Goal: Ask a question: Seek information or help from site administrators or community

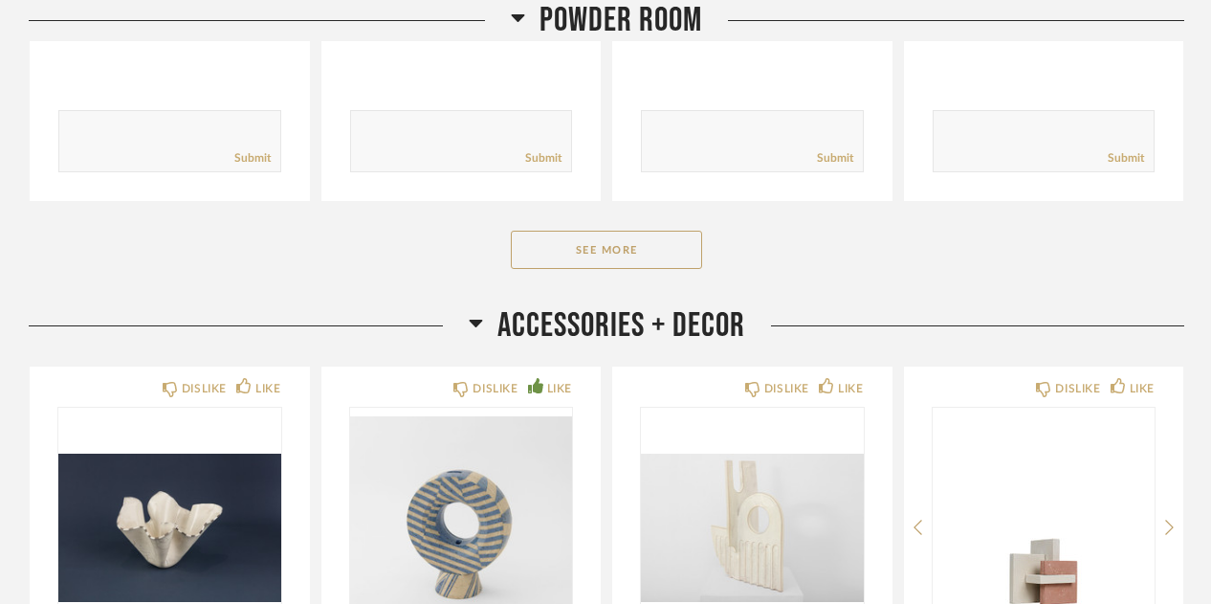
scroll to position [1569, 0]
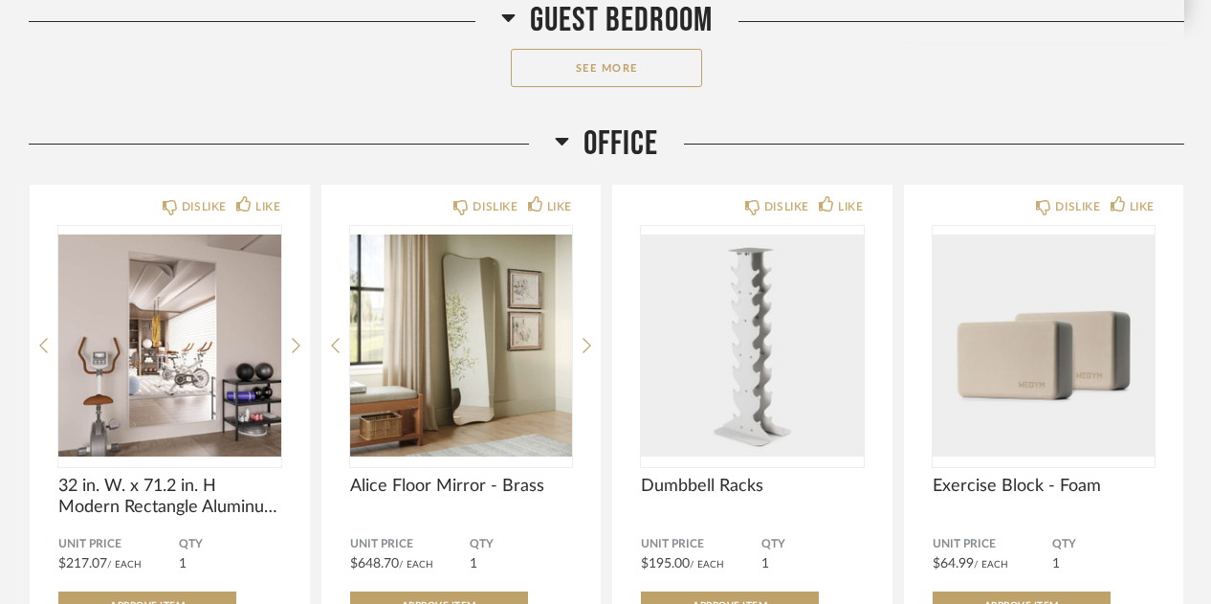
scroll to position [3330, 0]
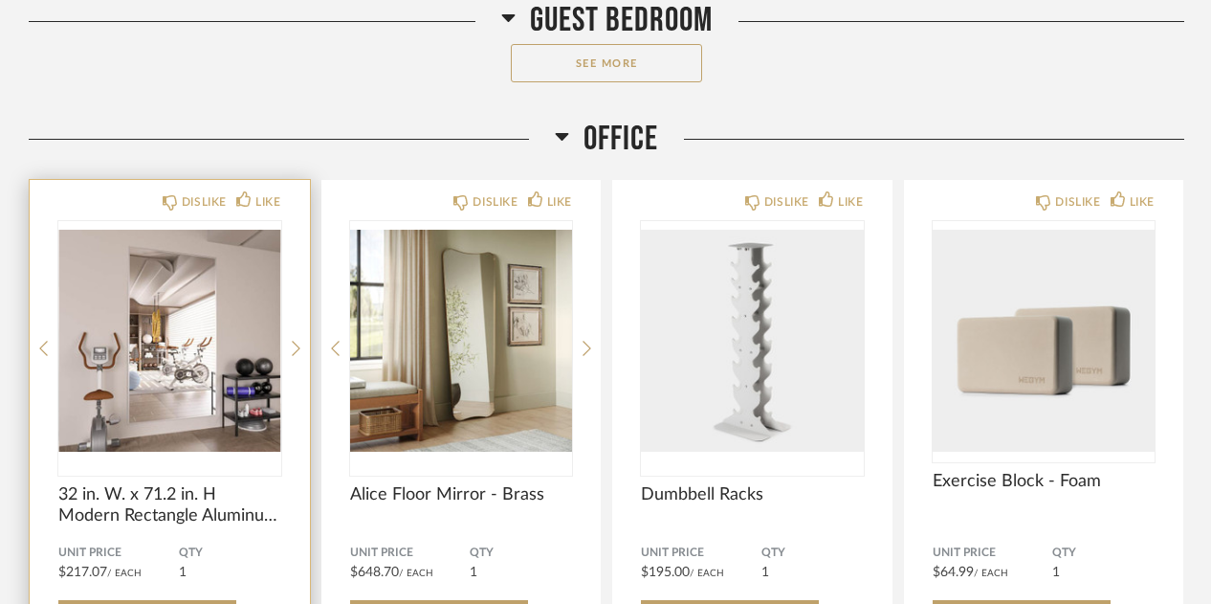
click at [192, 227] on img "0" at bounding box center [169, 340] width 223 height 239
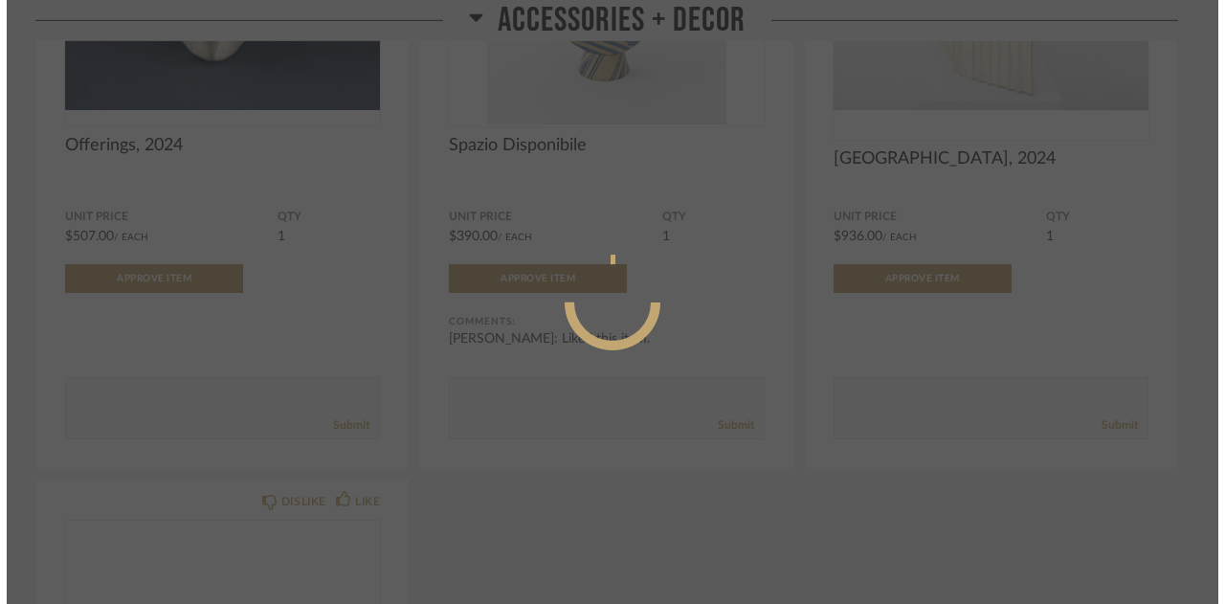
scroll to position [0, 0]
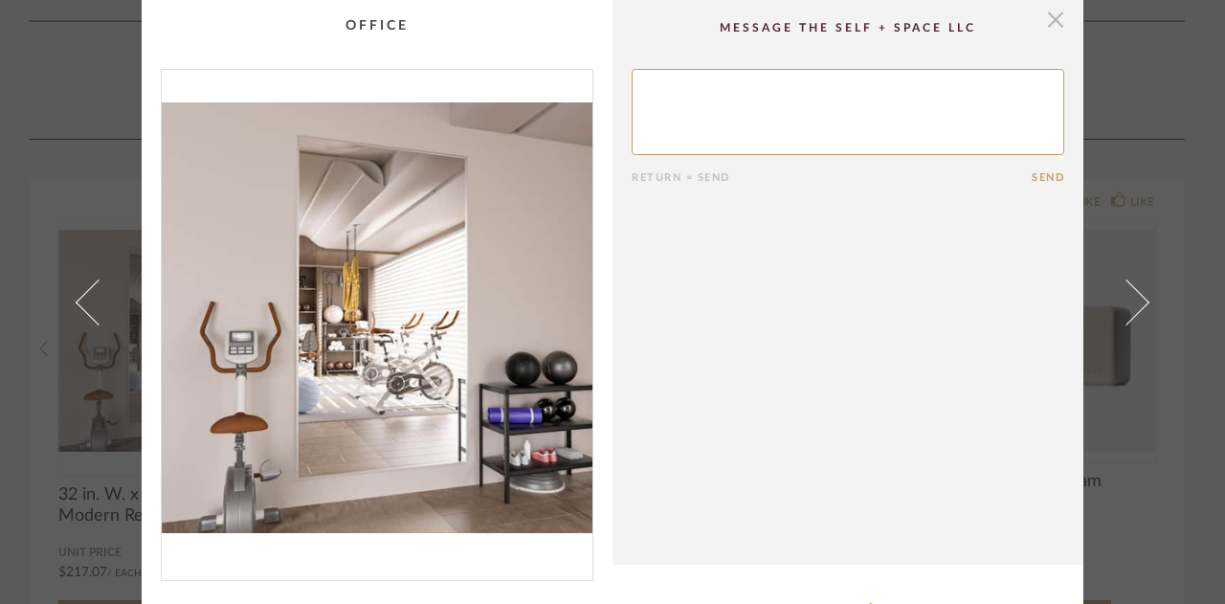
click at [1052, 21] on span "button" at bounding box center [1055, 19] width 38 height 38
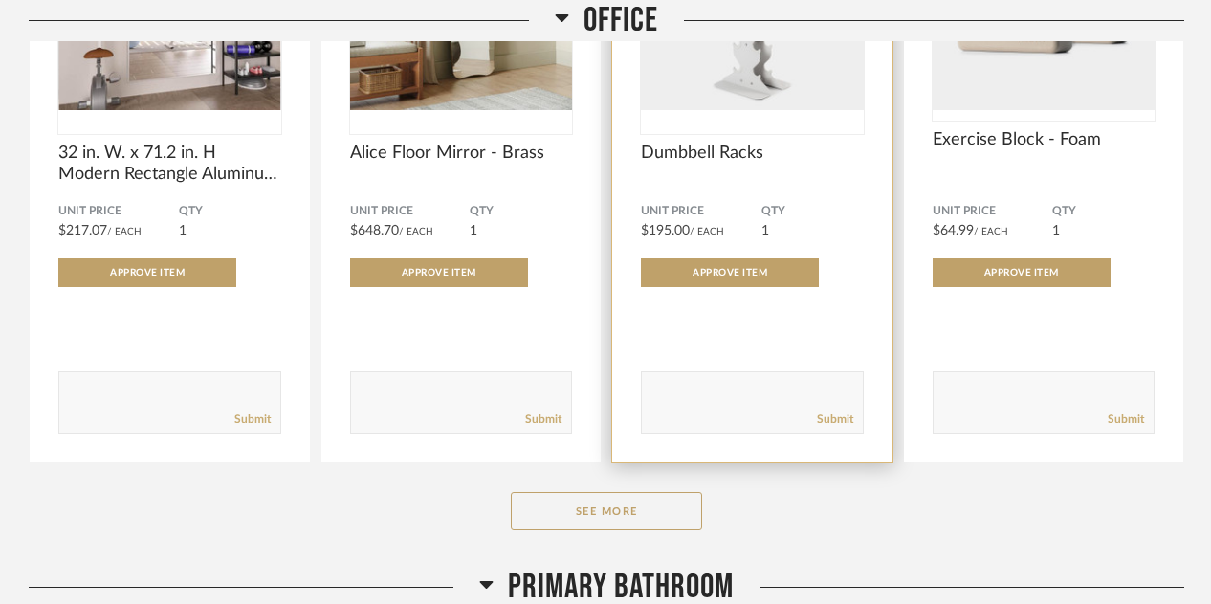
scroll to position [3674, 0]
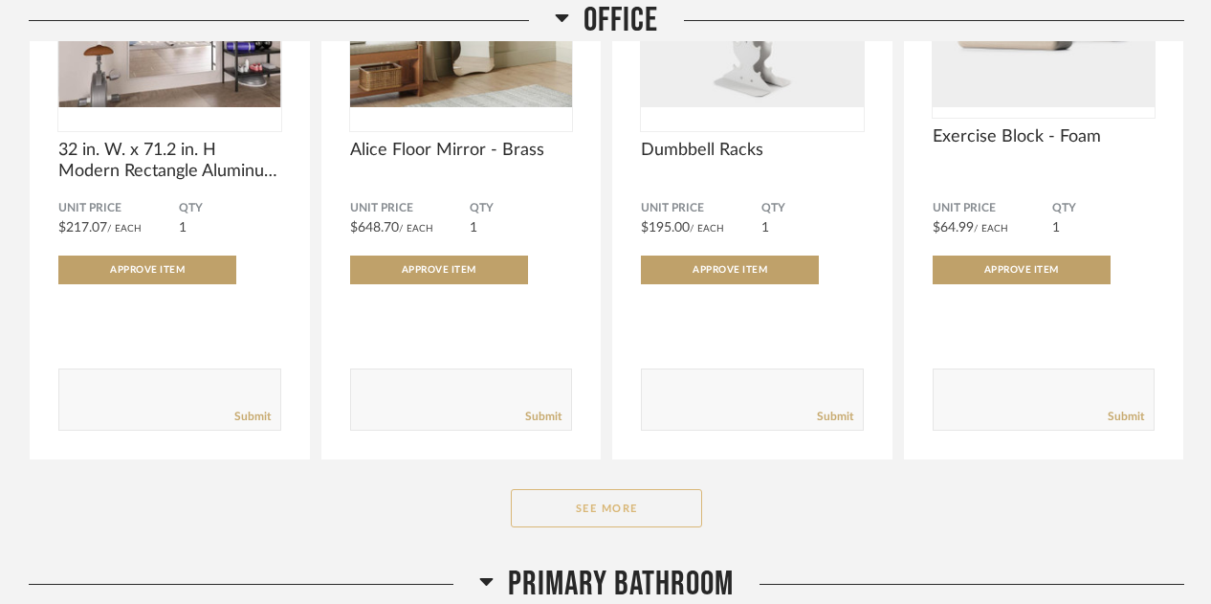
click at [566, 227] on button "See More" at bounding box center [606, 508] width 191 height 38
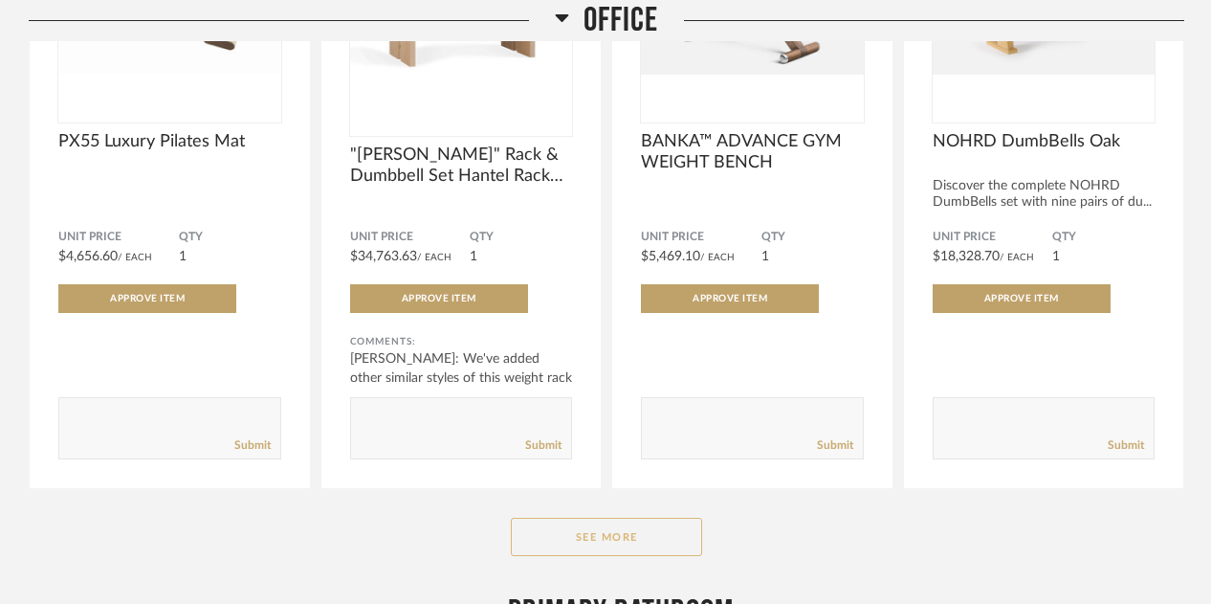
scroll to position [6239, 0]
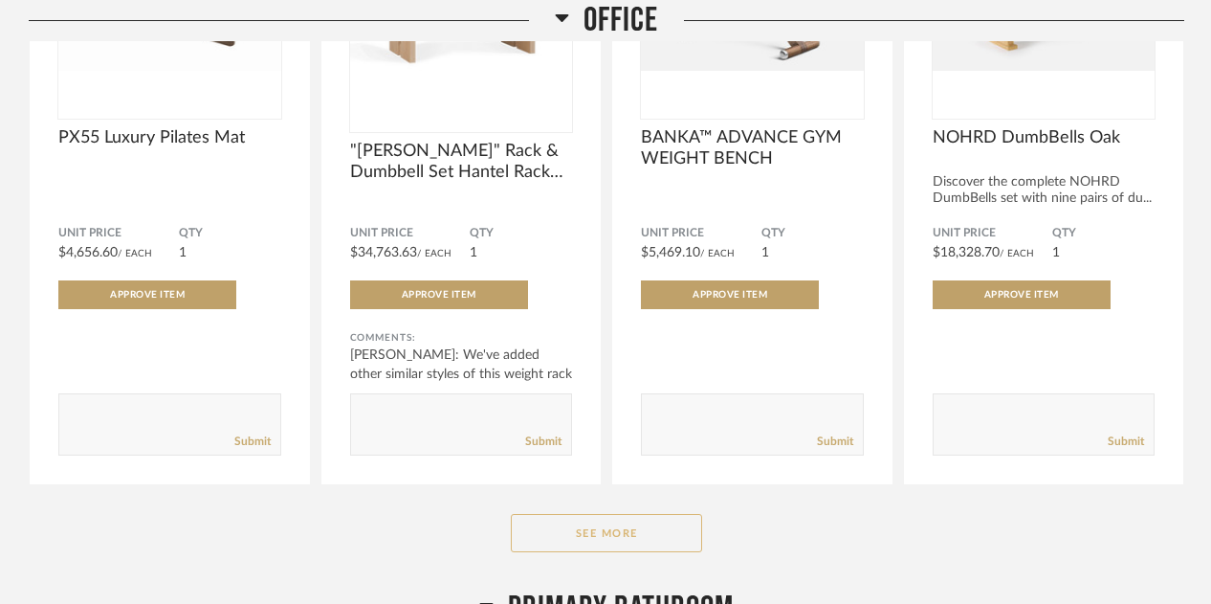
click at [586, 227] on button "See More" at bounding box center [606, 533] width 191 height 38
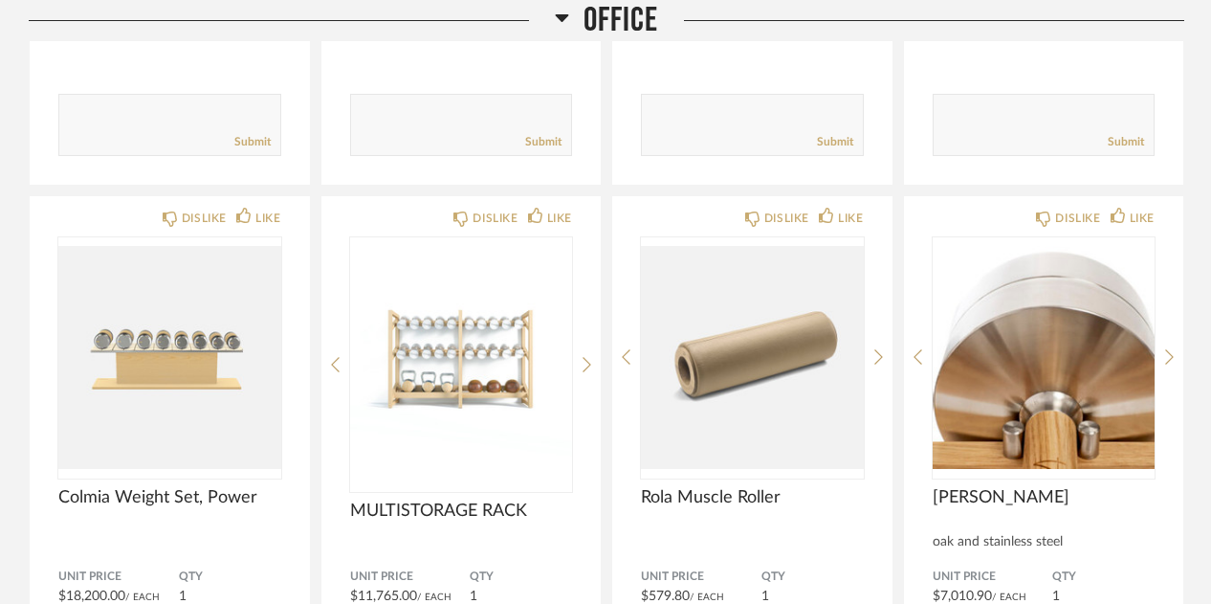
scroll to position [7158, 0]
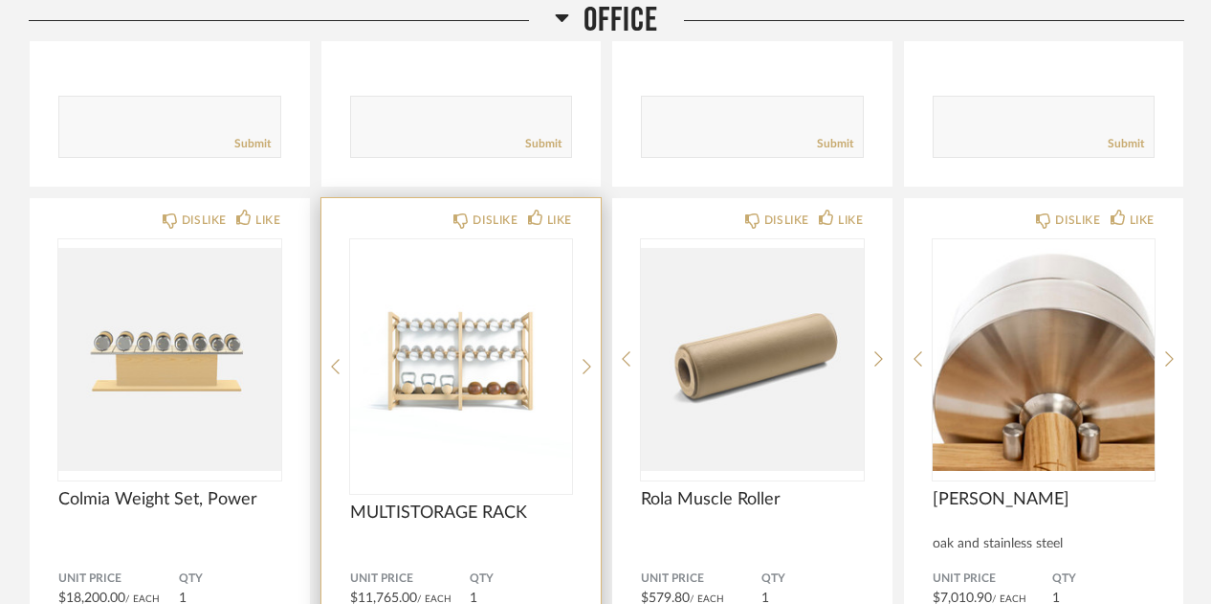
click at [581, 227] on div "DISLIKE LIKE MULTISTORAGE RACK Unit Price $11,765.00 / Each QTY 1 Approve Item …" at bounding box center [462, 514] width 280 height 632
click at [588, 227] on icon at bounding box center [587, 366] width 9 height 17
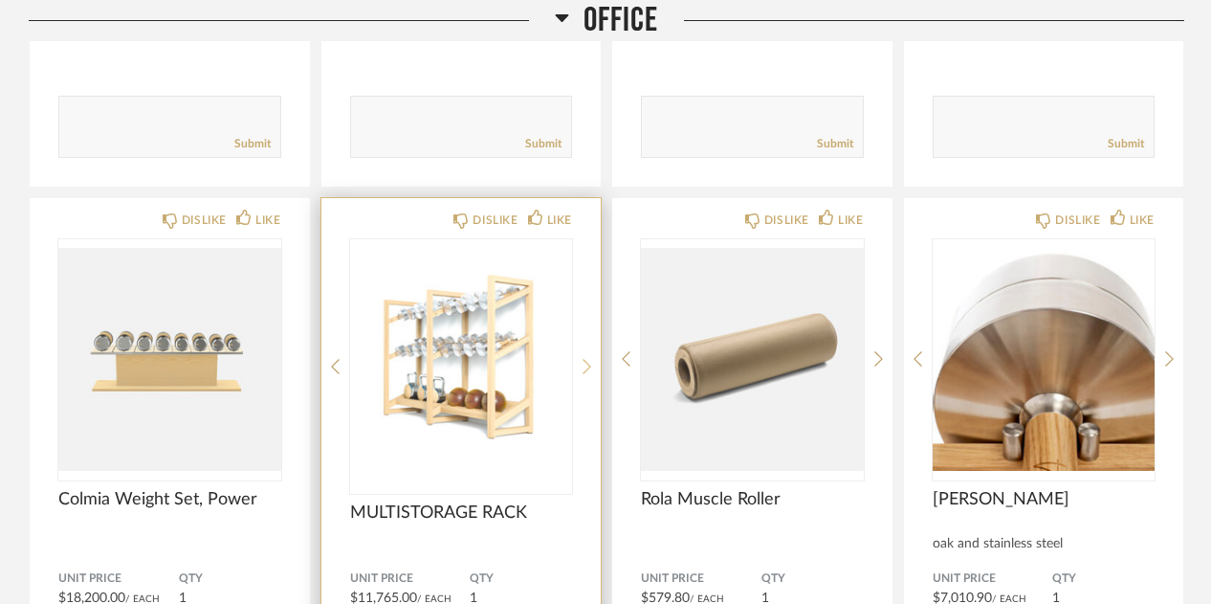
click at [588, 227] on icon at bounding box center [587, 366] width 9 height 17
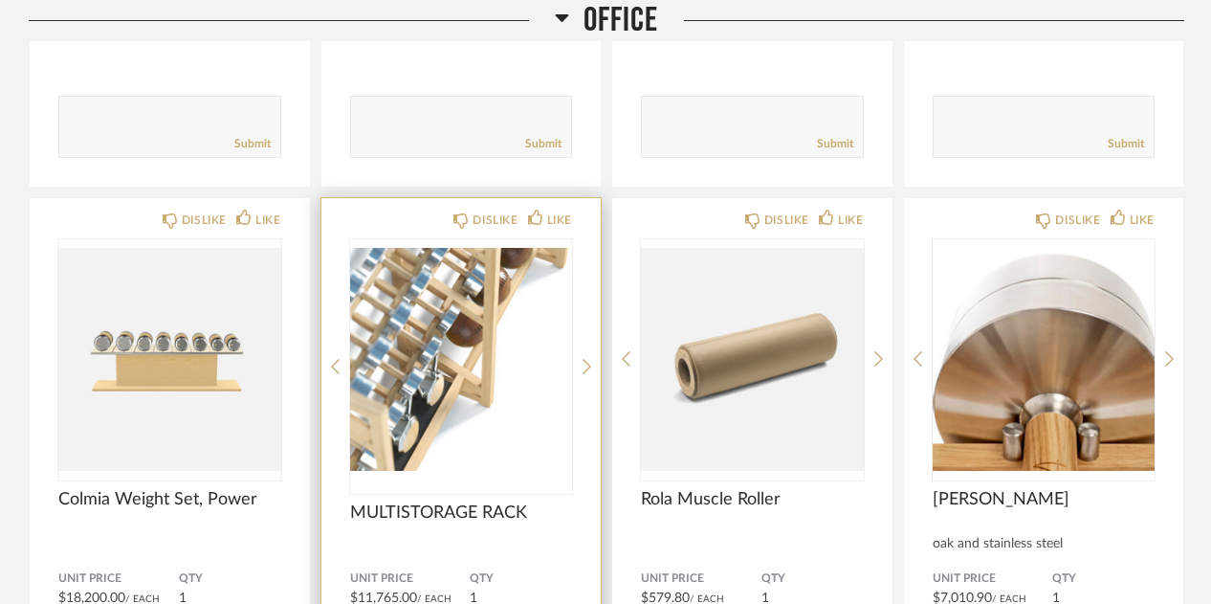
click at [509, 227] on img "2" at bounding box center [461, 358] width 223 height 239
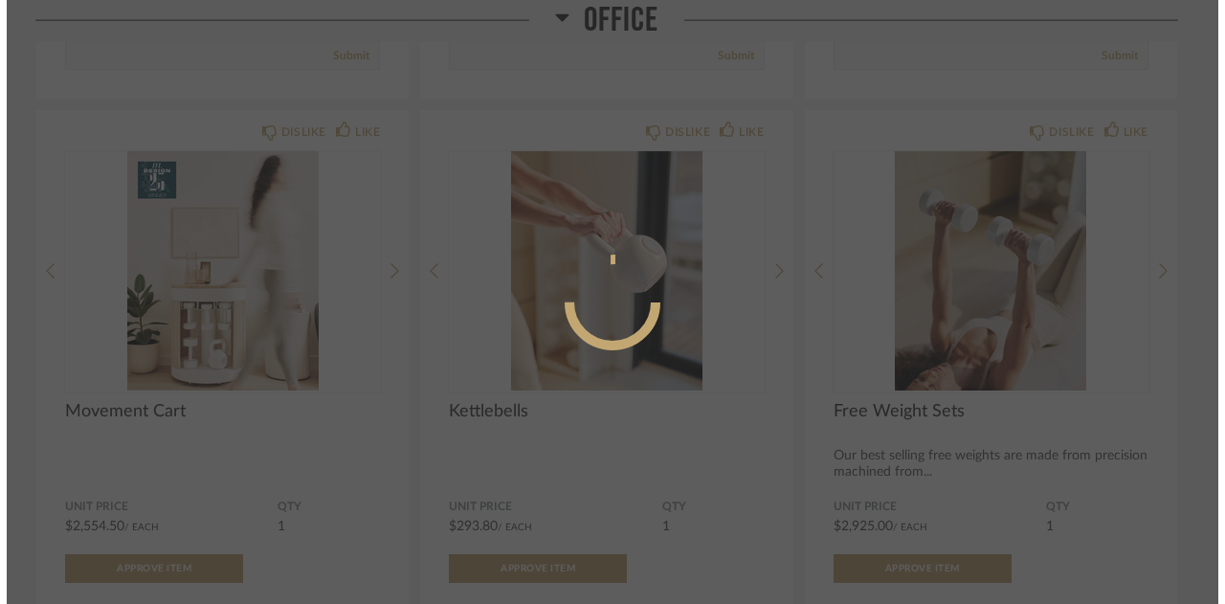
scroll to position [0, 0]
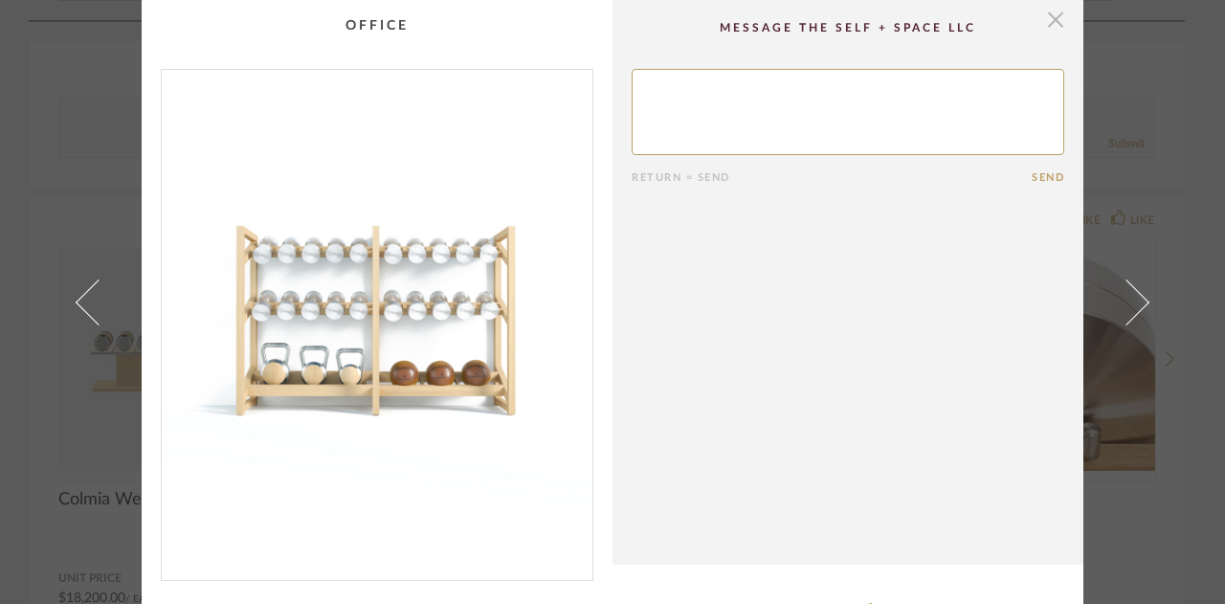
click at [1045, 14] on span "button" at bounding box center [1055, 19] width 38 height 38
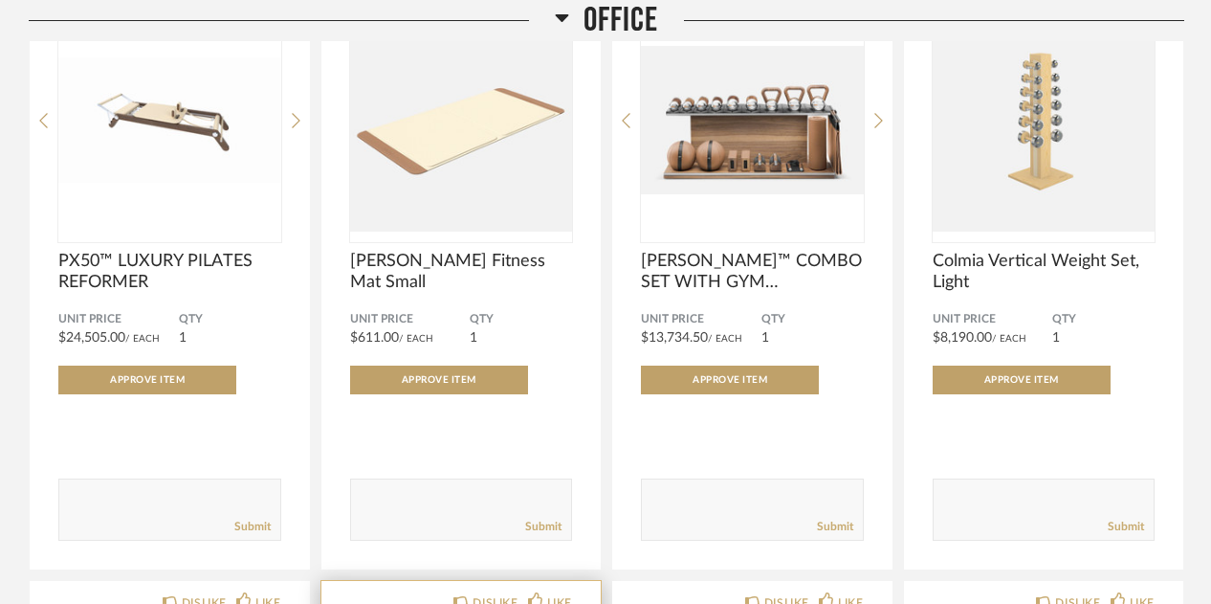
scroll to position [6737, 0]
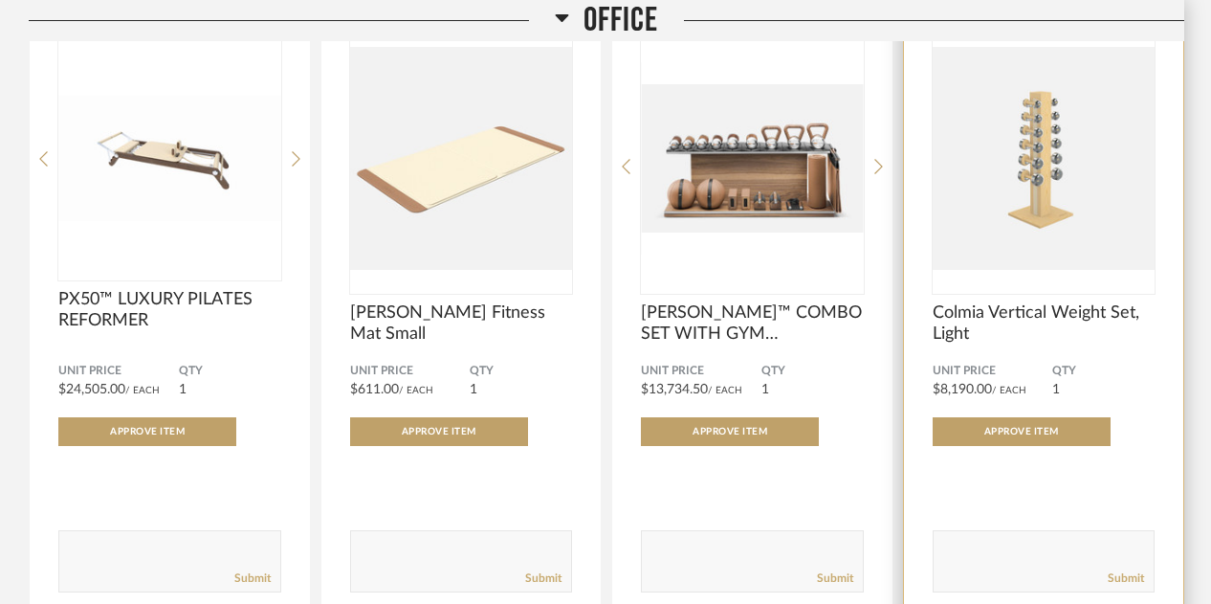
click at [1056, 166] on img "0" at bounding box center [1044, 158] width 223 height 239
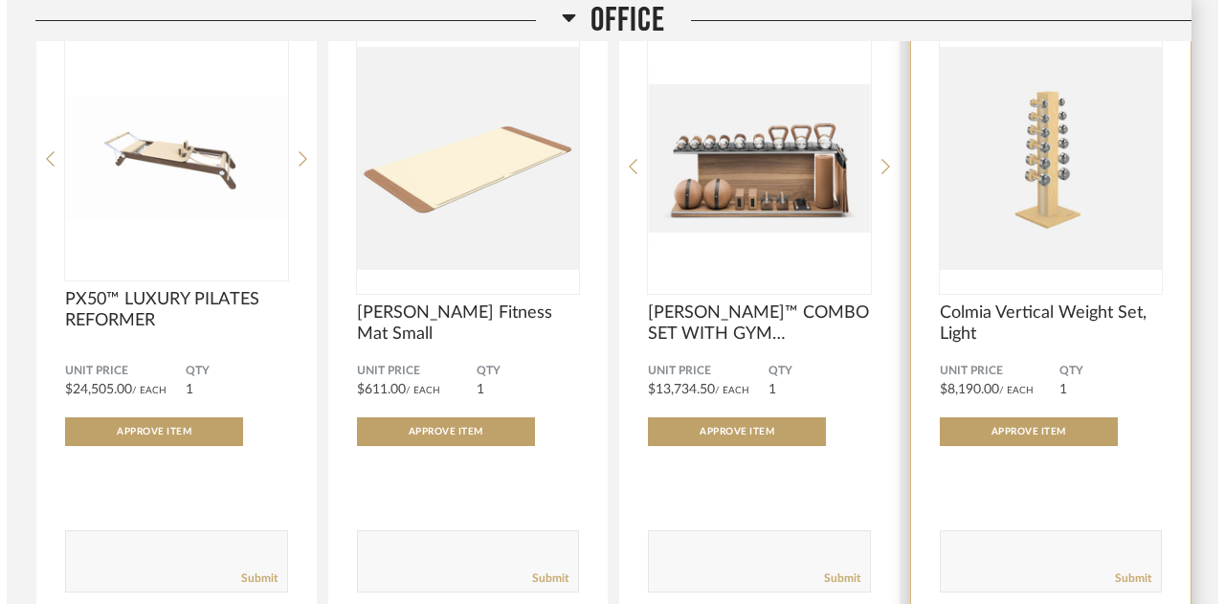
scroll to position [0, 0]
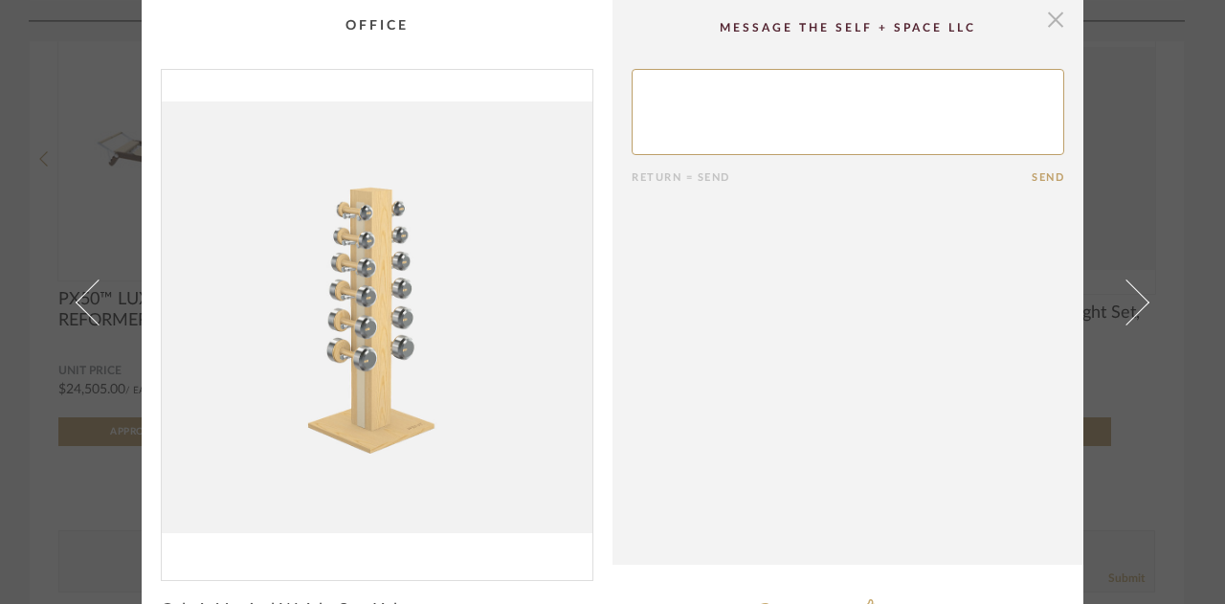
click at [1047, 18] on span "button" at bounding box center [1055, 19] width 38 height 38
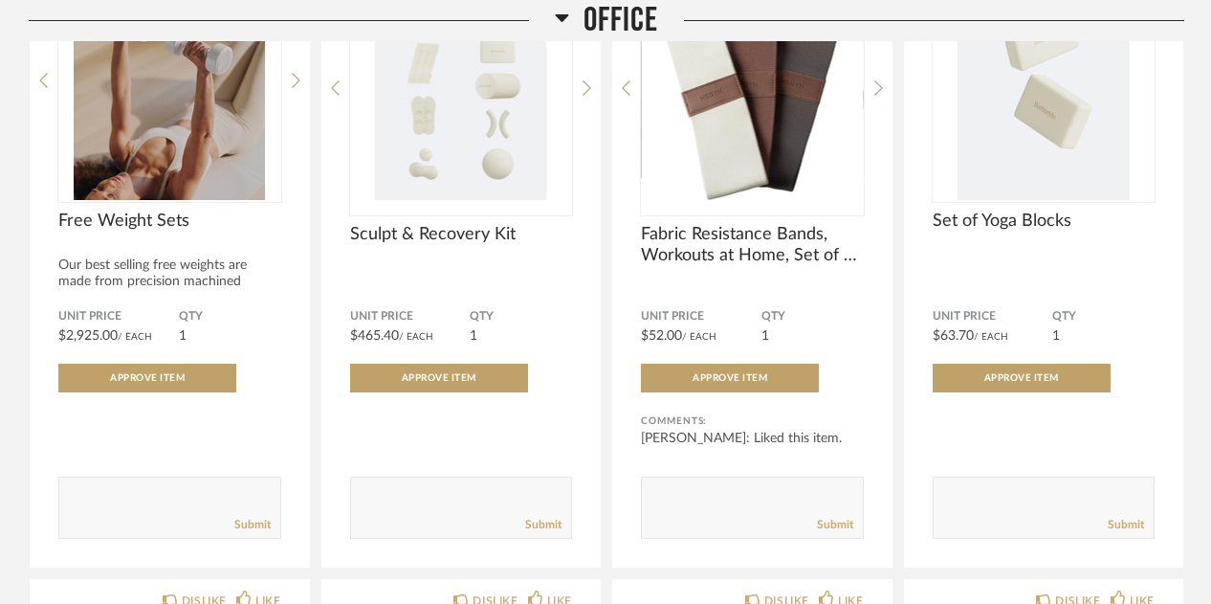
scroll to position [4708, 0]
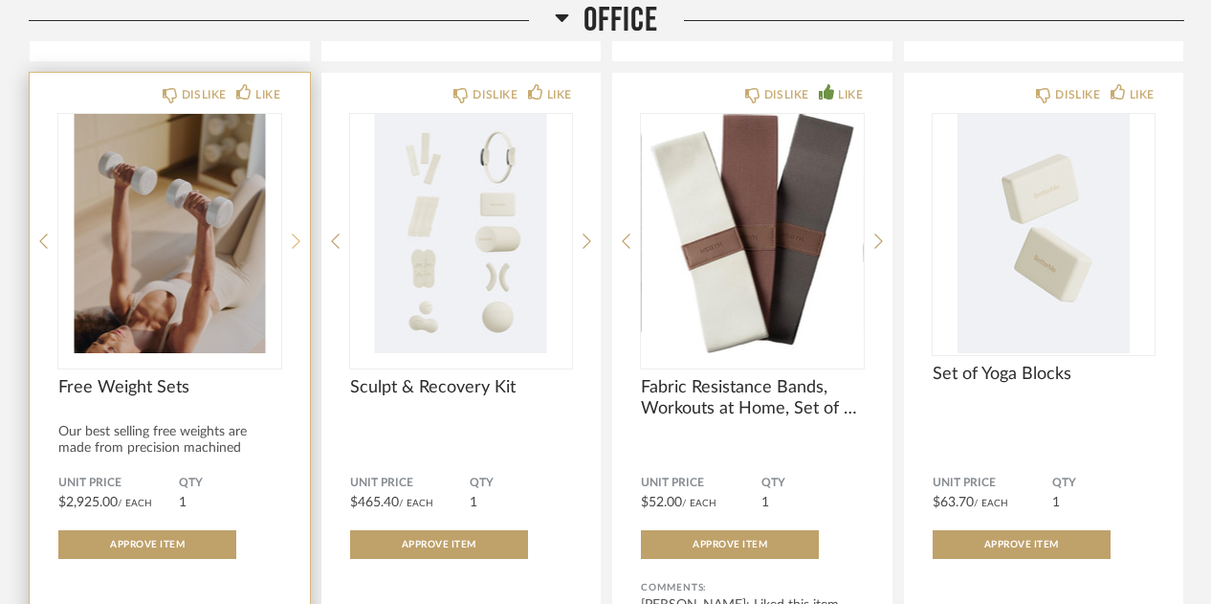
click at [297, 227] on icon at bounding box center [296, 241] width 9 height 17
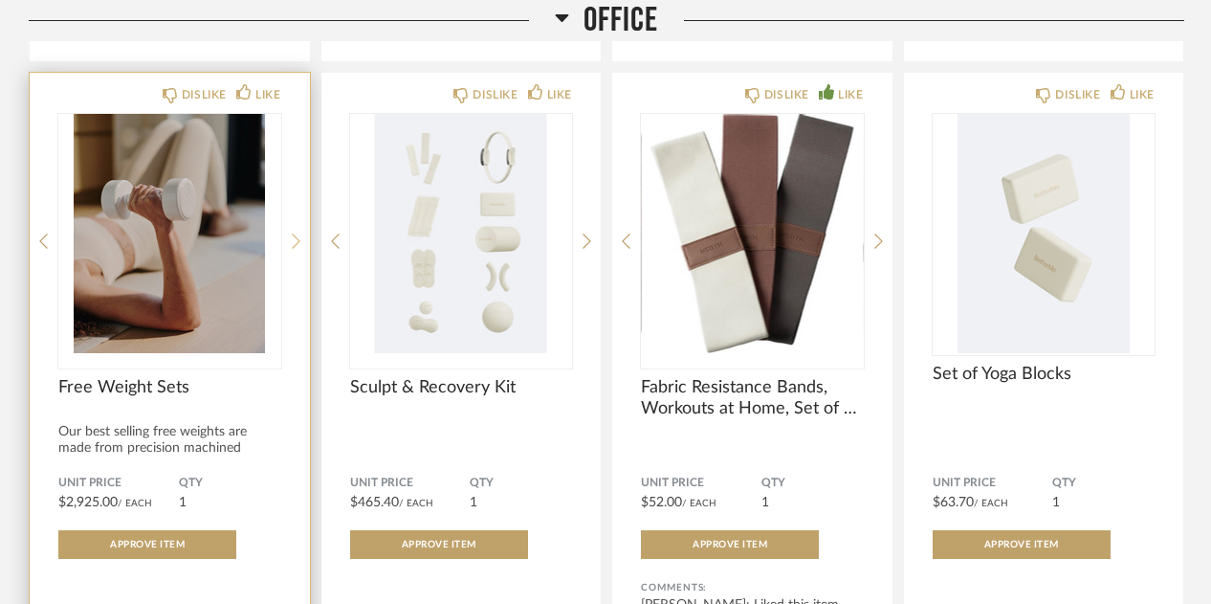
click at [297, 227] on icon at bounding box center [296, 241] width 9 height 17
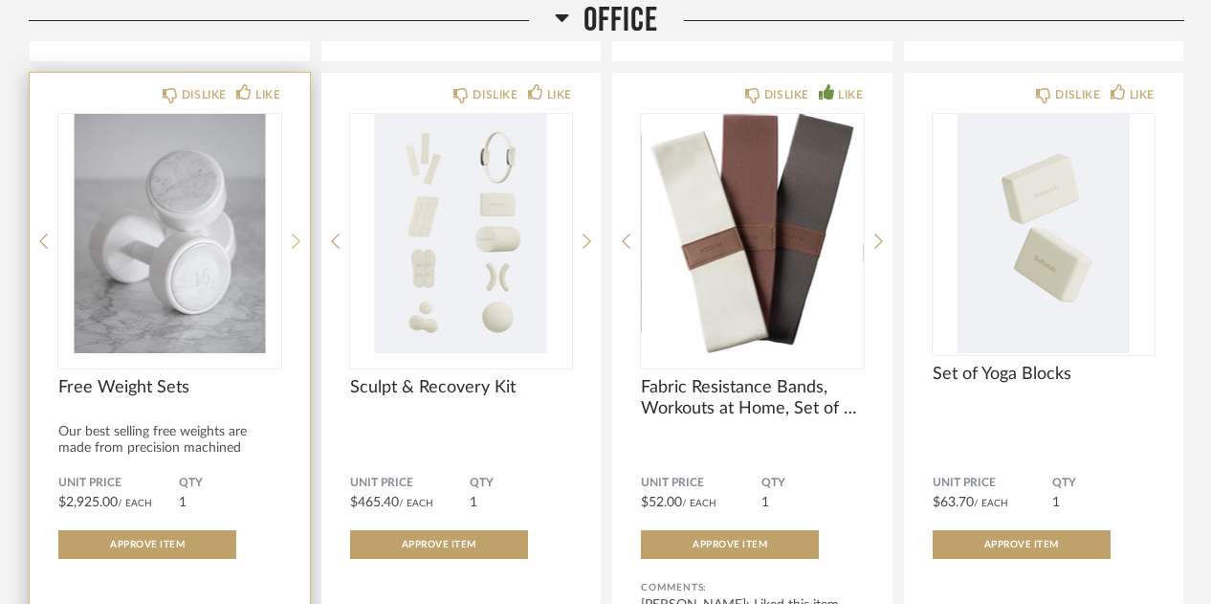
click at [297, 227] on icon at bounding box center [296, 241] width 9 height 17
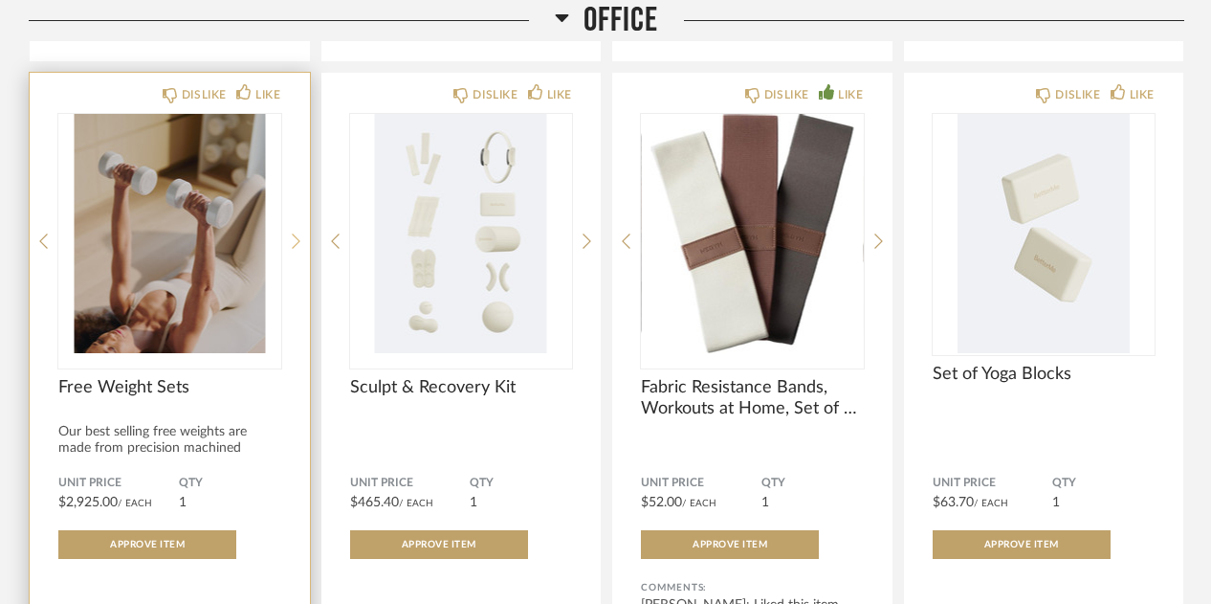
click at [297, 227] on icon at bounding box center [296, 241] width 9 height 17
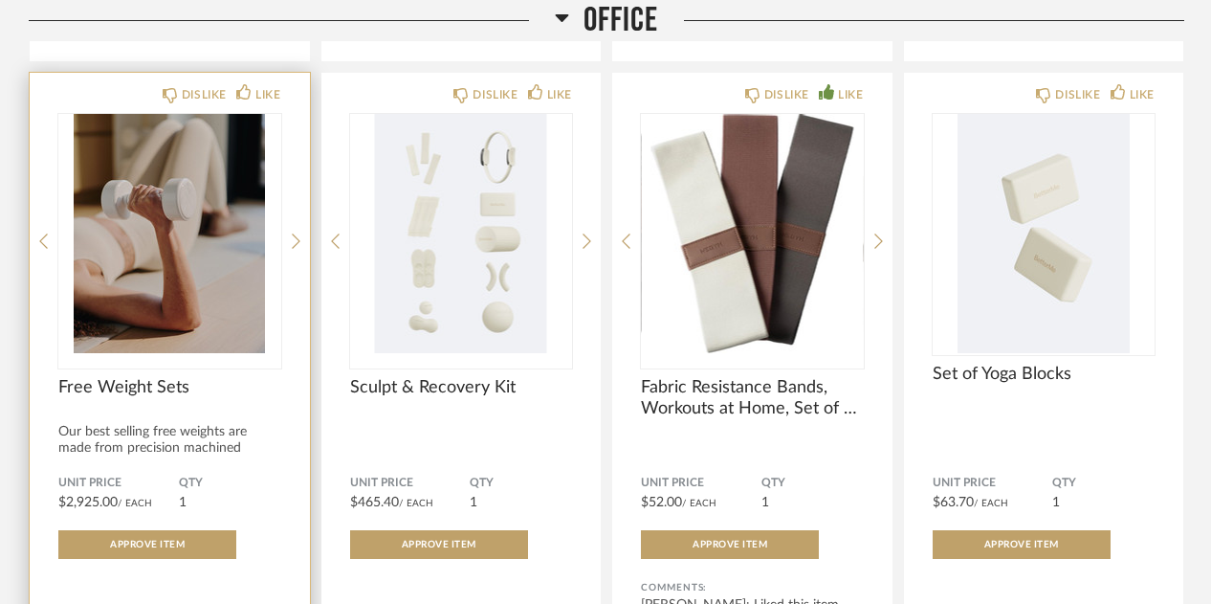
click at [151, 227] on img "1" at bounding box center [169, 233] width 223 height 239
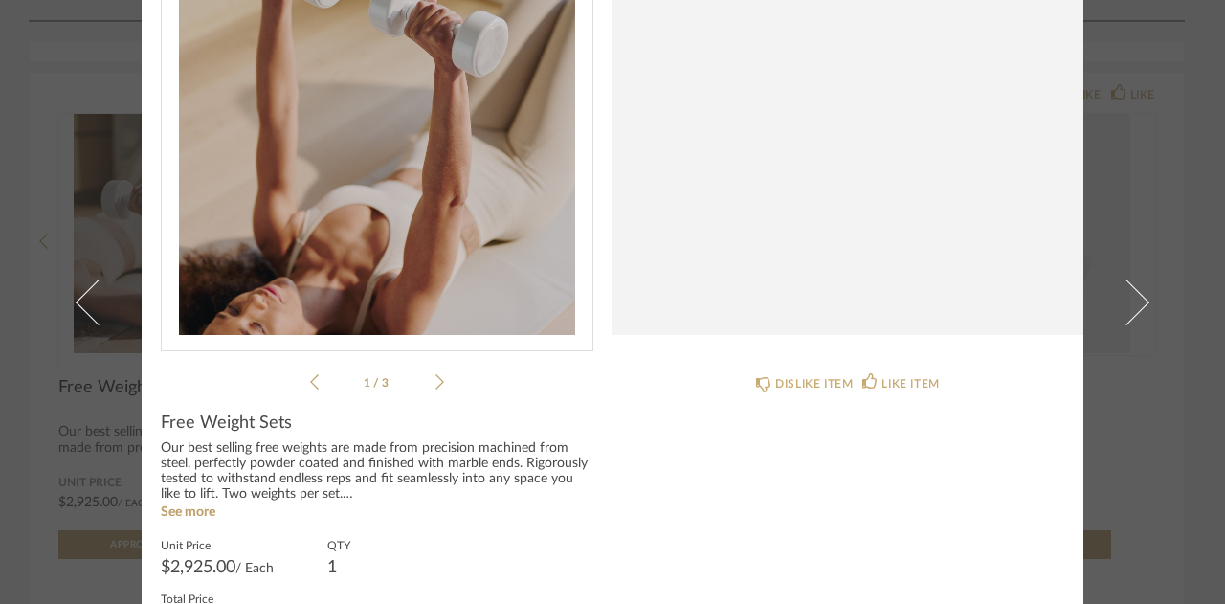
scroll to position [268, 0]
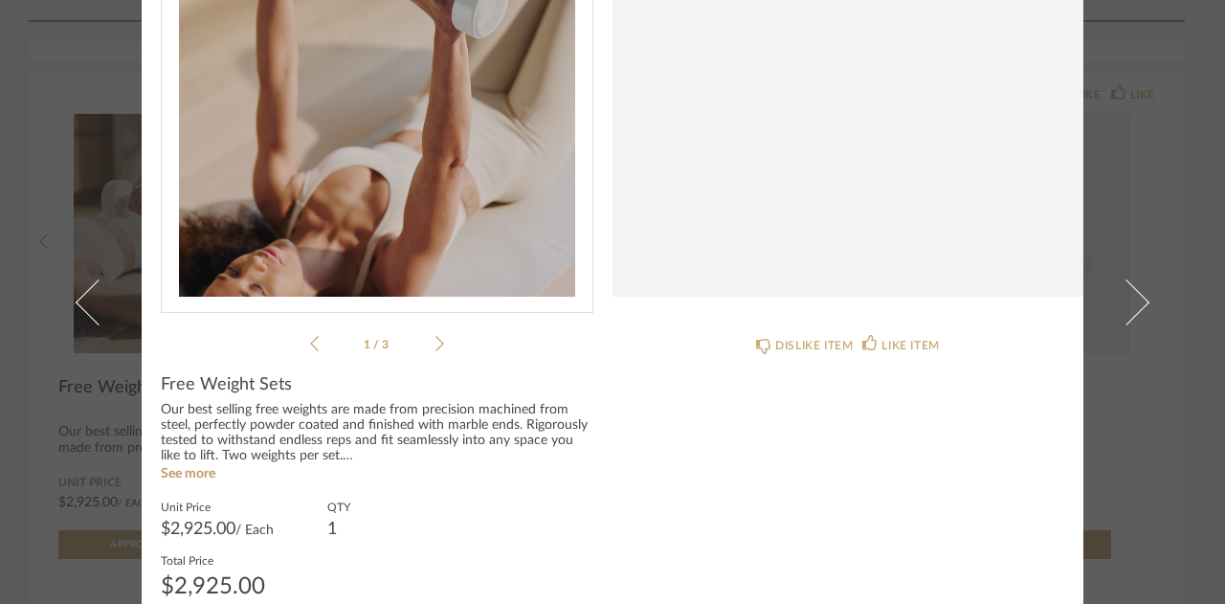
click at [435, 227] on icon at bounding box center [439, 343] width 9 height 17
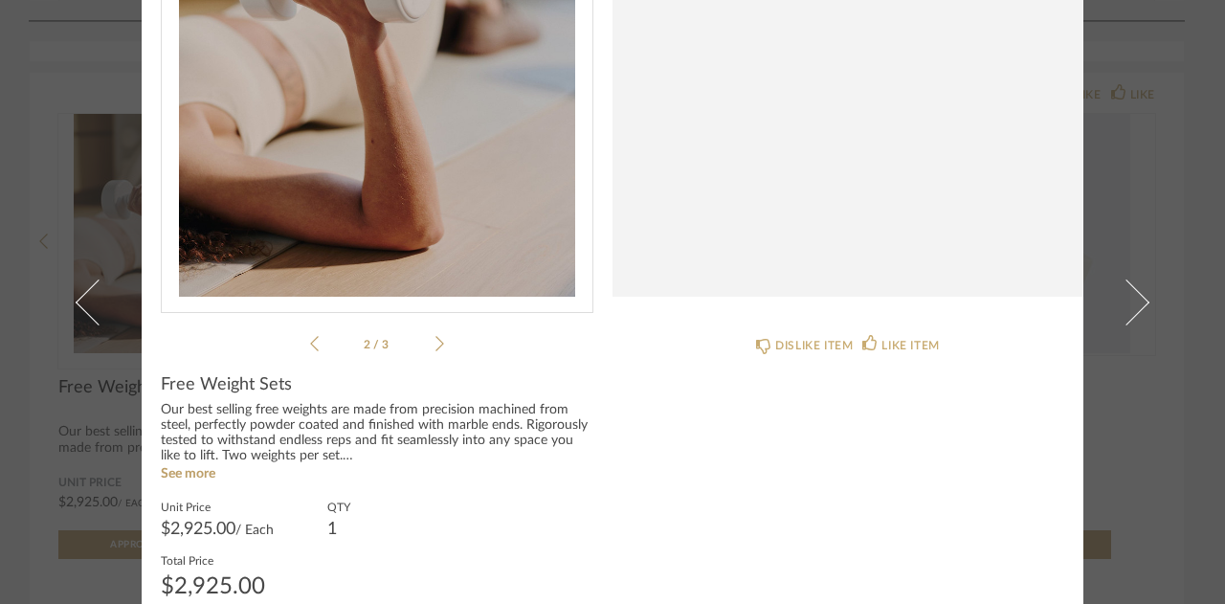
click at [435, 227] on icon at bounding box center [439, 343] width 9 height 17
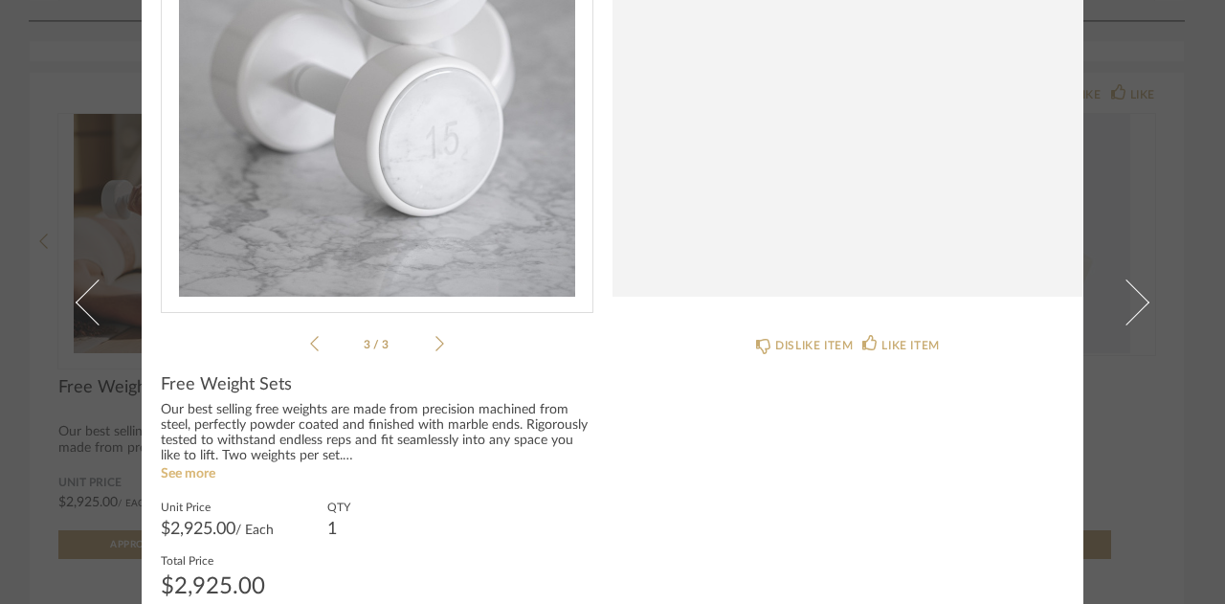
click at [205, 227] on link "See more" at bounding box center [188, 473] width 55 height 13
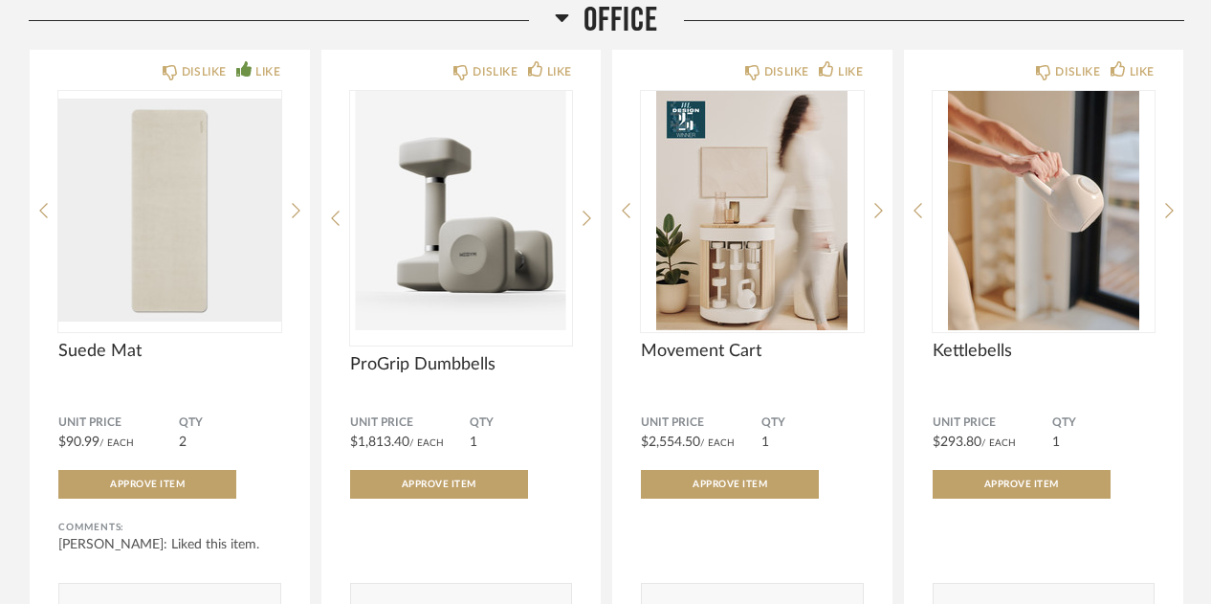
scroll to position [4057, 0]
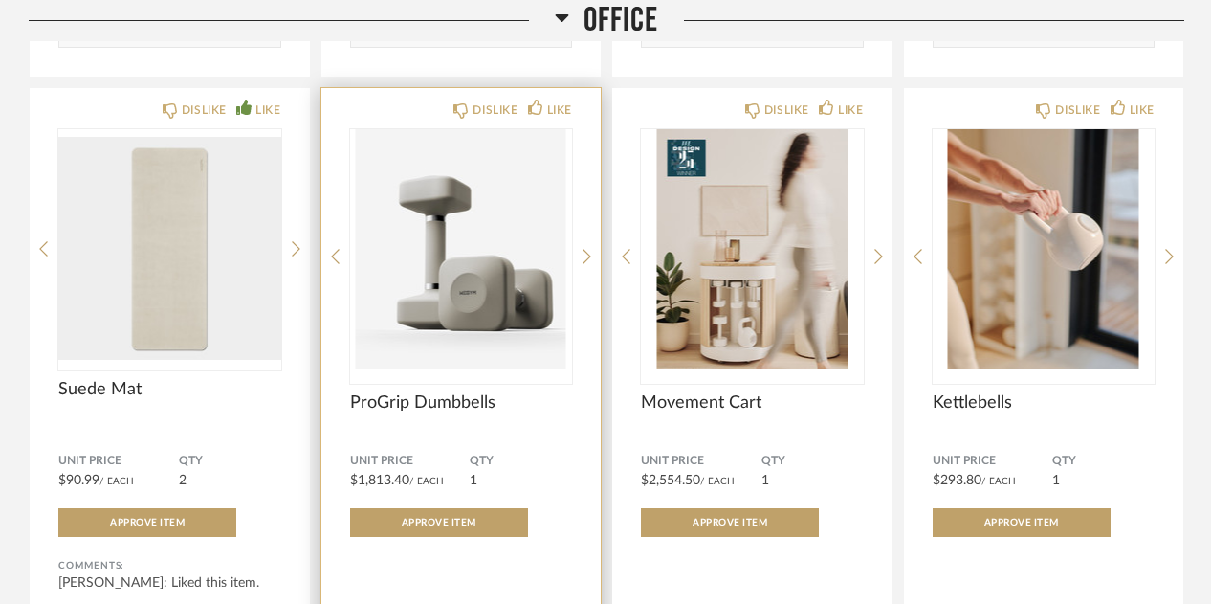
click at [465, 227] on img "0" at bounding box center [461, 248] width 223 height 239
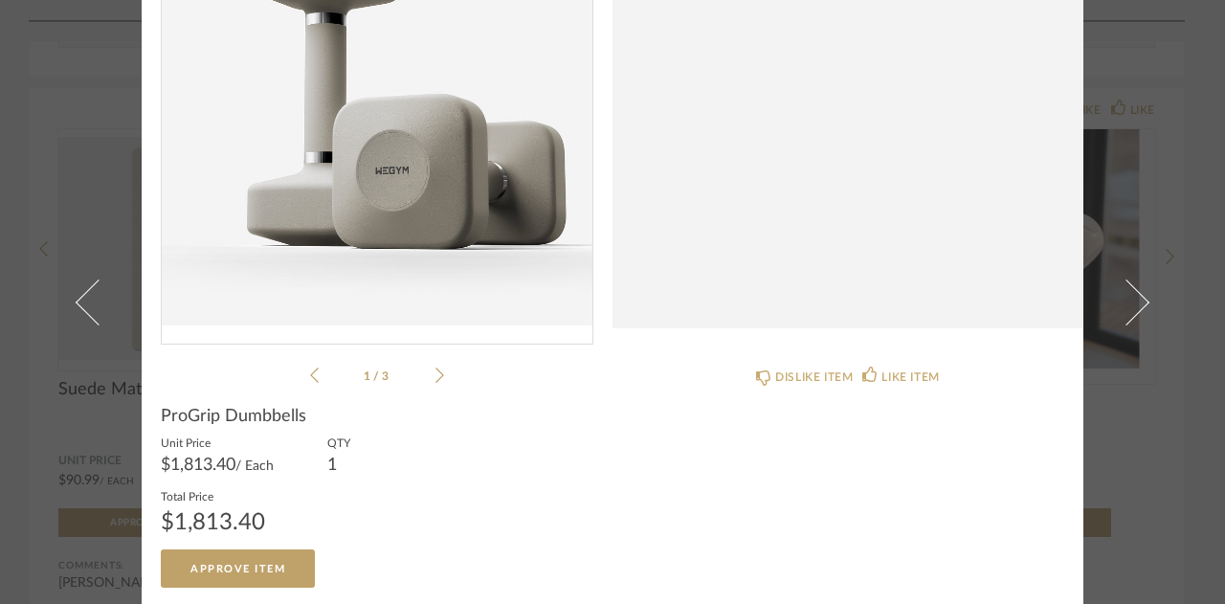
scroll to position [237, 0]
click at [435, 227] on icon at bounding box center [439, 374] width 9 height 17
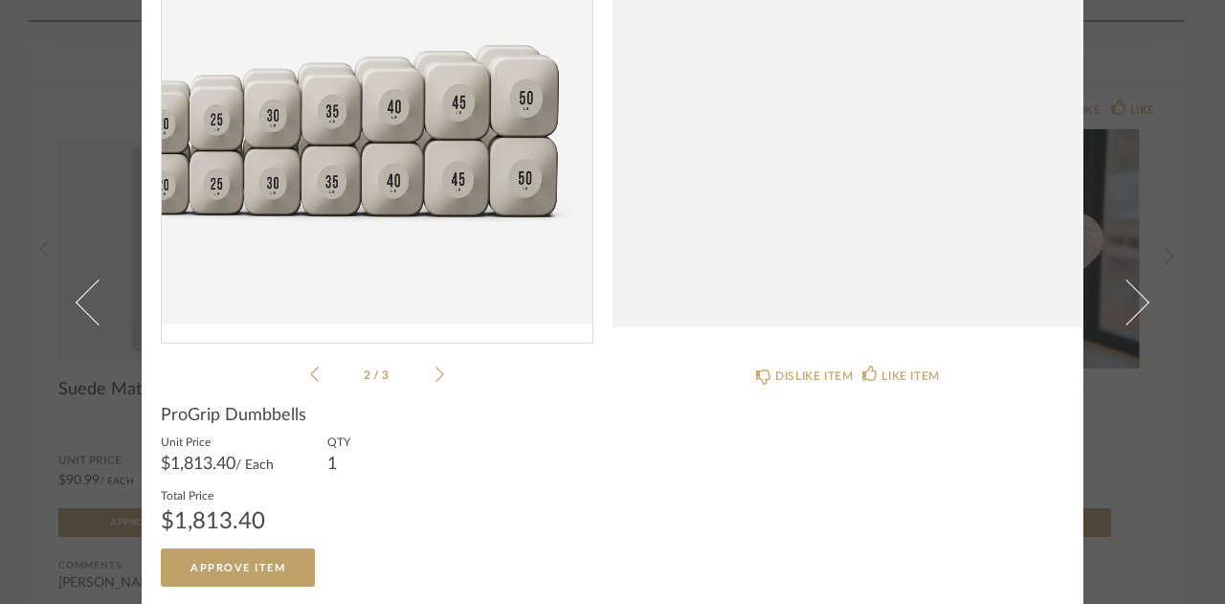
click at [435, 227] on icon at bounding box center [439, 374] width 9 height 17
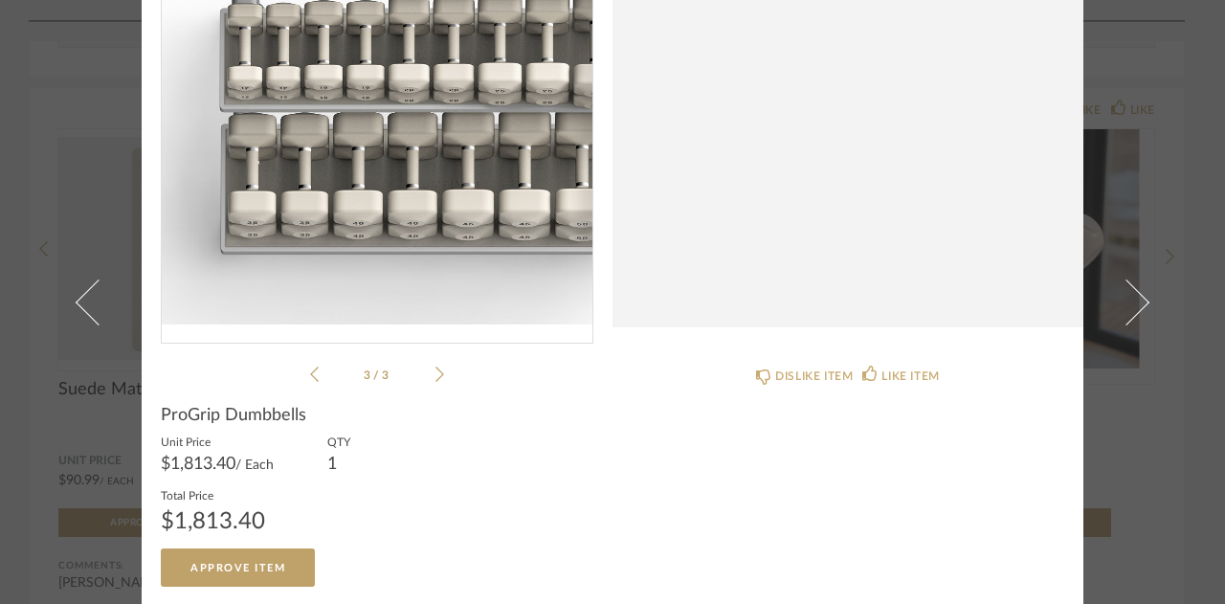
click at [435, 227] on icon at bounding box center [439, 374] width 9 height 17
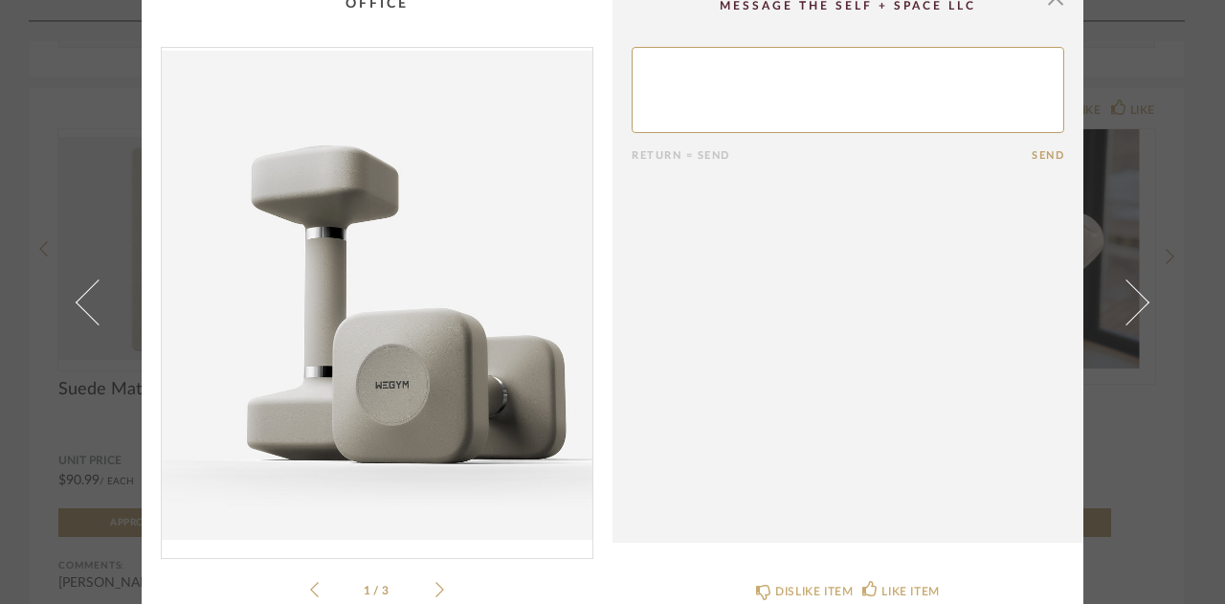
scroll to position [0, 0]
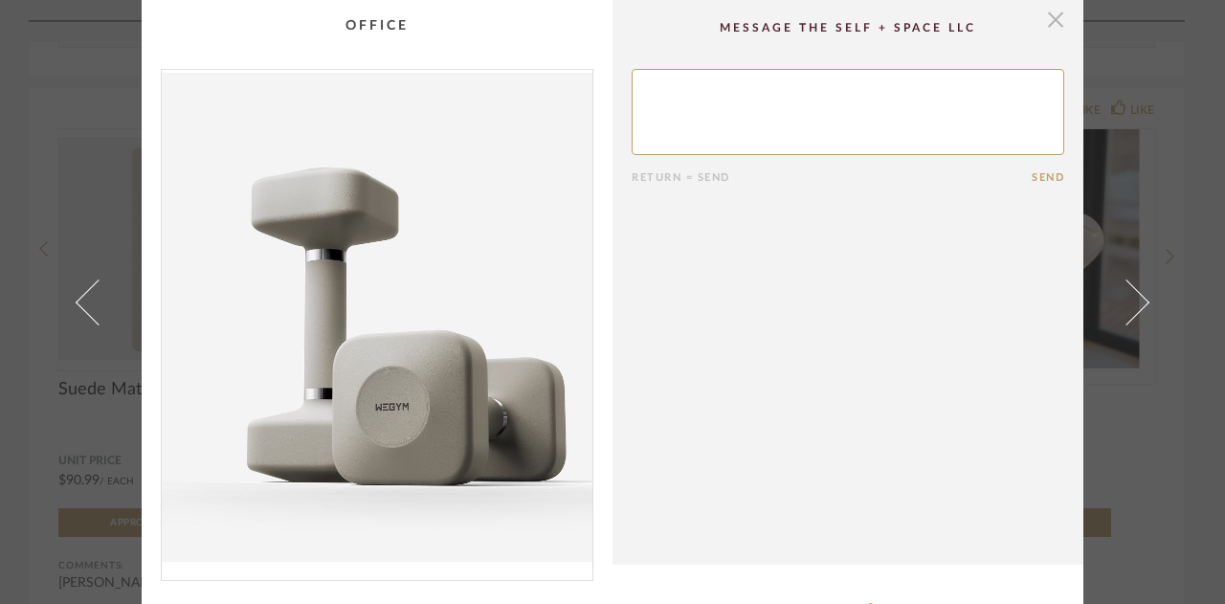
click at [1053, 16] on span "button" at bounding box center [1055, 19] width 38 height 38
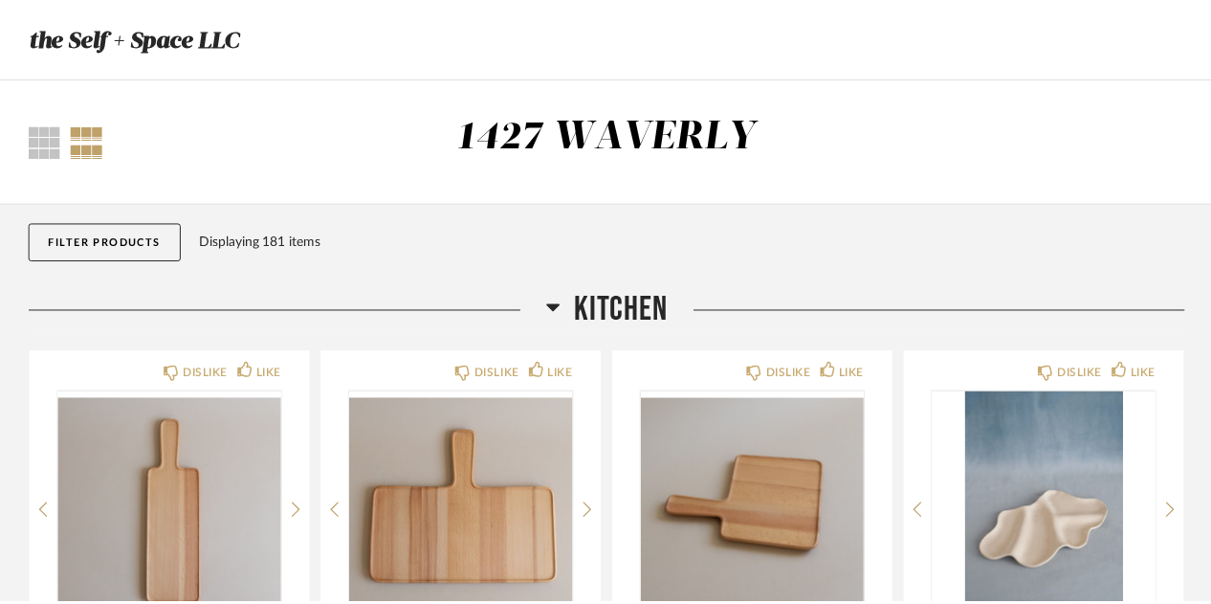
scroll to position [4057, 0]
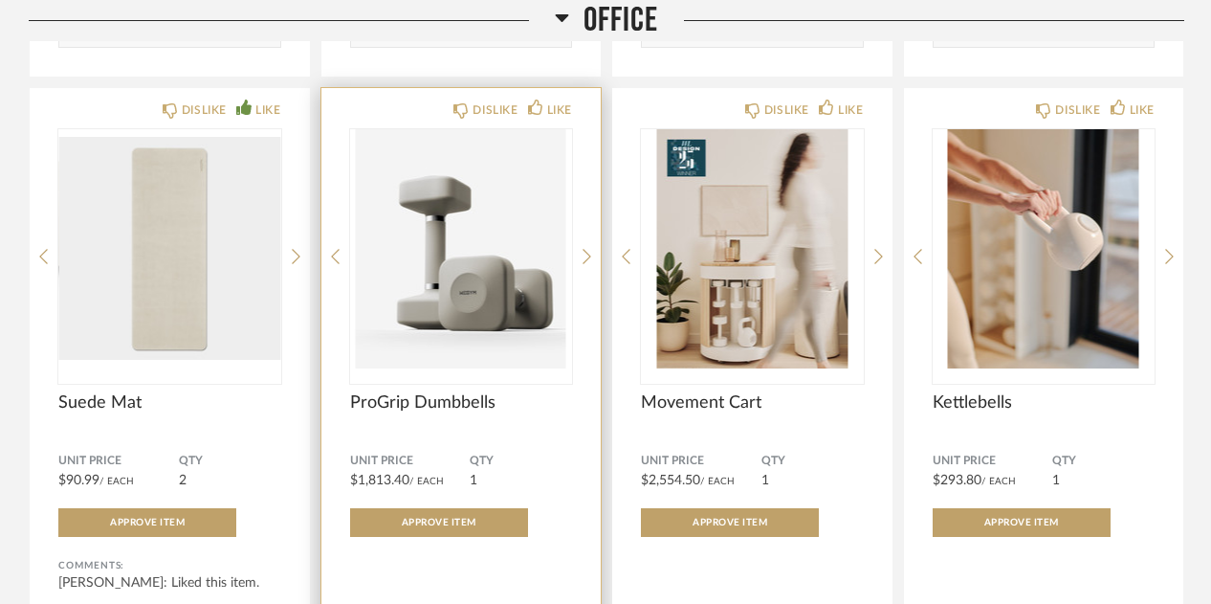
click at [410, 227] on span "ProGrip Dumbbells" at bounding box center [461, 402] width 223 height 21
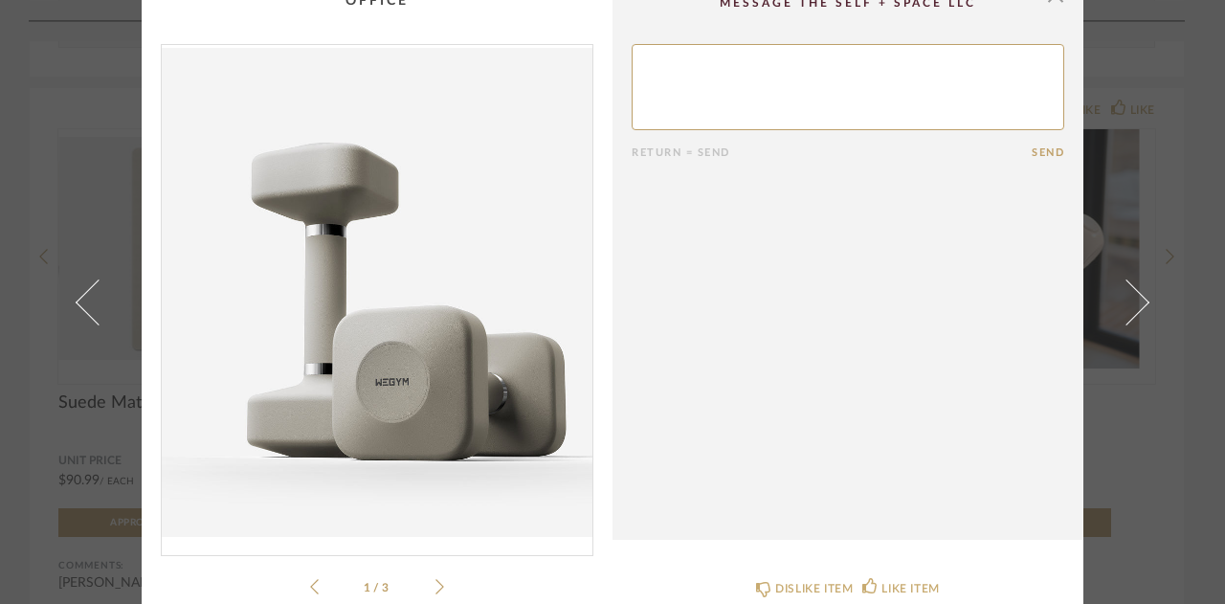
scroll to position [0, 0]
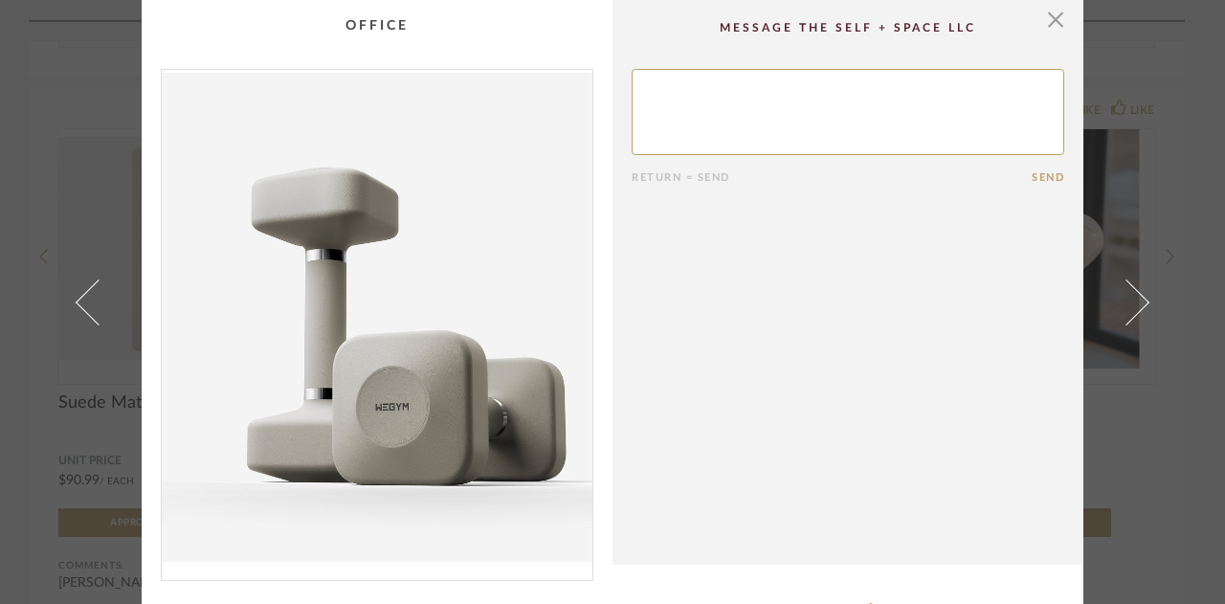
click at [817, 77] on textarea at bounding box center [848, 112] width 433 height 86
type textarea "What all is included with this set? Is there a rack too?"
click at [1045, 173] on button "Send" at bounding box center [1048, 177] width 33 height 12
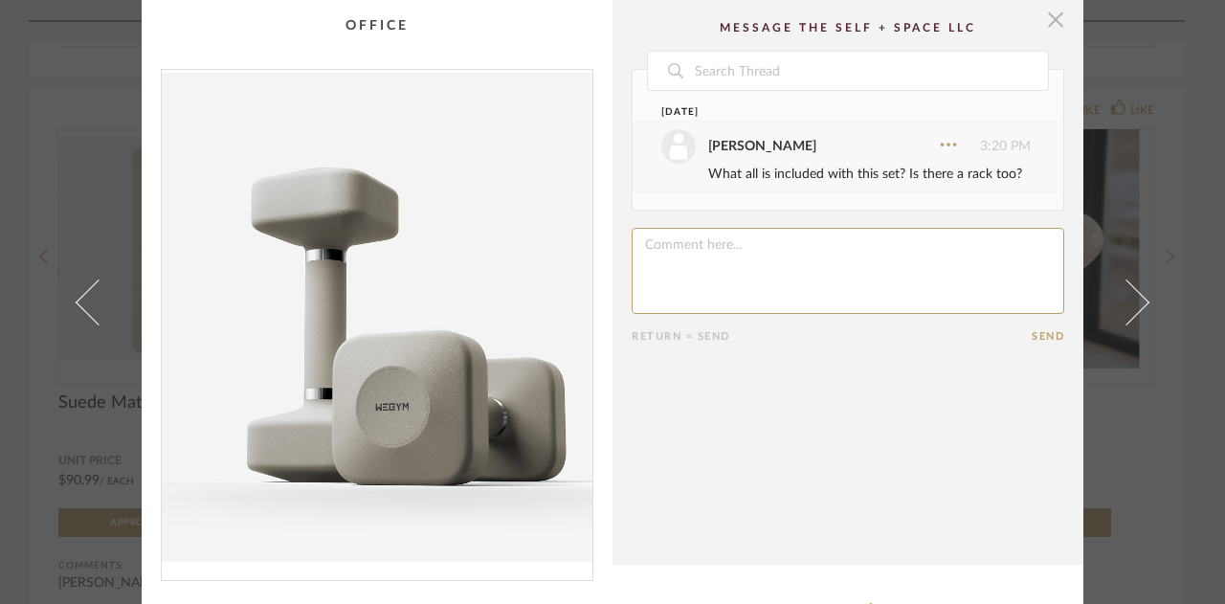
click at [1048, 16] on span "button" at bounding box center [1055, 19] width 38 height 38
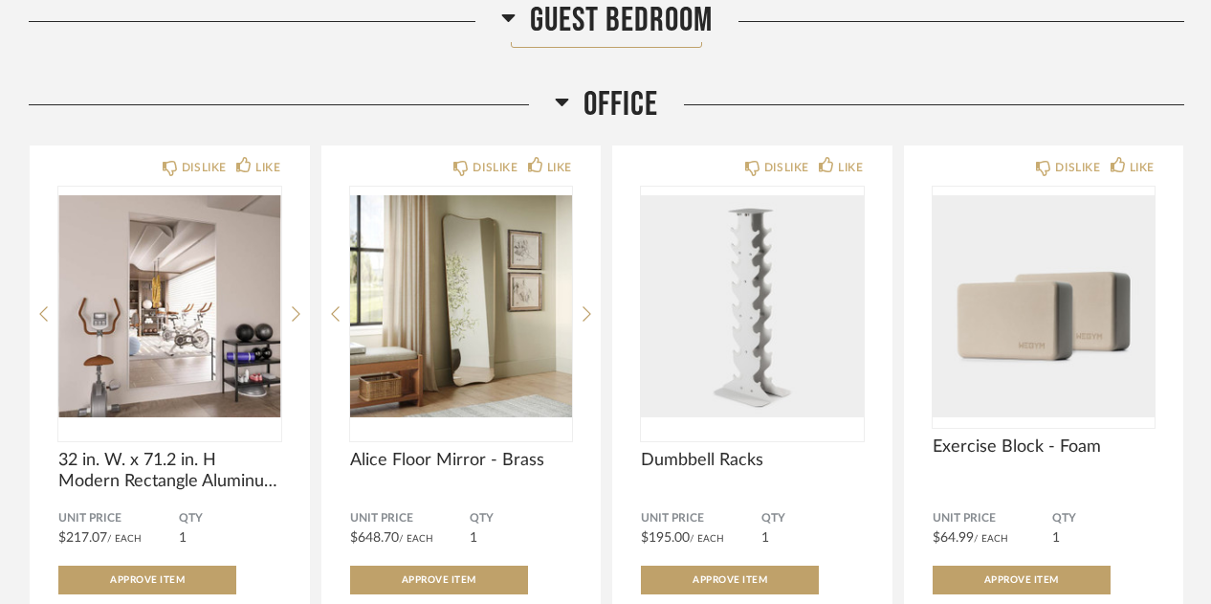
scroll to position [3377, 0]
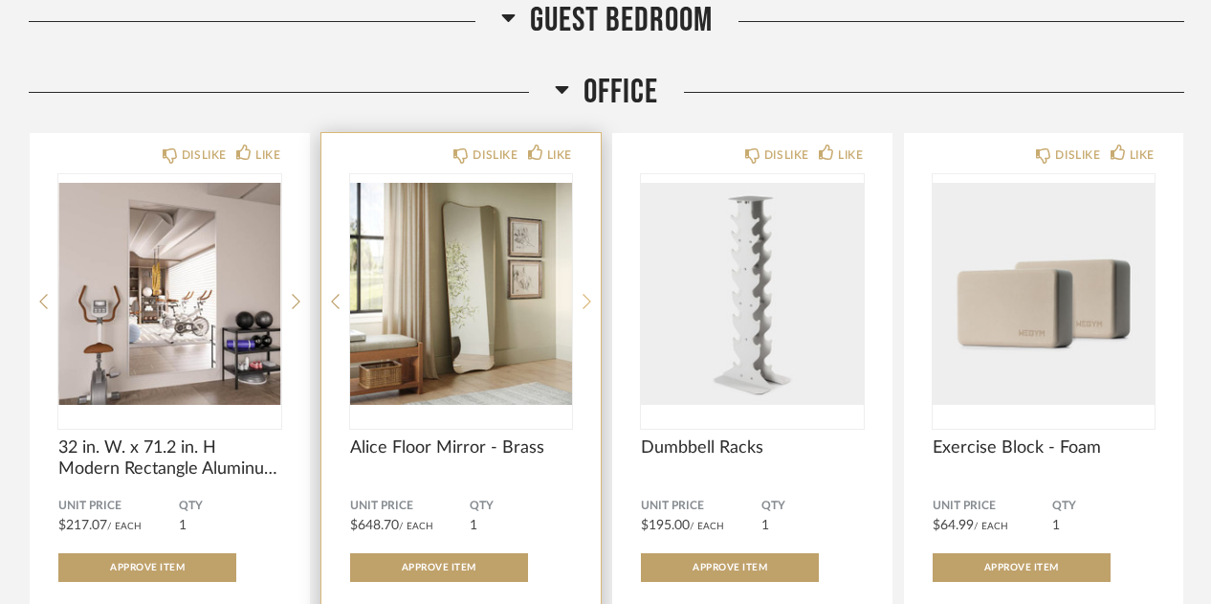
click at [586, 227] on icon at bounding box center [587, 301] width 9 height 17
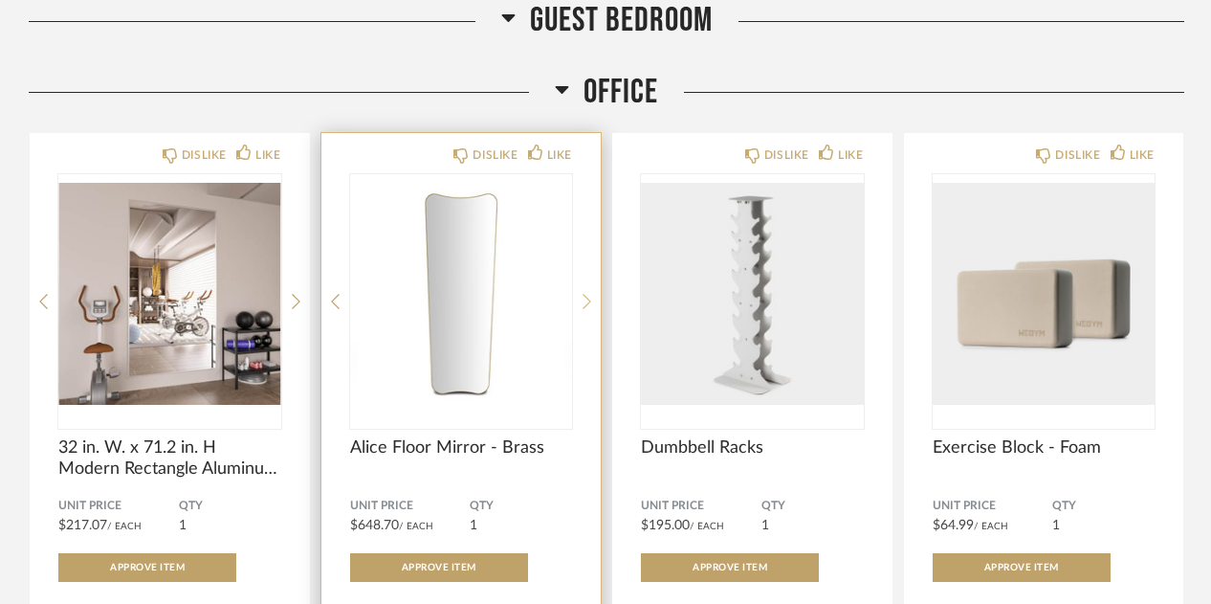
click at [586, 227] on icon at bounding box center [587, 301] width 9 height 17
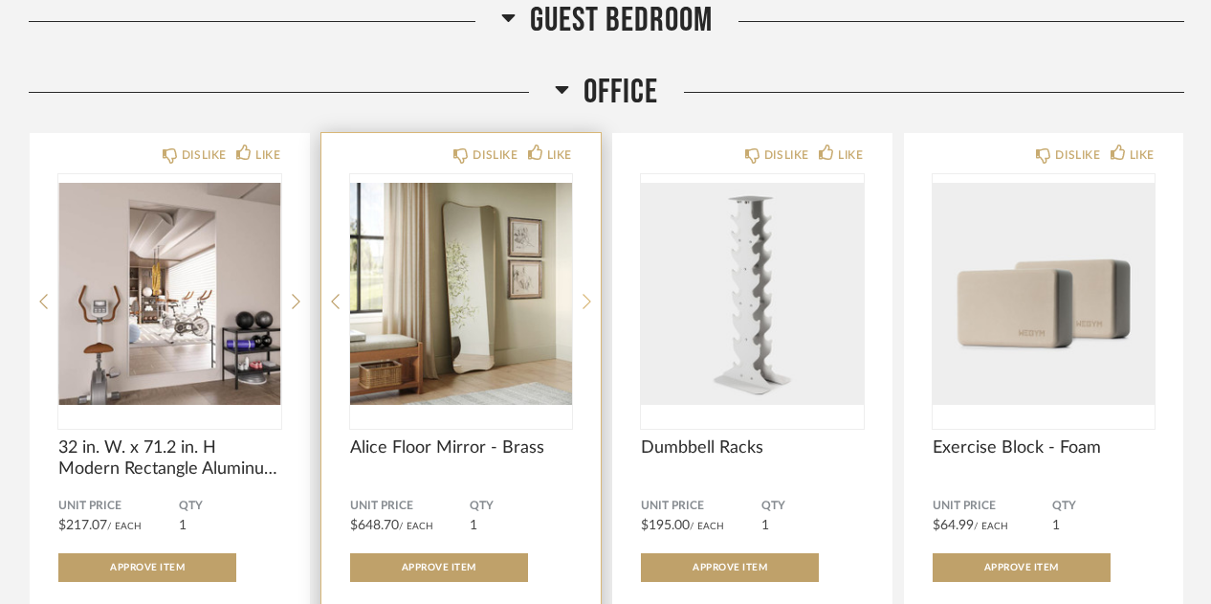
click at [586, 227] on icon at bounding box center [587, 301] width 9 height 17
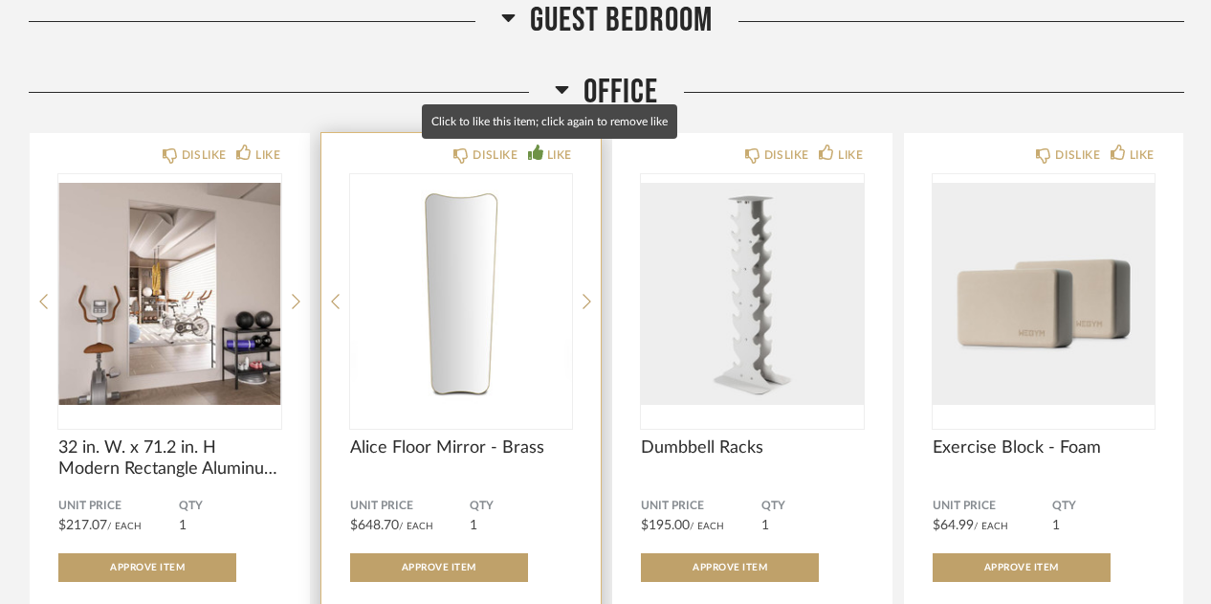
click at [544, 158] on div "LIKE" at bounding box center [550, 154] width 44 height 19
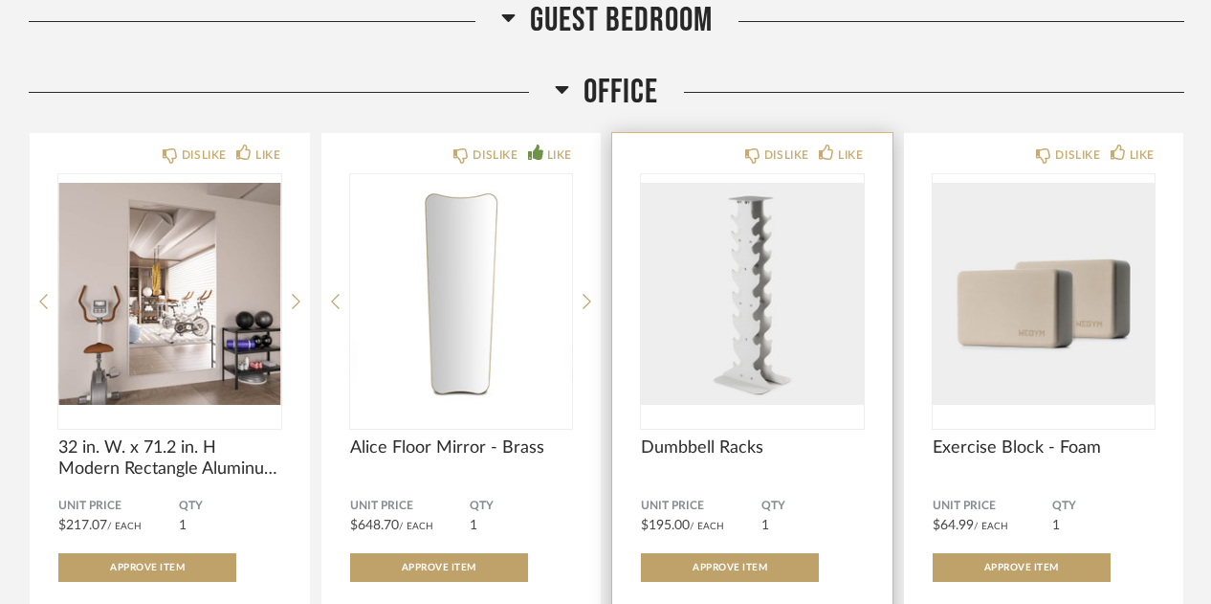
click at [783, 227] on img "0" at bounding box center [752, 293] width 223 height 239
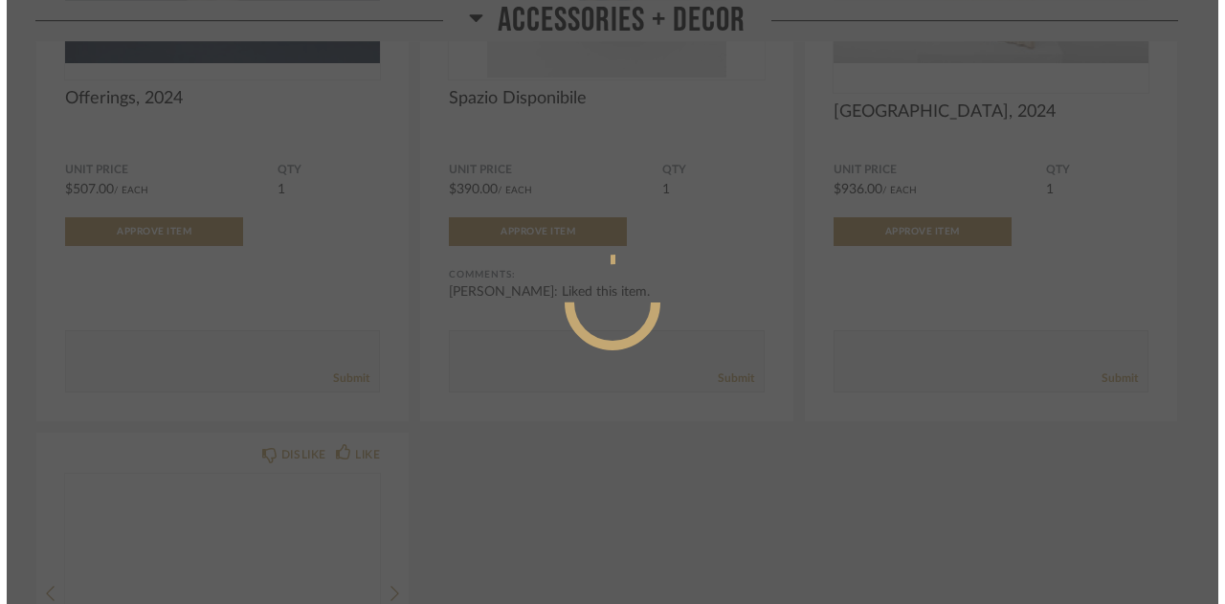
scroll to position [0, 0]
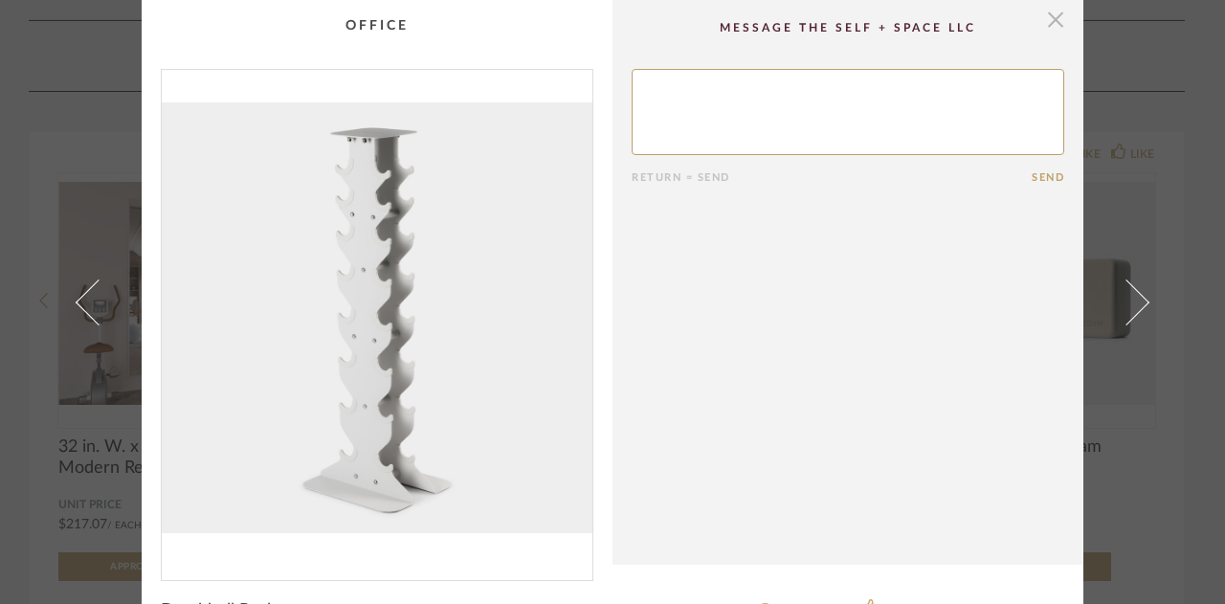
click at [1052, 16] on span "button" at bounding box center [1055, 19] width 38 height 38
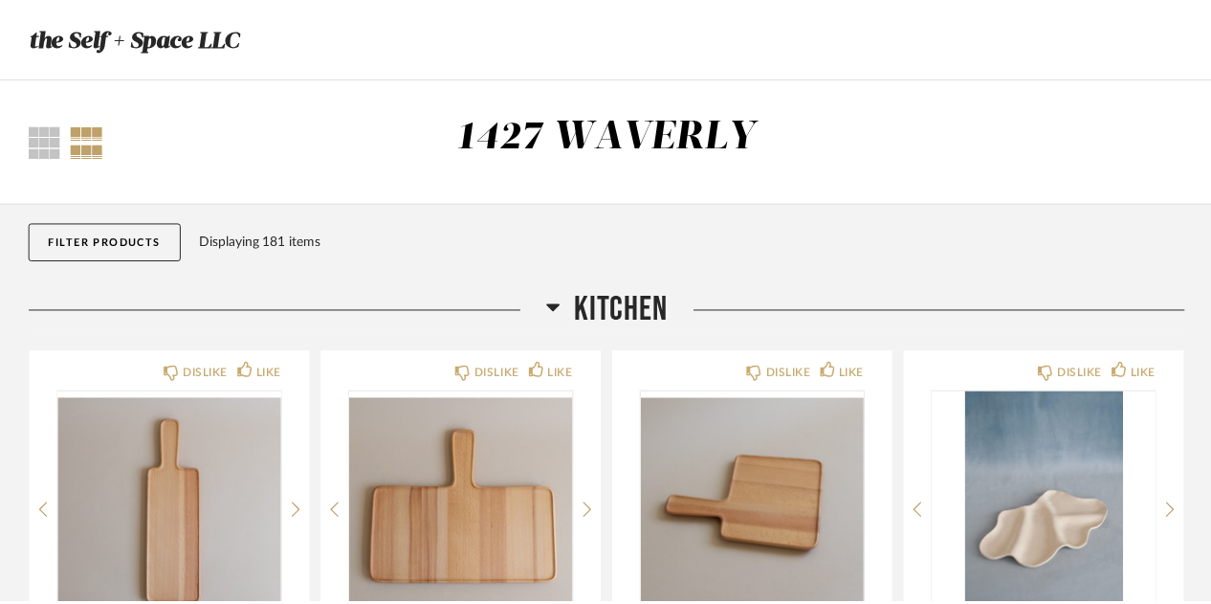
scroll to position [3377, 0]
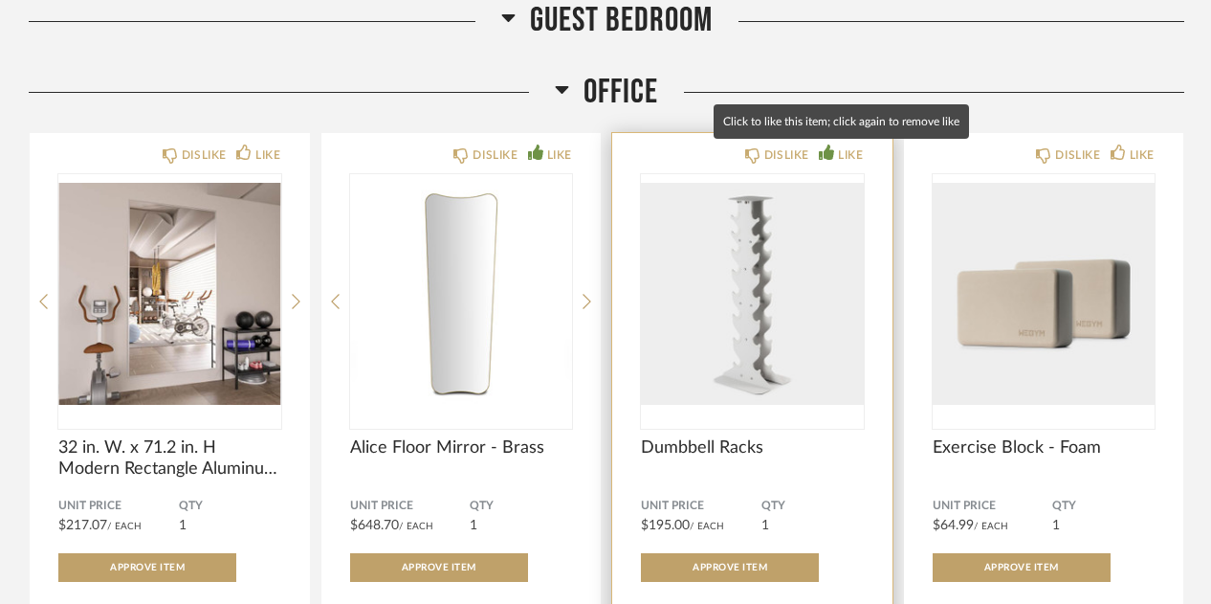
click at [834, 158] on div "LIKE" at bounding box center [841, 154] width 44 height 19
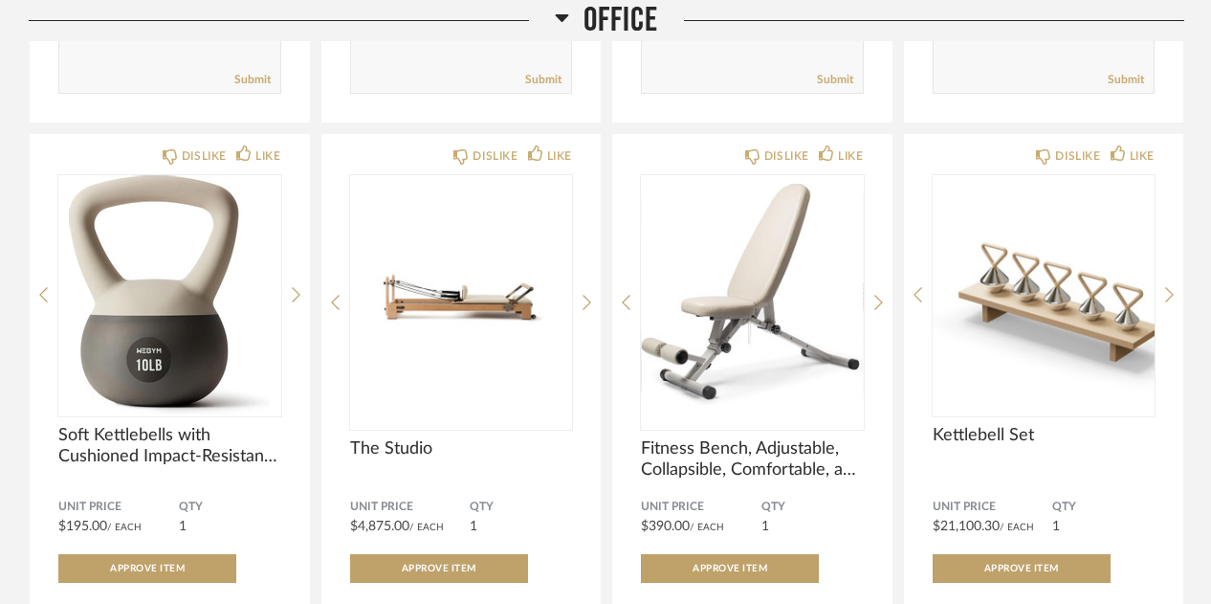
scroll to position [5255, 0]
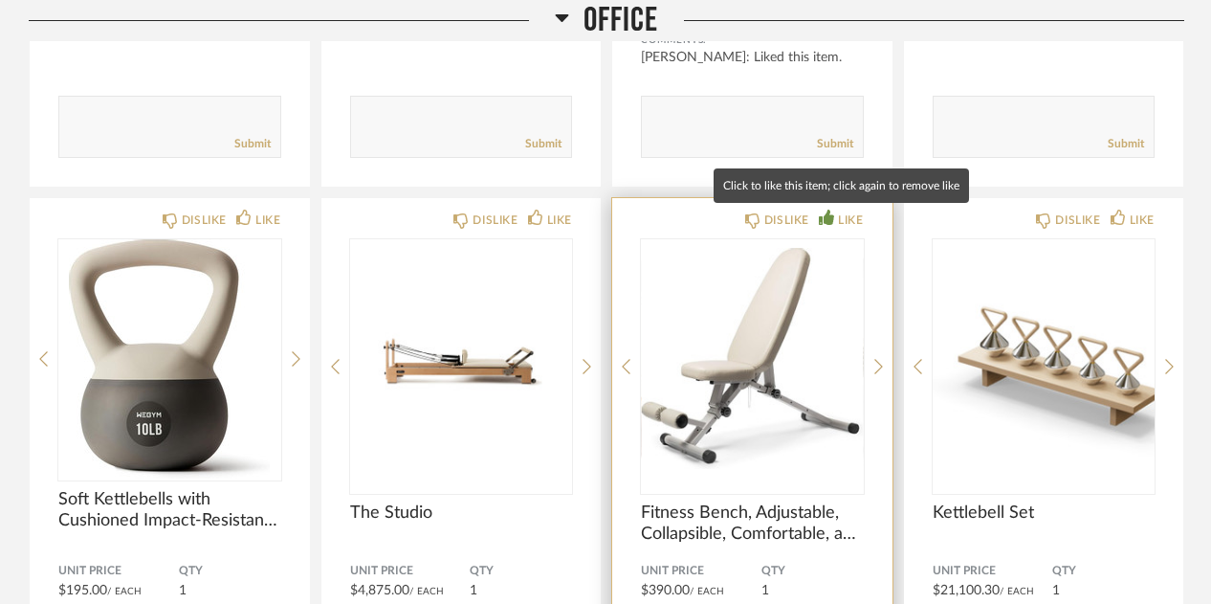
click at [854, 224] on div "LIKE" at bounding box center [850, 220] width 25 height 19
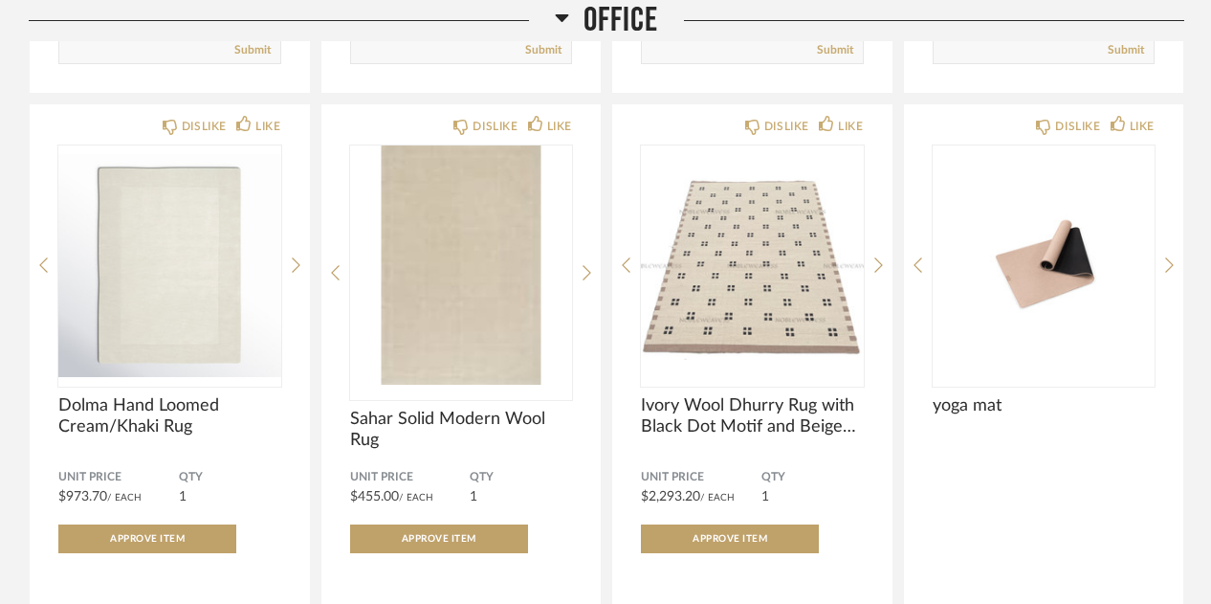
scroll to position [7896, 0]
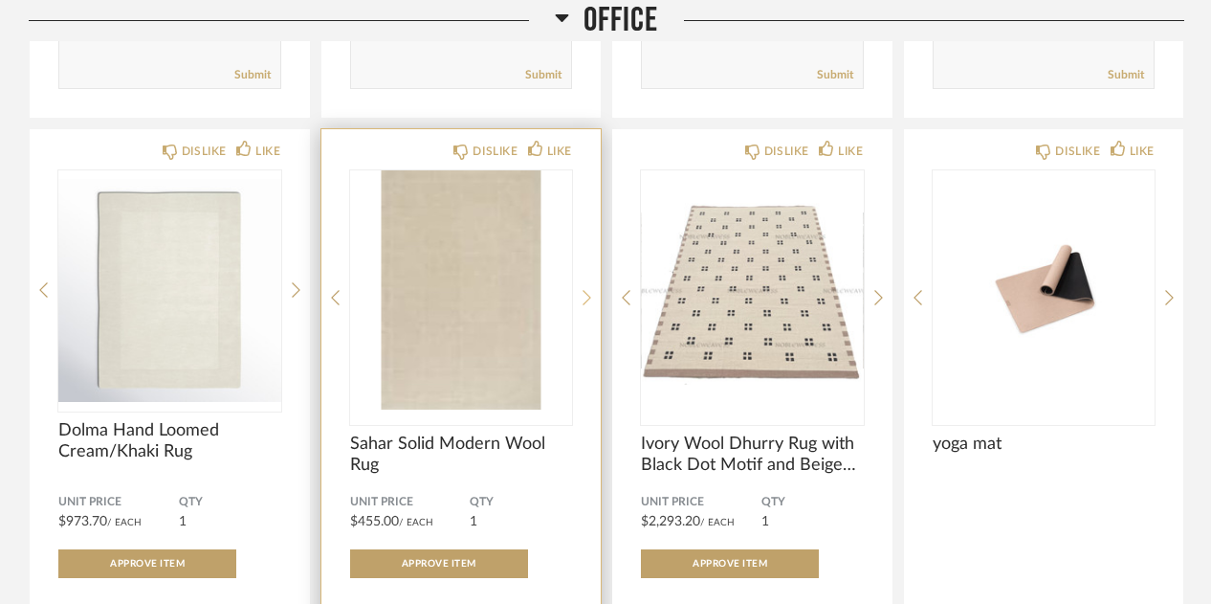
click at [590, 227] on icon at bounding box center [587, 297] width 9 height 17
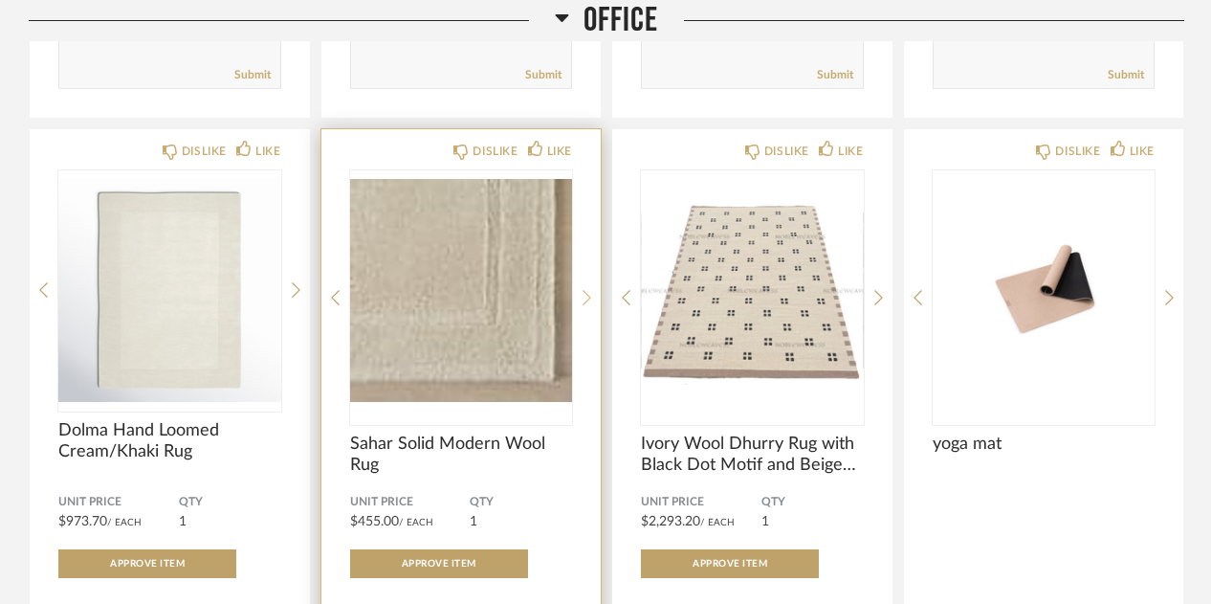
click at [590, 227] on icon at bounding box center [587, 297] width 9 height 17
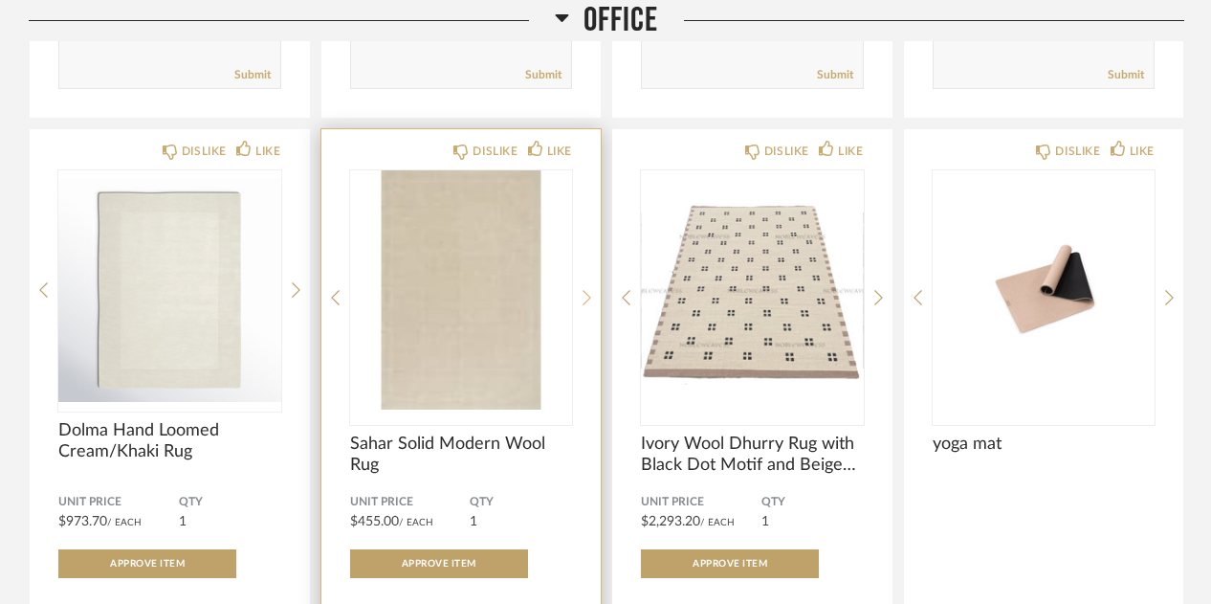
click at [590, 227] on icon at bounding box center [587, 297] width 9 height 17
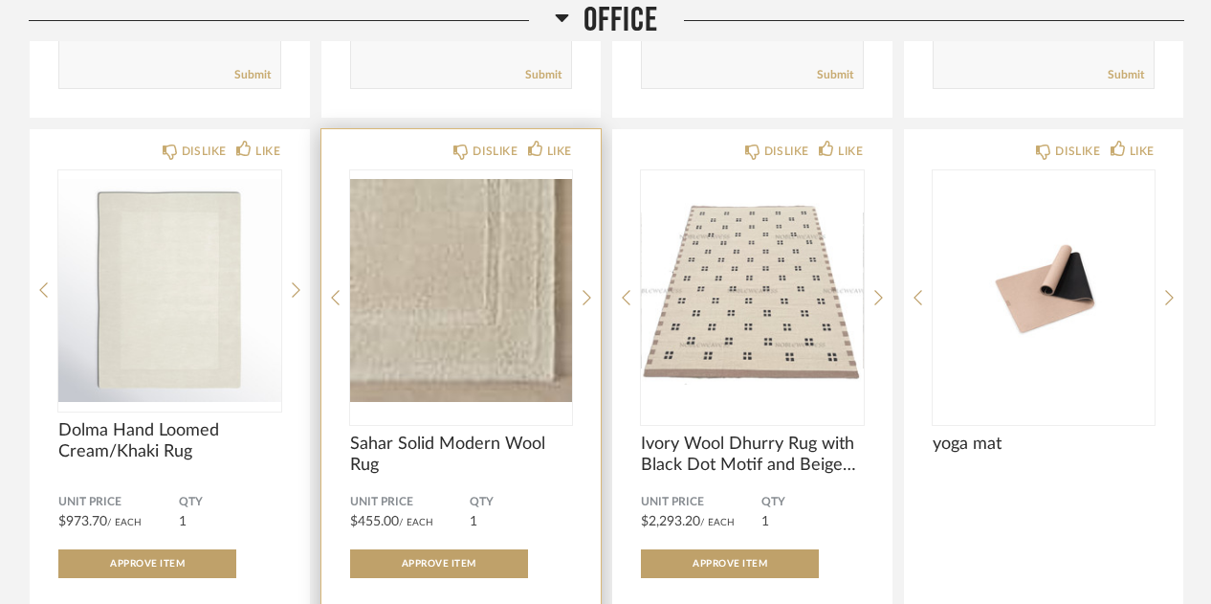
click at [514, 227] on img "1" at bounding box center [461, 289] width 223 height 239
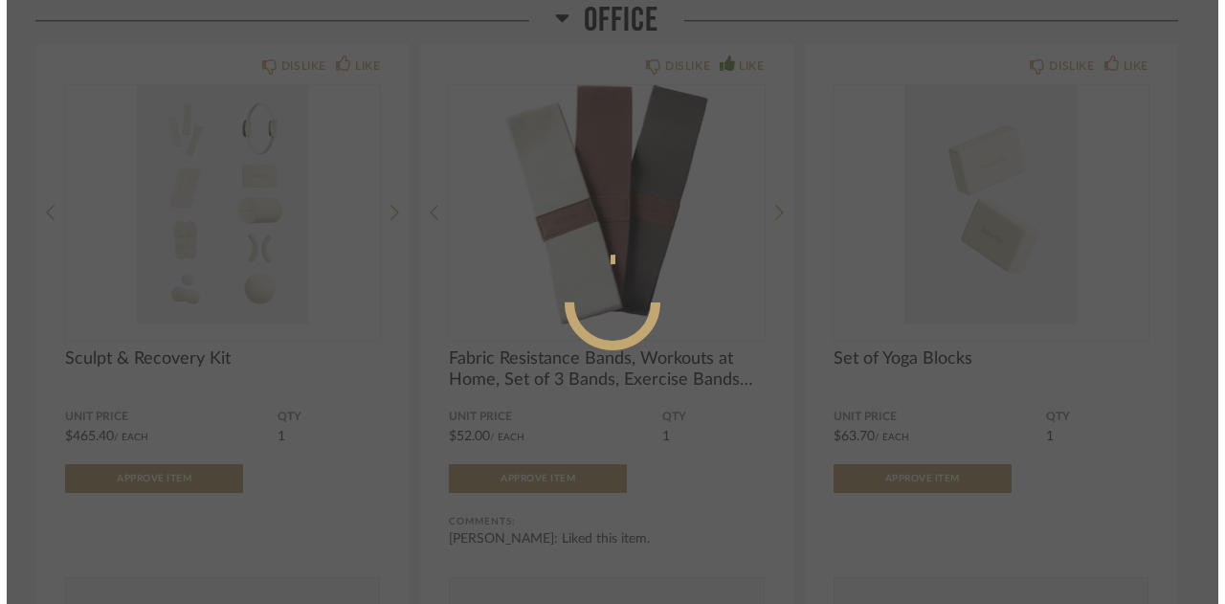
scroll to position [0, 0]
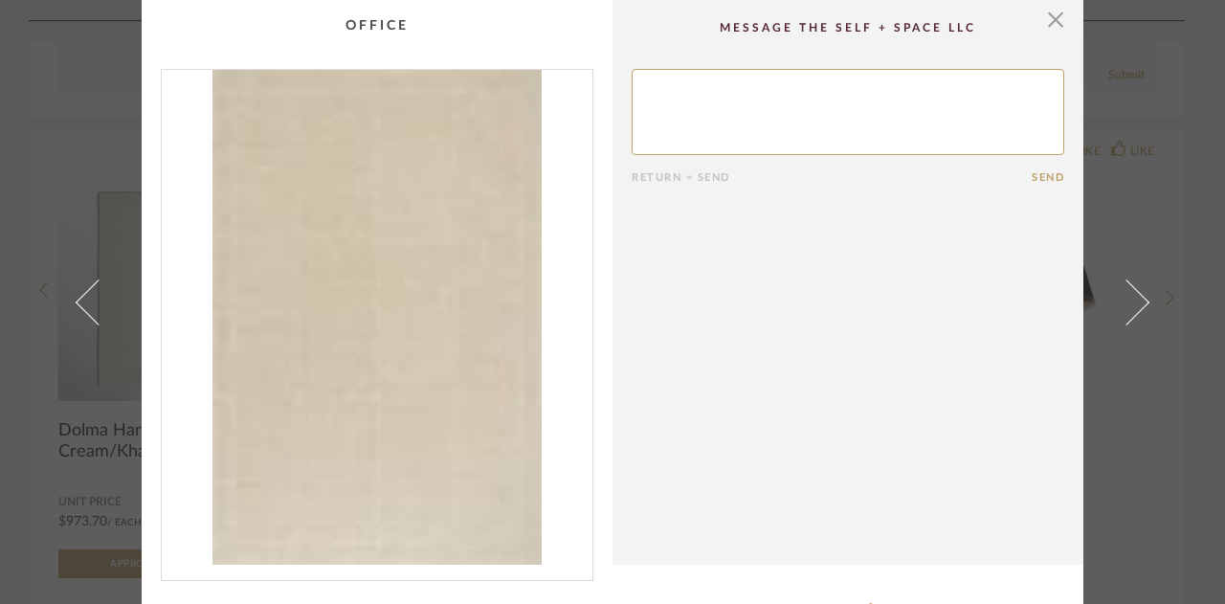
click at [514, 227] on img "0" at bounding box center [377, 317] width 431 height 495
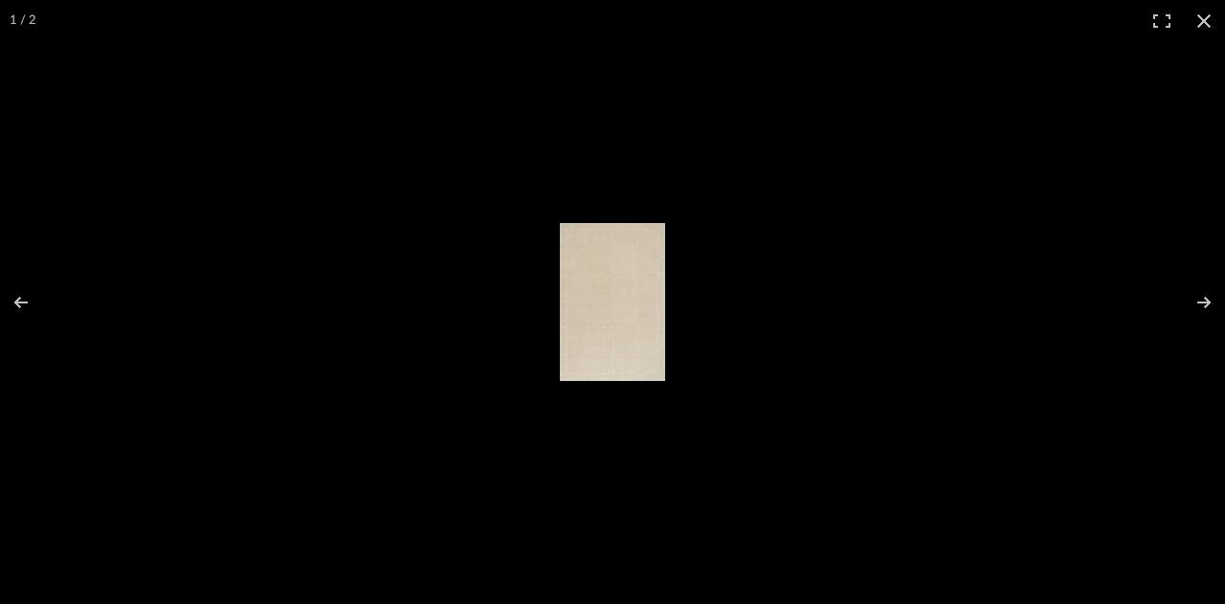
click at [599, 227] on img at bounding box center [612, 302] width 105 height 158
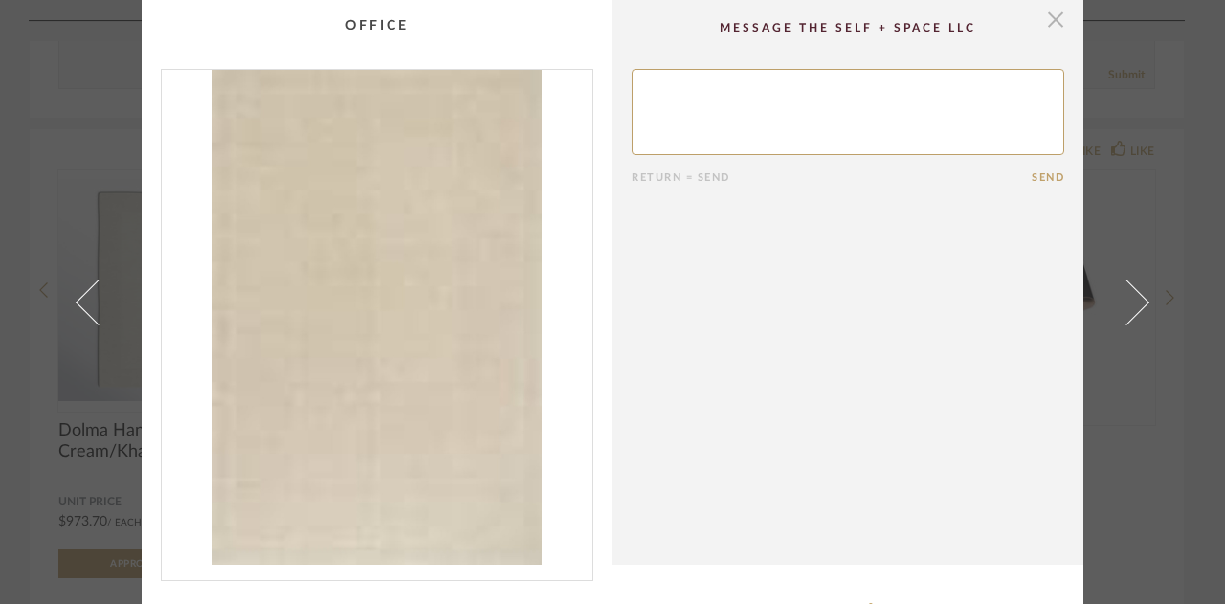
click at [1047, 20] on span "button" at bounding box center [1055, 19] width 38 height 38
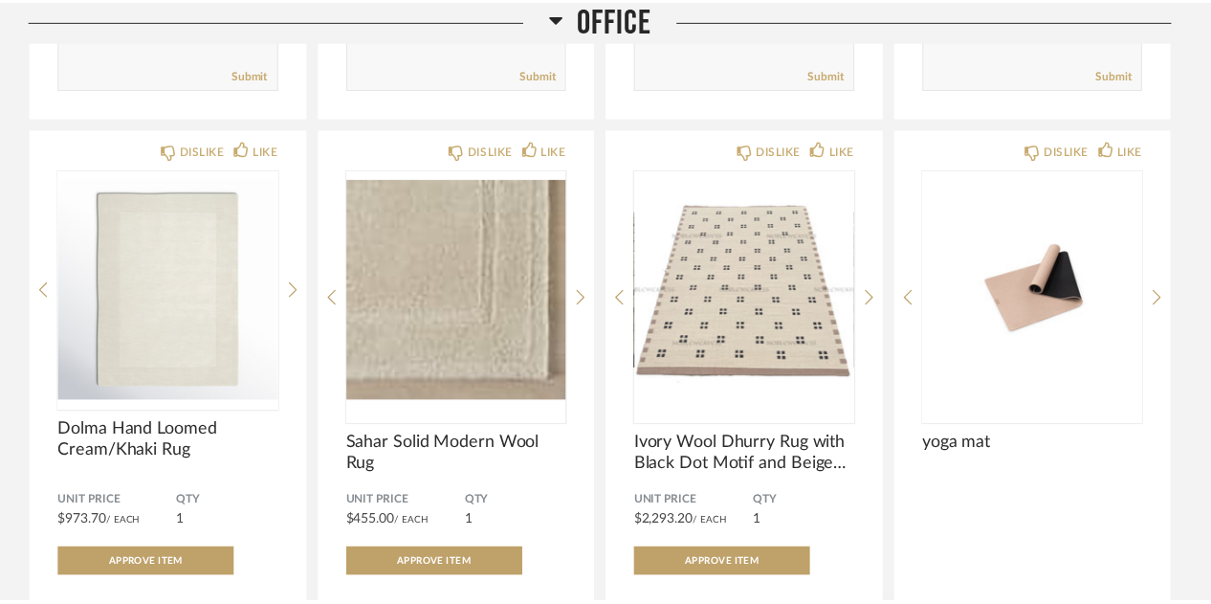
scroll to position [7896, 0]
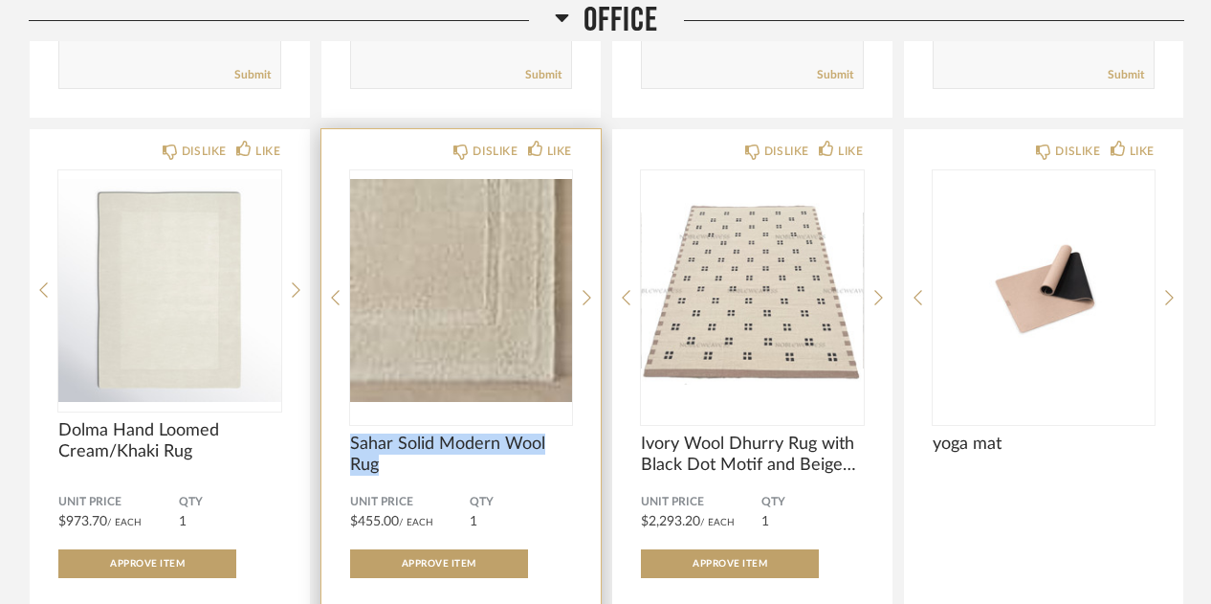
drag, startPoint x: 388, startPoint y: 467, endPoint x: 343, endPoint y: 439, distance: 52.8
click at [343, 227] on div "DISLIKE LIKE Sahar Solid Modern Wool Rug Unit Price $455.00 / Each QTY 1 Approv…" at bounding box center [462, 441] width 280 height 624
click at [456, 227] on span "Sahar Solid Modern Wool Rug" at bounding box center [461, 454] width 223 height 42
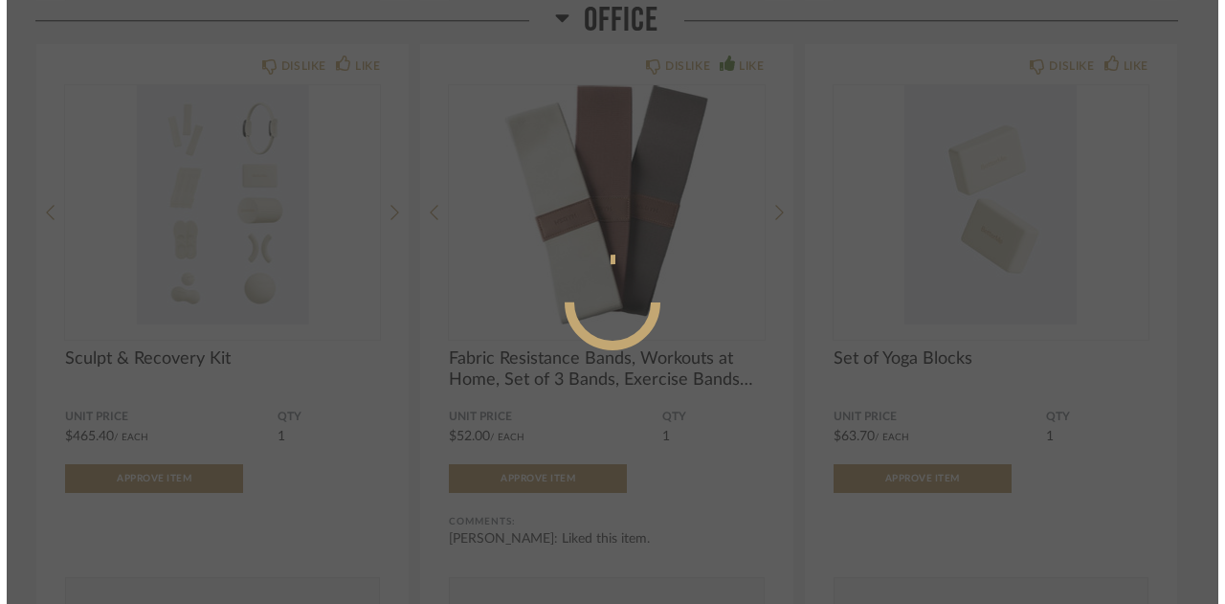
scroll to position [0, 0]
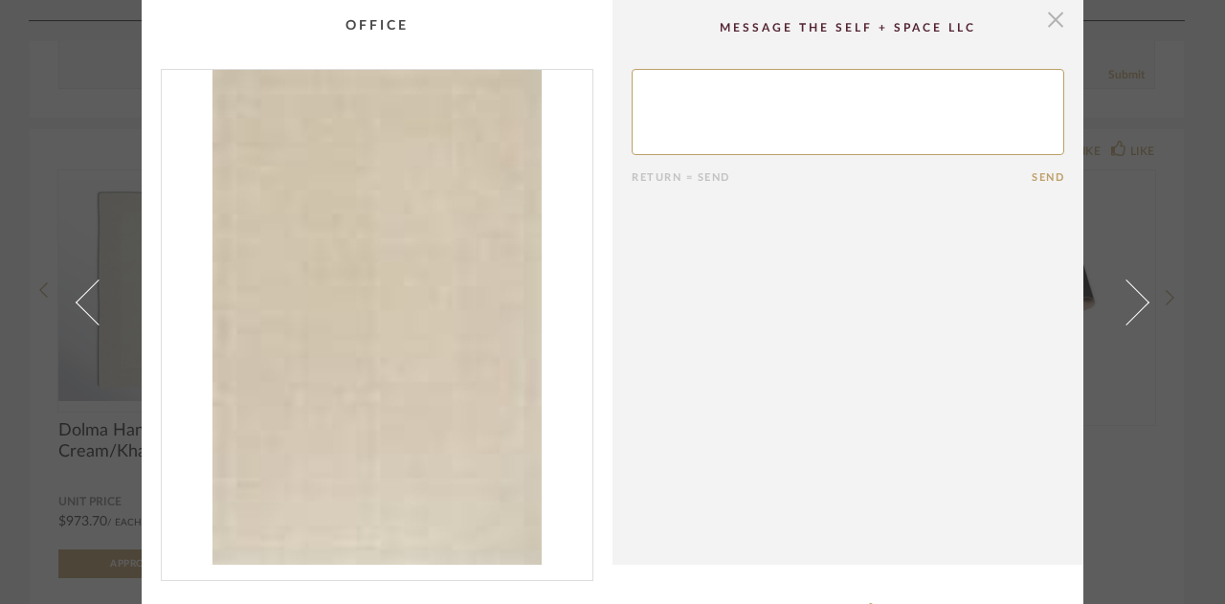
click at [1040, 26] on span "button" at bounding box center [1055, 19] width 38 height 38
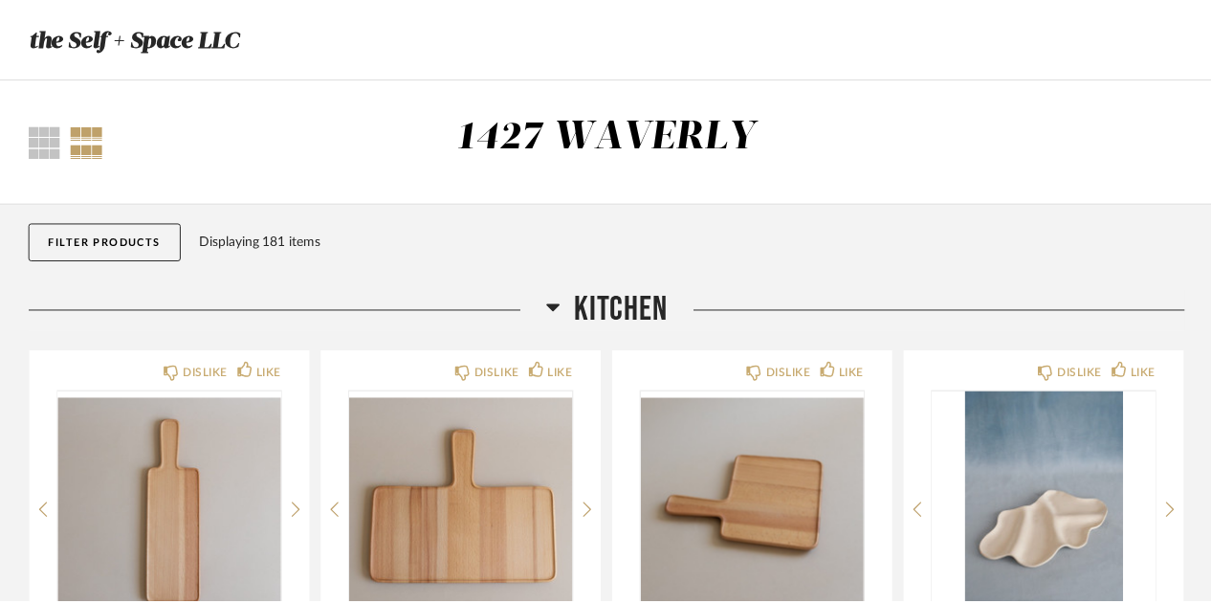
scroll to position [7896, 0]
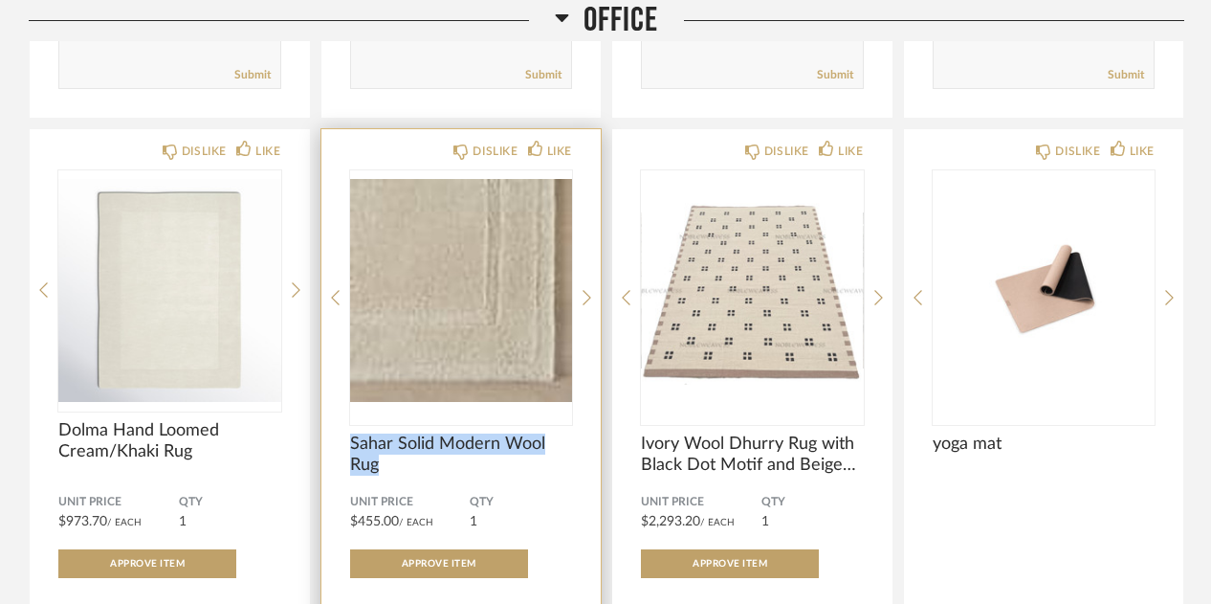
drag, startPoint x: 389, startPoint y: 464, endPoint x: 335, endPoint y: 436, distance: 61.2
click at [335, 227] on div "DISLIKE LIKE Sahar Solid Modern Wool Rug Unit Price $455.00 / Each QTY 1 Approv…" at bounding box center [462, 441] width 280 height 624
copy span "Sahar Solid Modern Wool Rug"
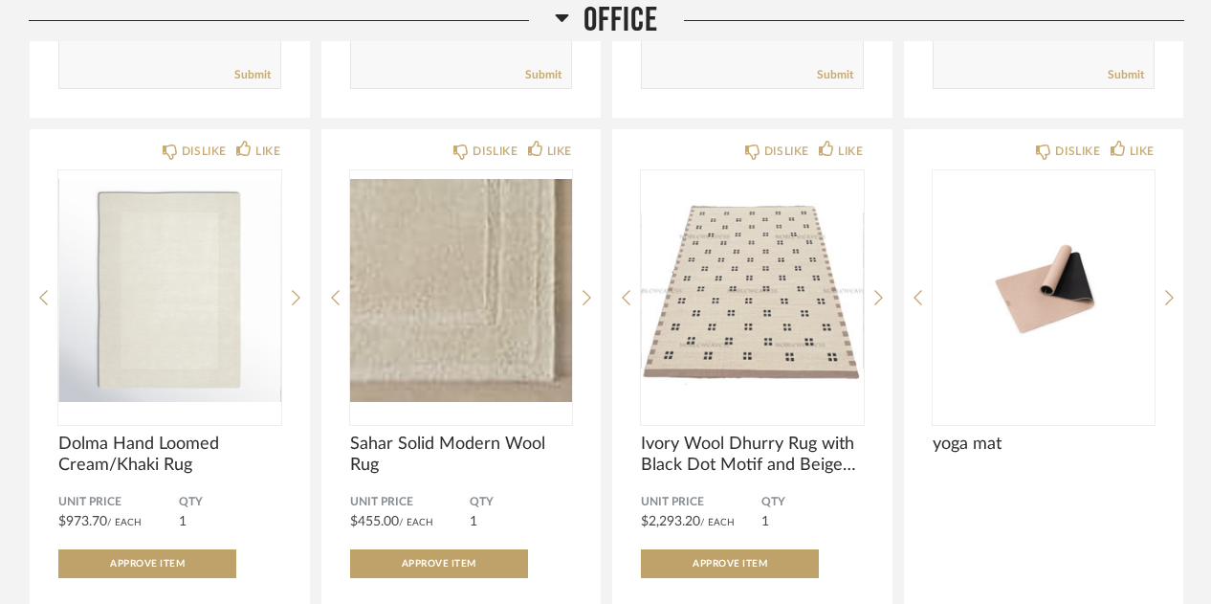
drag, startPoint x: 1223, startPoint y: 426, endPoint x: 1196, endPoint y: 488, distance: 67.7
drag, startPoint x: 1196, startPoint y: 488, endPoint x: 1192, endPoint y: 516, distance: 28.0
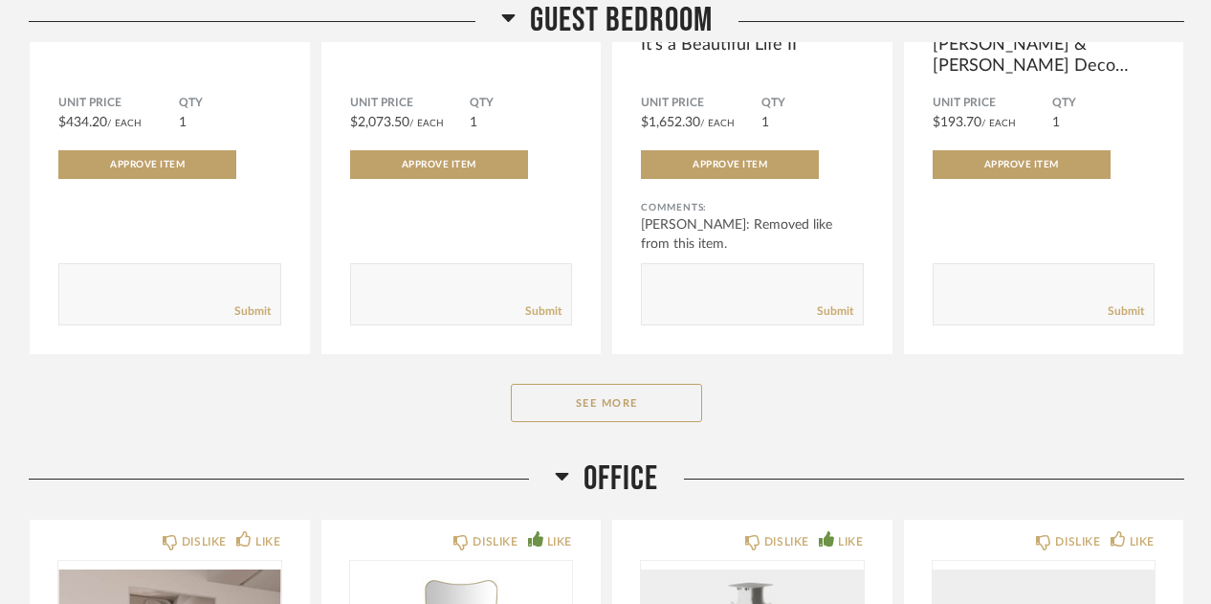
scroll to position [3036, 0]
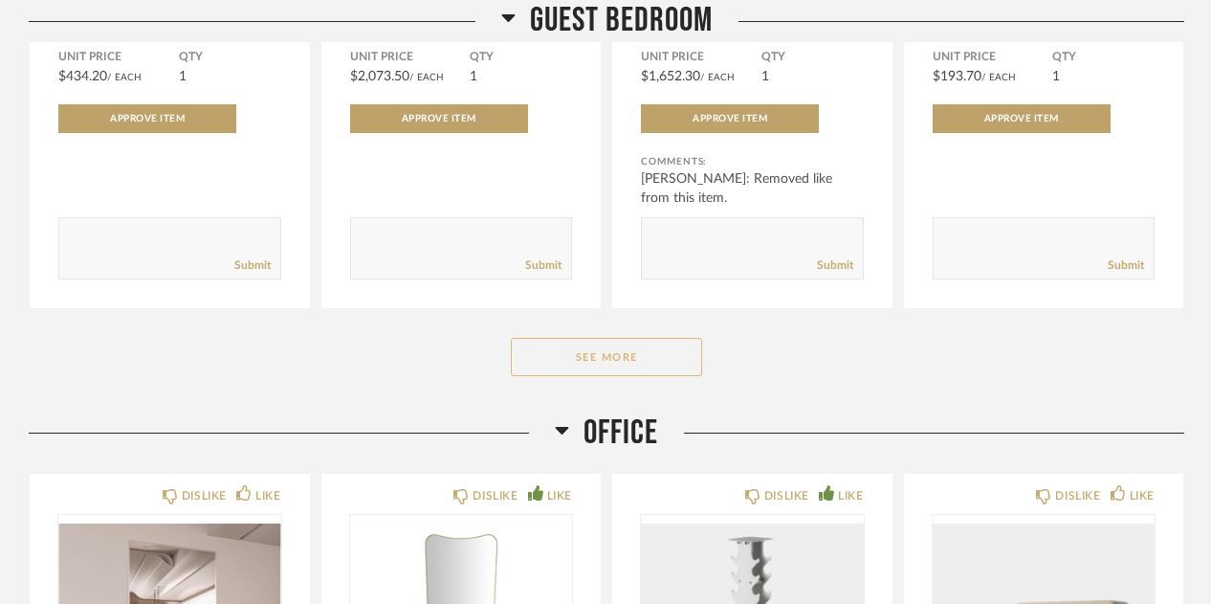
click at [592, 227] on button "See More" at bounding box center [606, 357] width 191 height 38
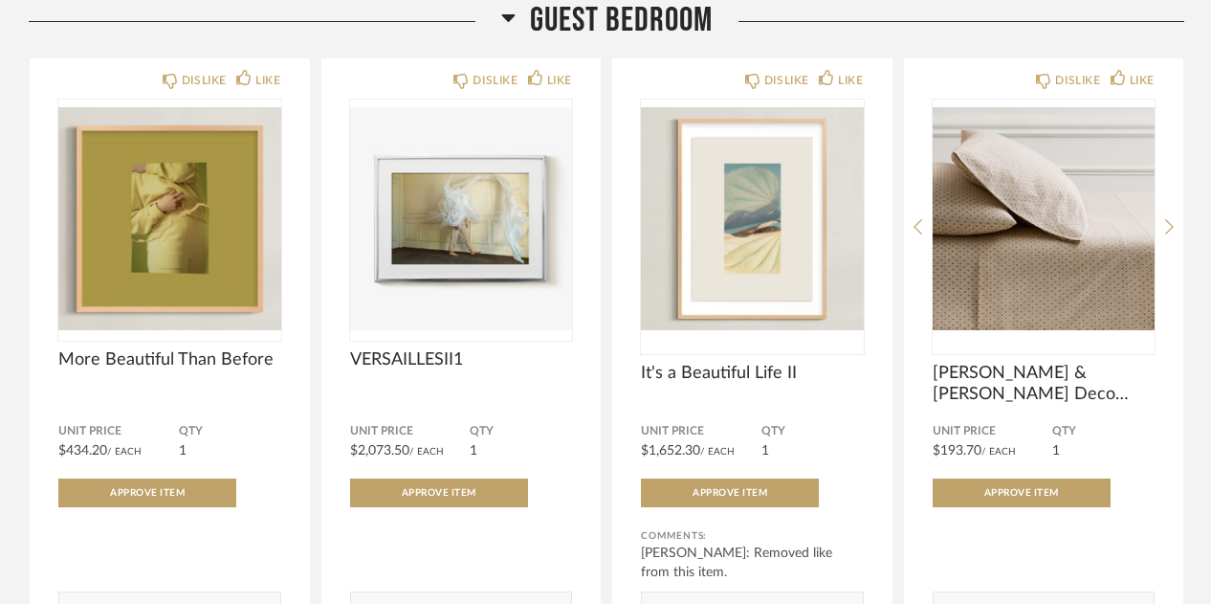
scroll to position [2692, 0]
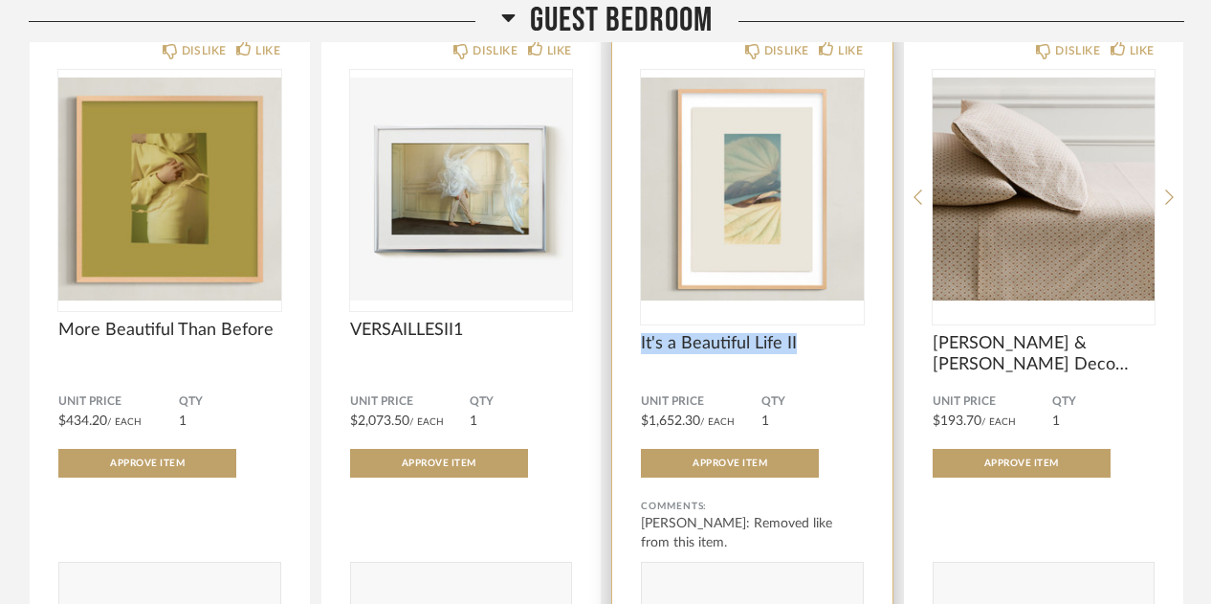
drag, startPoint x: 802, startPoint y: 344, endPoint x: 630, endPoint y: 357, distance: 172.8
click at [630, 227] on div "DISLIKE LIKE It's a Beautiful Life II Unit Price $1,652.30 / Each QTY 1 Approve…" at bounding box center [752, 341] width 280 height 624
copy span "It's a Beautiful Life II"
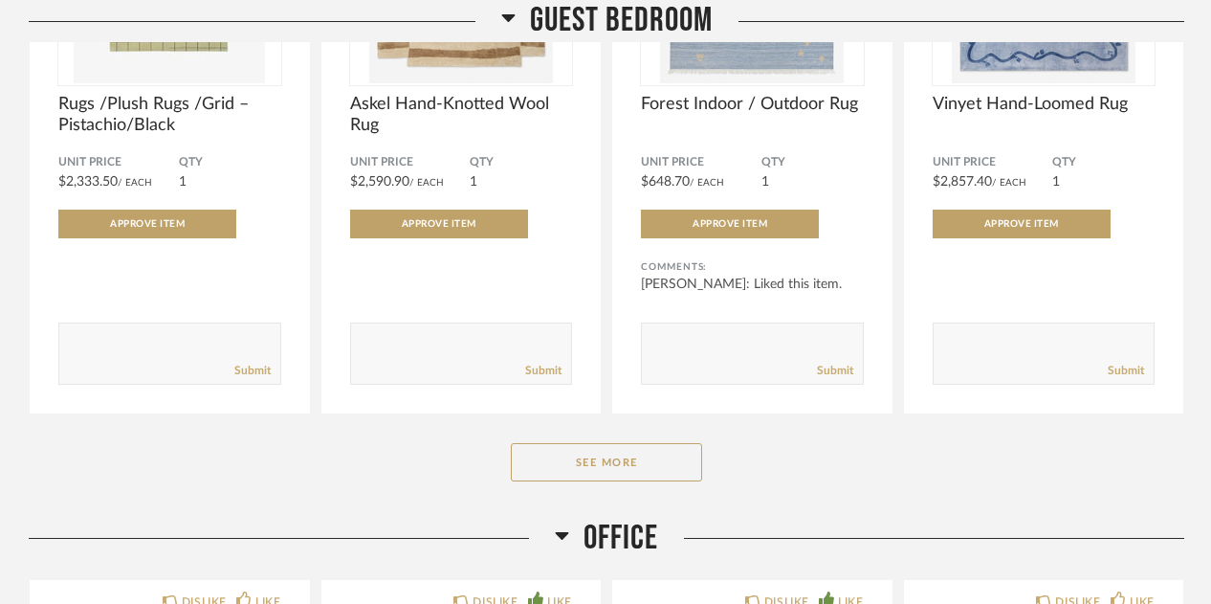
scroll to position [5562, 0]
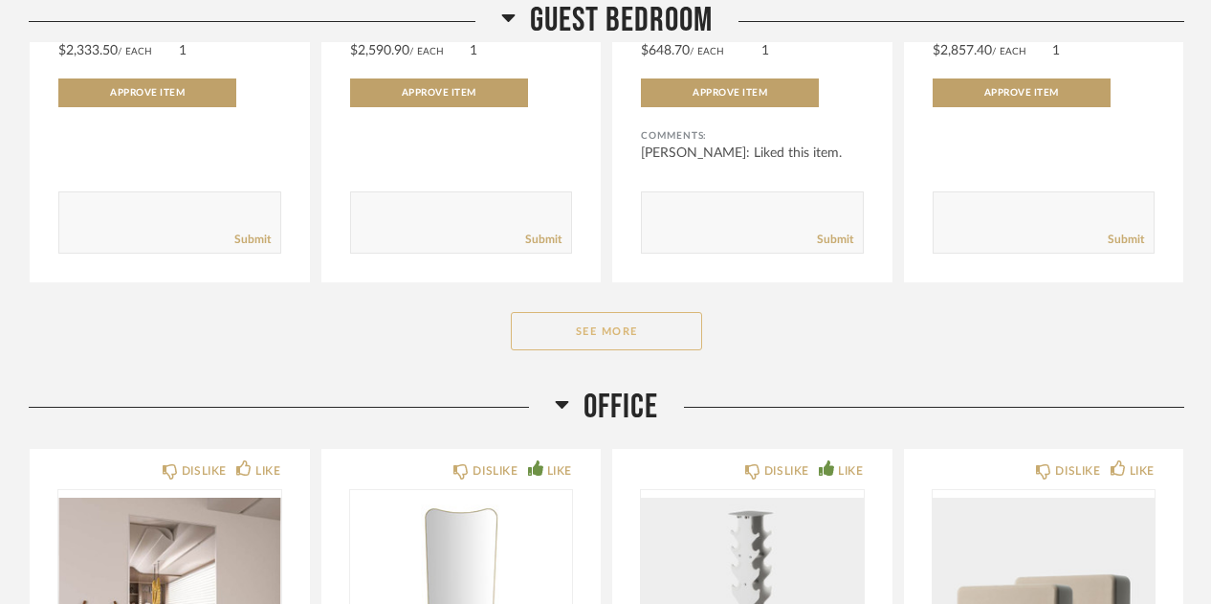
click at [626, 227] on button "See More" at bounding box center [606, 331] width 191 height 38
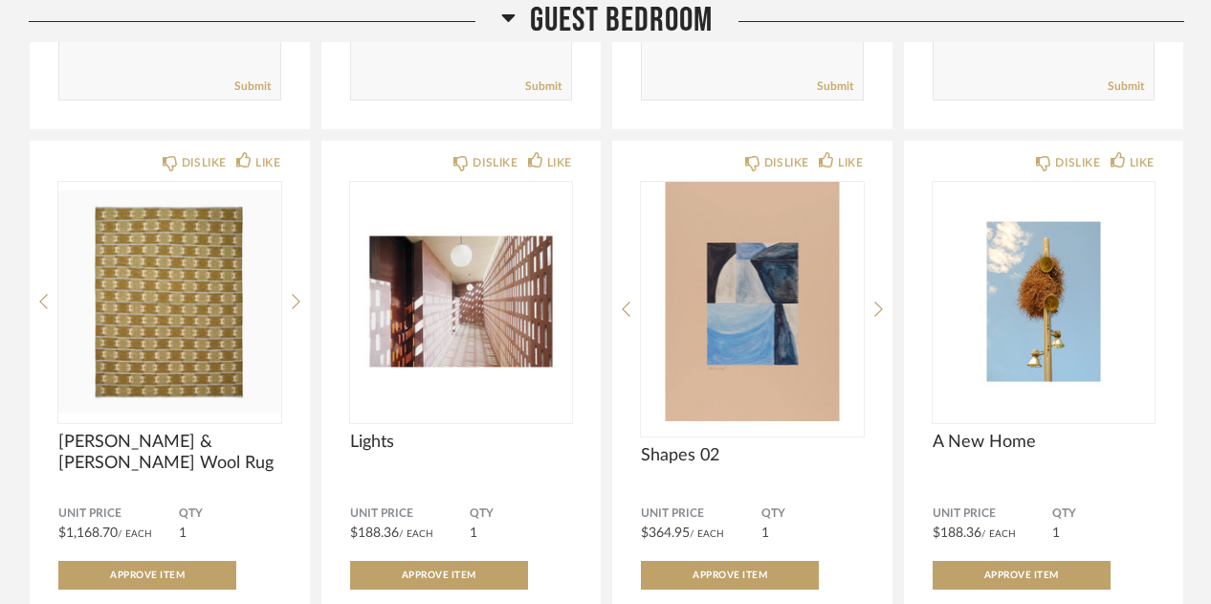
scroll to position [5754, 0]
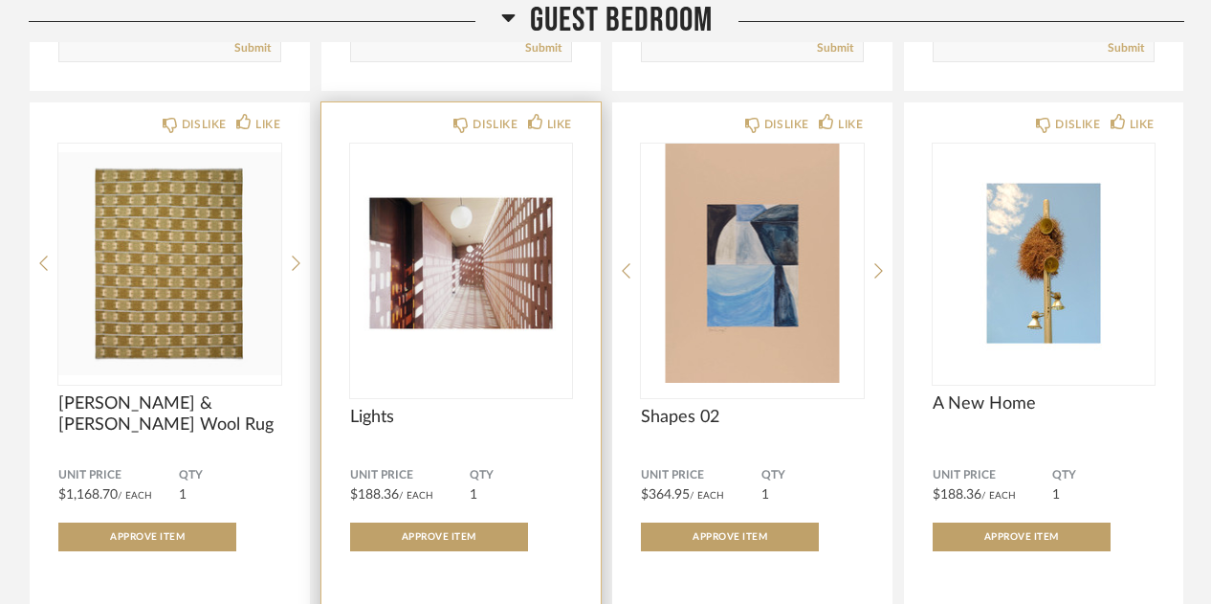
click at [464, 227] on img "0" at bounding box center [461, 263] width 223 height 239
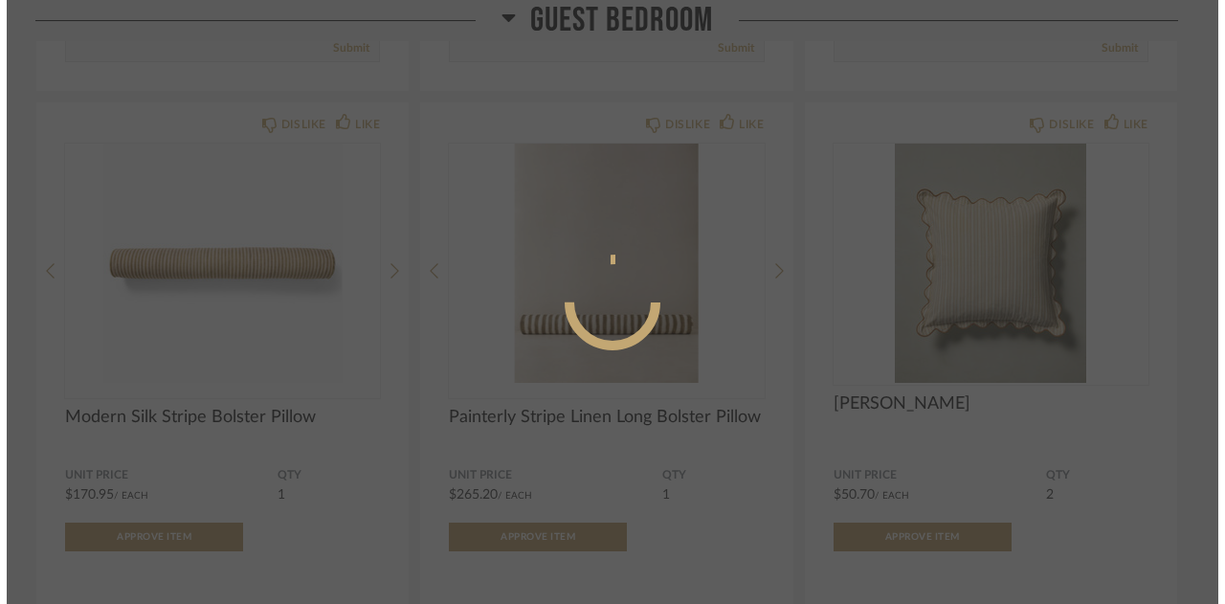
scroll to position [0, 0]
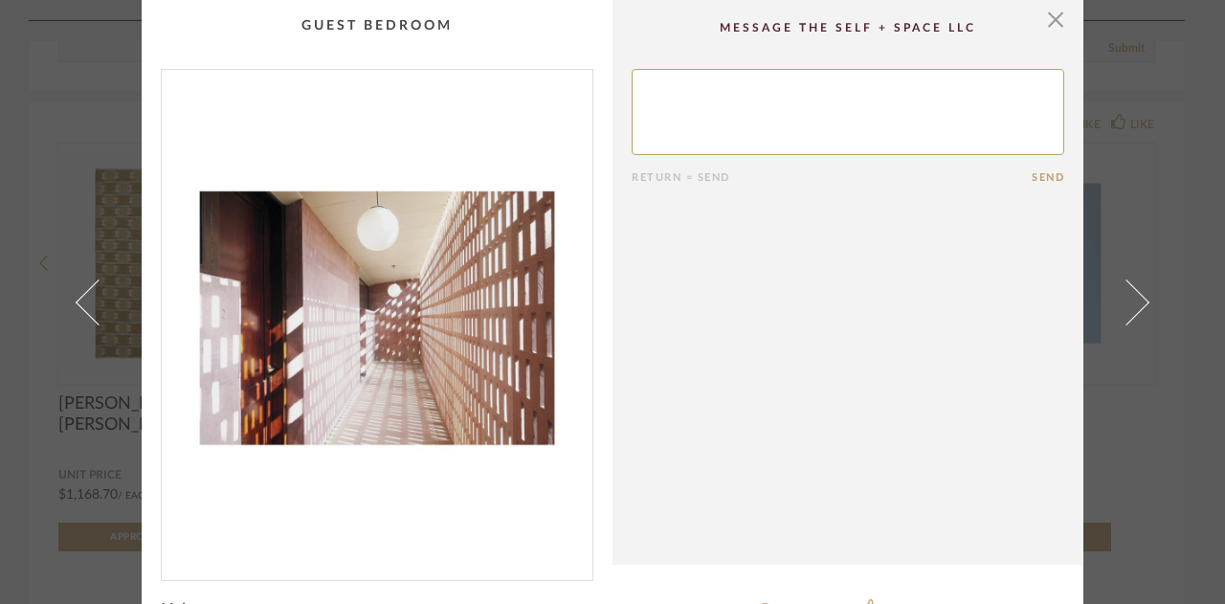
click at [469, 227] on img "0" at bounding box center [377, 317] width 431 height 495
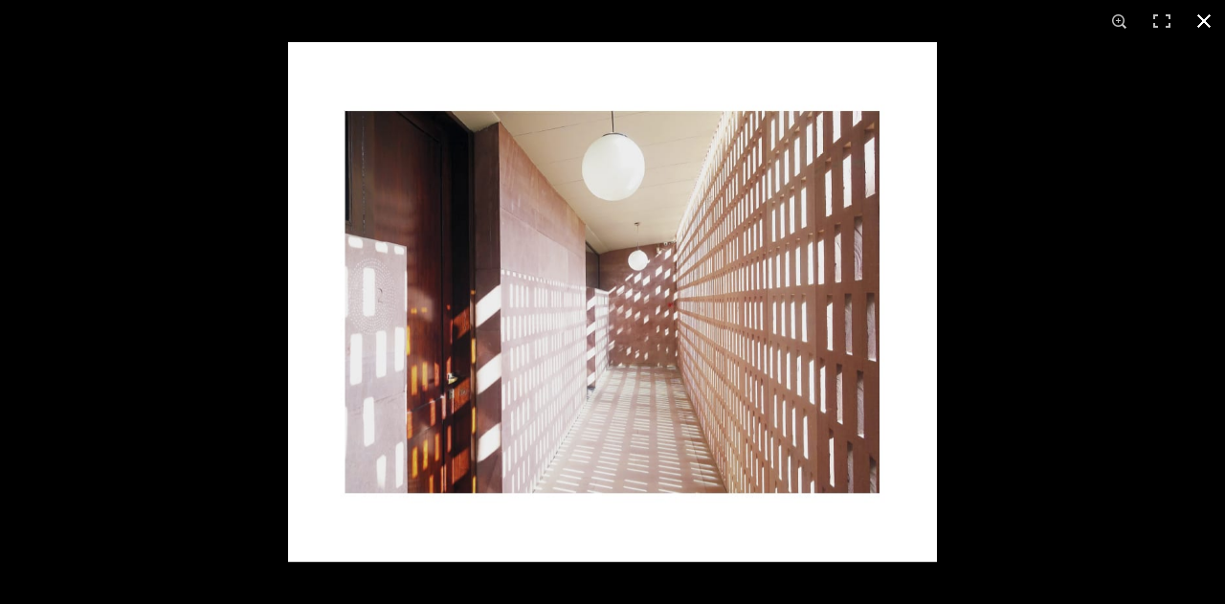
click at [1208, 24] on button at bounding box center [1204, 21] width 42 height 42
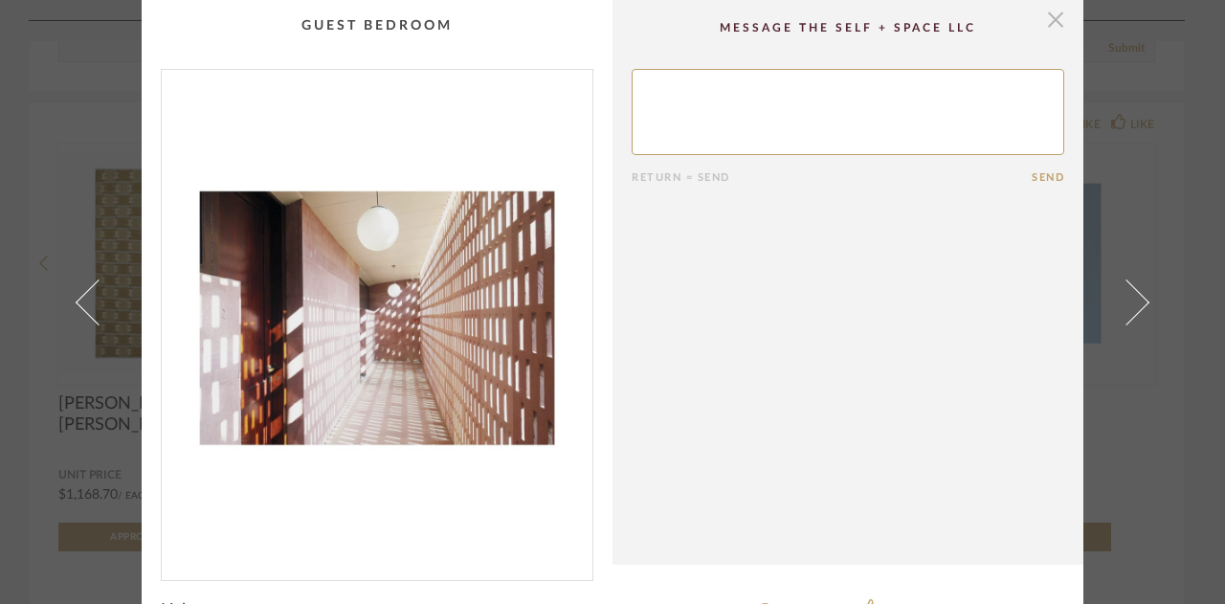
click at [1053, 21] on span "button" at bounding box center [1055, 19] width 38 height 38
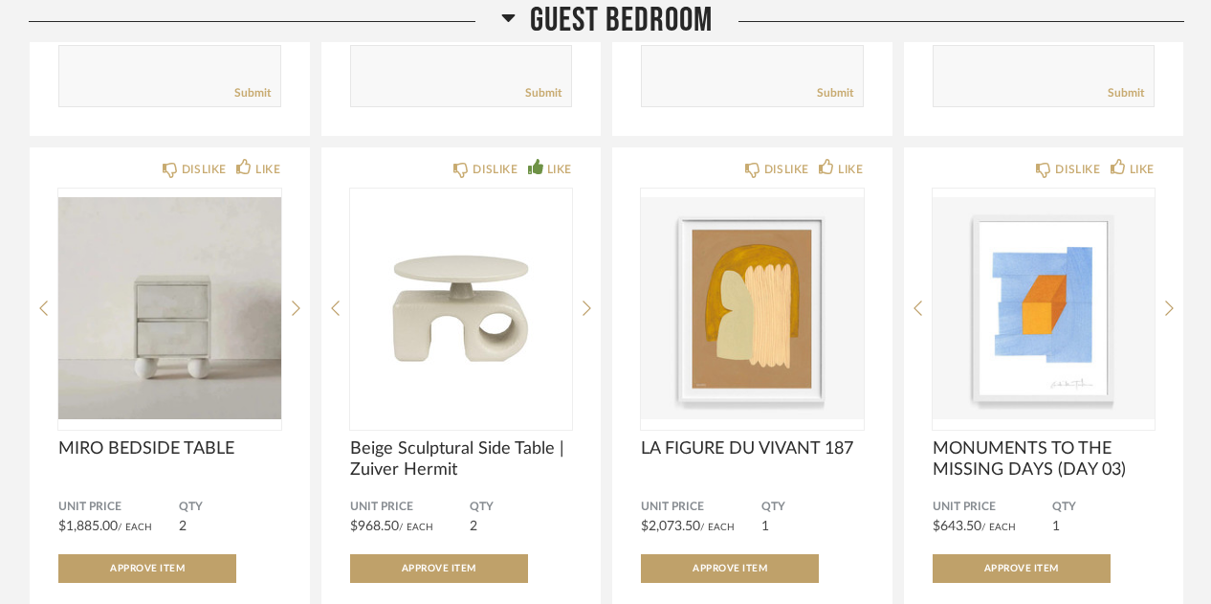
scroll to position [7678, 0]
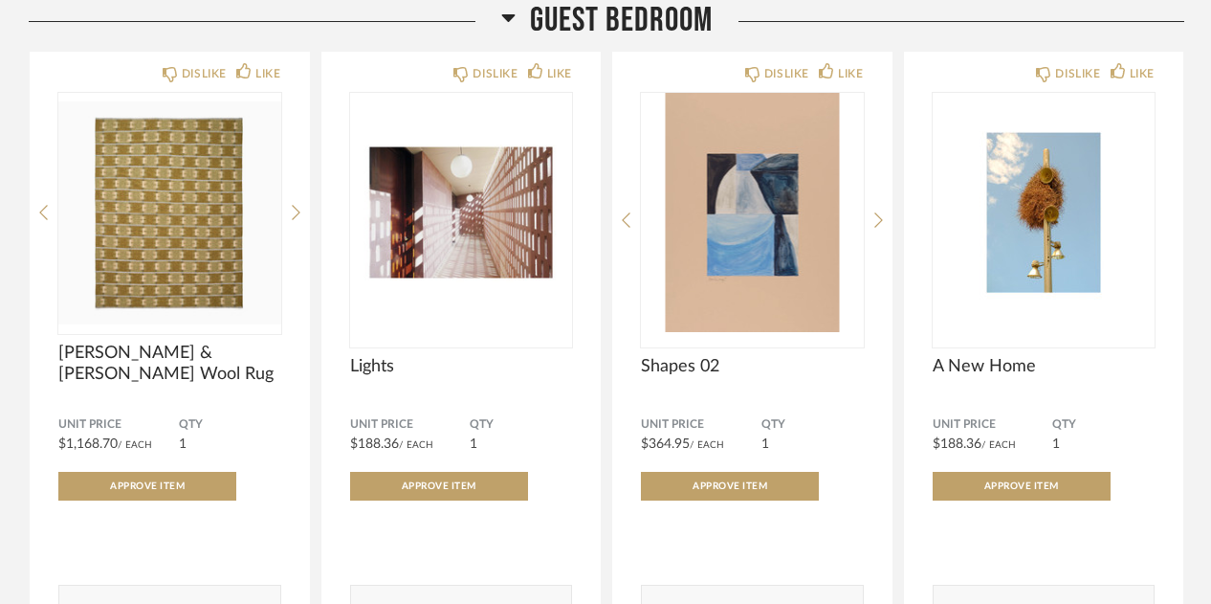
scroll to position [5803, 0]
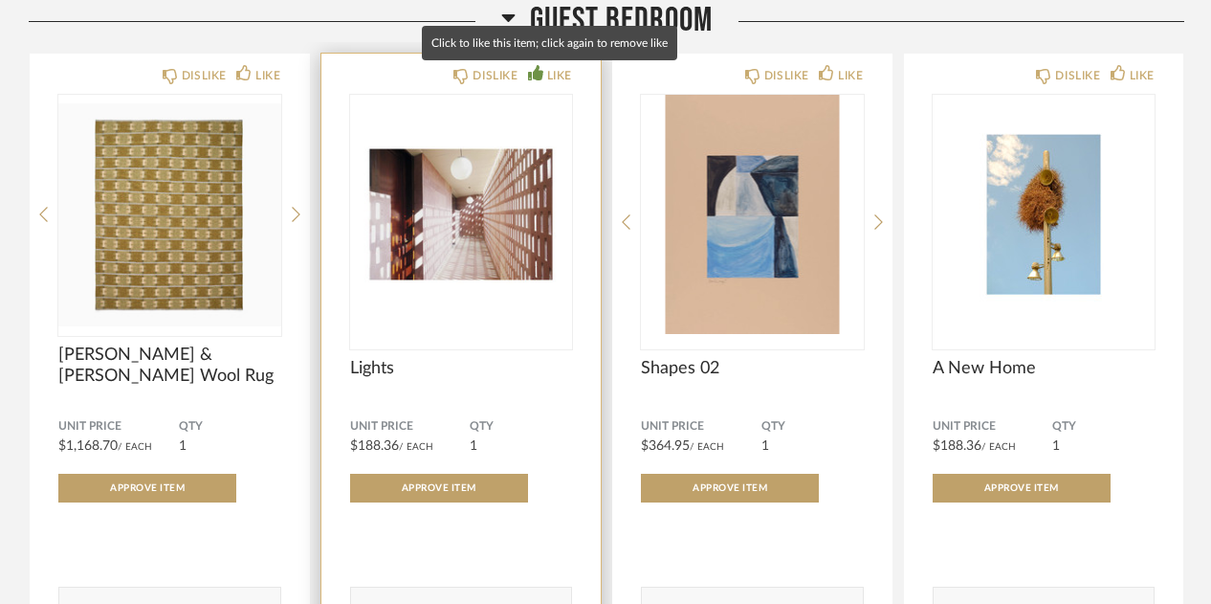
click at [552, 78] on div "LIKE" at bounding box center [559, 75] width 25 height 19
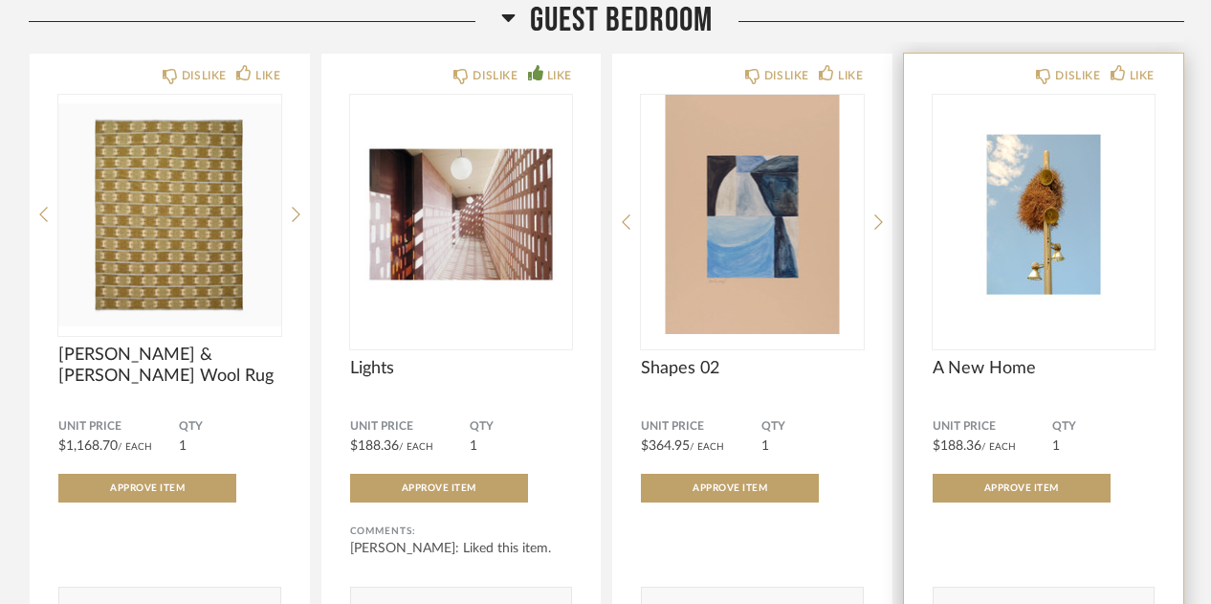
click at [1055, 207] on img "0" at bounding box center [1044, 214] width 223 height 239
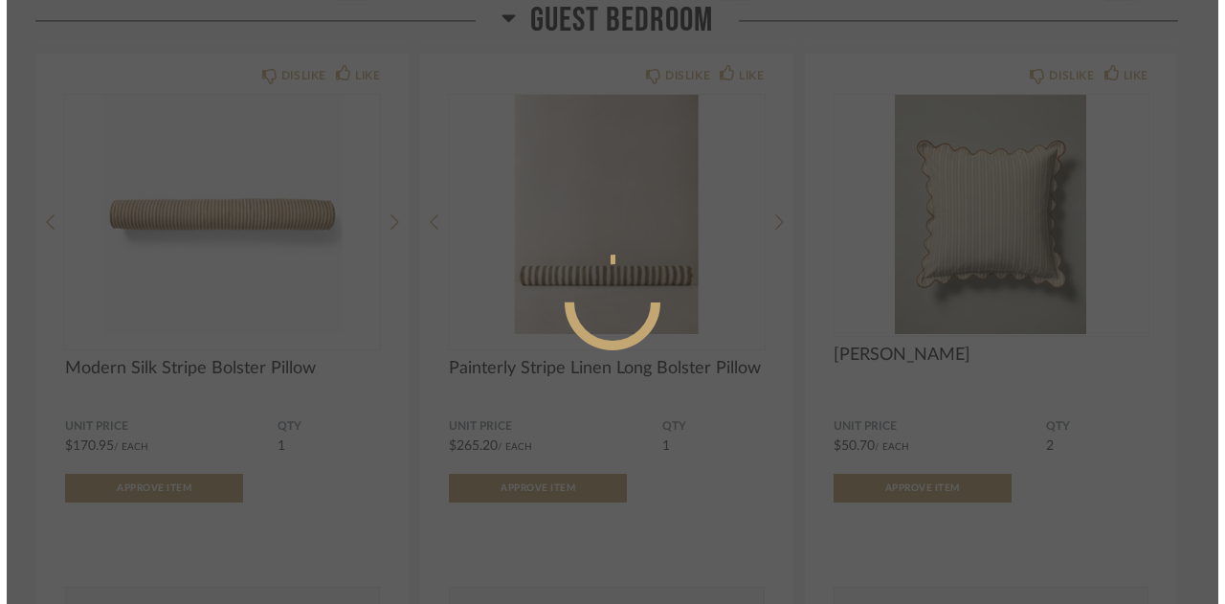
scroll to position [0, 0]
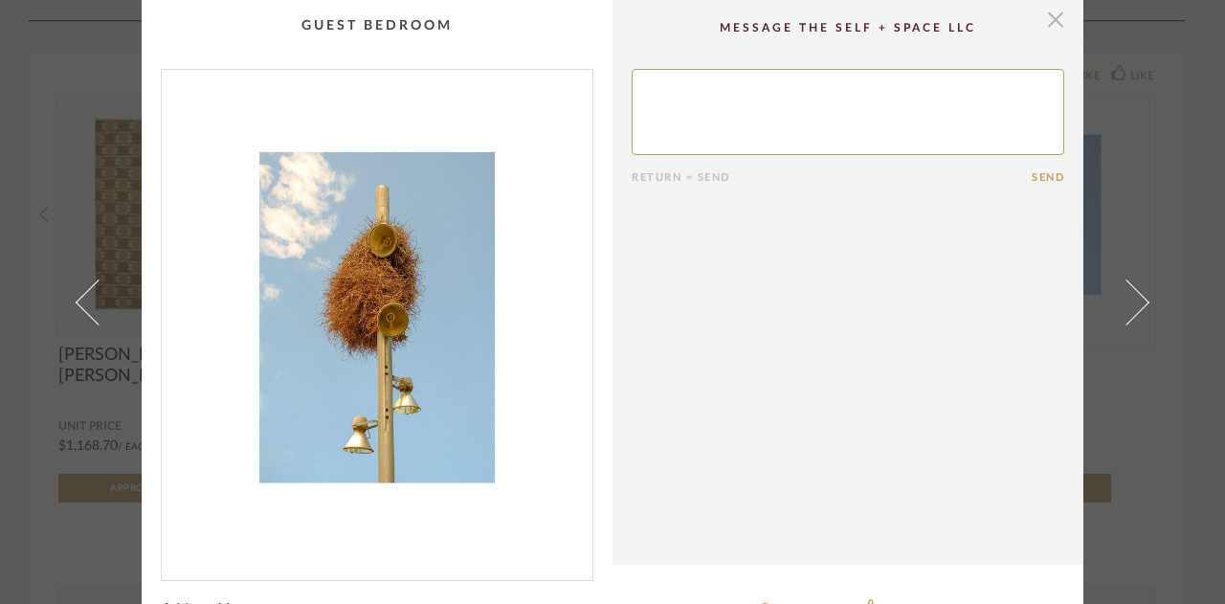
click at [1051, 25] on span "button" at bounding box center [1055, 19] width 38 height 38
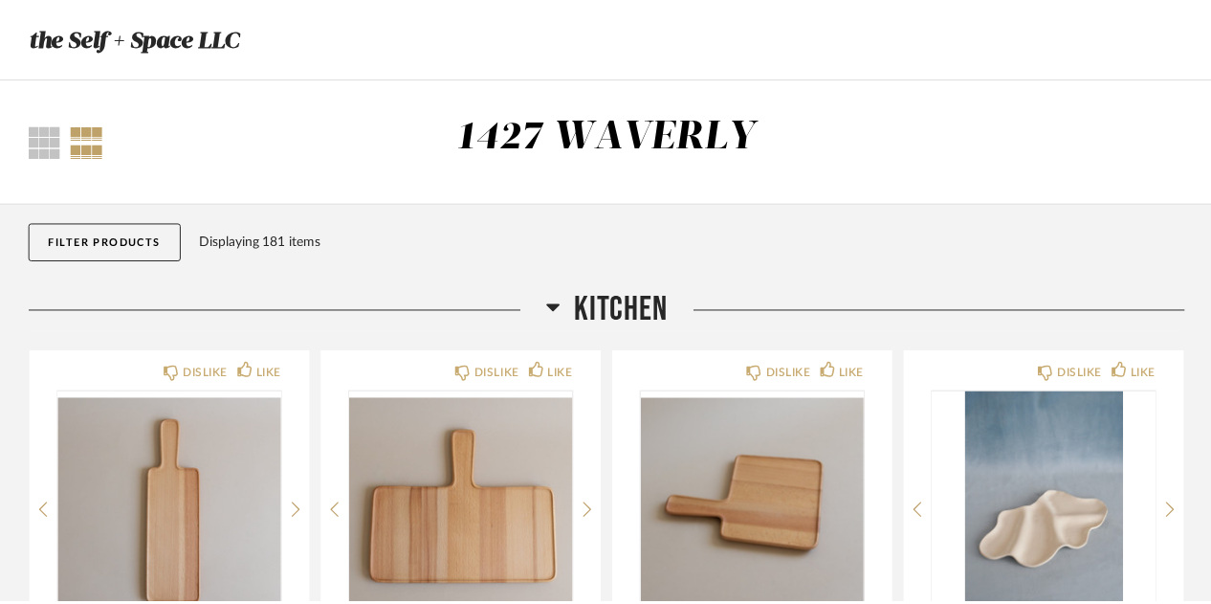
scroll to position [5803, 0]
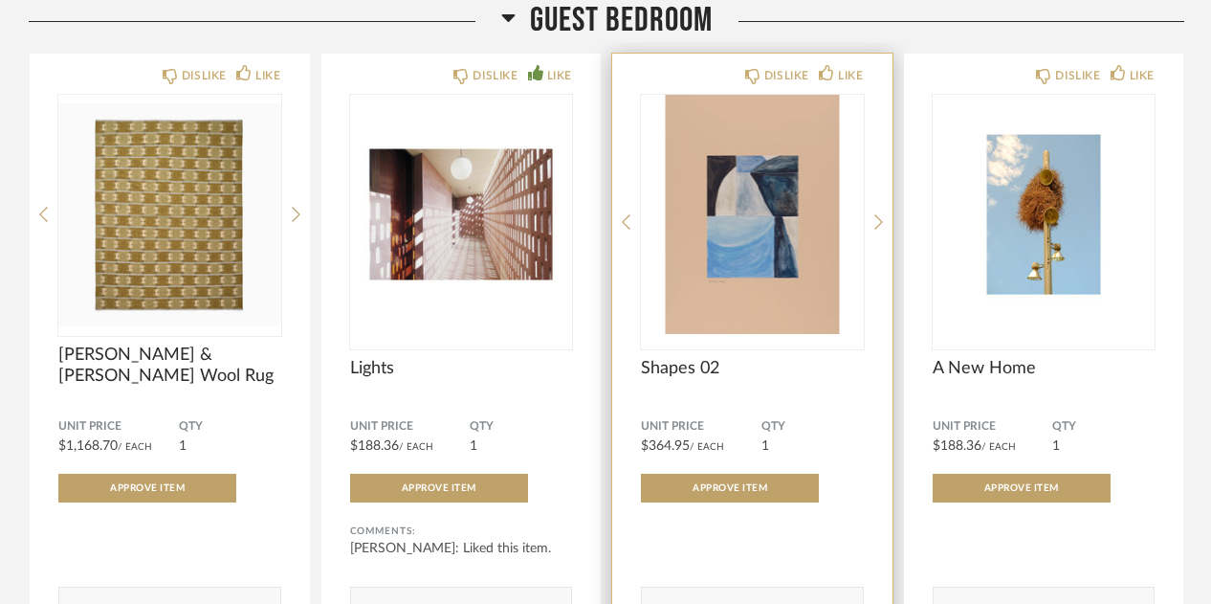
click at [720, 227] on img "0" at bounding box center [752, 214] width 223 height 239
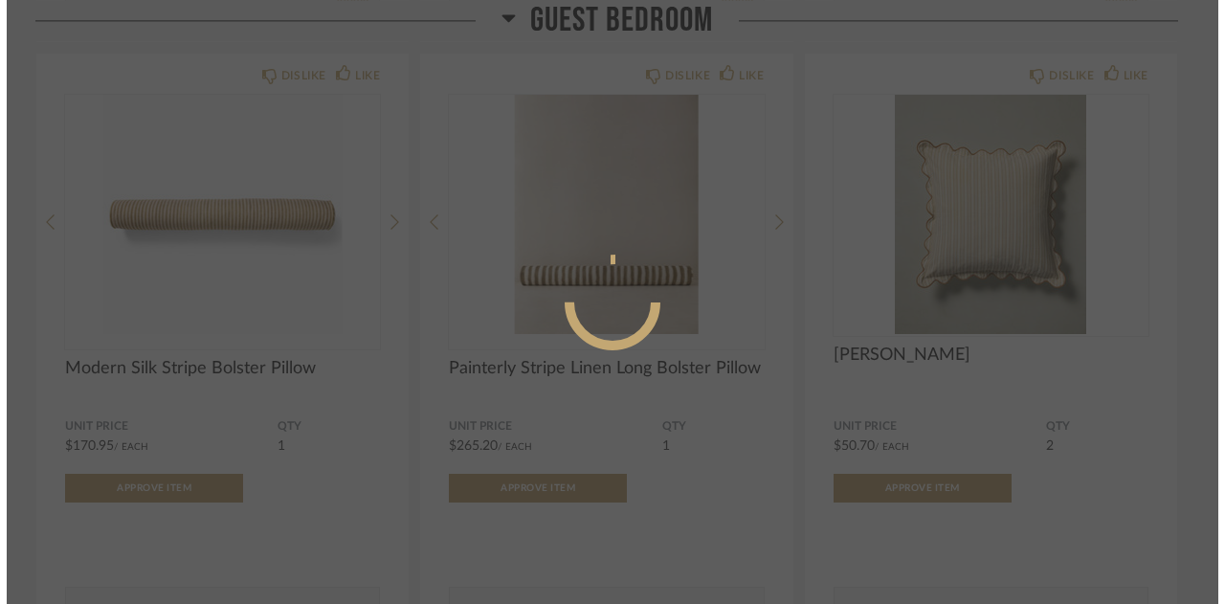
scroll to position [0, 0]
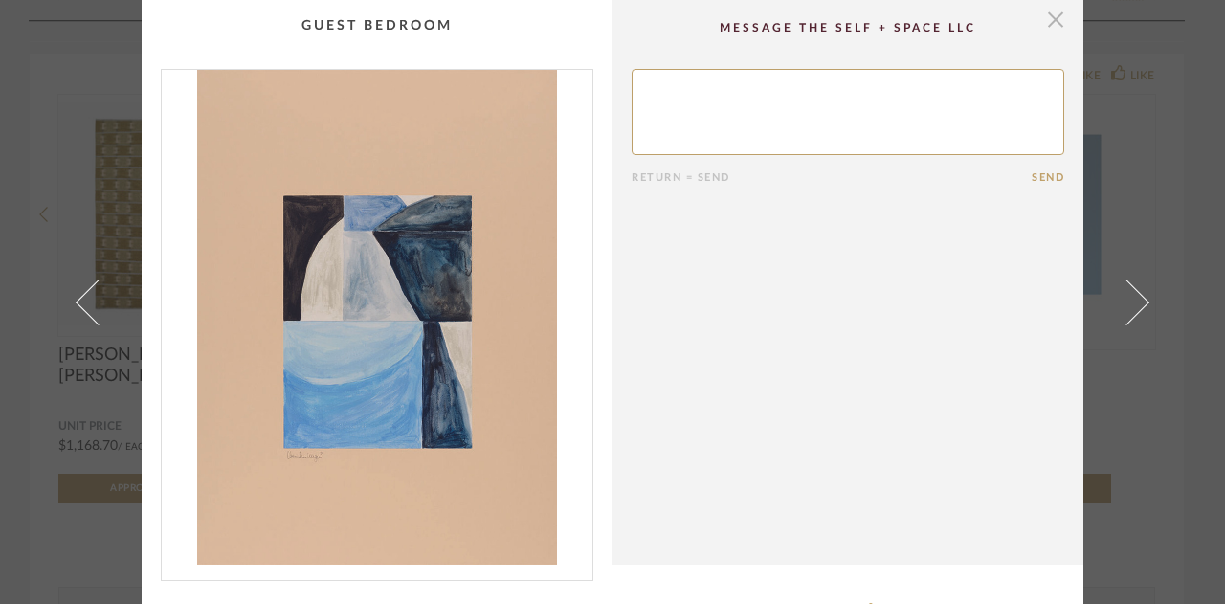
click at [1051, 18] on span "button" at bounding box center [1055, 19] width 38 height 38
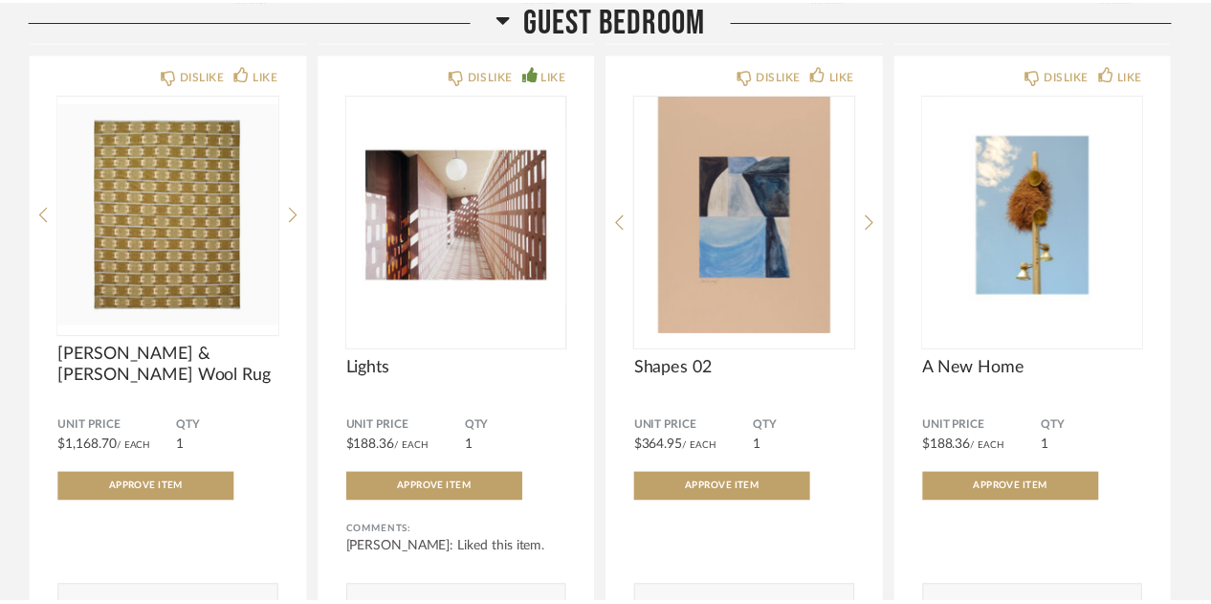
scroll to position [5803, 0]
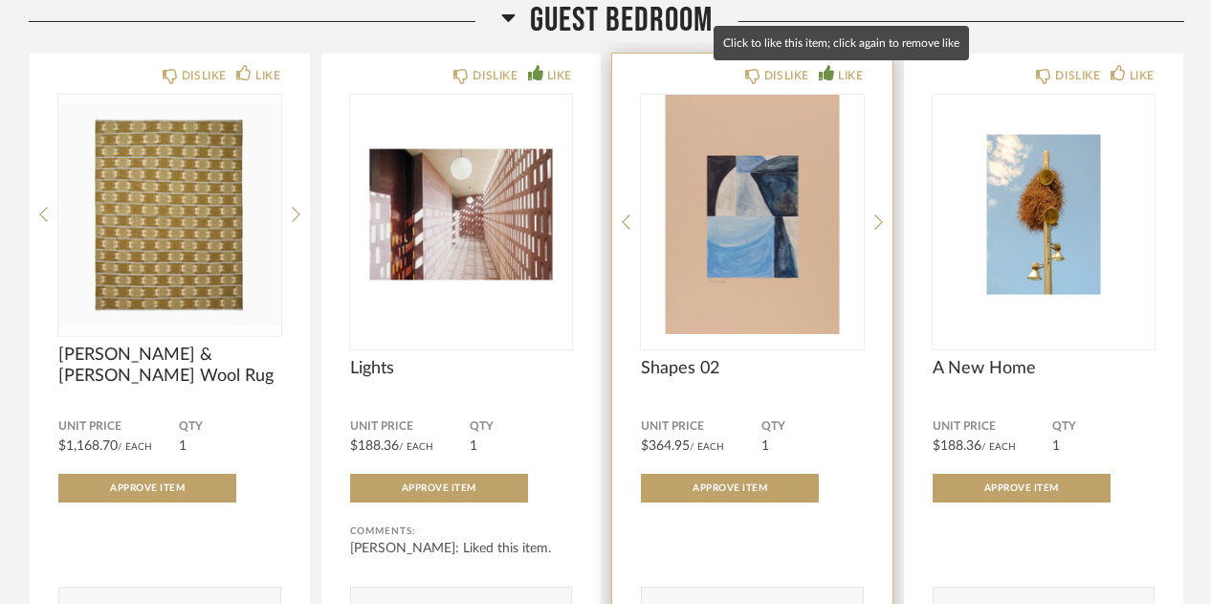
click at [846, 82] on div "LIKE" at bounding box center [850, 75] width 25 height 19
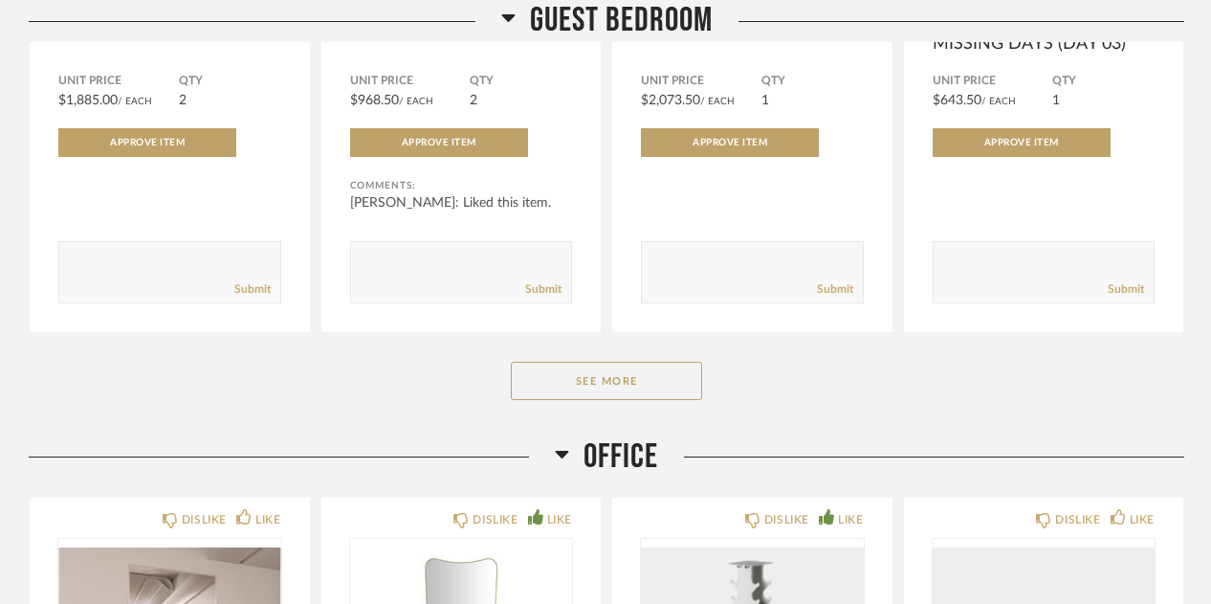
scroll to position [8099, 0]
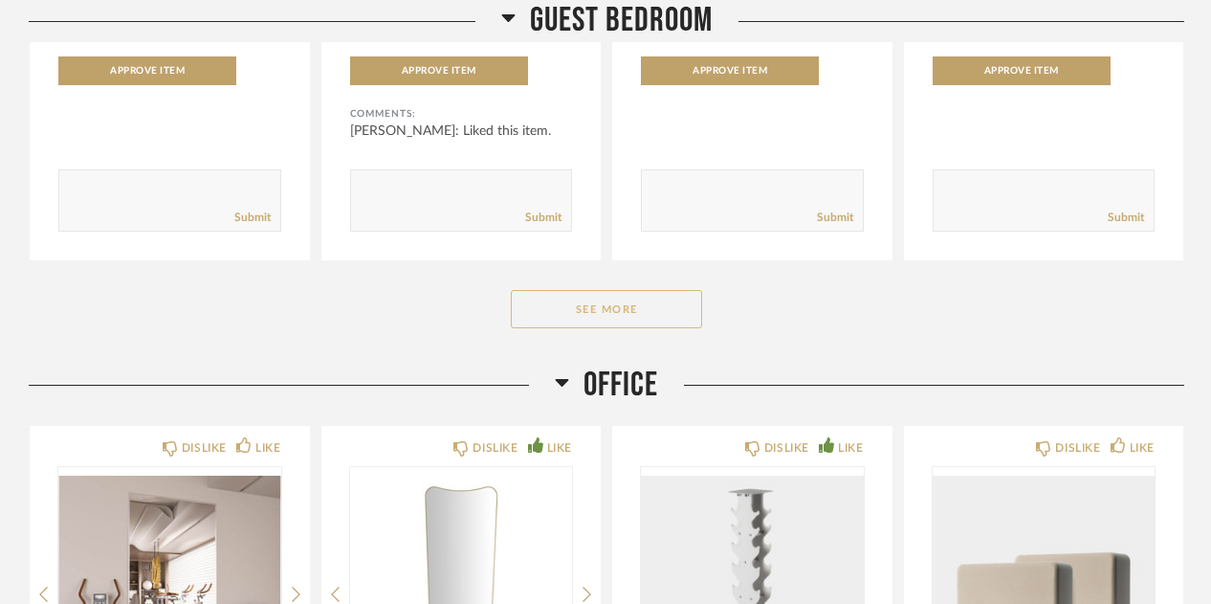
click at [612, 227] on button "See More" at bounding box center [606, 309] width 191 height 38
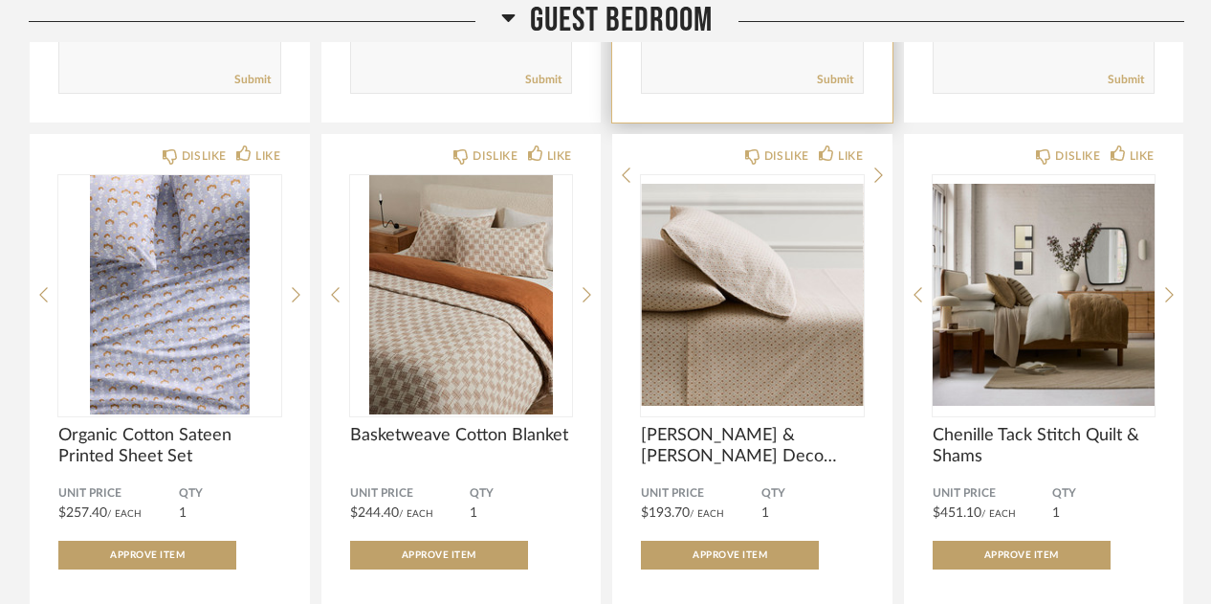
scroll to position [8941, 0]
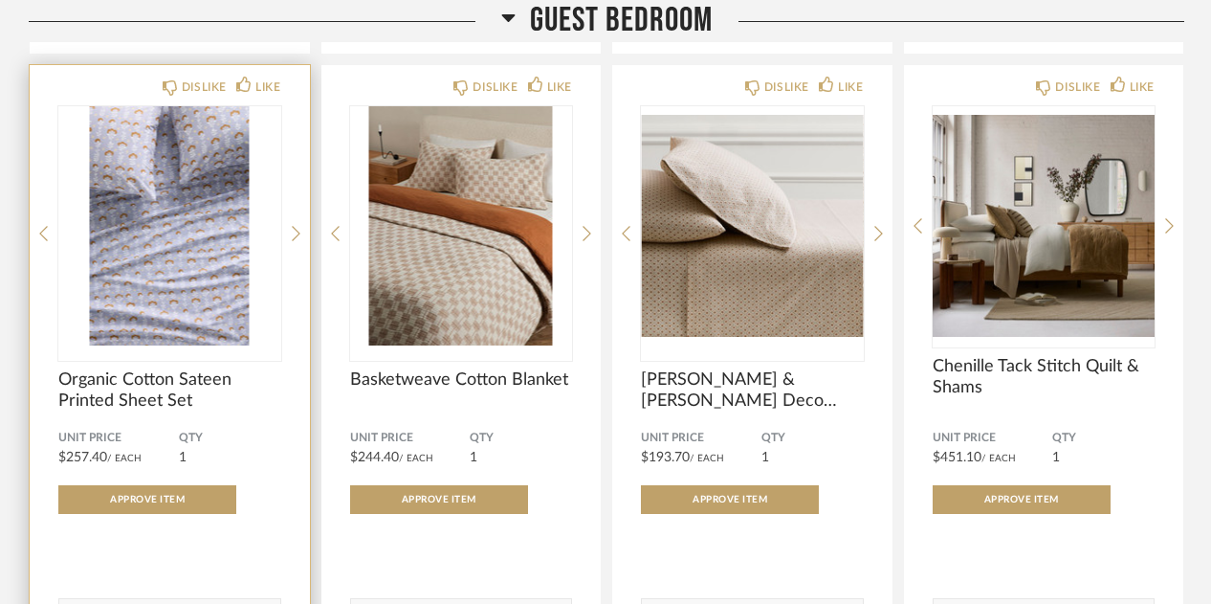
click at [199, 227] on img "0" at bounding box center [169, 225] width 223 height 239
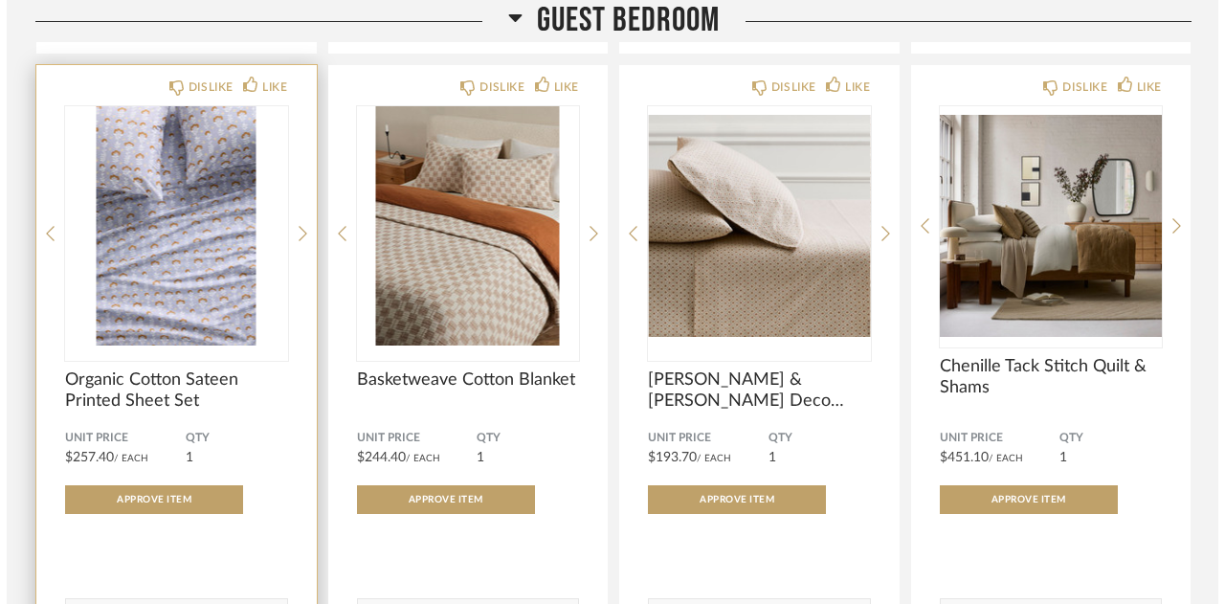
scroll to position [0, 0]
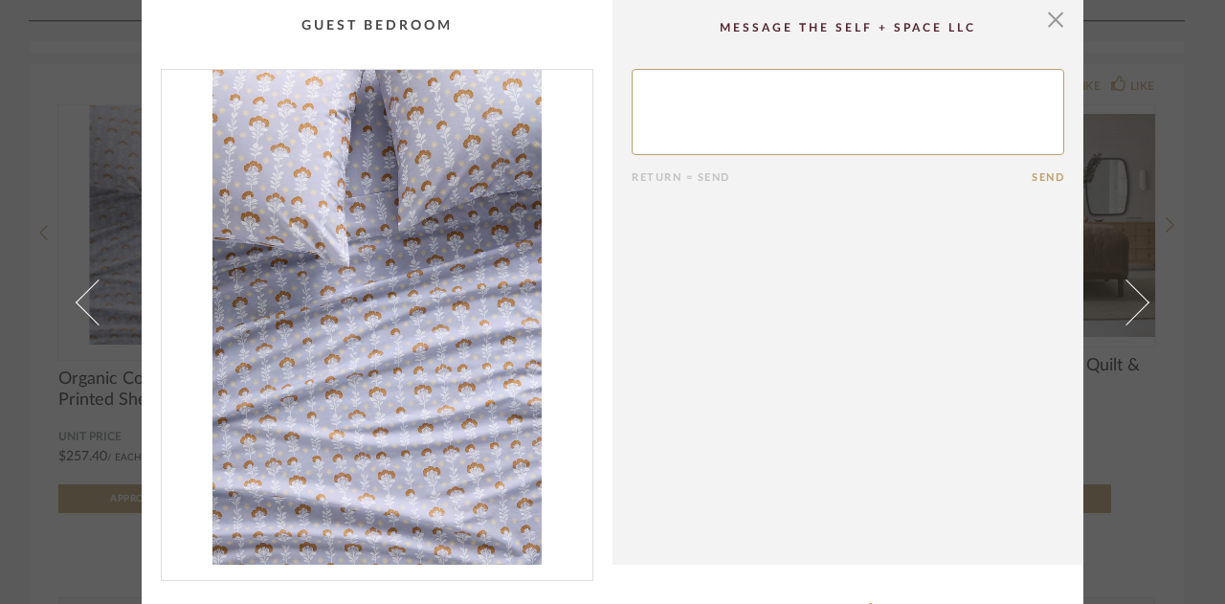
click at [459, 227] on img "0" at bounding box center [377, 317] width 431 height 495
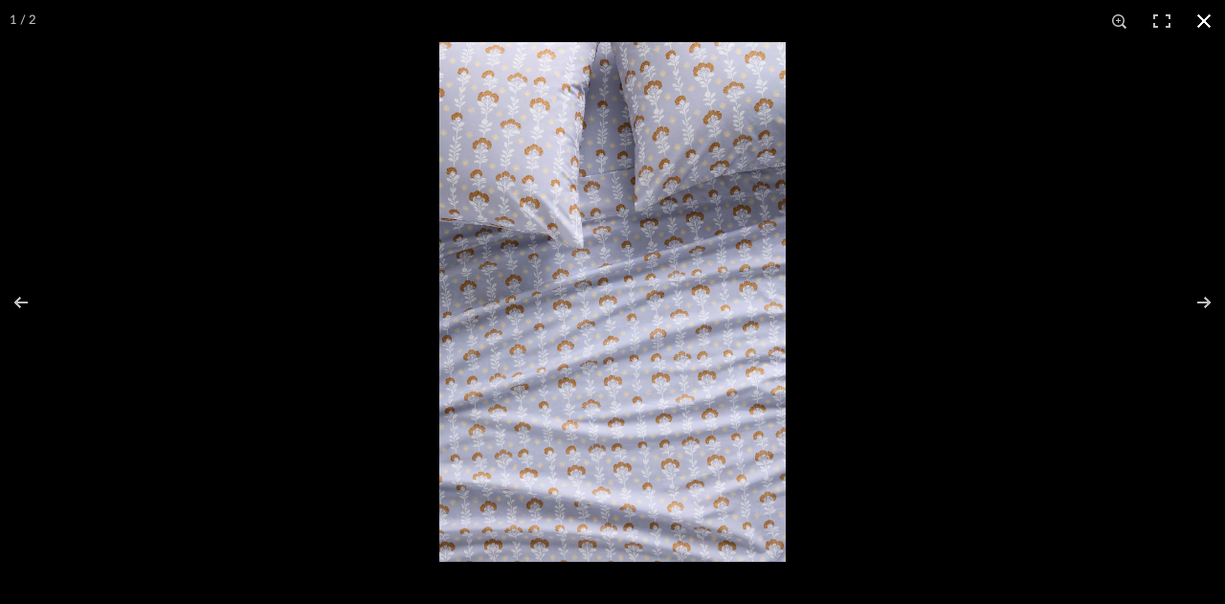
click at [1210, 24] on button at bounding box center [1204, 21] width 42 height 42
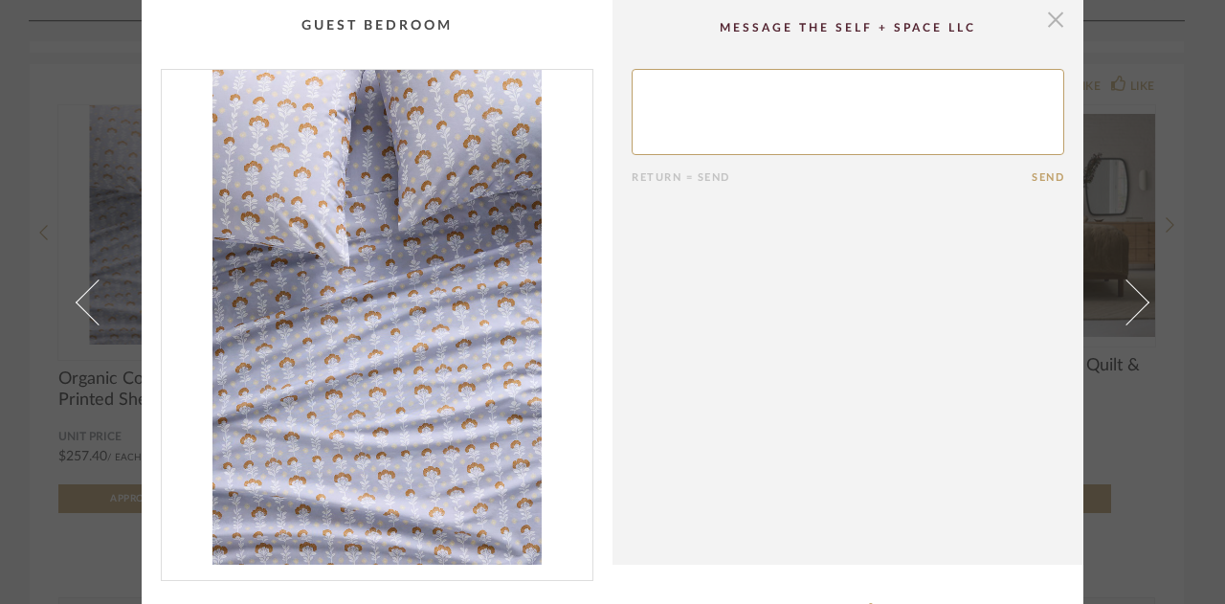
click at [1043, 30] on span "button" at bounding box center [1055, 19] width 38 height 38
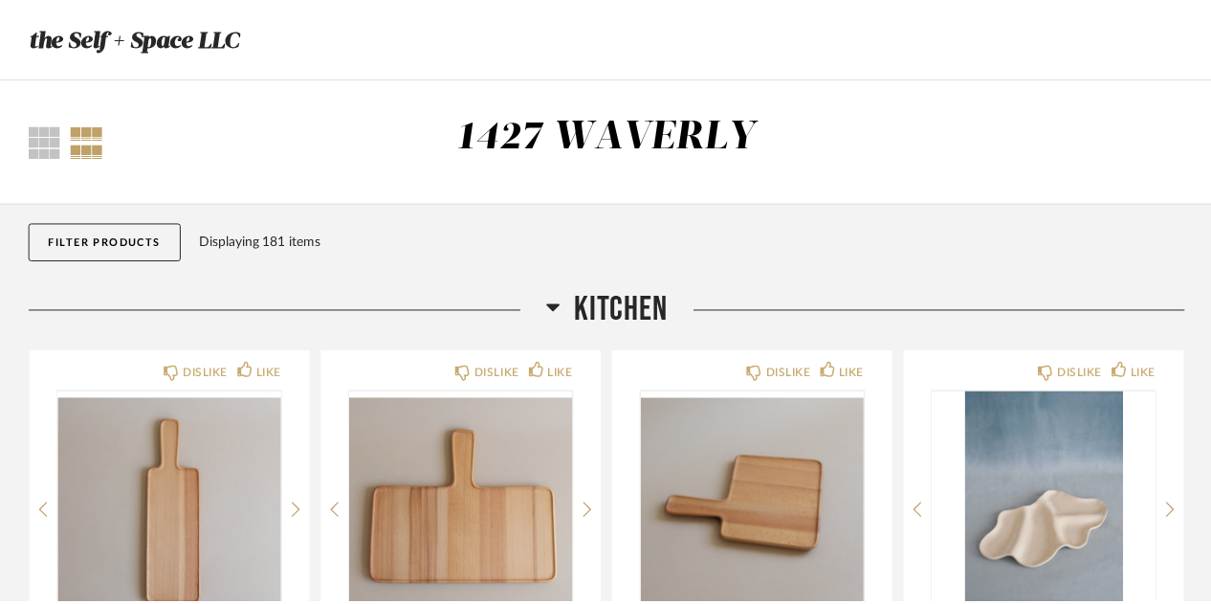
scroll to position [8941, 0]
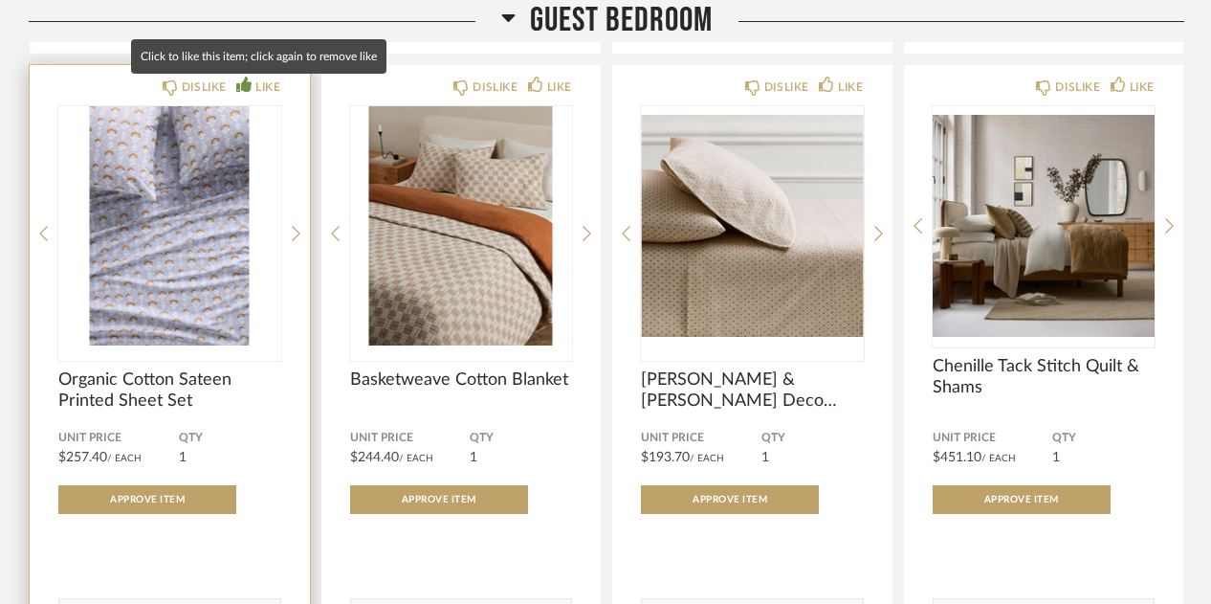
click at [256, 87] on div "LIKE" at bounding box center [267, 87] width 25 height 19
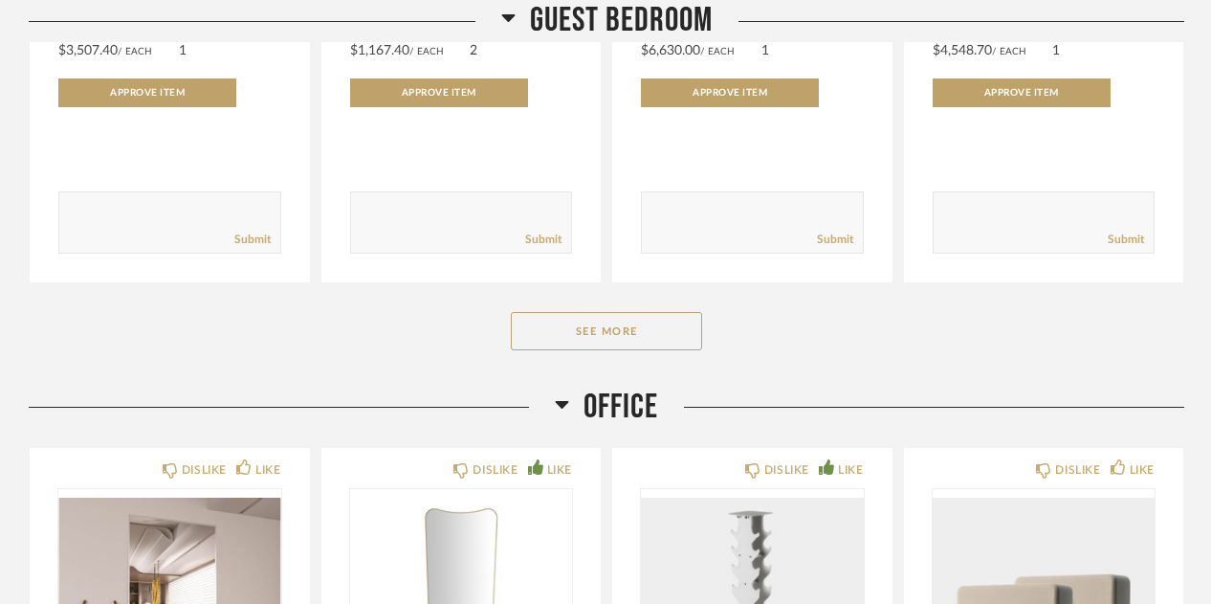
scroll to position [10625, 0]
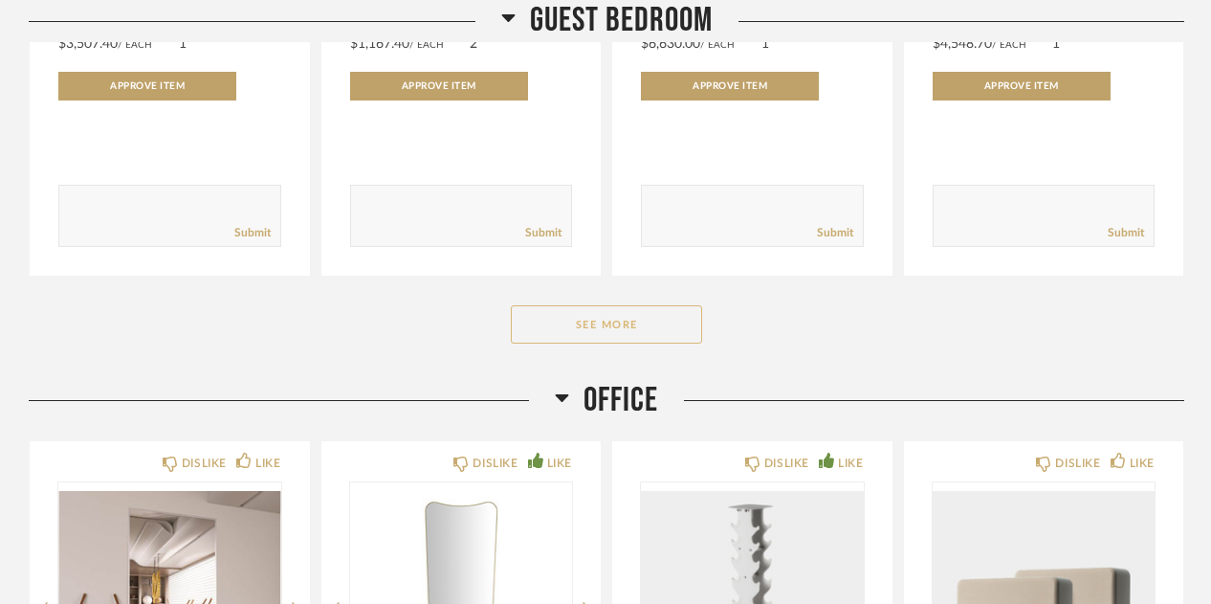
click at [608, 227] on button "See More" at bounding box center [606, 324] width 191 height 38
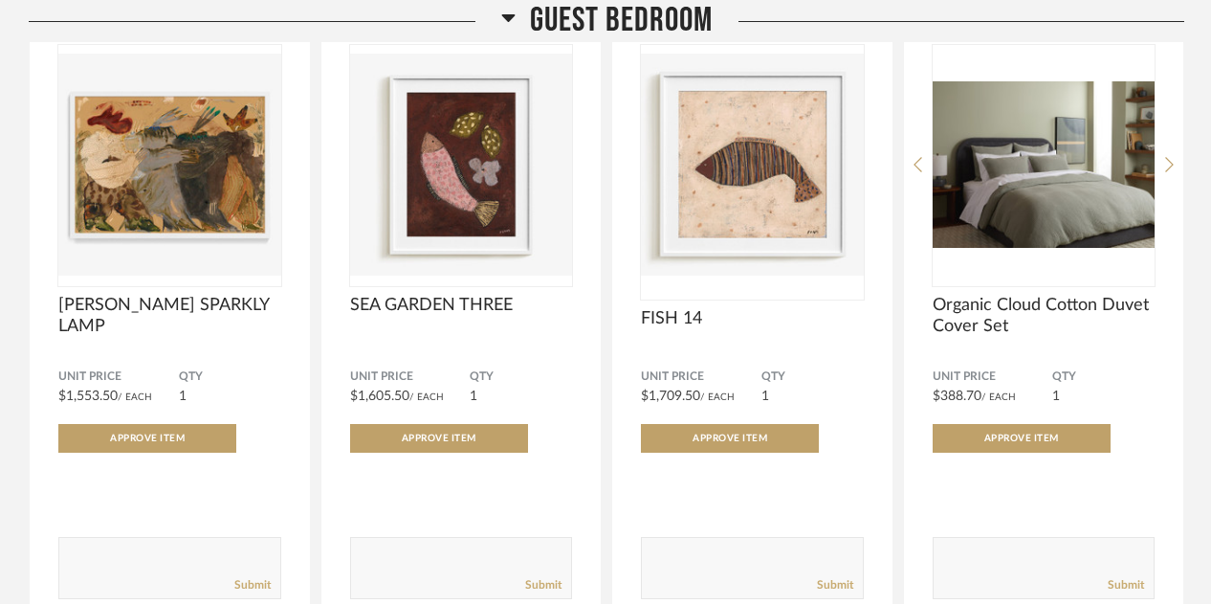
scroll to position [8405, 0]
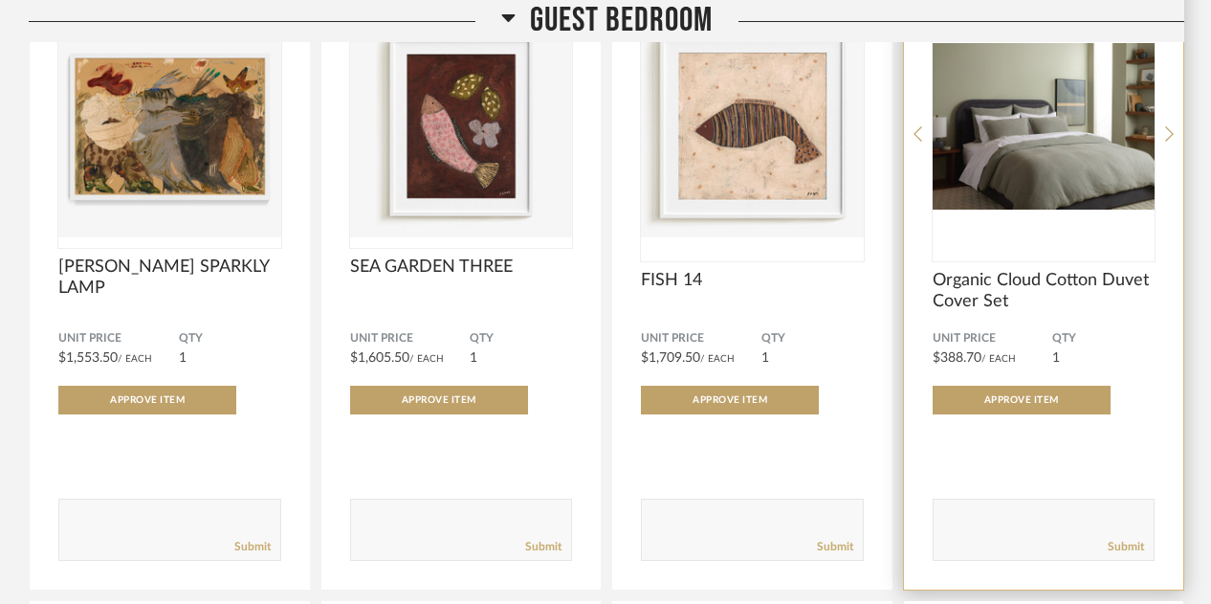
click at [1100, 138] on img "0" at bounding box center [1044, 126] width 223 height 239
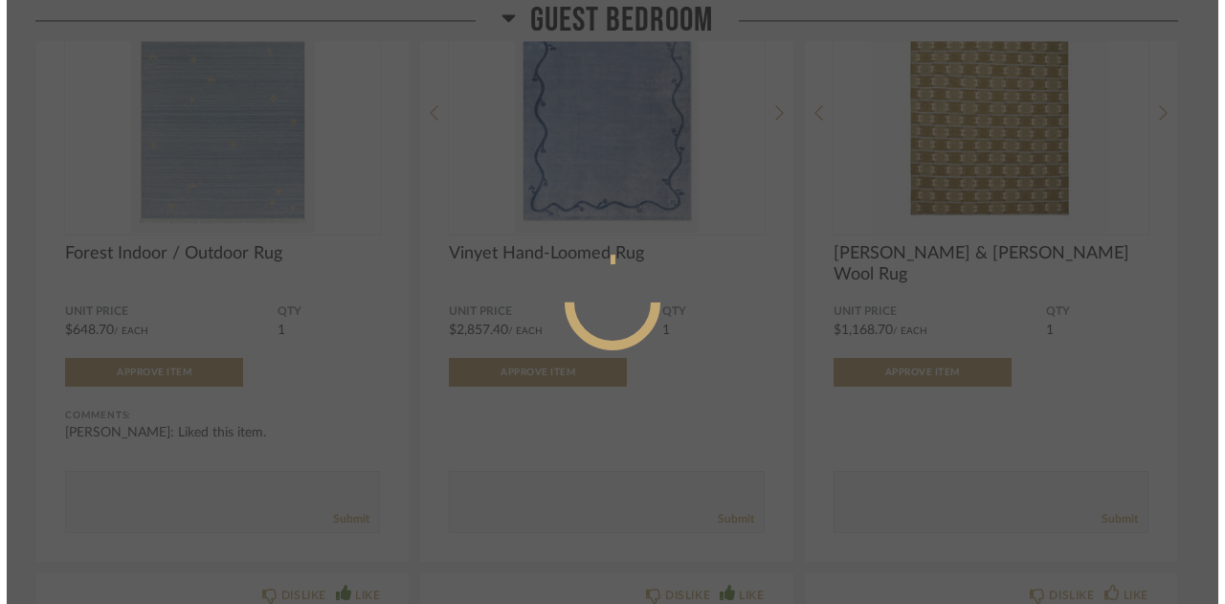
scroll to position [0, 0]
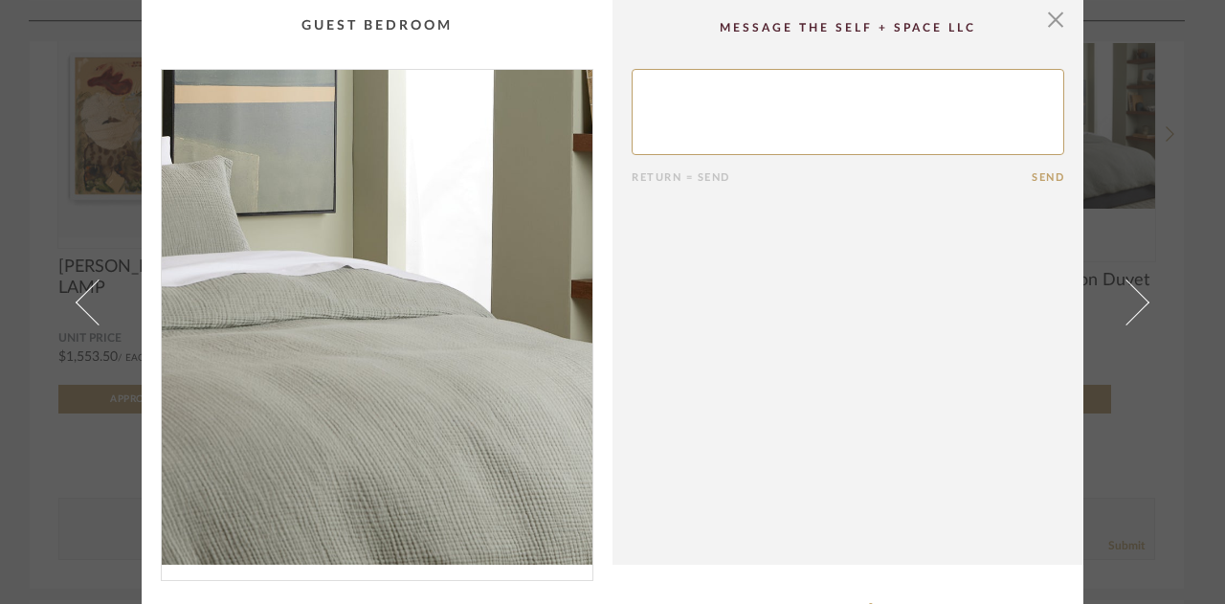
click at [464, 227] on img "0" at bounding box center [377, 317] width 431 height 495
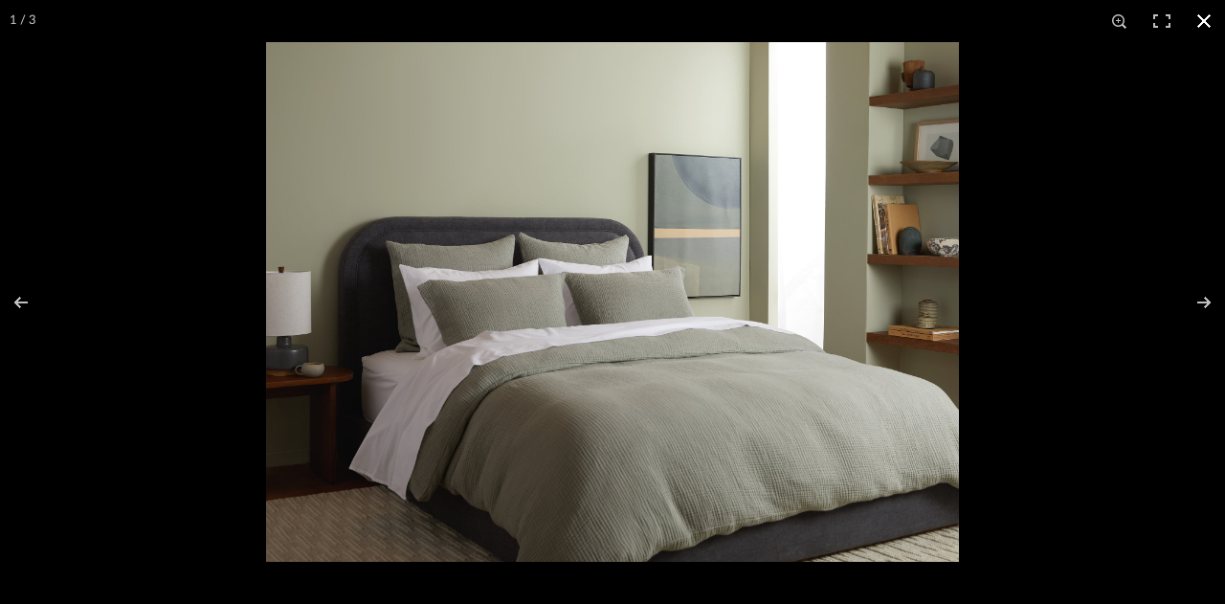
click at [1205, 24] on button at bounding box center [1204, 21] width 42 height 42
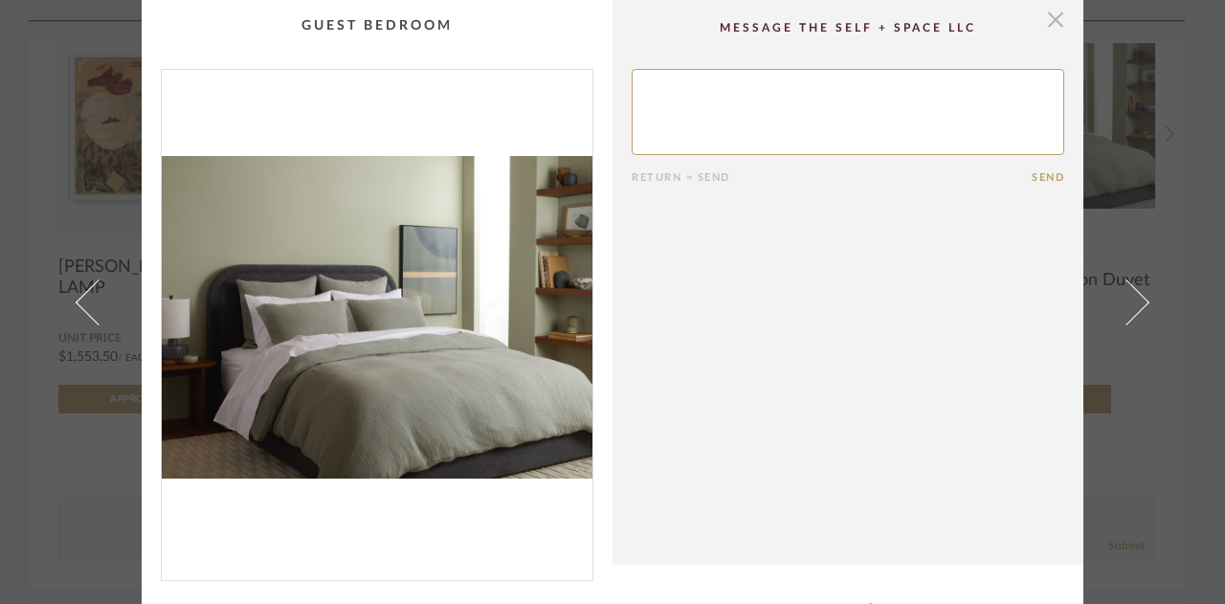
click at [1041, 28] on span "button" at bounding box center [1055, 19] width 38 height 38
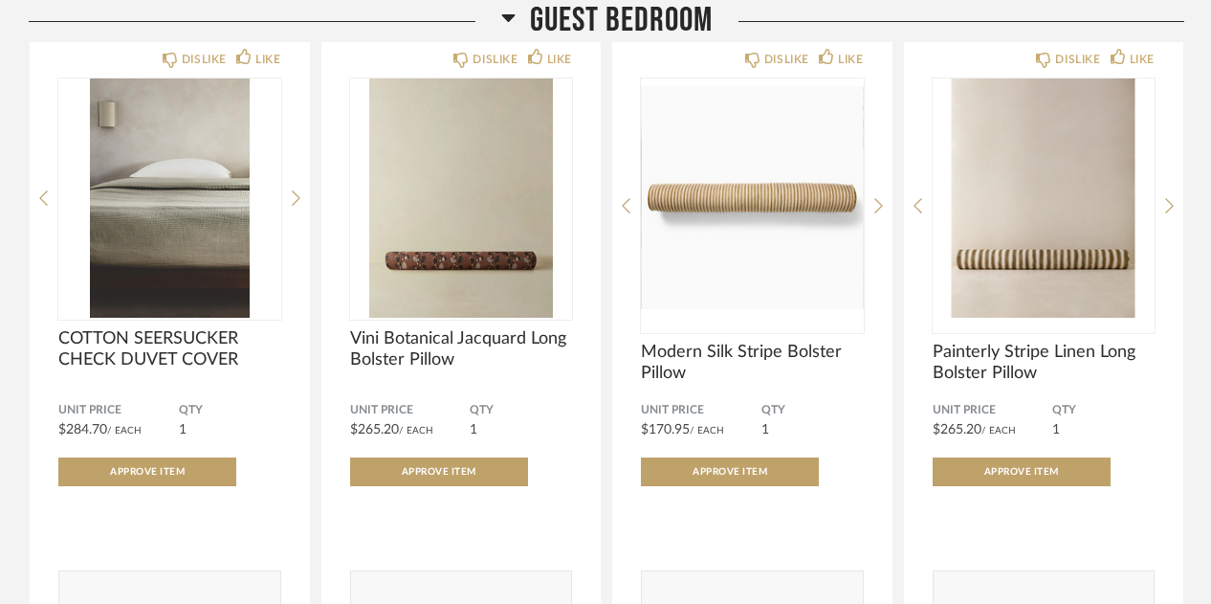
scroll to position [3315, 0]
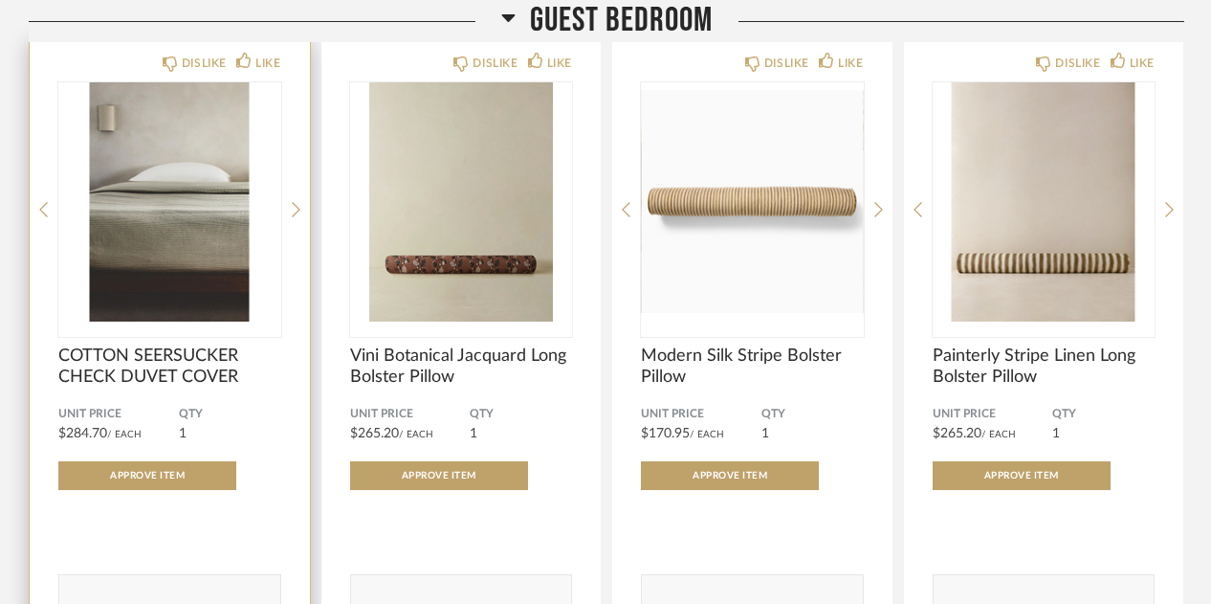
click at [159, 227] on img "0" at bounding box center [169, 201] width 223 height 239
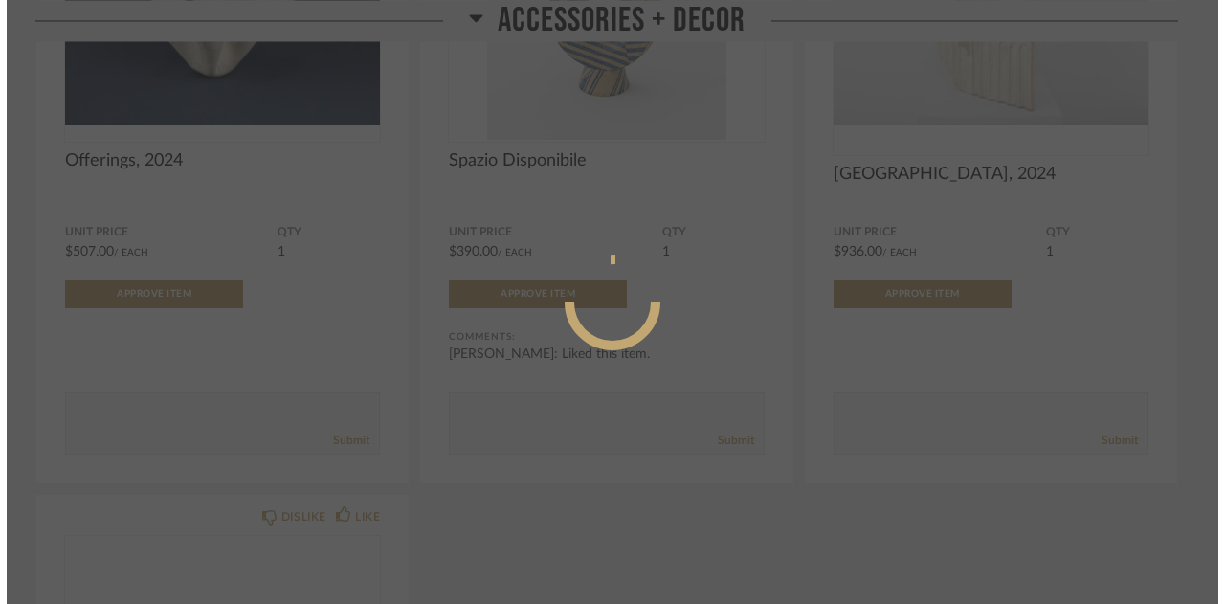
scroll to position [0, 0]
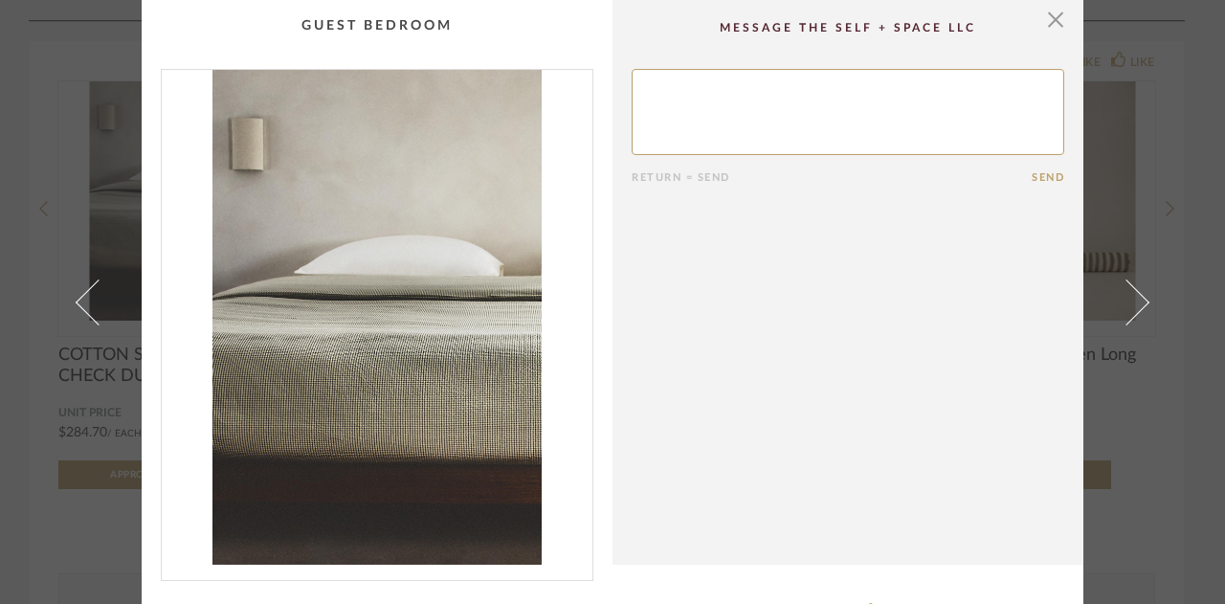
click at [389, 227] on img "0" at bounding box center [377, 317] width 431 height 495
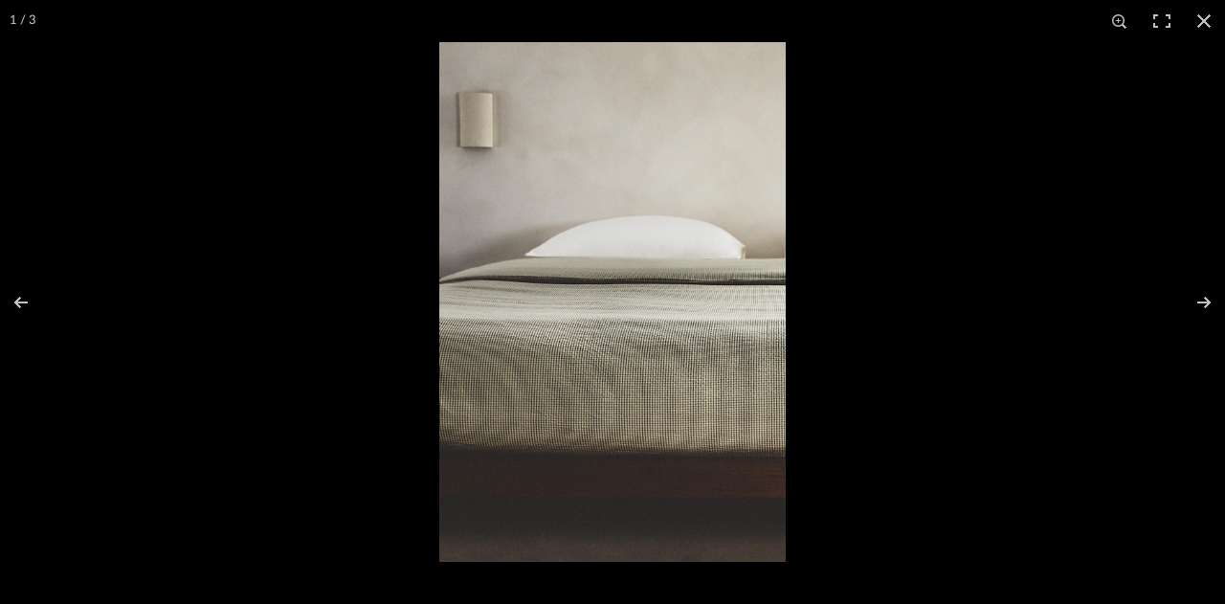
click at [610, 227] on img at bounding box center [612, 302] width 346 height 520
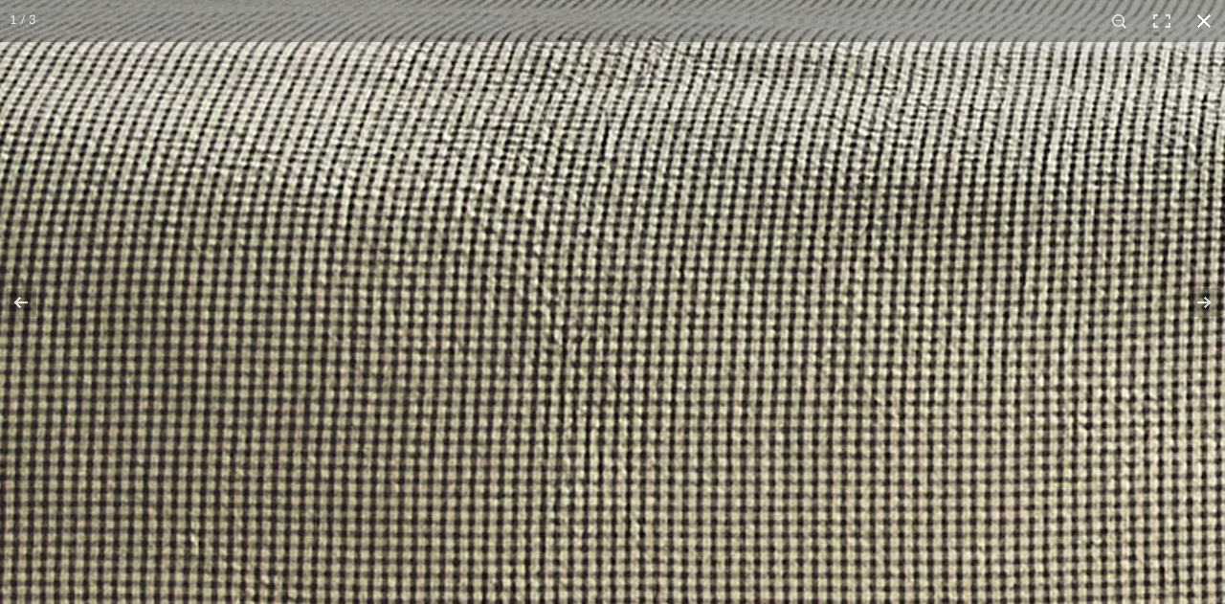
click at [1203, 32] on button at bounding box center [1204, 21] width 42 height 42
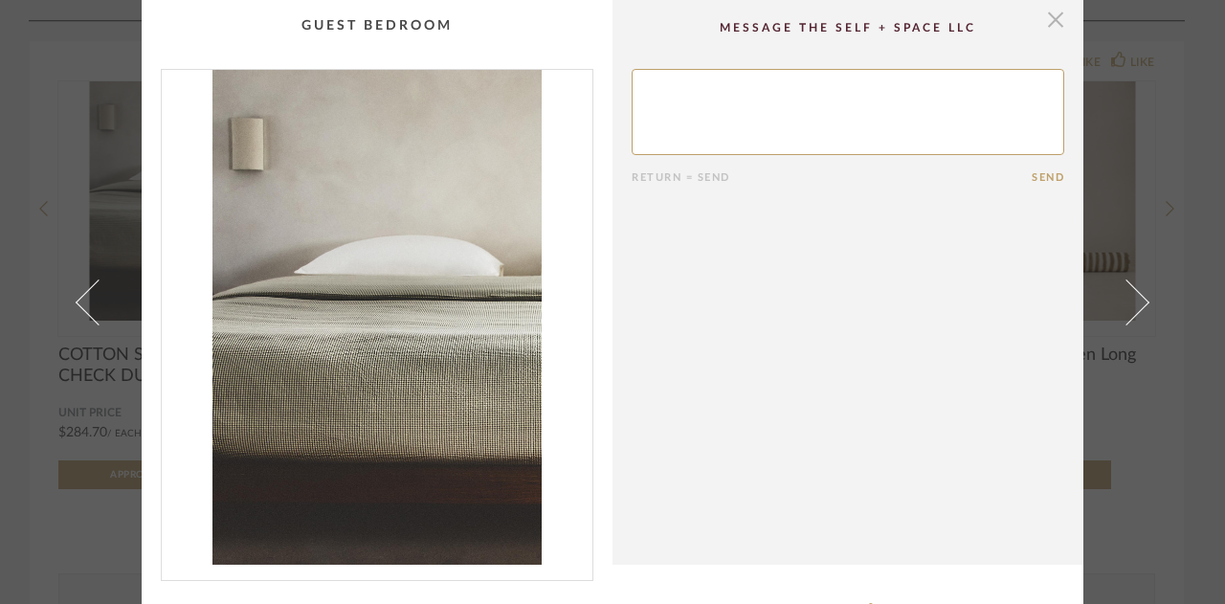
click at [1052, 18] on span "button" at bounding box center [1055, 19] width 38 height 38
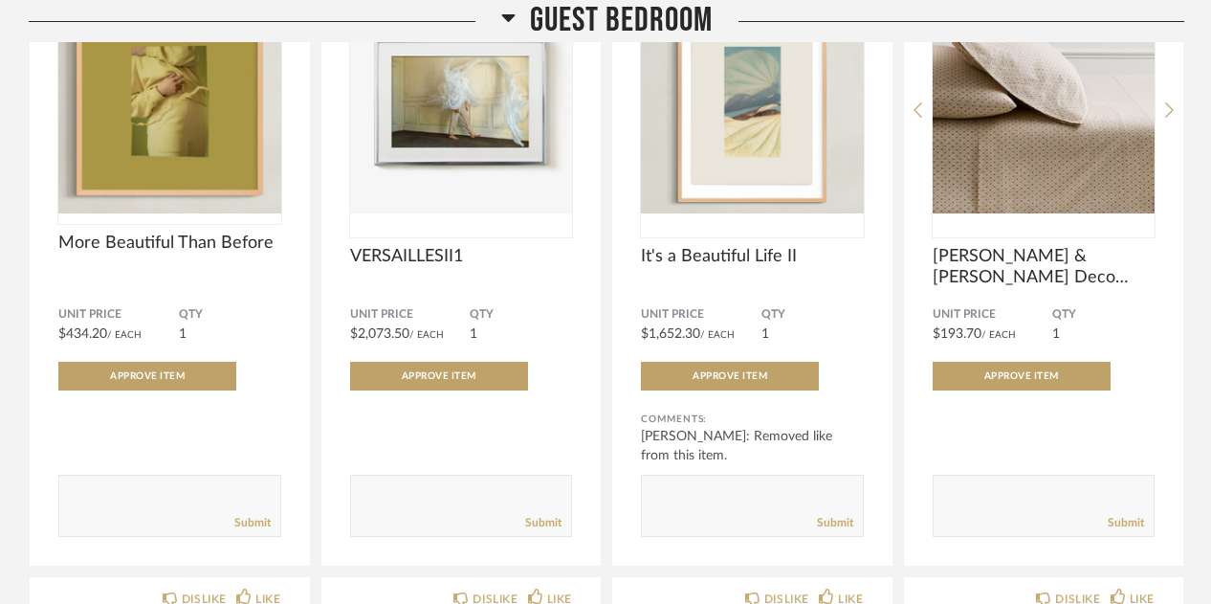
scroll to position [2817, 0]
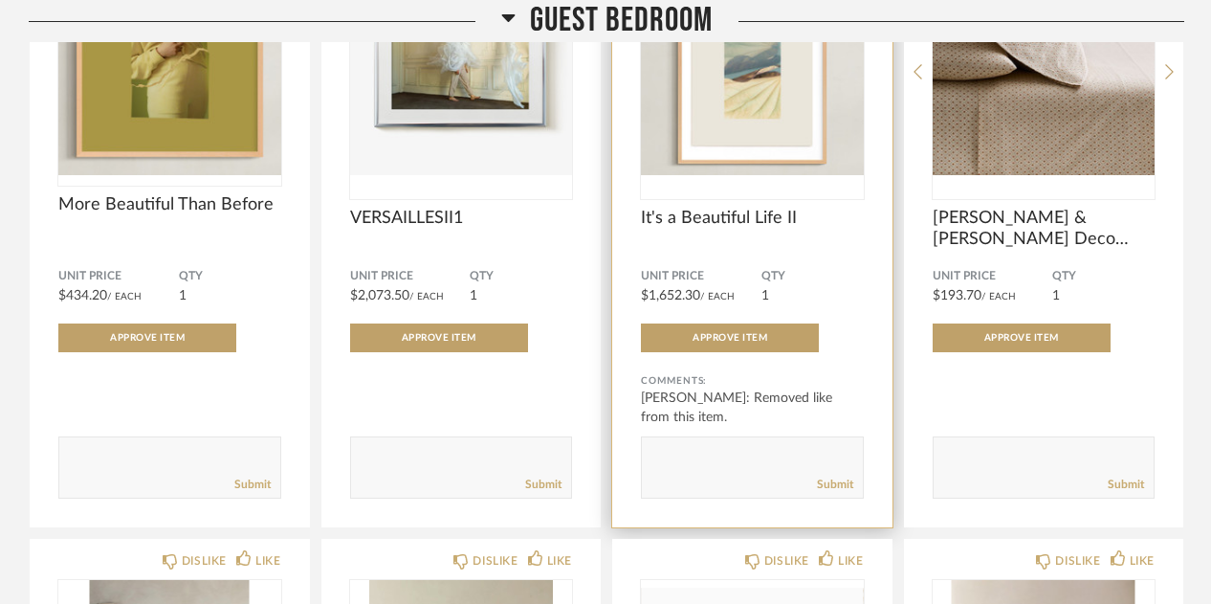
click at [708, 227] on textarea at bounding box center [752, 459] width 221 height 26
type textarea "I like this print, but it looks like there's a $64 version from Minted that wou…"
click at [826, 227] on link "Submit" at bounding box center [835, 485] width 36 height 16
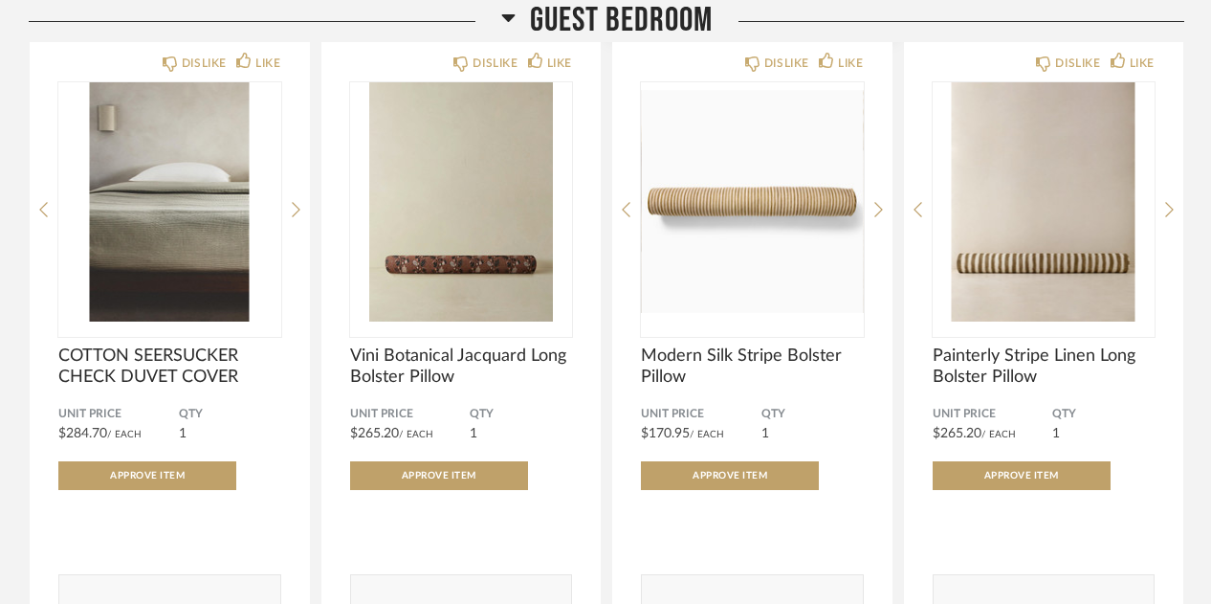
scroll to position [3353, 0]
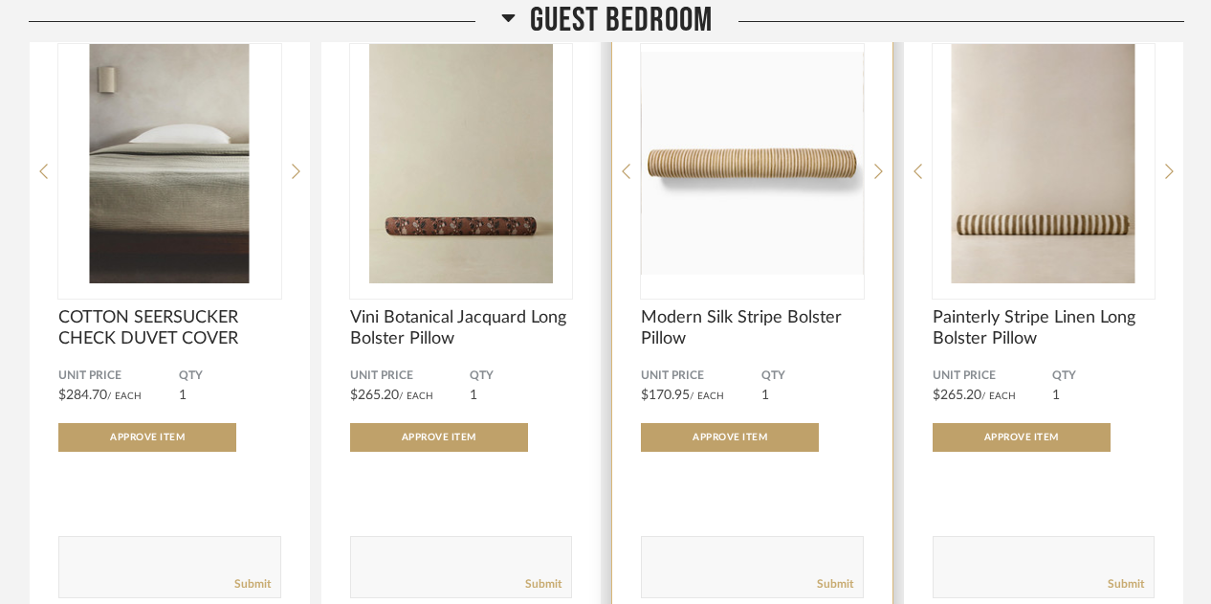
click at [836, 173] on img "0" at bounding box center [752, 163] width 223 height 239
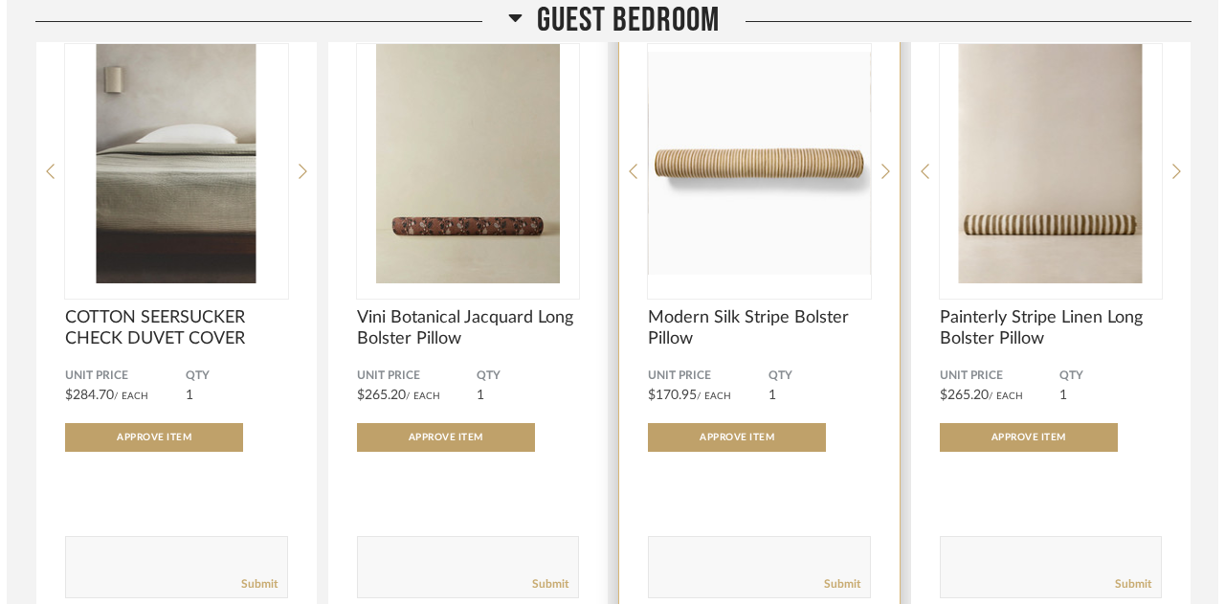
scroll to position [0, 0]
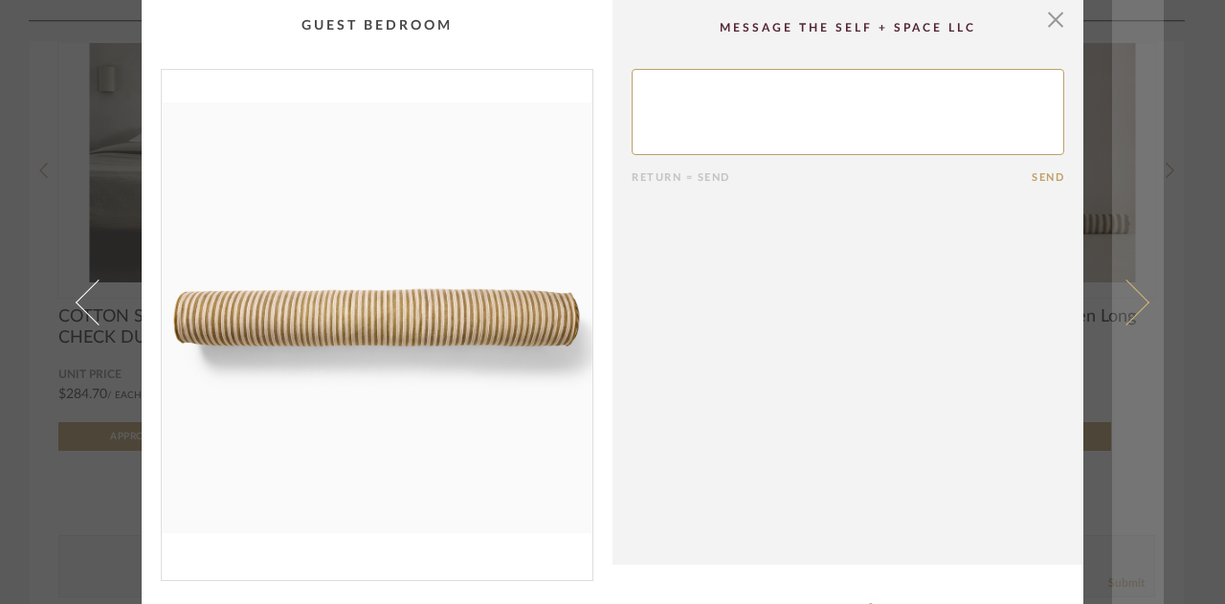
click at [1127, 227] on span at bounding box center [1126, 301] width 46 height 46
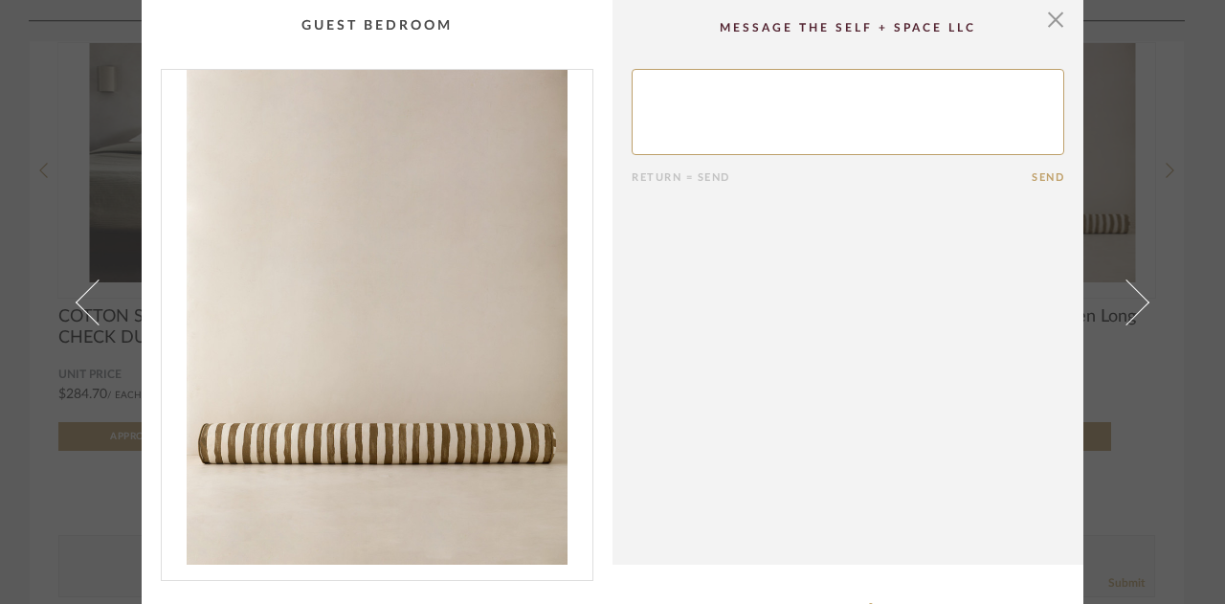
click at [480, 227] on img "0" at bounding box center [377, 317] width 431 height 495
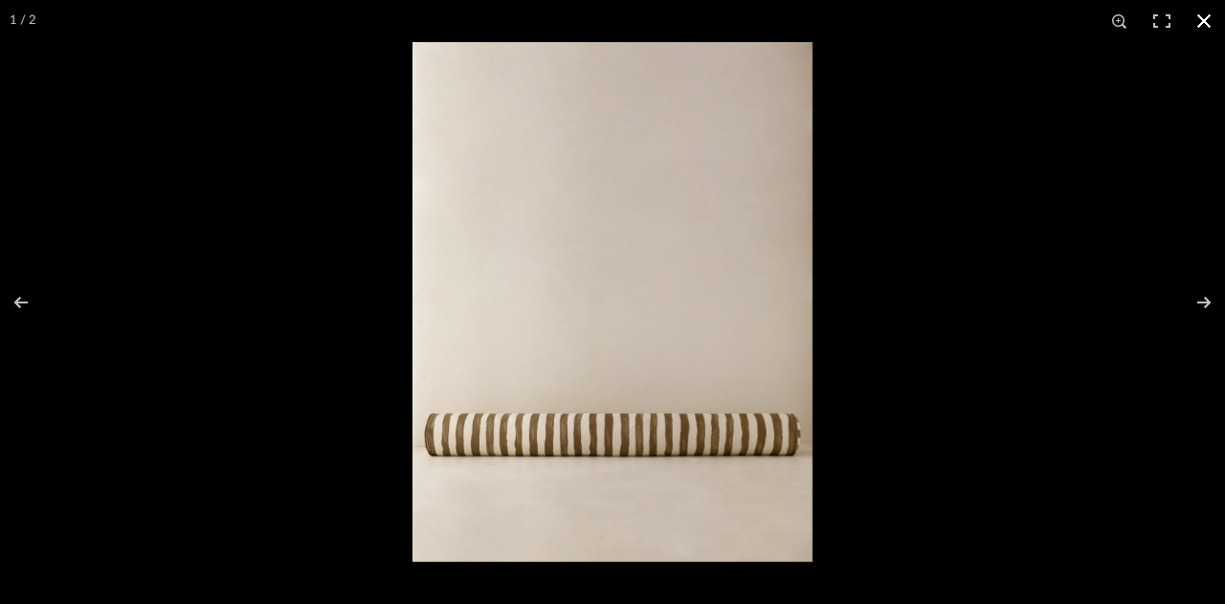
click at [1209, 30] on button at bounding box center [1204, 21] width 42 height 42
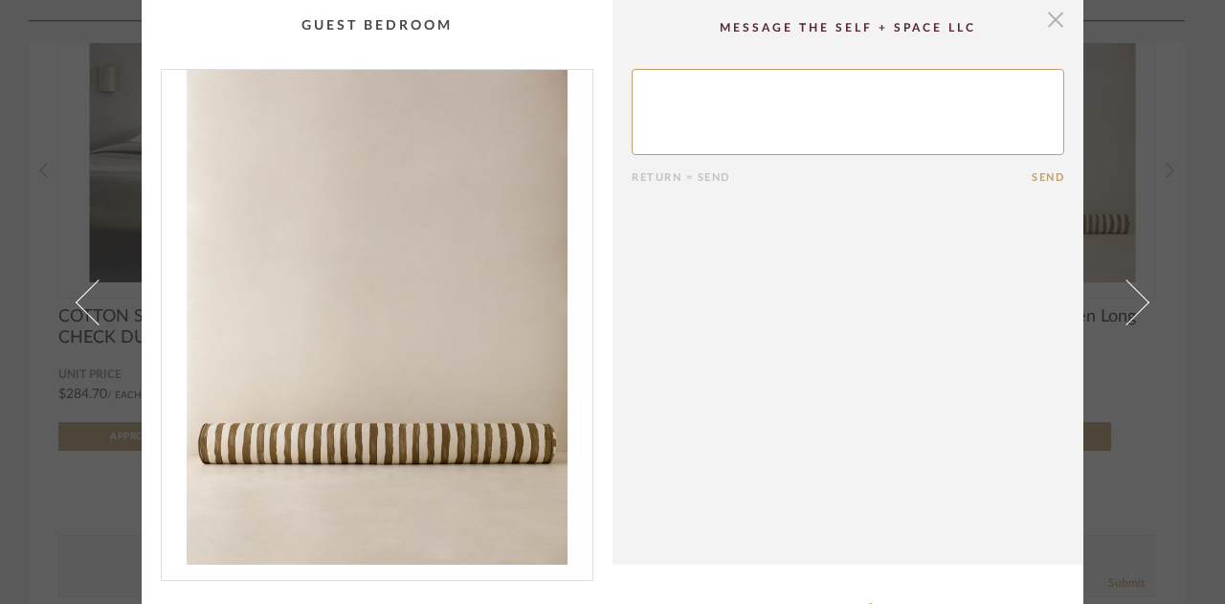
click at [1043, 23] on span "button" at bounding box center [1055, 19] width 38 height 38
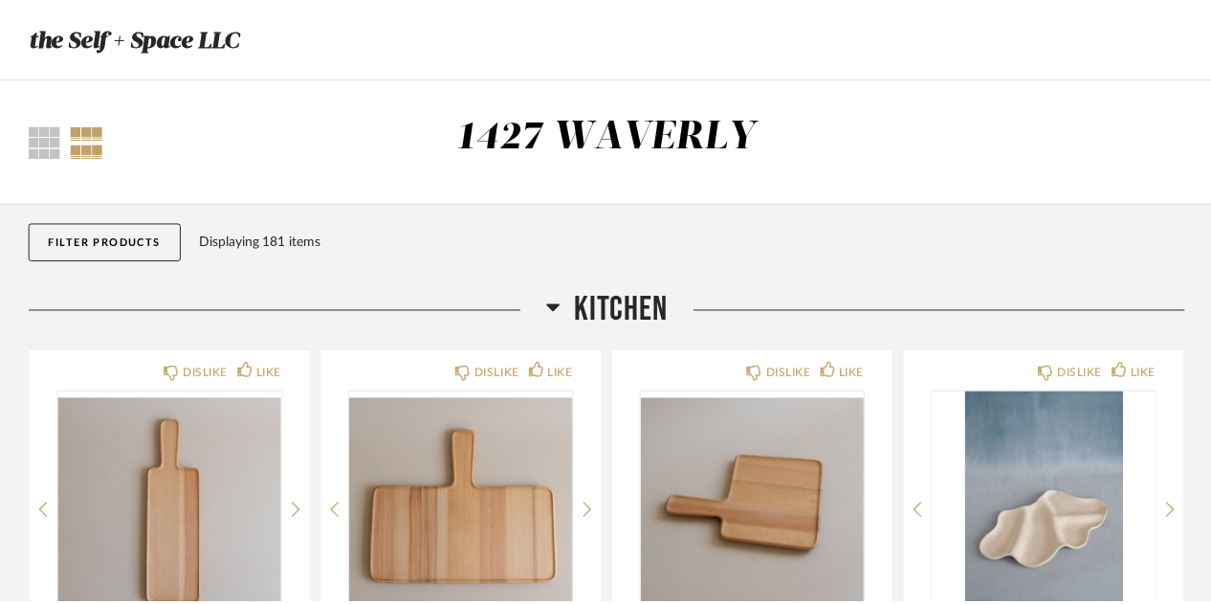
scroll to position [3353, 0]
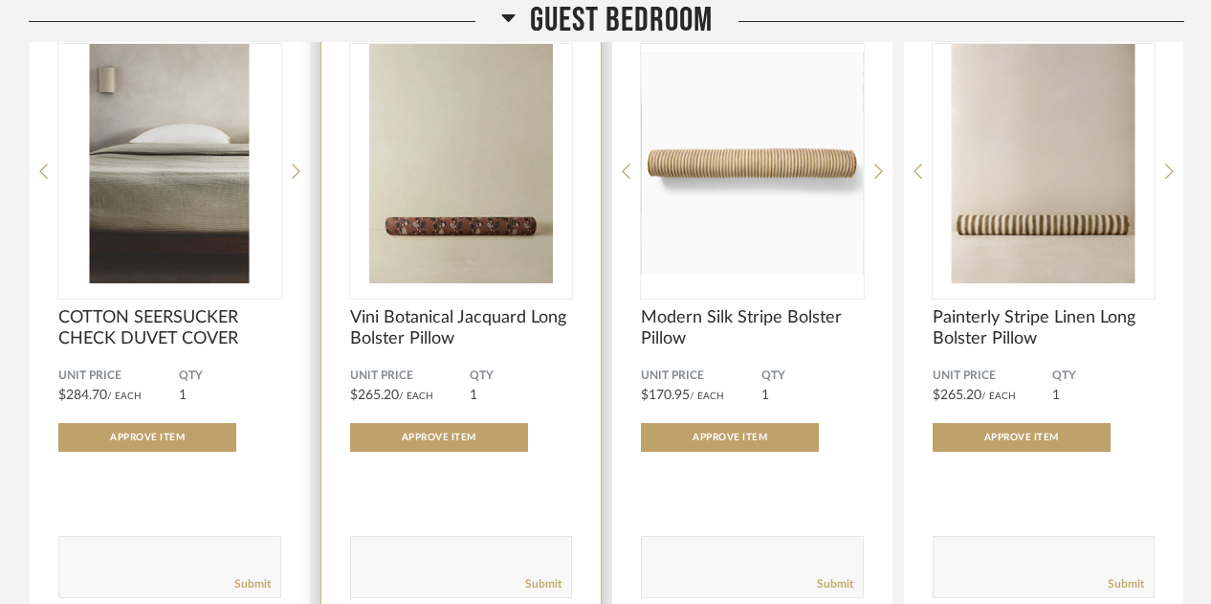
click at [532, 227] on img "0" at bounding box center [461, 163] width 223 height 239
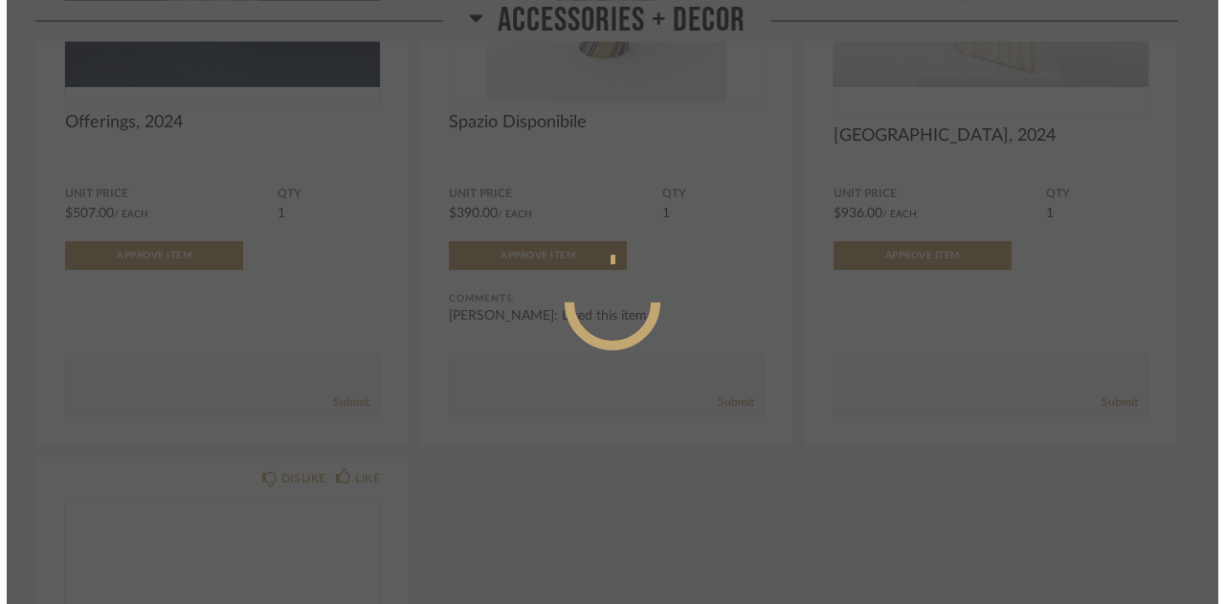
scroll to position [0, 0]
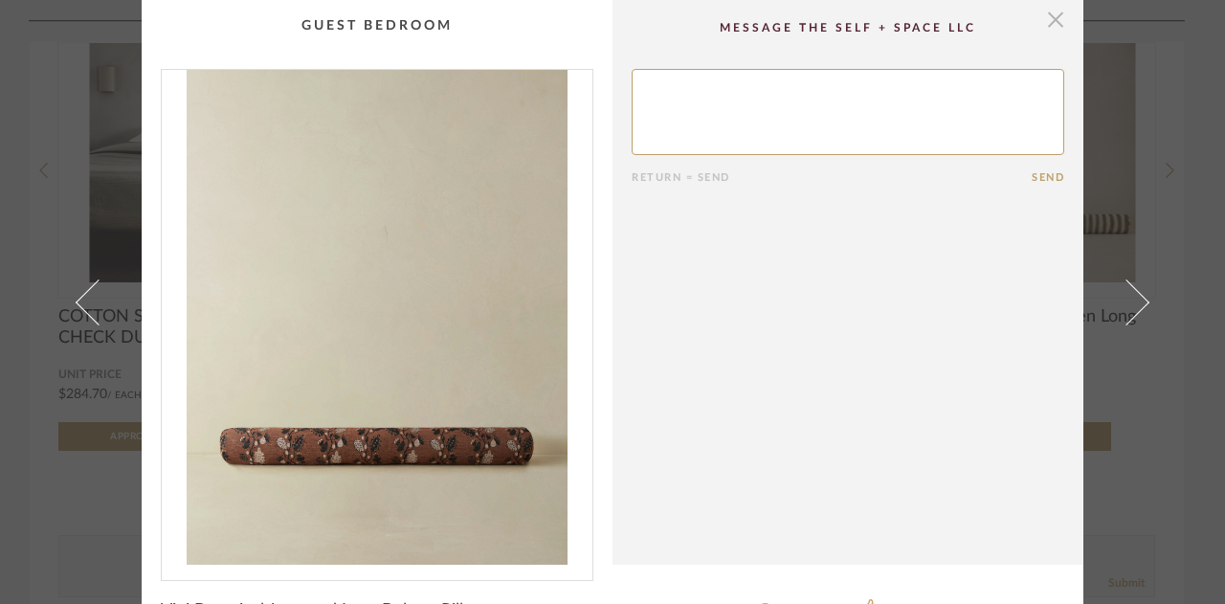
click at [1050, 23] on span "button" at bounding box center [1055, 19] width 38 height 38
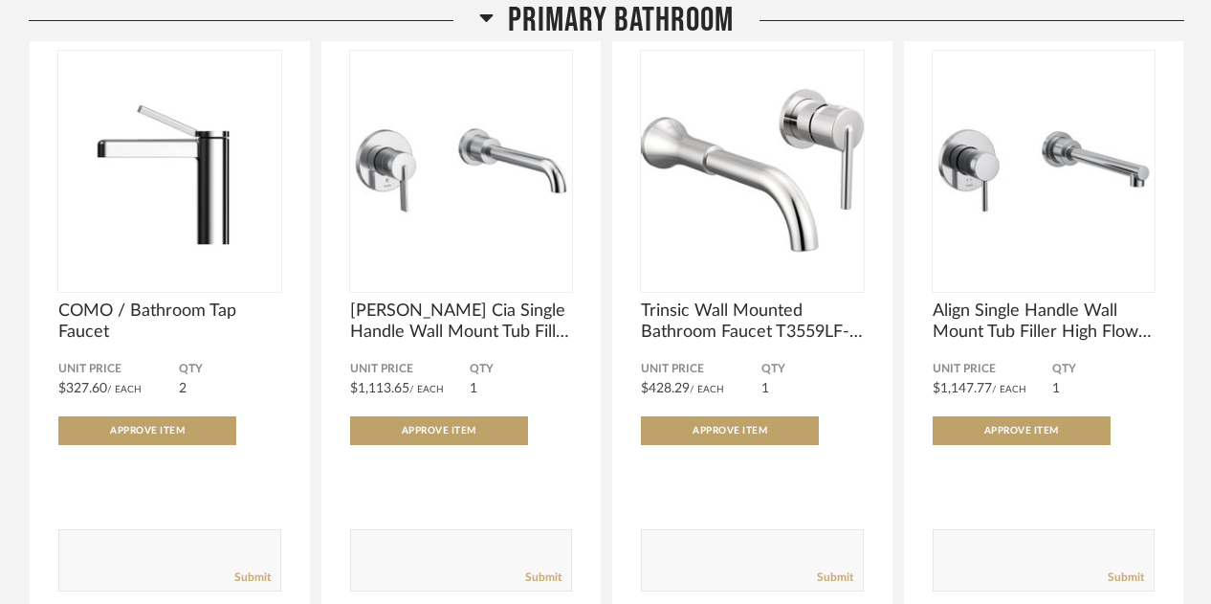
scroll to position [18969, 0]
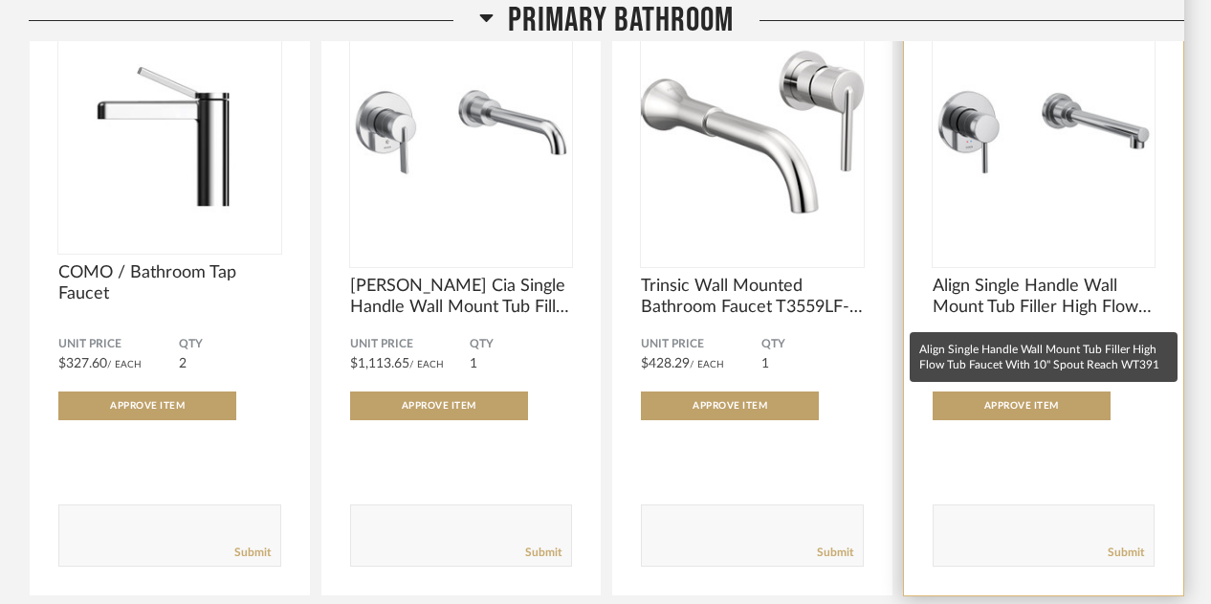
click at [982, 227] on span "Align Single Handle Wall Mount Tub Filler High Flow Tub Faucet With 10" Spout R…" at bounding box center [1044, 297] width 223 height 42
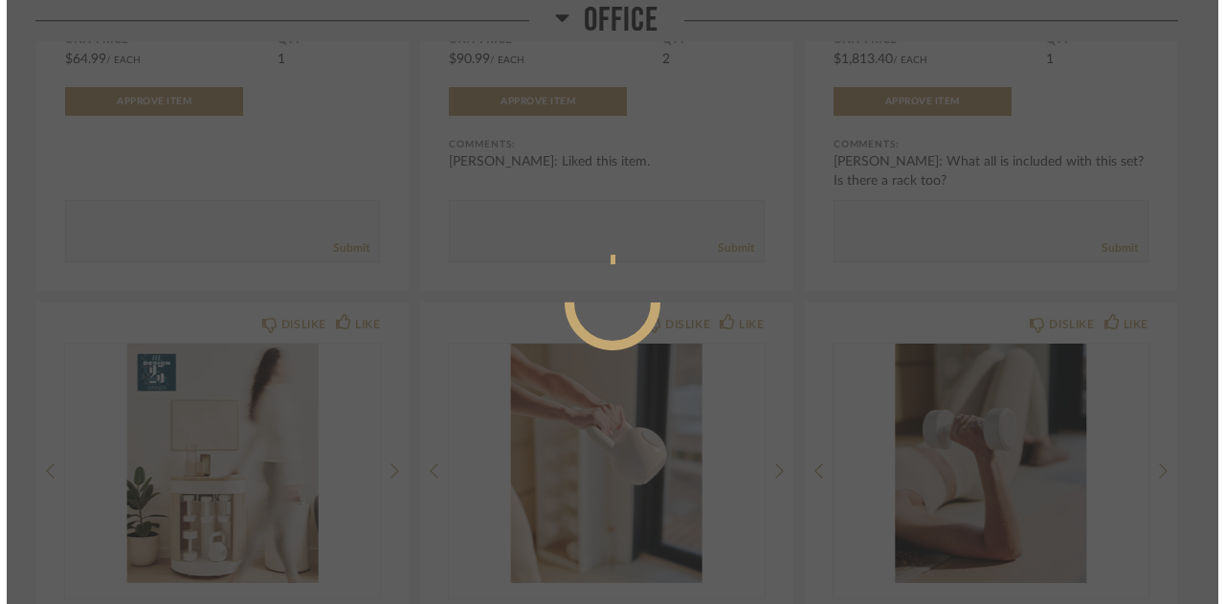
scroll to position [0, 0]
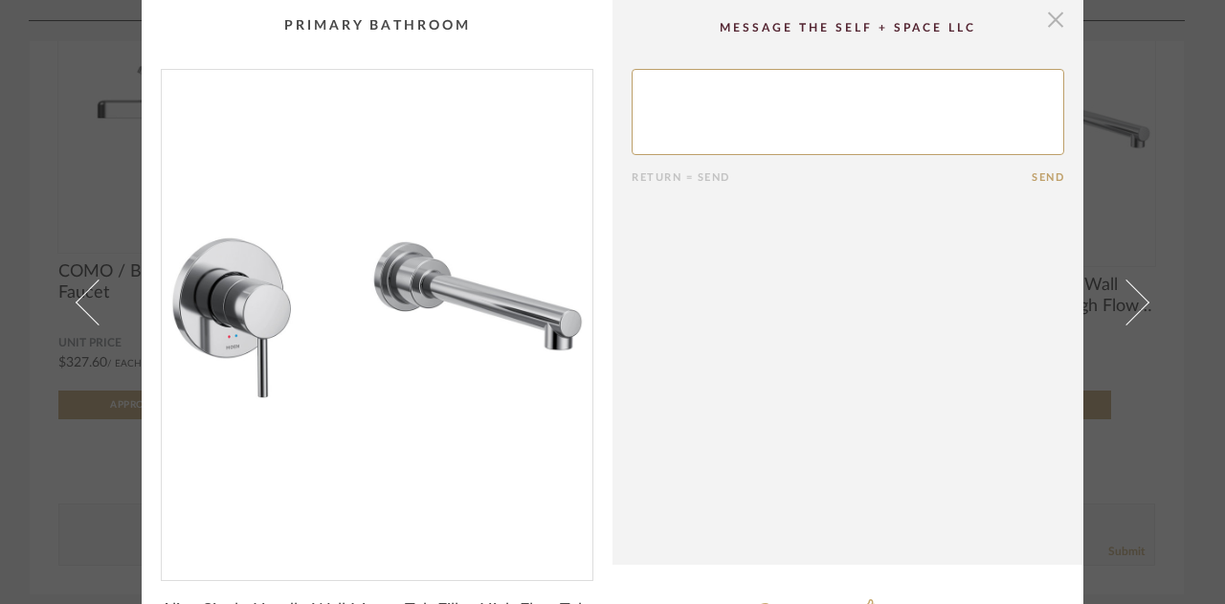
click at [1044, 22] on span "button" at bounding box center [1055, 19] width 38 height 38
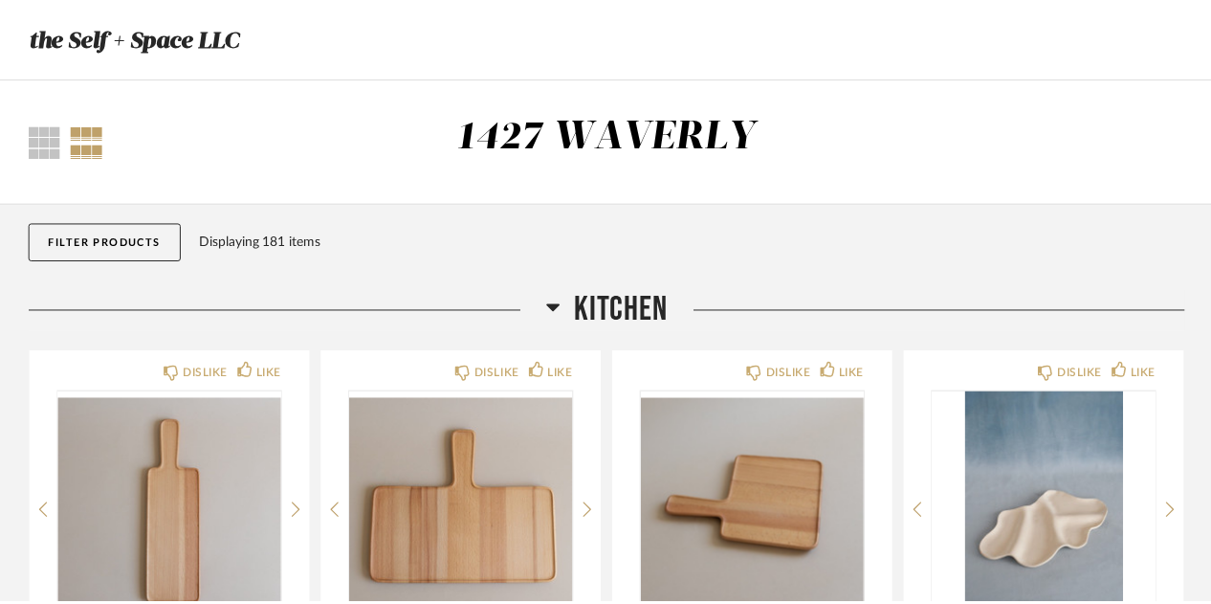
scroll to position [18969, 0]
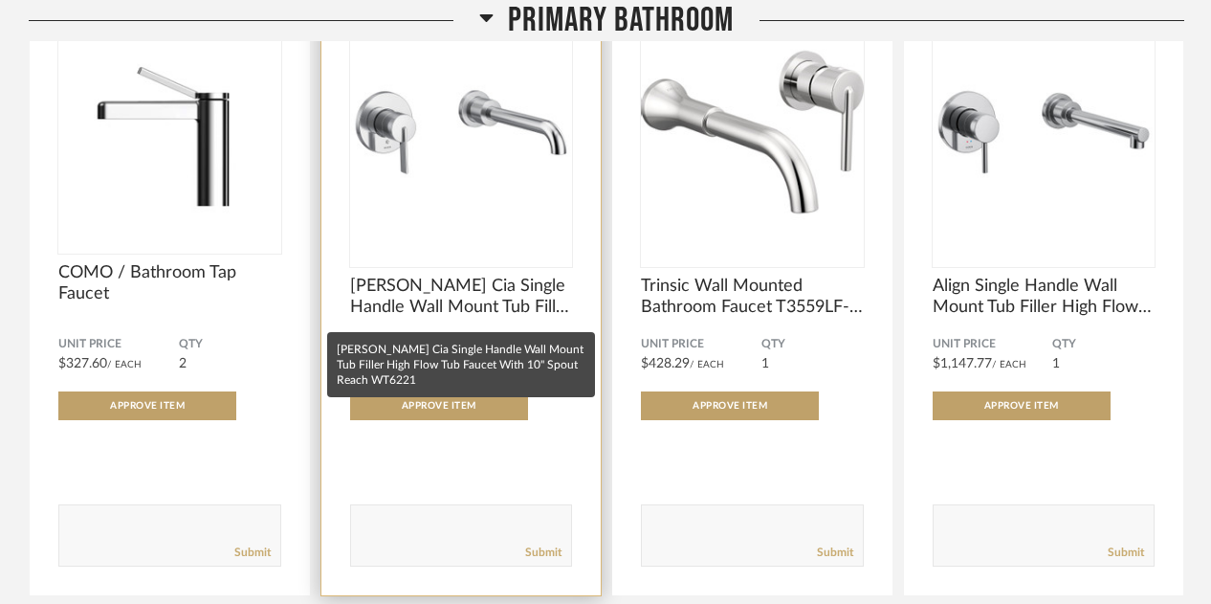
click at [517, 227] on span "[PERSON_NAME] Cia Single Handle Wall Mount Tub Filler High Flow Tub Faucet With…" at bounding box center [461, 297] width 223 height 42
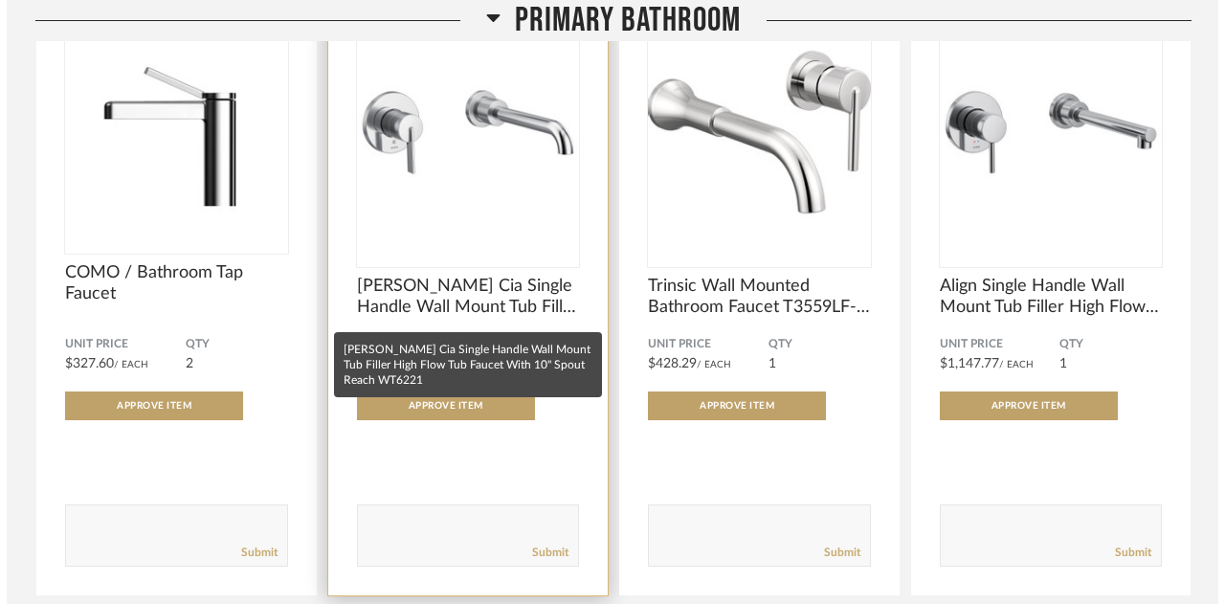
scroll to position [0, 0]
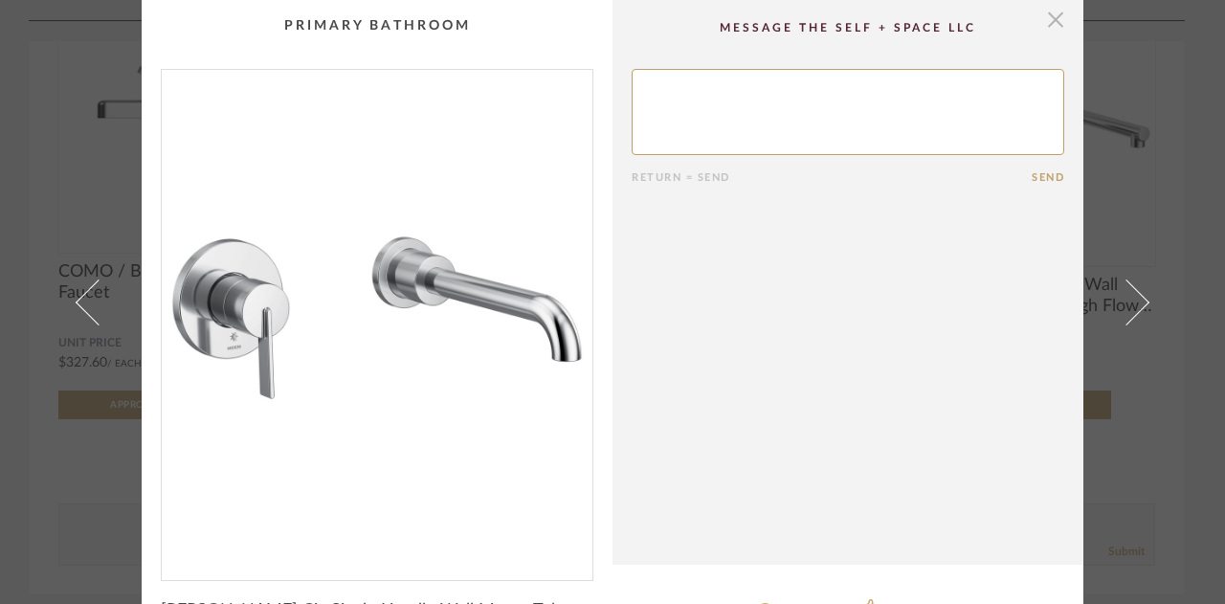
click at [1048, 20] on span "button" at bounding box center [1055, 19] width 38 height 38
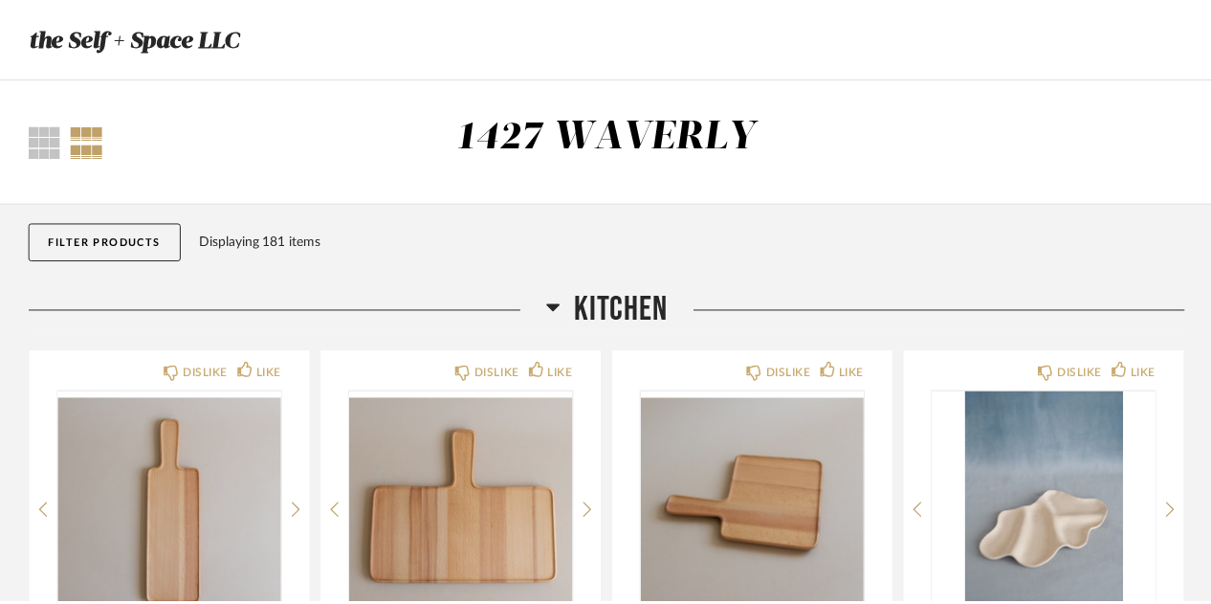
scroll to position [18969, 0]
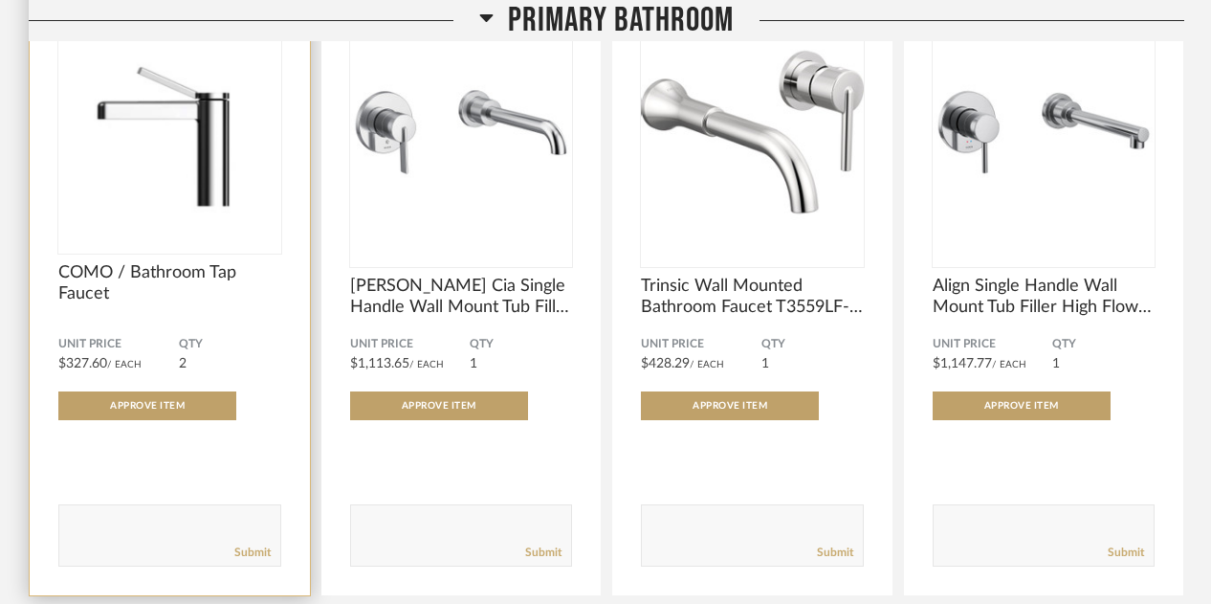
click at [212, 179] on div at bounding box center [169, 131] width 223 height 239
click at [212, 179] on img "0" at bounding box center [169, 131] width 223 height 239
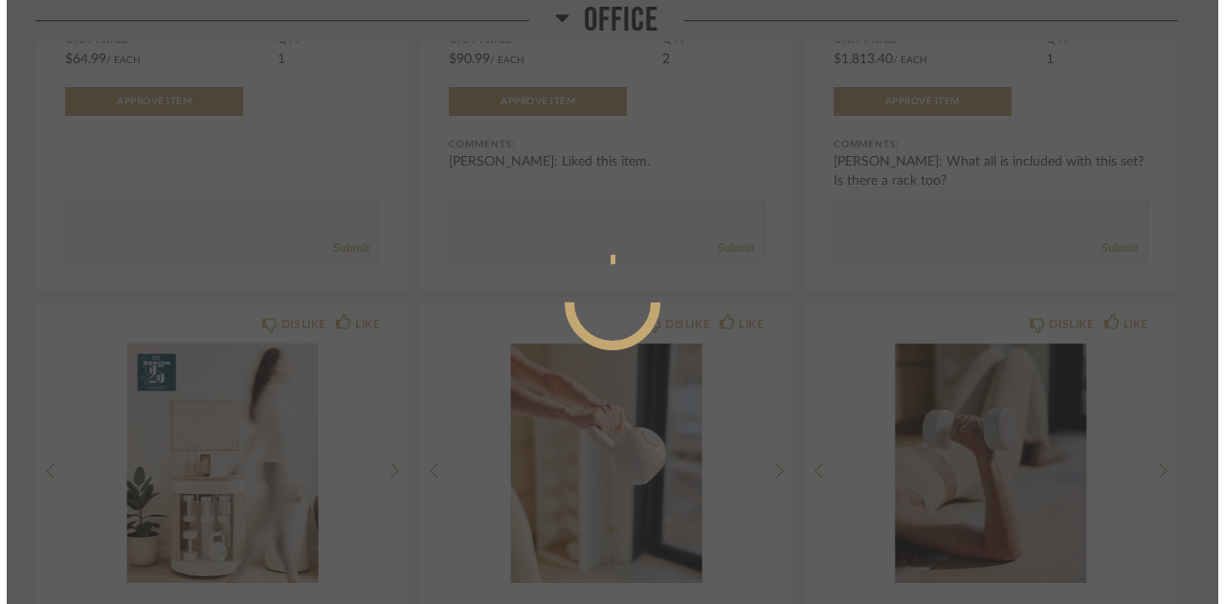
scroll to position [0, 0]
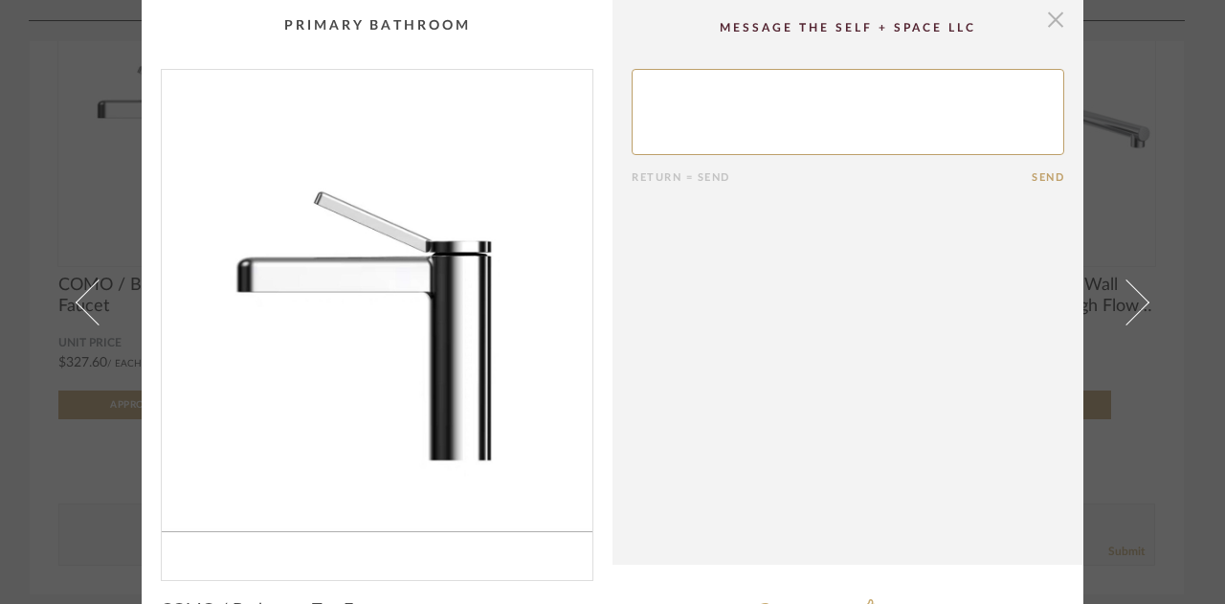
click at [1051, 18] on span "button" at bounding box center [1055, 19] width 38 height 38
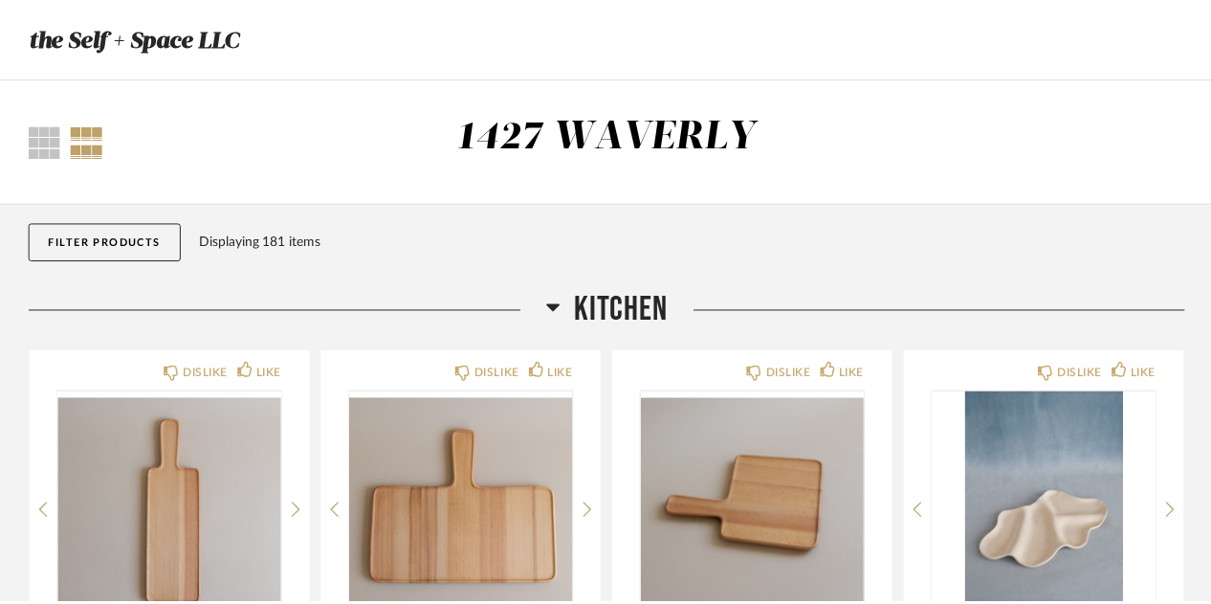
scroll to position [18969, 0]
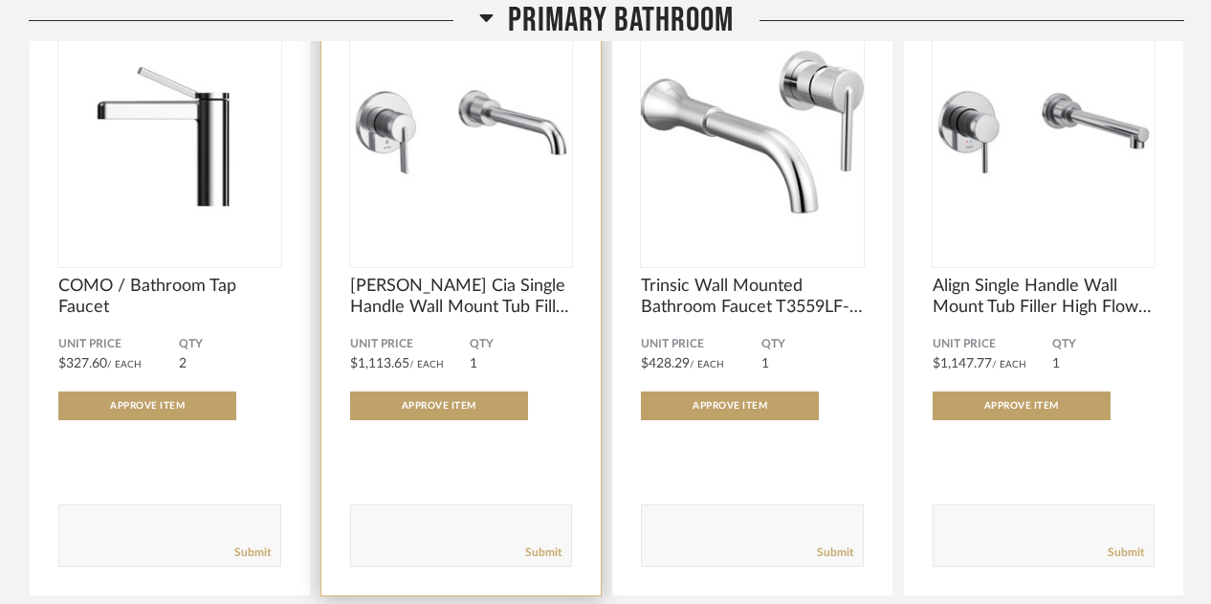
click at [547, 167] on img "0" at bounding box center [461, 131] width 223 height 239
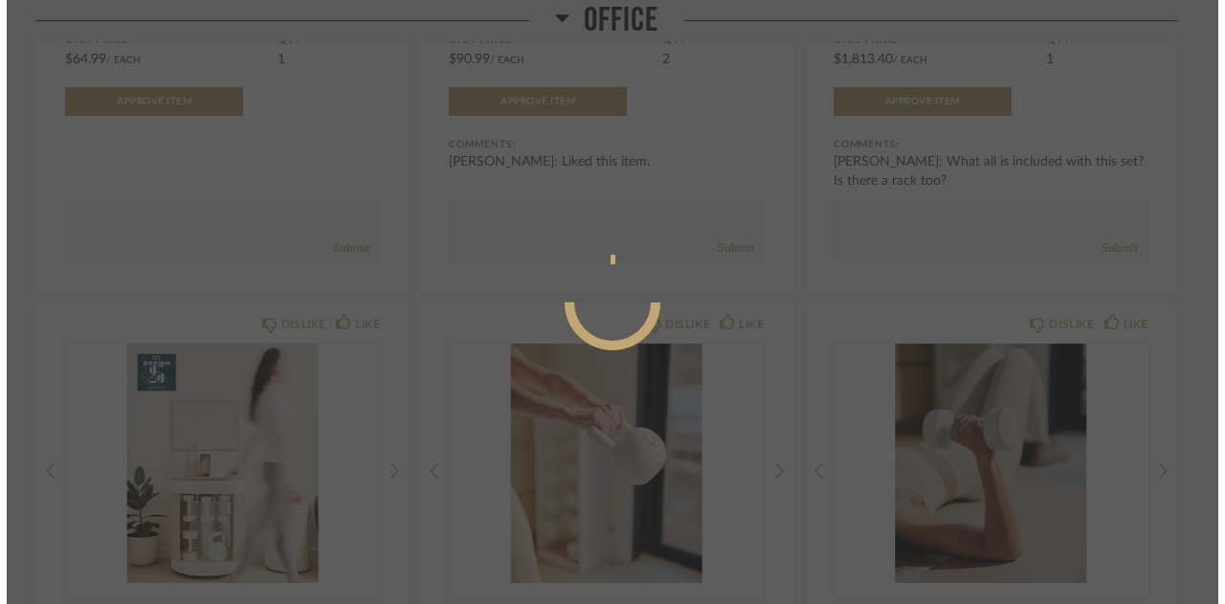
scroll to position [0, 0]
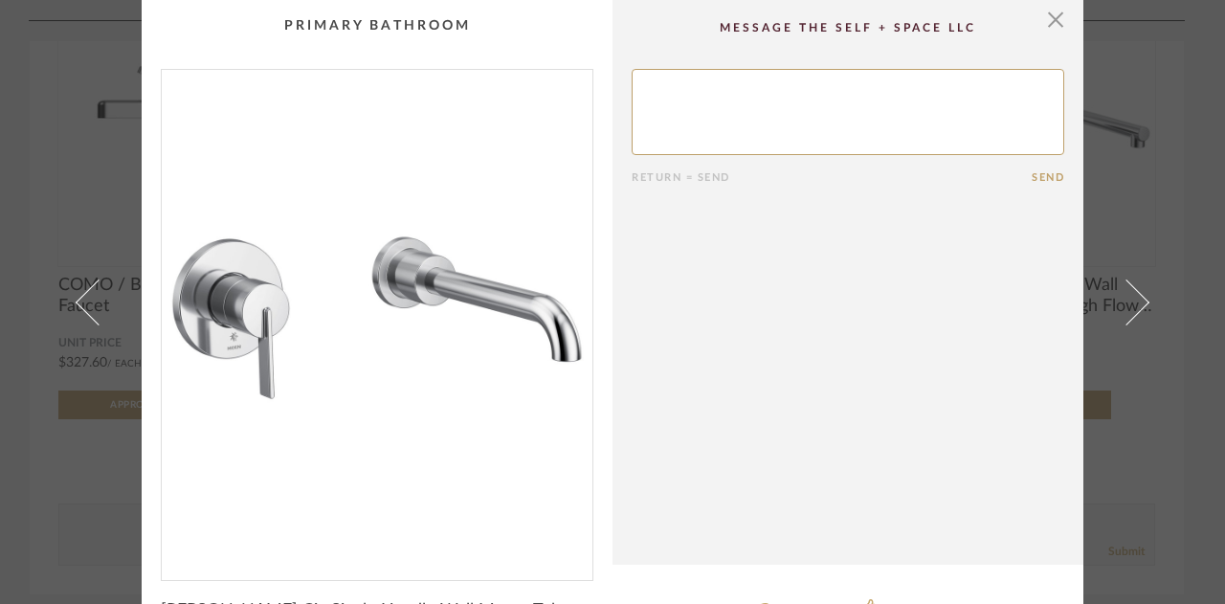
click at [749, 227] on cpp-summary-comments "Return = Send Send" at bounding box center [847, 282] width 471 height 565
click at [1047, 22] on span "button" at bounding box center [1055, 19] width 38 height 38
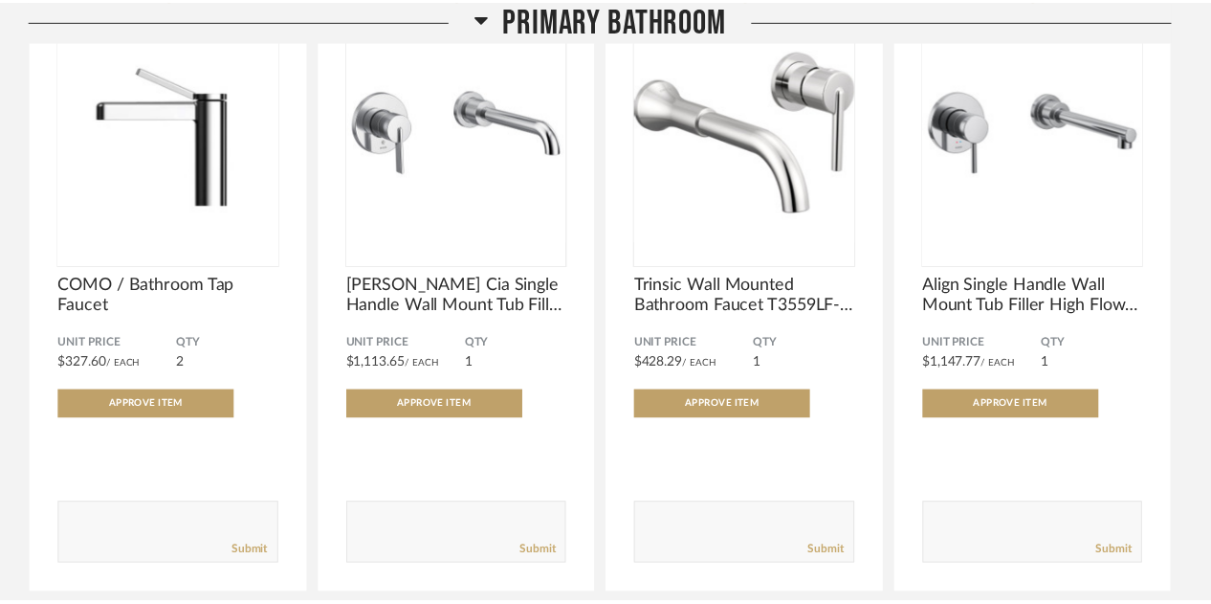
scroll to position [18969, 0]
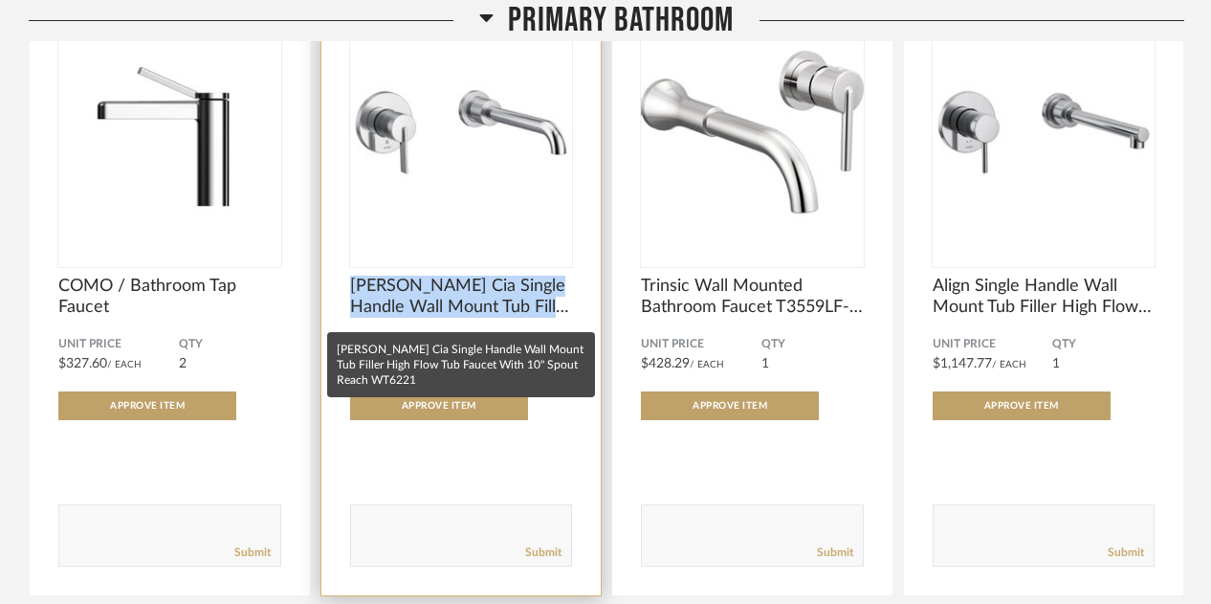
drag, startPoint x: 342, startPoint y: 284, endPoint x: 561, endPoint y: 322, distance: 222.4
click at [561, 227] on div "DISLIKE LIKE Moen Cia Single Handle Wall Mount Tub Filler High Flow Tub Faucet …" at bounding box center [462, 283] width 280 height 624
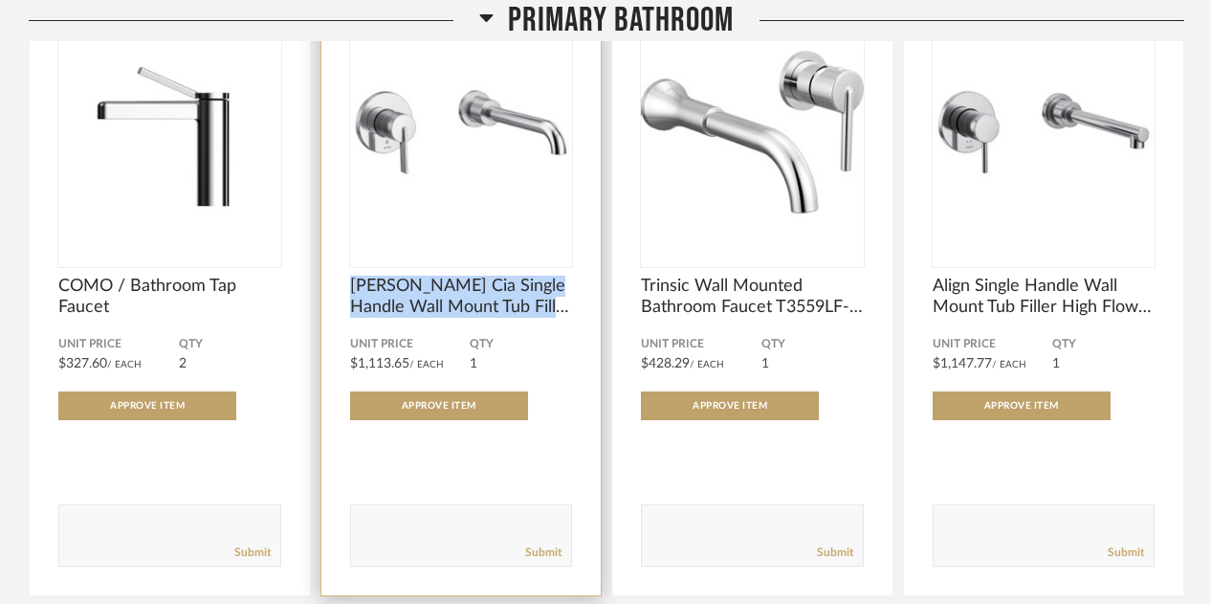
copy span "Moen Cia Single Handle Wall Mount Tub Filler High Flow"
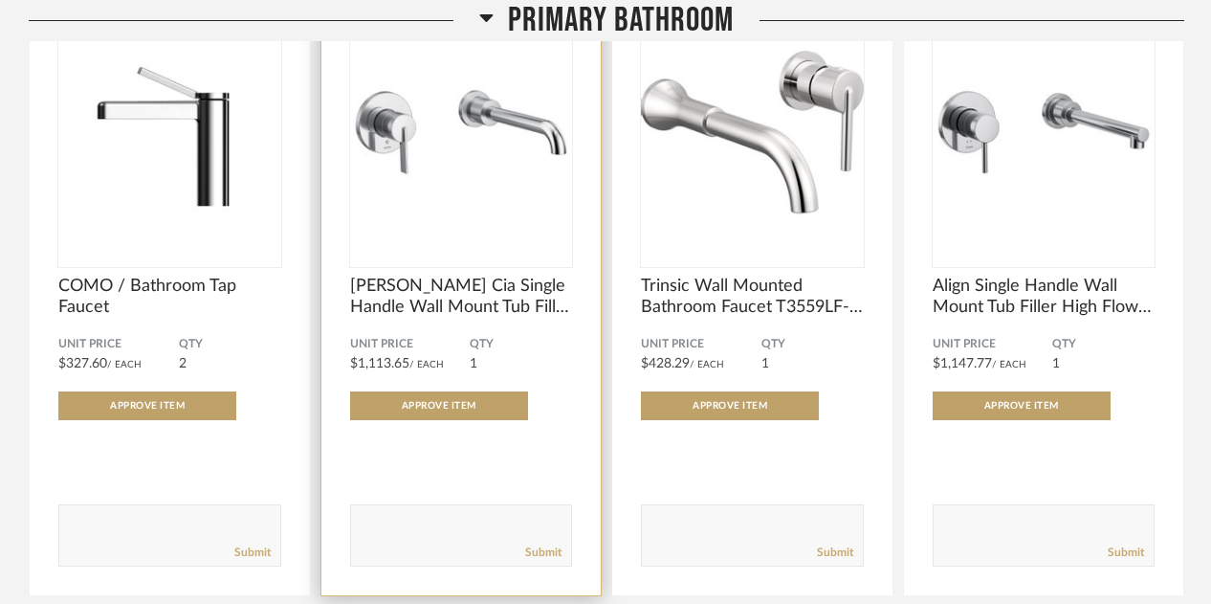
click at [454, 227] on form "Submit" at bounding box center [461, 535] width 223 height 62
click at [447, 227] on textarea at bounding box center [461, 527] width 221 height 26
type textarea "I like this faucet. What finish is this?"
click at [556, 227] on link "Submit" at bounding box center [543, 552] width 36 height 16
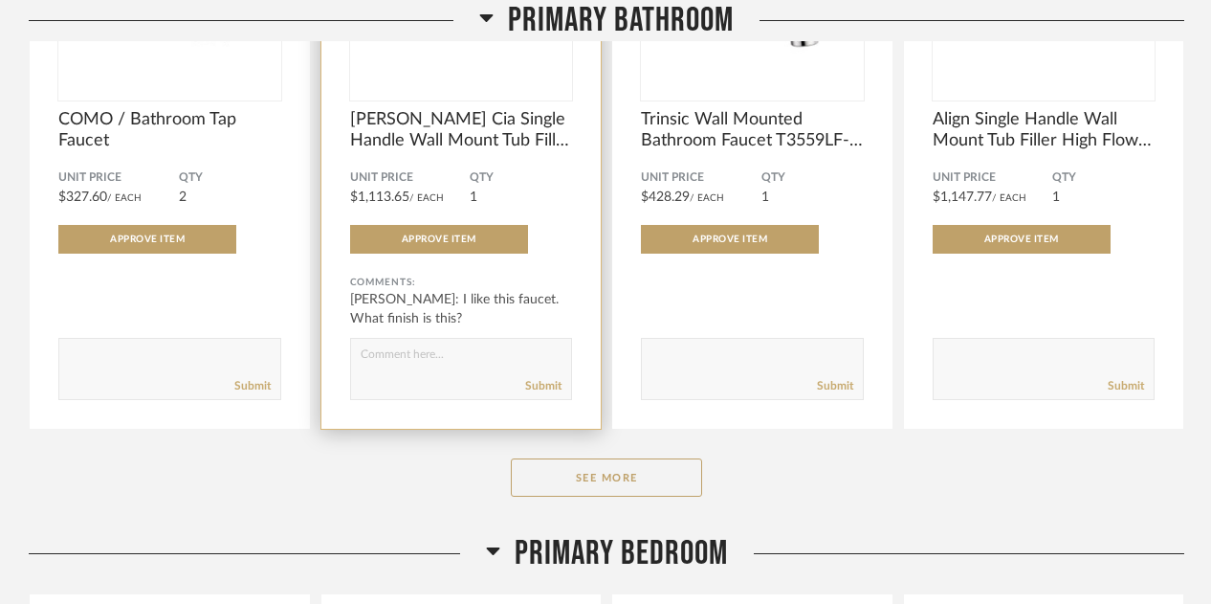
scroll to position [19161, 0]
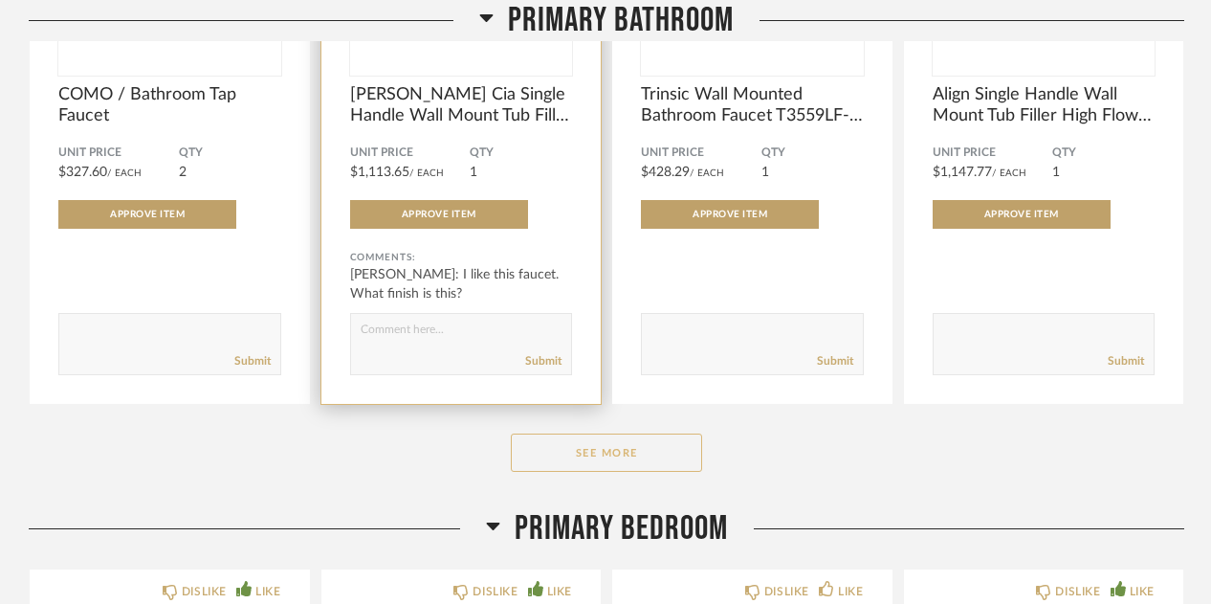
click at [656, 227] on button "See More" at bounding box center [606, 452] width 191 height 38
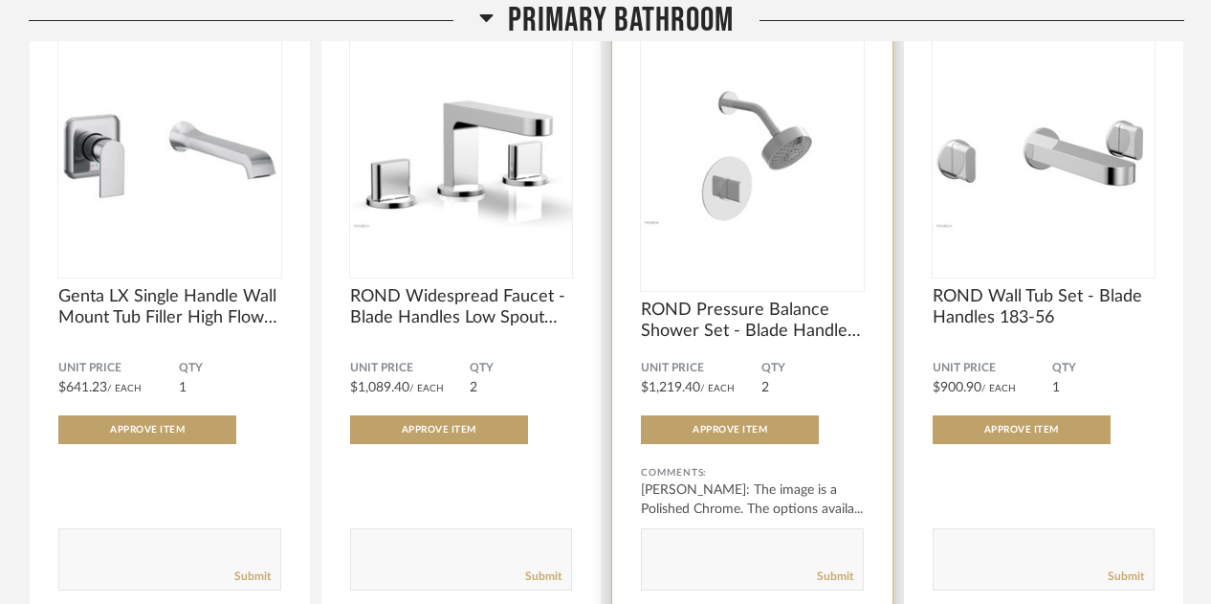
scroll to position [19582, 0]
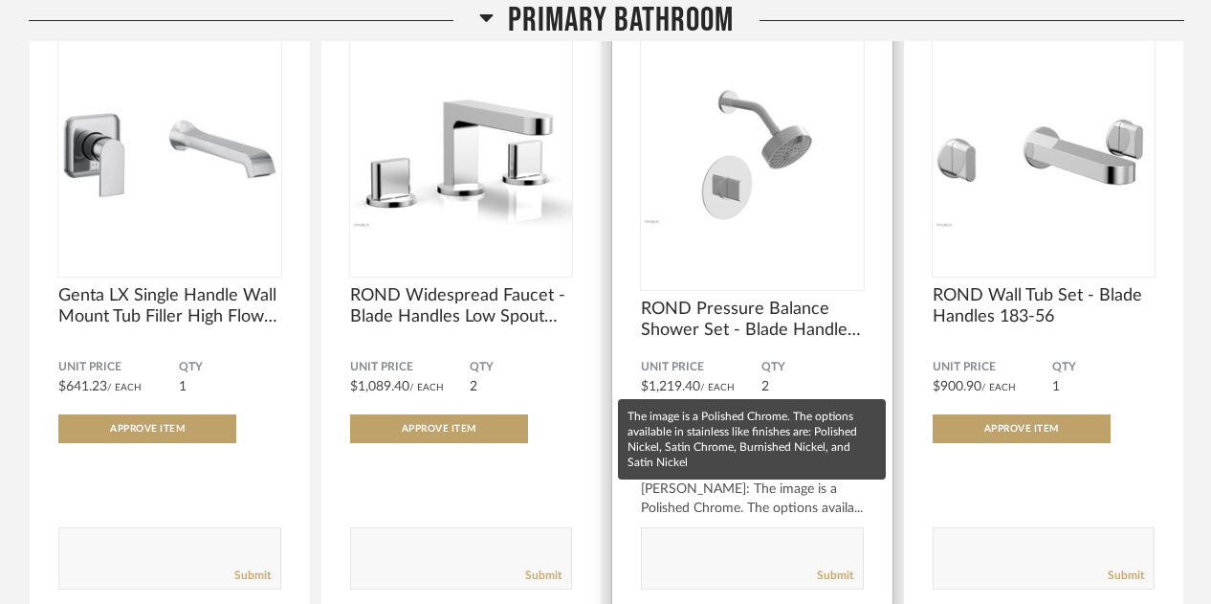
click at [767, 227] on div "Kayla Redmon: The image is a Polished Chrome. The options availa..." at bounding box center [752, 498] width 223 height 38
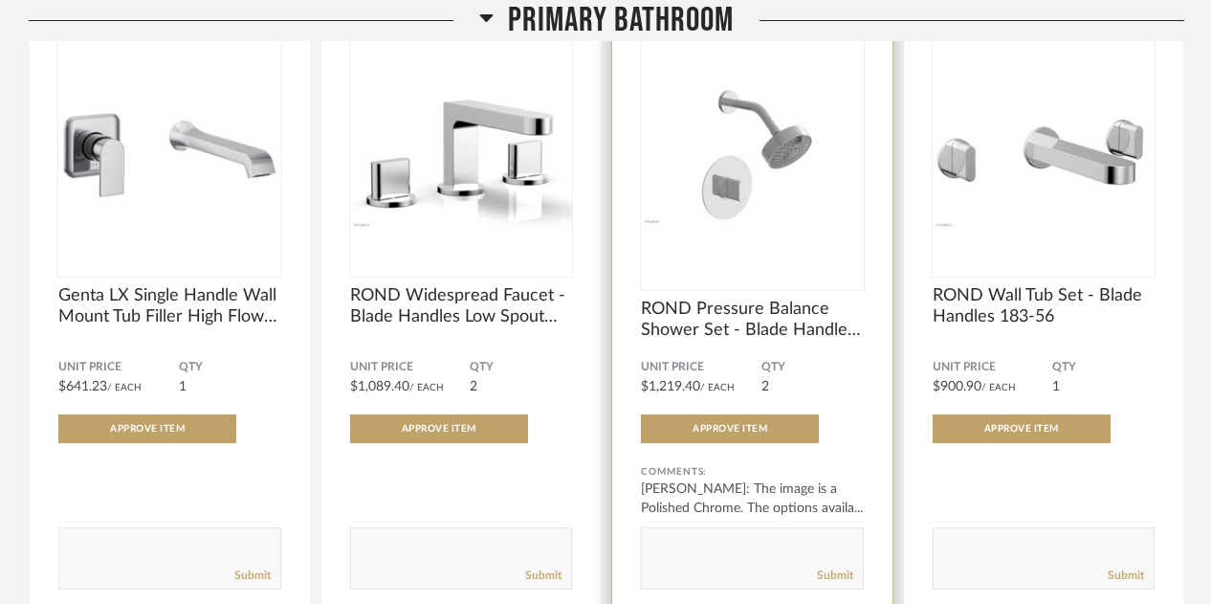
click at [685, 227] on div "Comments:" at bounding box center [752, 471] width 223 height 19
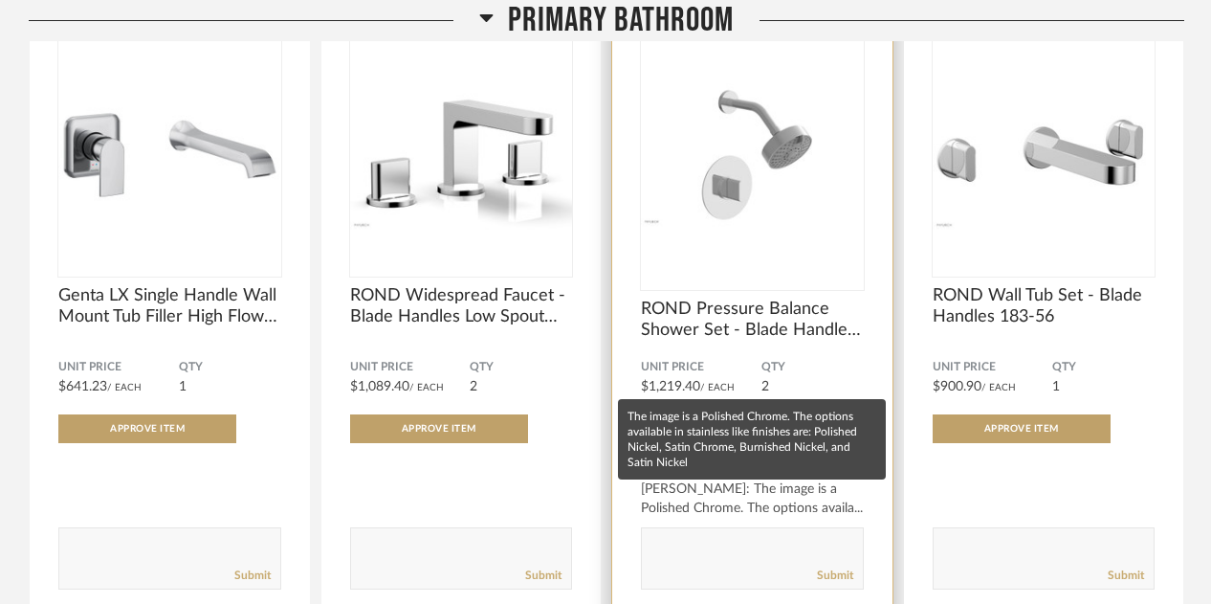
click at [751, 227] on div "Kayla Redmon: The image is a Polished Chrome. The options availa..." at bounding box center [752, 498] width 223 height 38
click at [642, 227] on div "Kayla Redmon: The image is a Polished Chrome. The options availa..." at bounding box center [752, 498] width 223 height 38
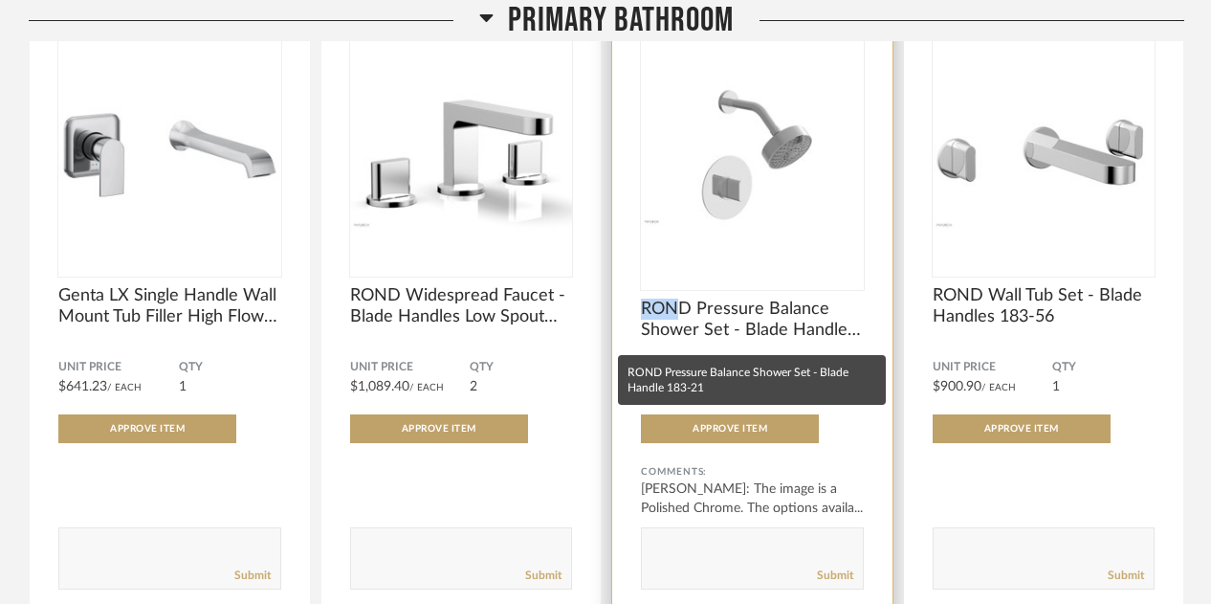
drag, startPoint x: 642, startPoint y: 305, endPoint x: 677, endPoint y: 314, distance: 36.4
click at [677, 227] on span "ROND Pressure Balance Shower Set - Blade Handle 183-21" at bounding box center [752, 320] width 223 height 42
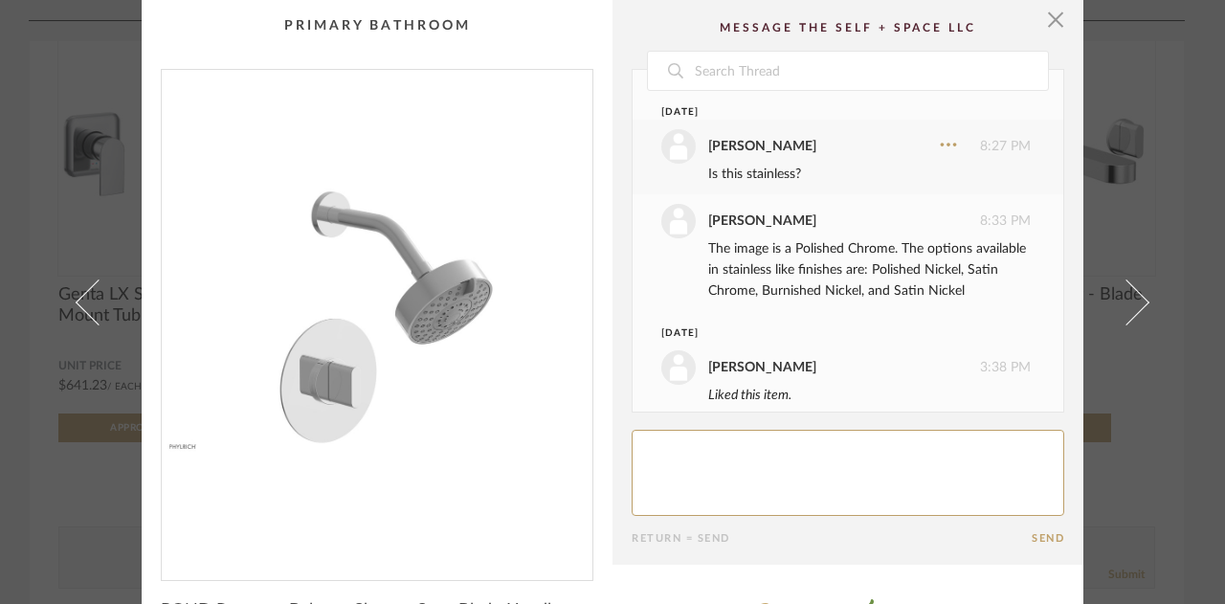
scroll to position [40, 0]
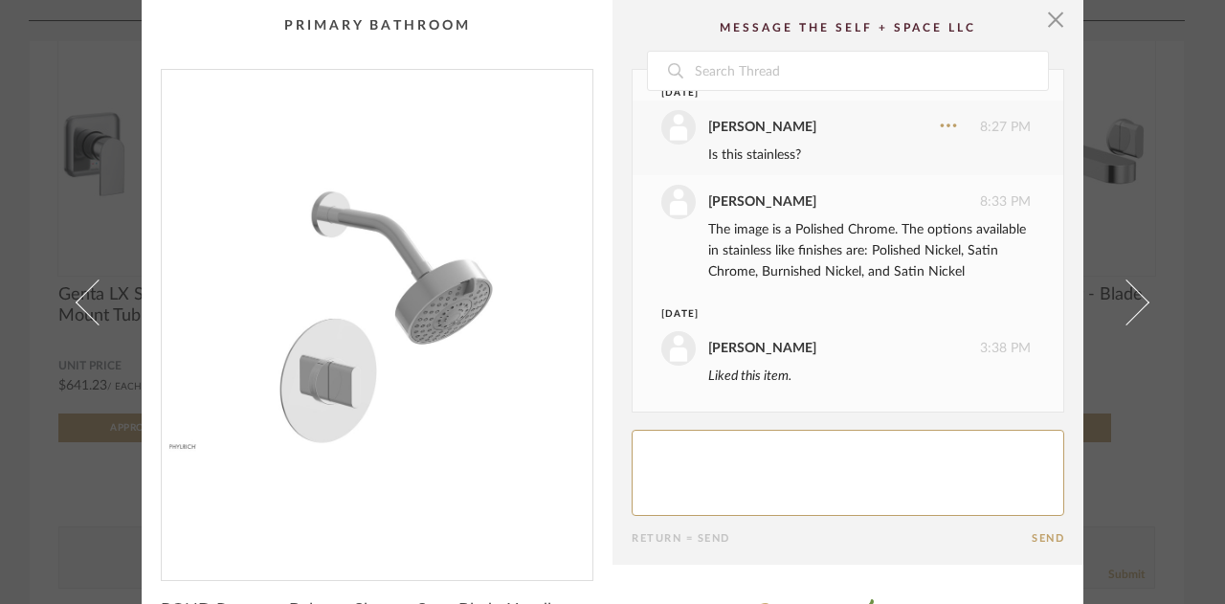
click at [896, 227] on div "DISLIKE ITEM LIKE ITEM" at bounding box center [848, 608] width 433 height 54
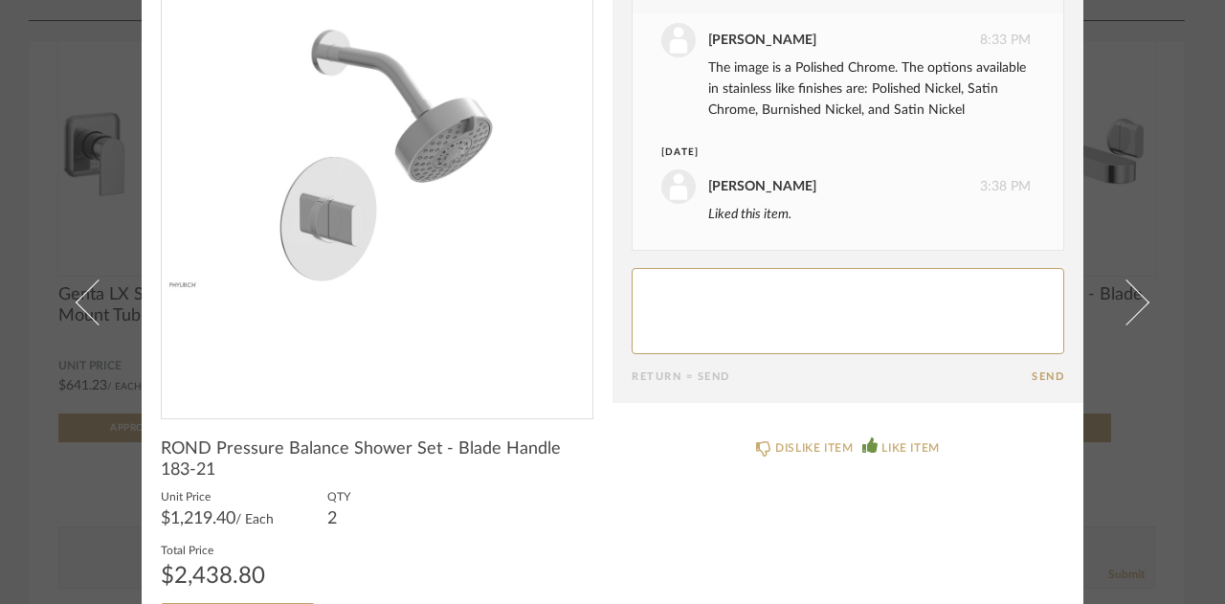
scroll to position [191, 0]
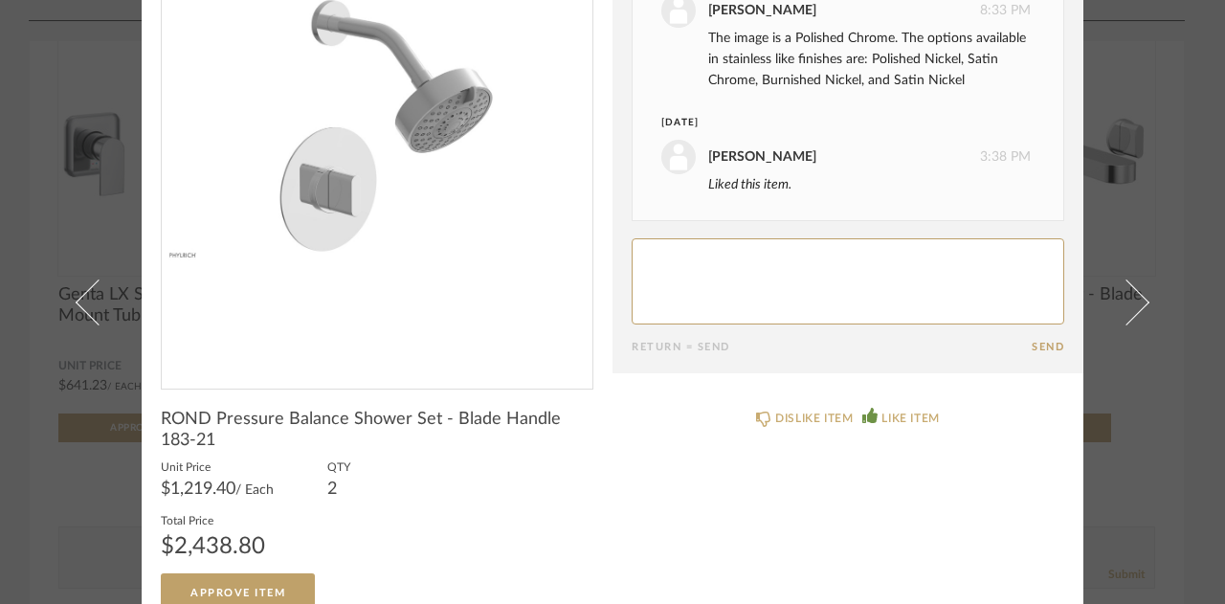
drag, startPoint x: 147, startPoint y: 414, endPoint x: 279, endPoint y: 412, distance: 132.1
drag, startPoint x: 279, startPoint y: 412, endPoint x: 388, endPoint y: 453, distance: 116.3
click at [388, 227] on product-name "ROND Pressure Balance Shower Set - Blade Handle 183-21" at bounding box center [377, 434] width 433 height 50
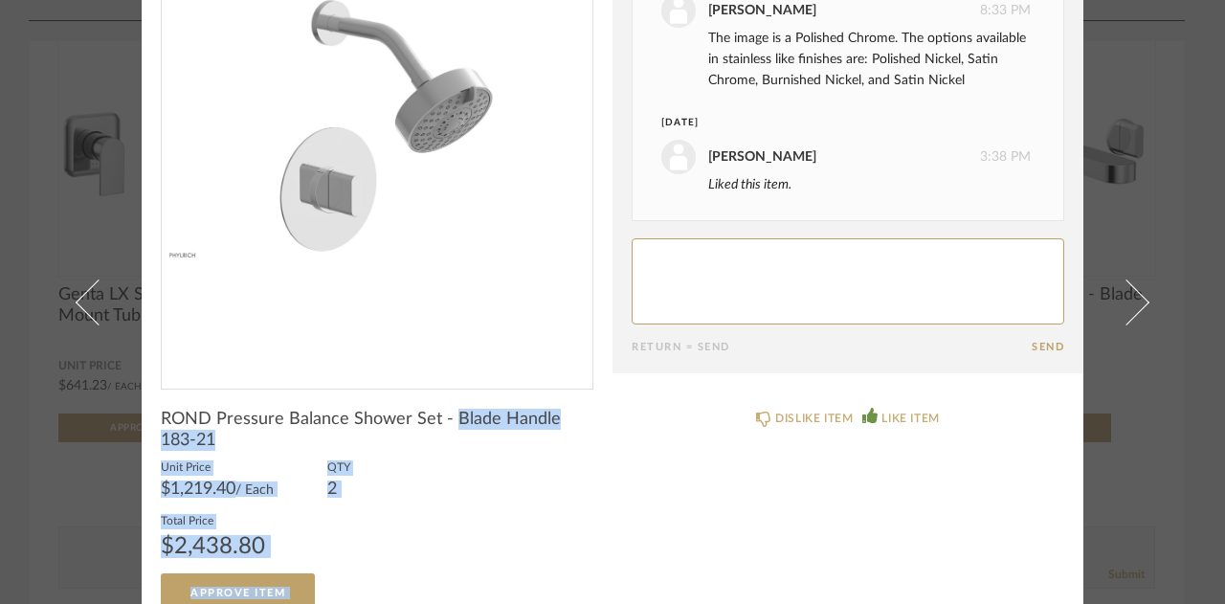
drag, startPoint x: 620, startPoint y: 418, endPoint x: 446, endPoint y: 414, distance: 174.2
click at [446, 227] on div "× Date September 30th Amy Wolfshohl 8:27 PM Is this stainless? Kayla Redmon 8:3…" at bounding box center [613, 220] width 942 height 822
click at [392, 227] on span "ROND Pressure Balance Shower Set - Blade Handle 183-21" at bounding box center [377, 430] width 433 height 42
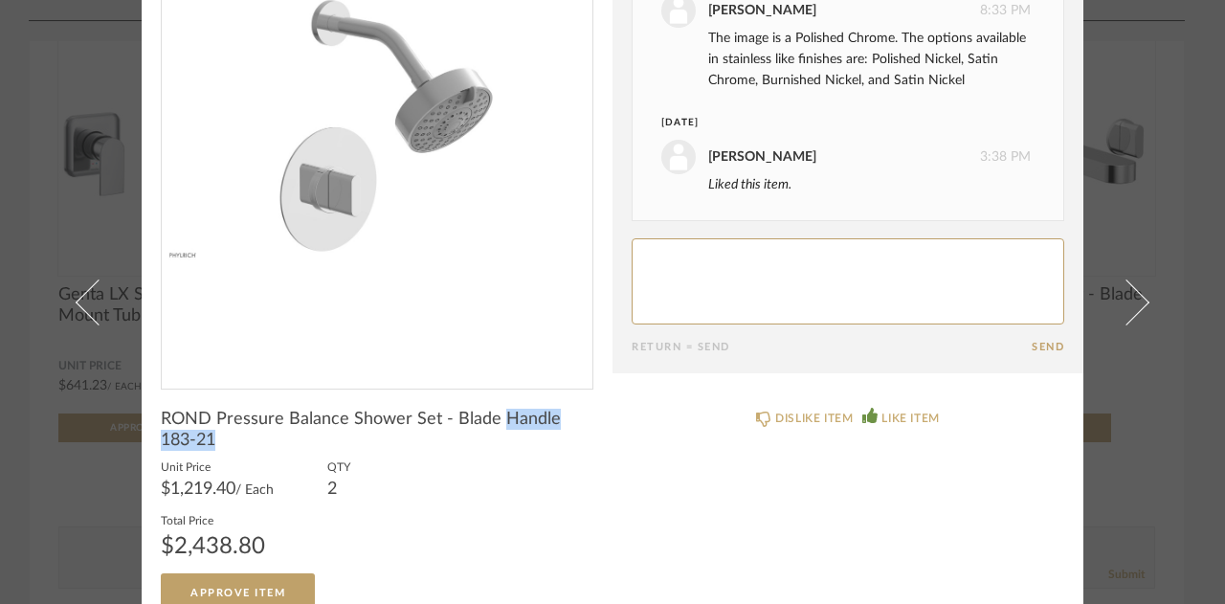
drag, startPoint x: 392, startPoint y: 439, endPoint x: 502, endPoint y: 417, distance: 112.2
click at [502, 227] on span "ROND Pressure Balance Shower Set - Blade Handle 183-21" at bounding box center [377, 430] width 433 height 42
click at [260, 227] on span "ROND Pressure Balance Shower Set - Blade Handle 183-21" at bounding box center [377, 430] width 433 height 42
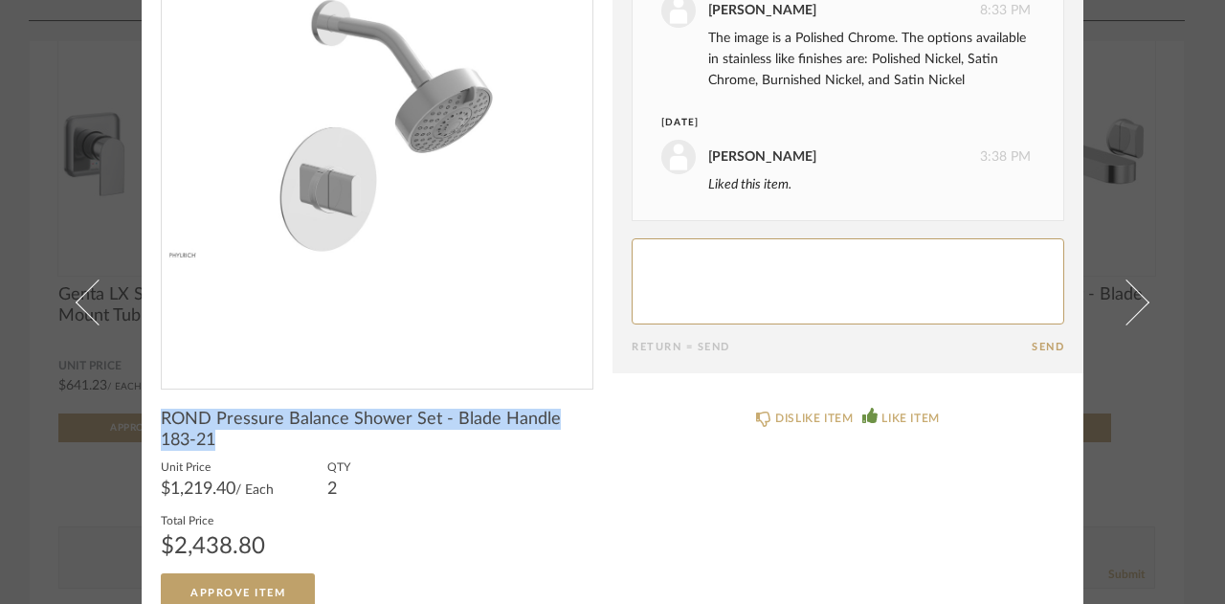
drag, startPoint x: 260, startPoint y: 436, endPoint x: 153, endPoint y: 410, distance: 110.5
click at [153, 227] on cpp-summary-info "ROND Pressure Balance Shower Set - Blade Handle 183-21 Unit Price $1,219.40 / E…" at bounding box center [377, 500] width 471 height 222
copy span "ROND Pressure Balance Shower Set - Blade Handle 183-21"
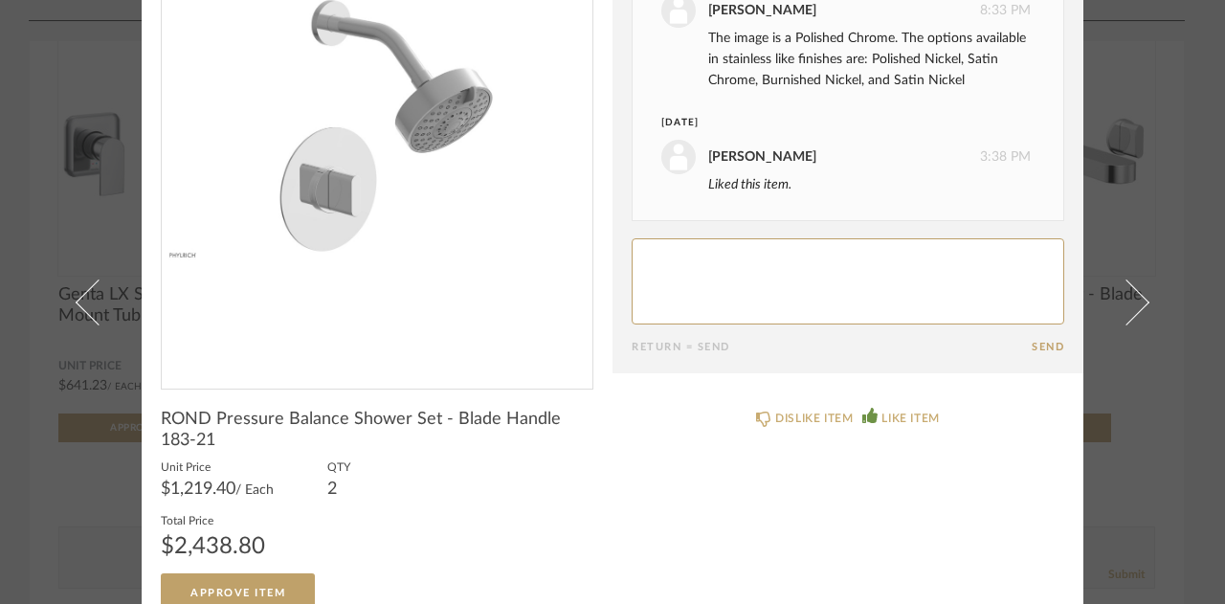
click at [717, 227] on textarea at bounding box center [848, 281] width 433 height 86
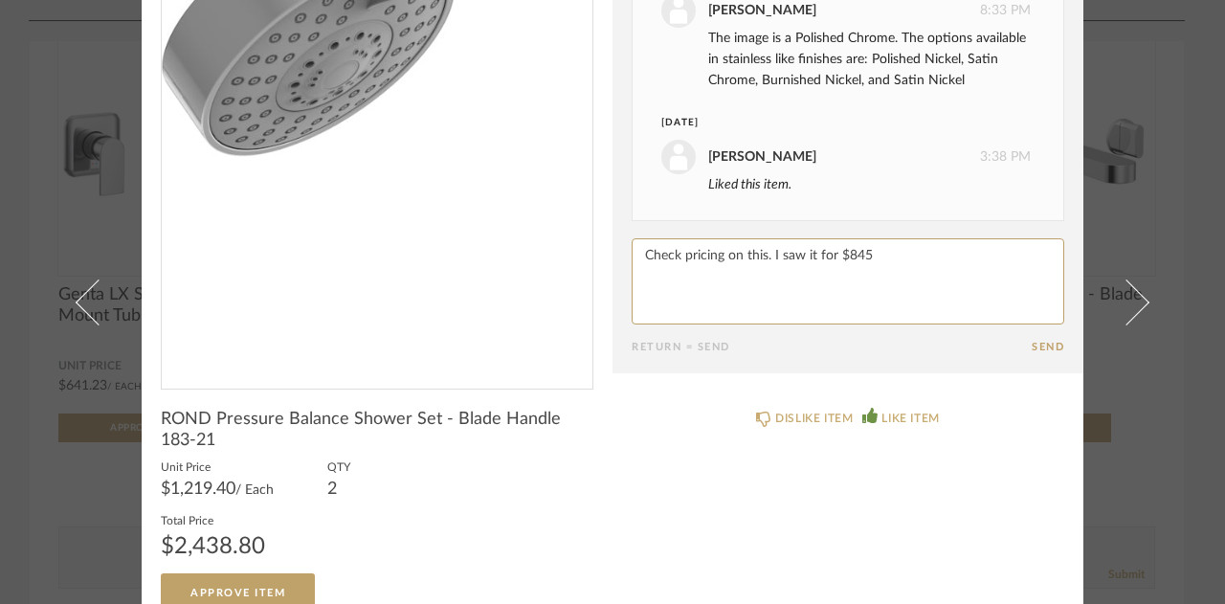
type textarea "Check pricing on this. I saw it for $845"
click at [460, 143] on img "0" at bounding box center [377, 125] width 431 height 495
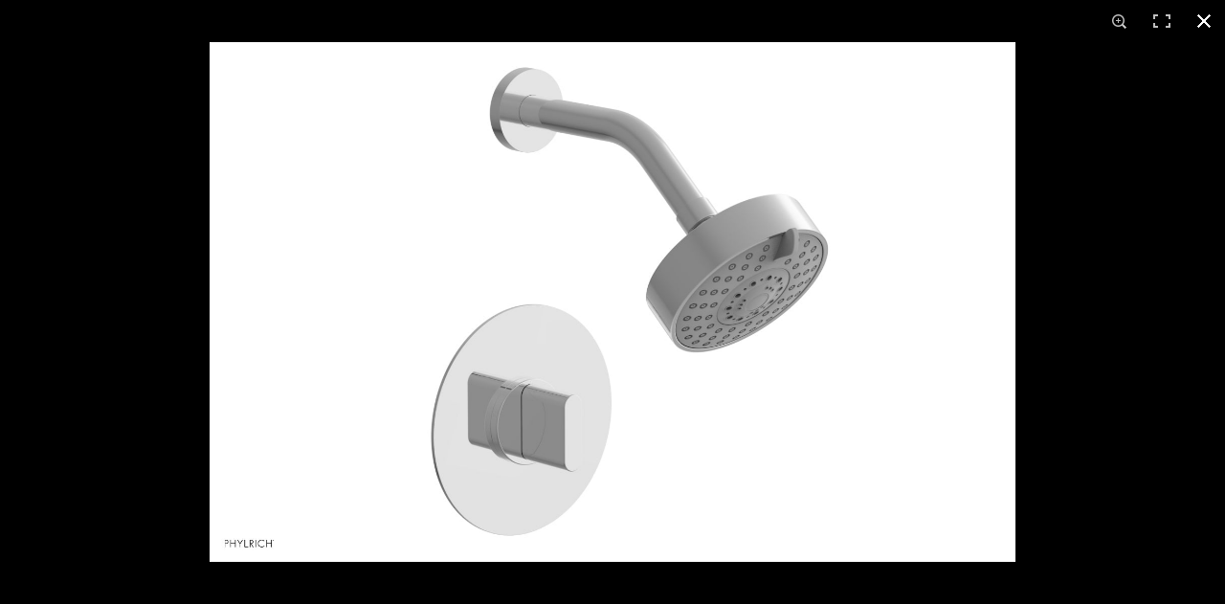
click at [1200, 27] on button at bounding box center [1204, 21] width 42 height 42
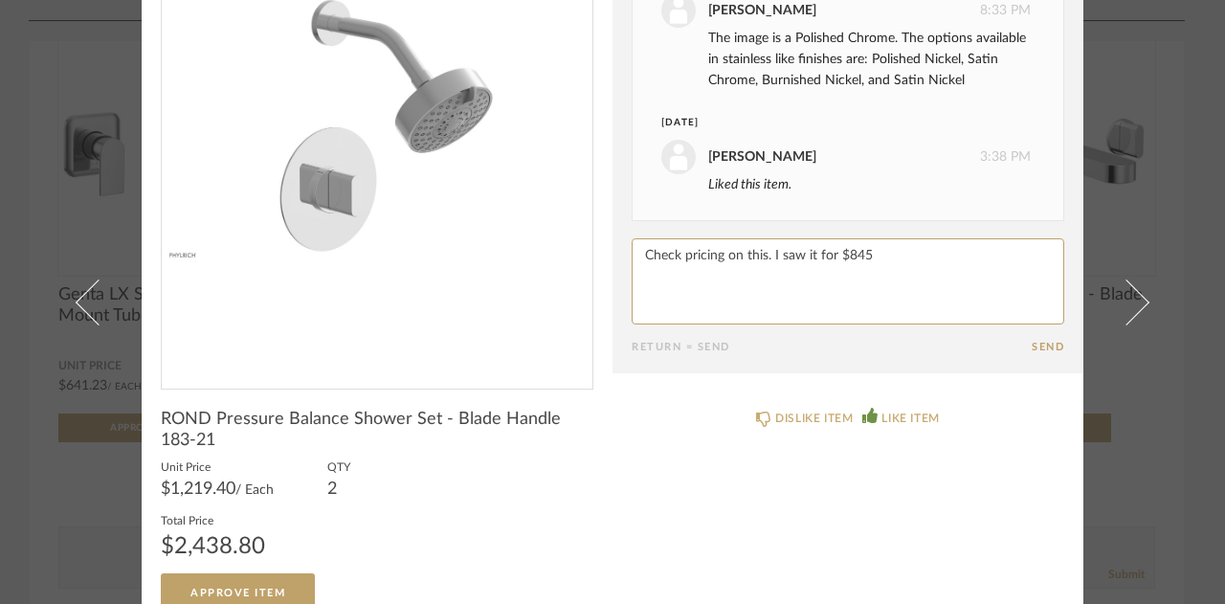
click at [1039, 227] on form "Return = Send Send" at bounding box center [848, 295] width 433 height 115
click at [899, 227] on textarea at bounding box center [848, 281] width 433 height 86
click at [1032, 227] on button "Send" at bounding box center [1048, 347] width 33 height 12
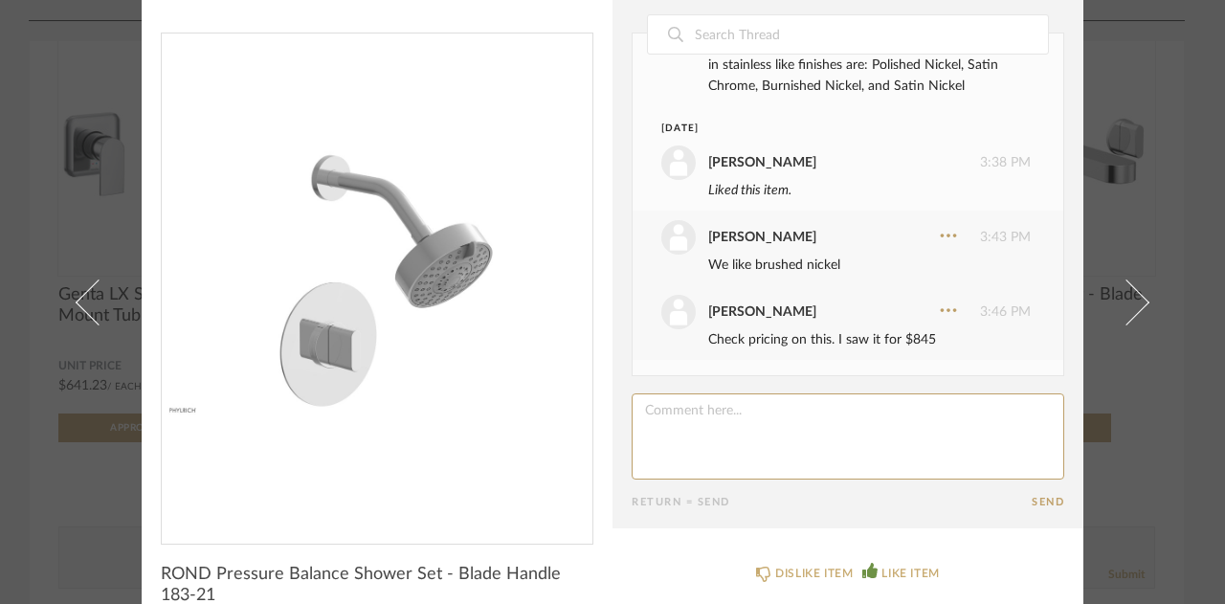
scroll to position [0, 0]
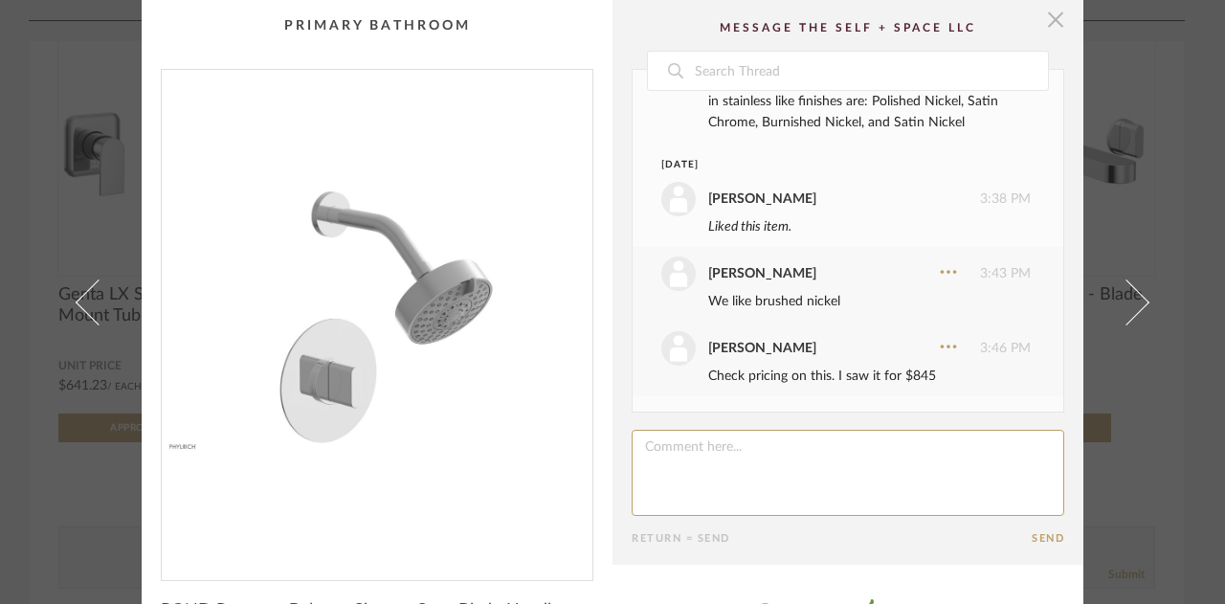
click at [1048, 19] on span "button" at bounding box center [1055, 19] width 38 height 38
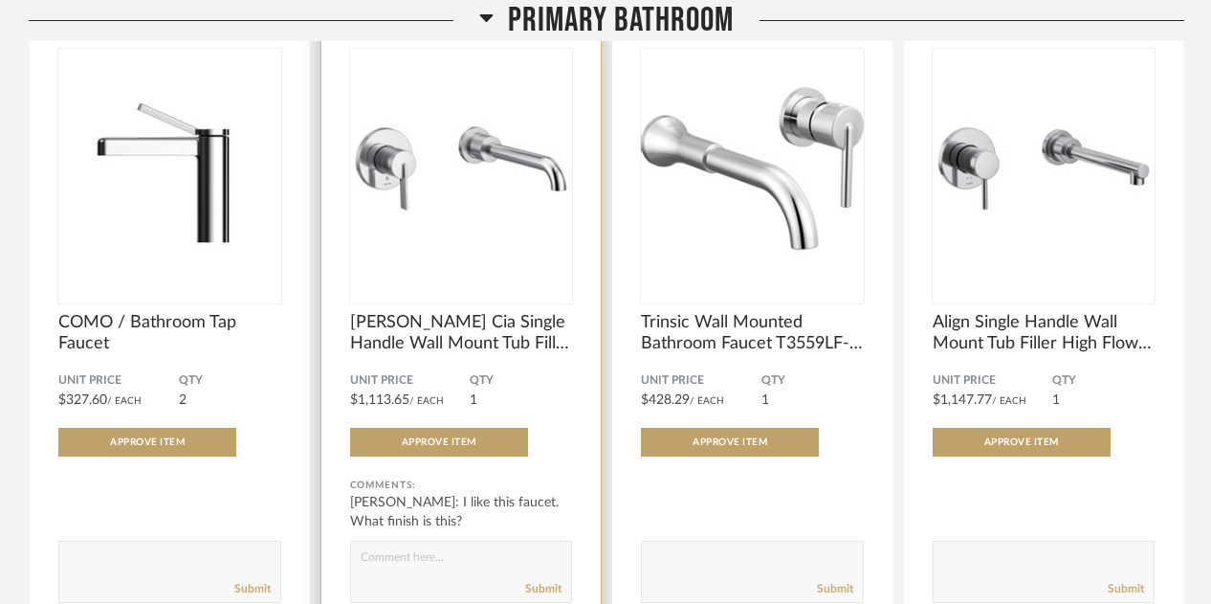
scroll to position [18931, 0]
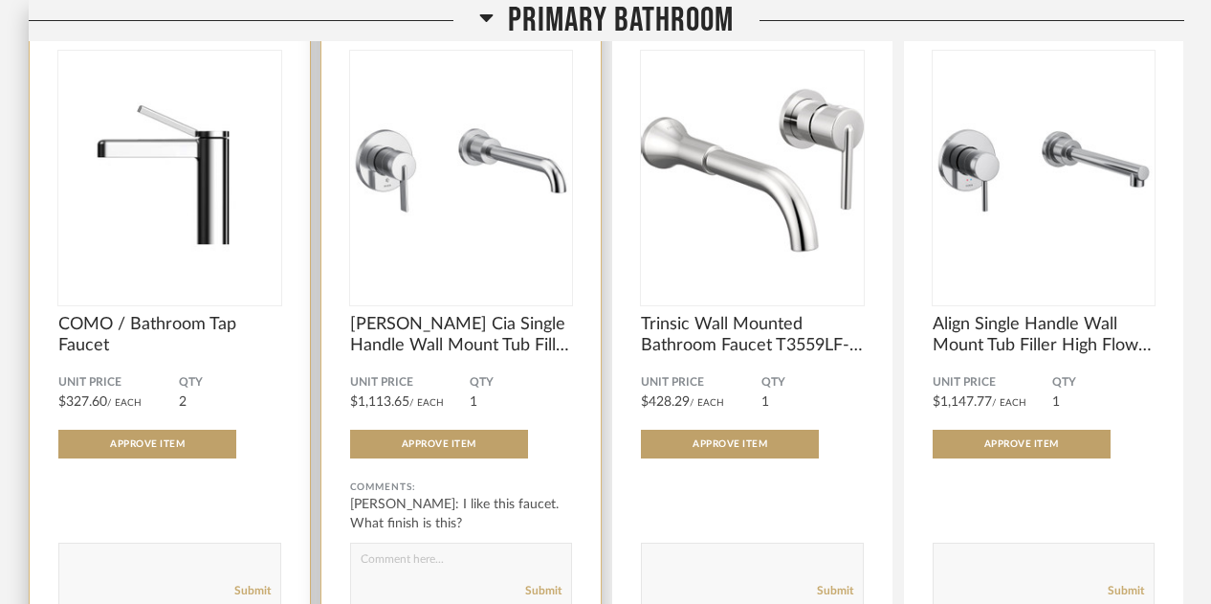
click at [224, 227] on form "Submit" at bounding box center [169, 574] width 223 height 62
click at [189, 227] on textarea at bounding box center [169, 565] width 221 height 26
type textarea "We would like to see more single handle faucets"
click at [266, 227] on link "Submit" at bounding box center [252, 591] width 36 height 16
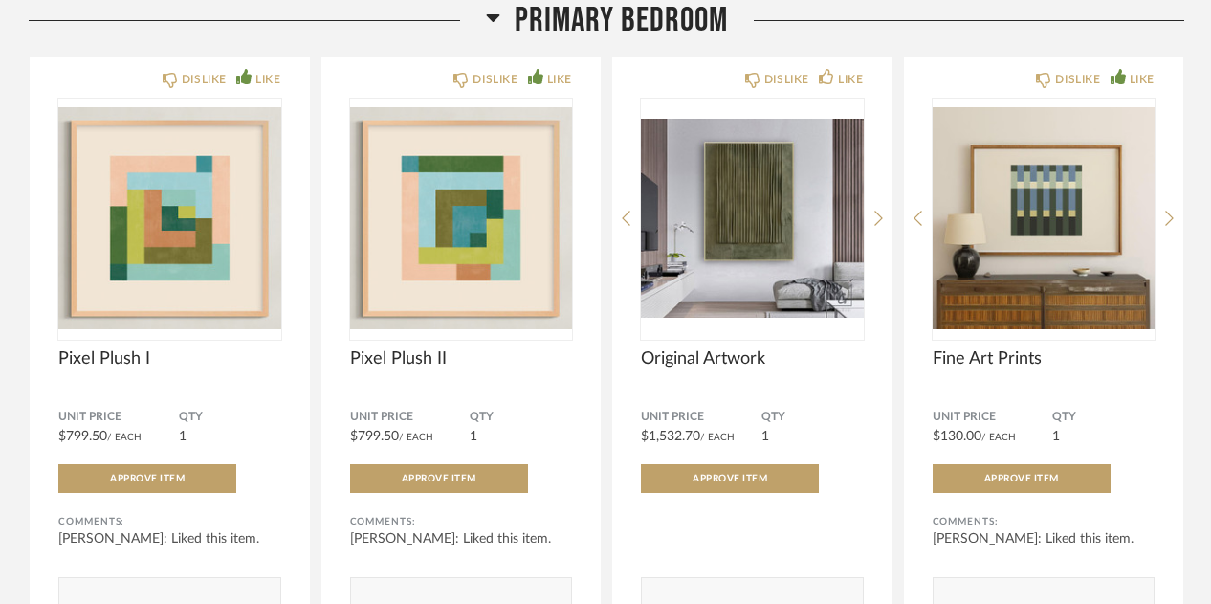
scroll to position [20309, 0]
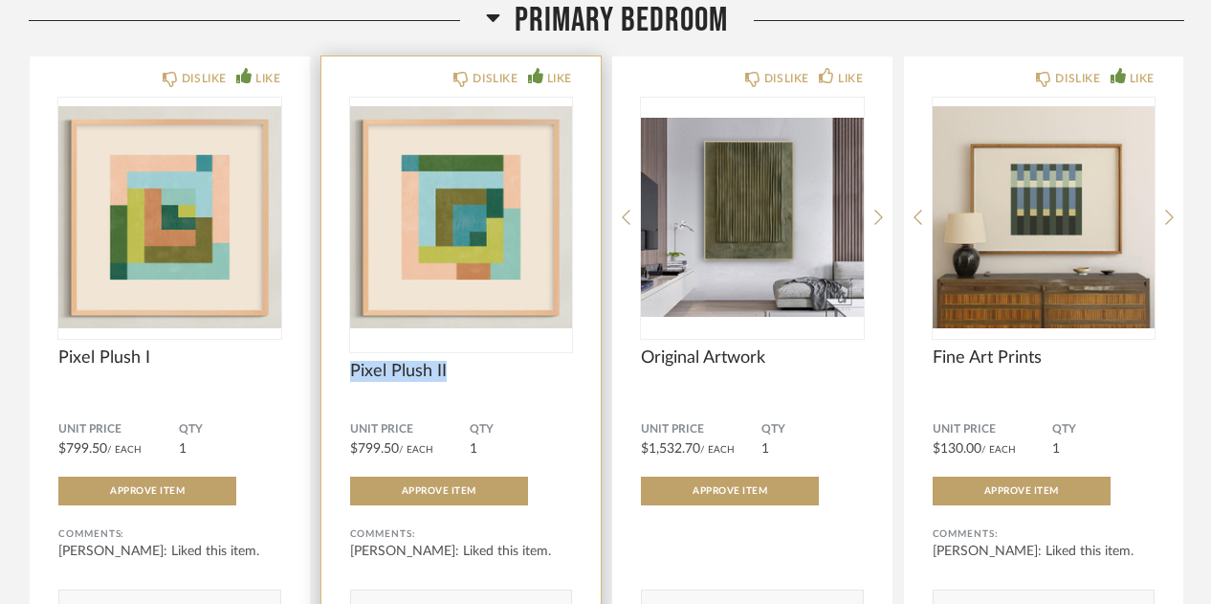
drag, startPoint x: 443, startPoint y: 378, endPoint x: 330, endPoint y: 384, distance: 113.1
click at [330, 227] on div "DISLIKE LIKE Pixel Plush II Unit Price $799.50 / Each QTY 1 Approve Item Commen…" at bounding box center [462, 368] width 280 height 624
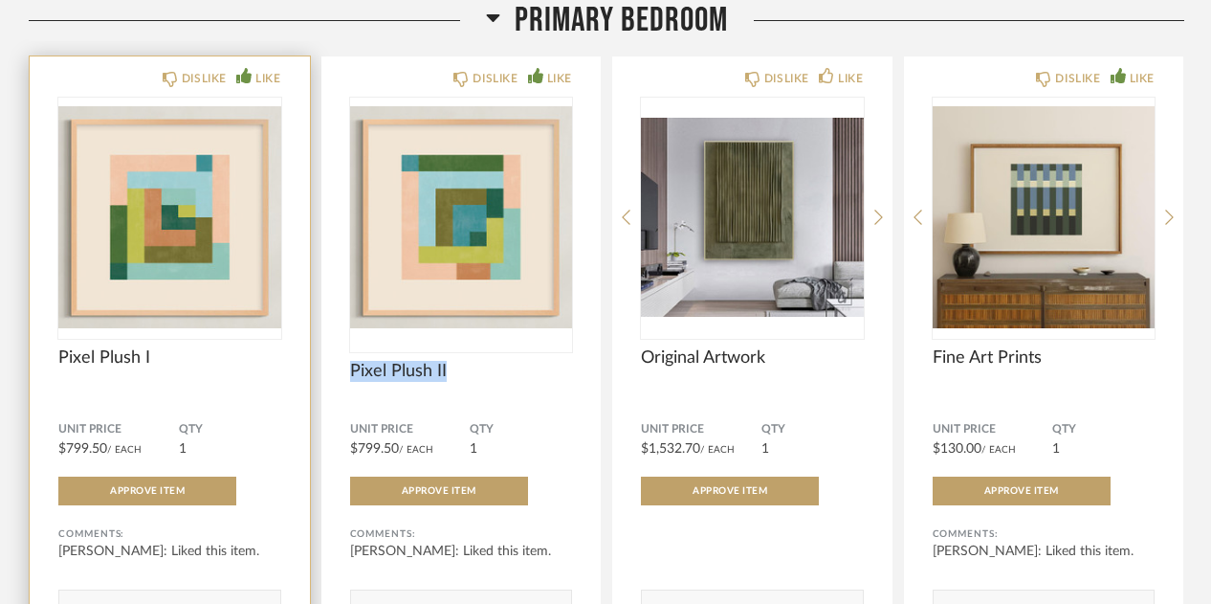
copy span "Pixel Plush II"
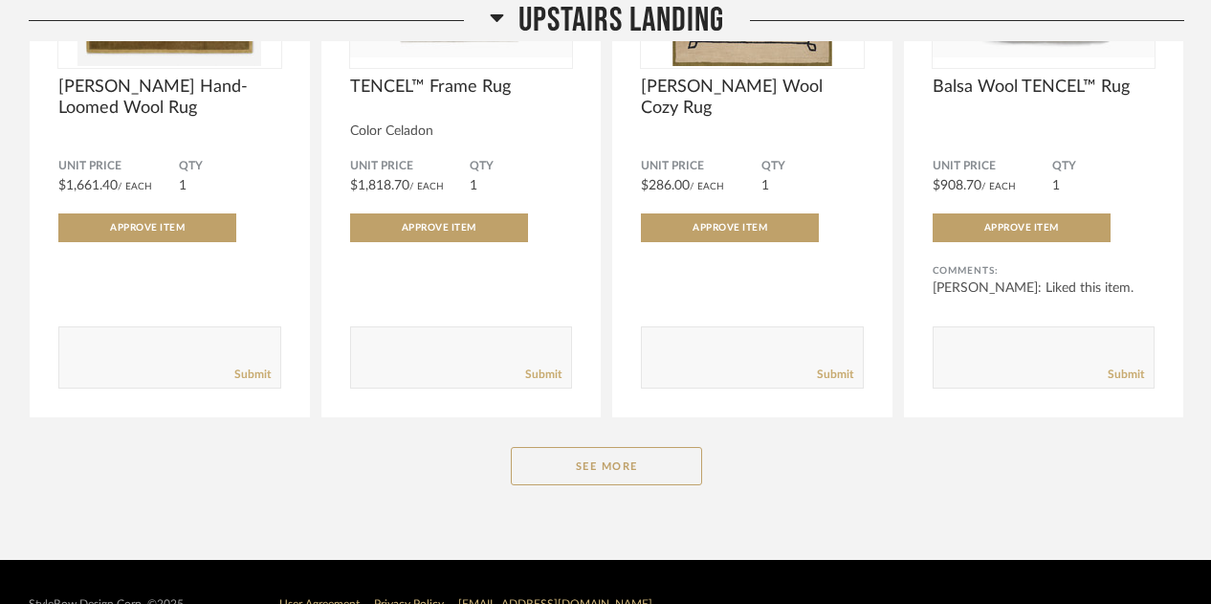
scroll to position [22068, 0]
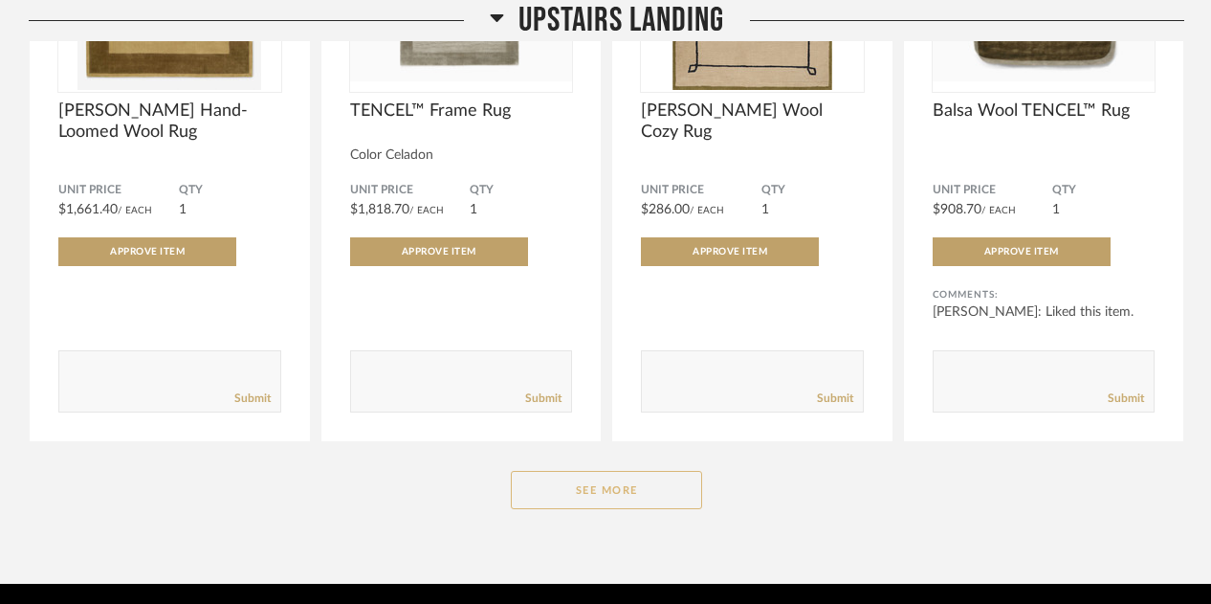
click at [611, 227] on button "See More" at bounding box center [606, 490] width 191 height 38
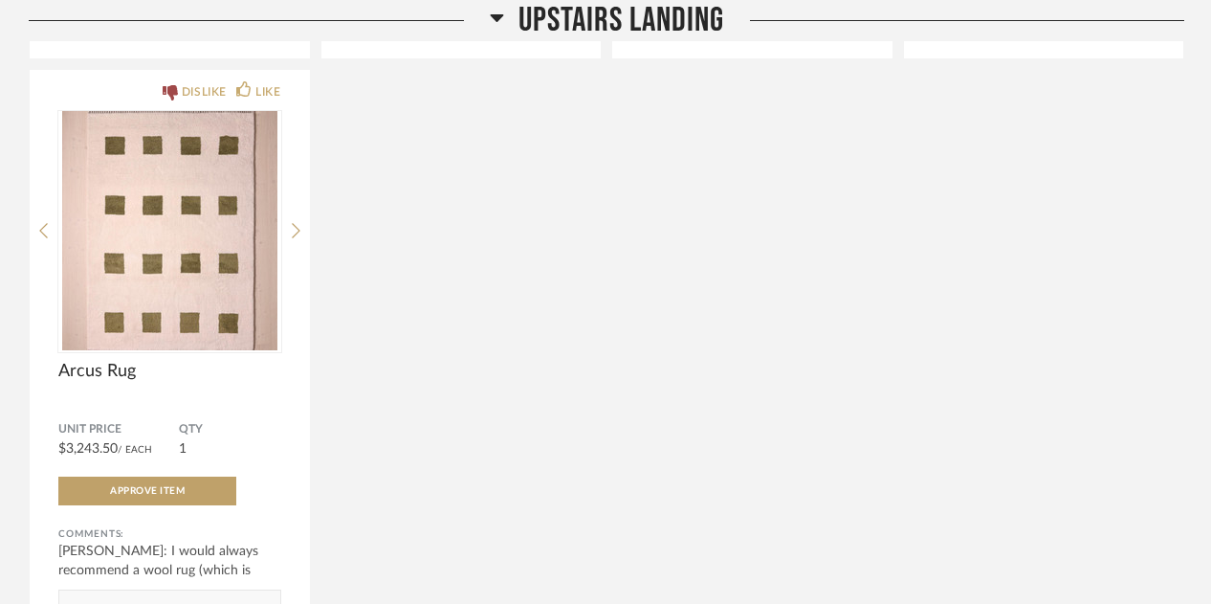
scroll to position [22489, 0]
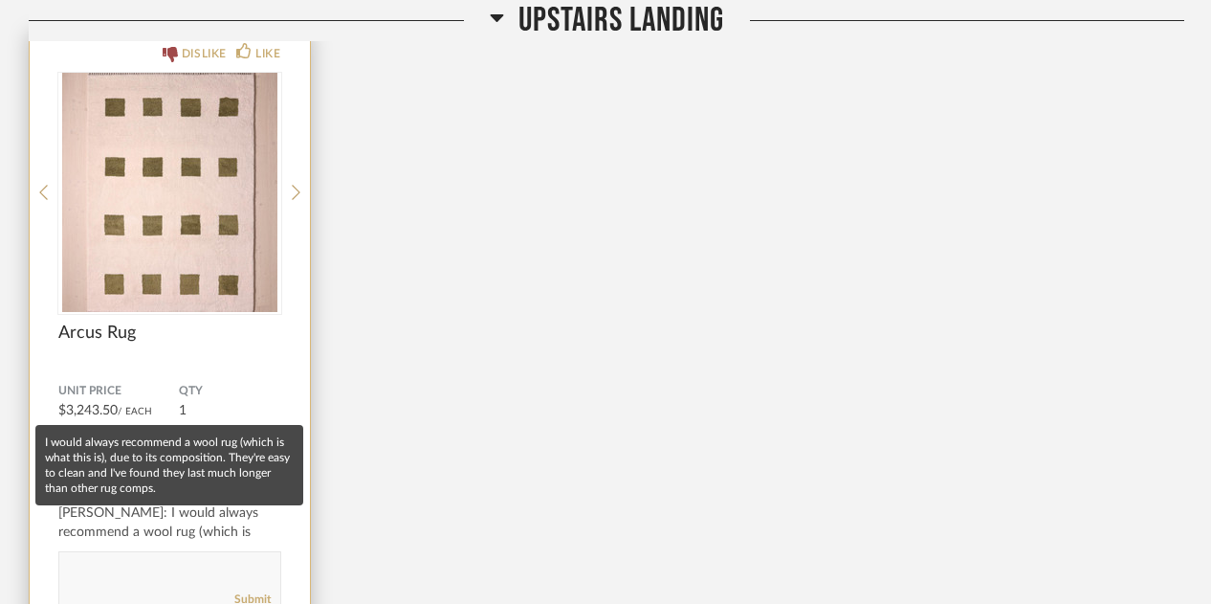
click at [207, 227] on div "Kayla Redmon: I would always recommend a wool rug (which is wh..." at bounding box center [169, 531] width 223 height 57
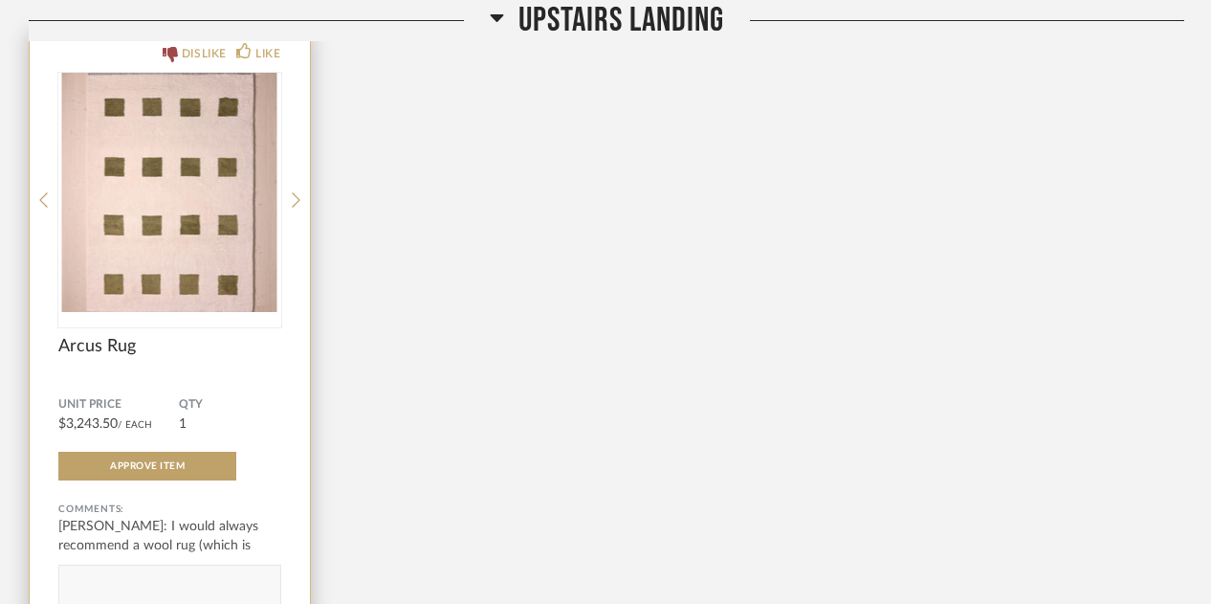
click at [211, 227] on img "0" at bounding box center [169, 192] width 223 height 239
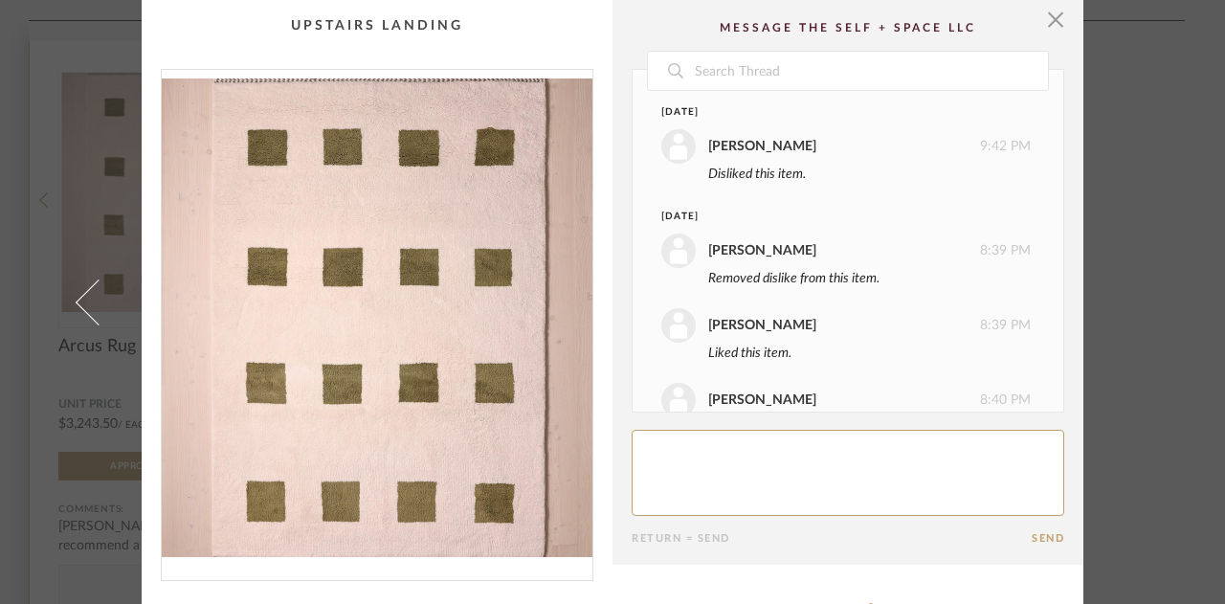
scroll to position [381, 0]
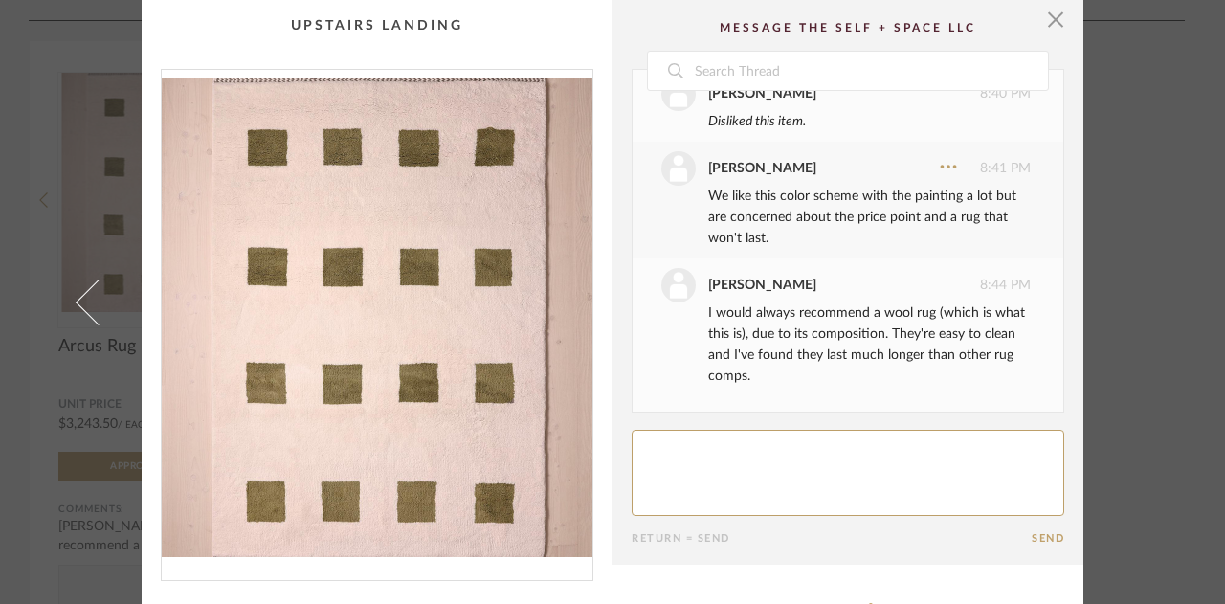
click at [668, 227] on textarea at bounding box center [848, 473] width 433 height 86
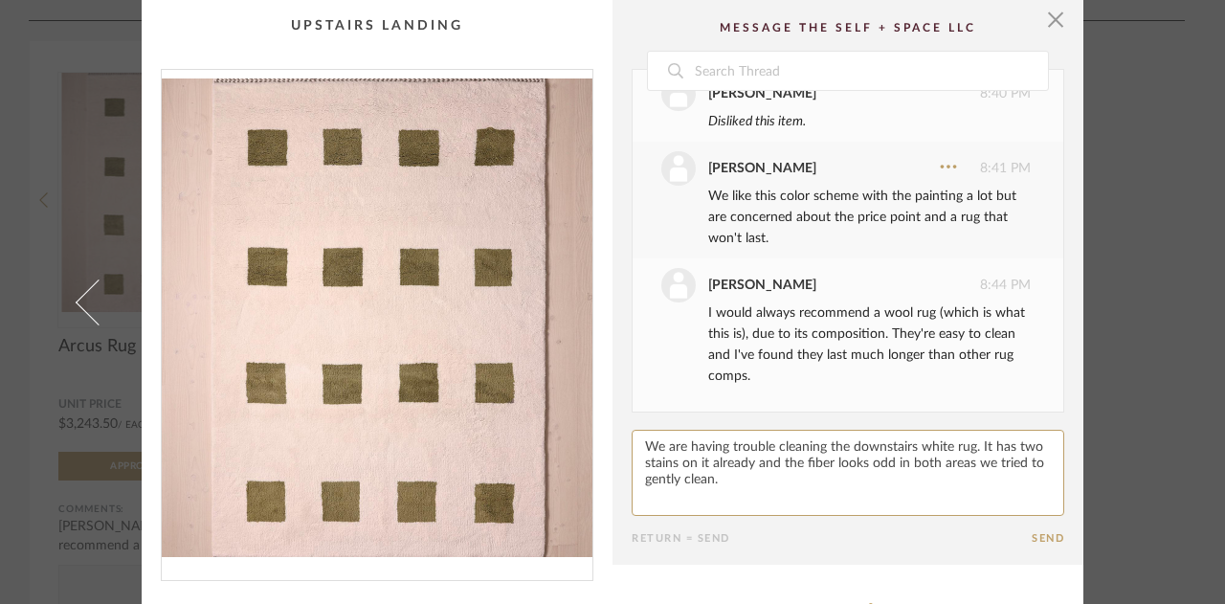
type textarea "We are having trouble cleaning the downstairs white rug. It has two stains on i…"
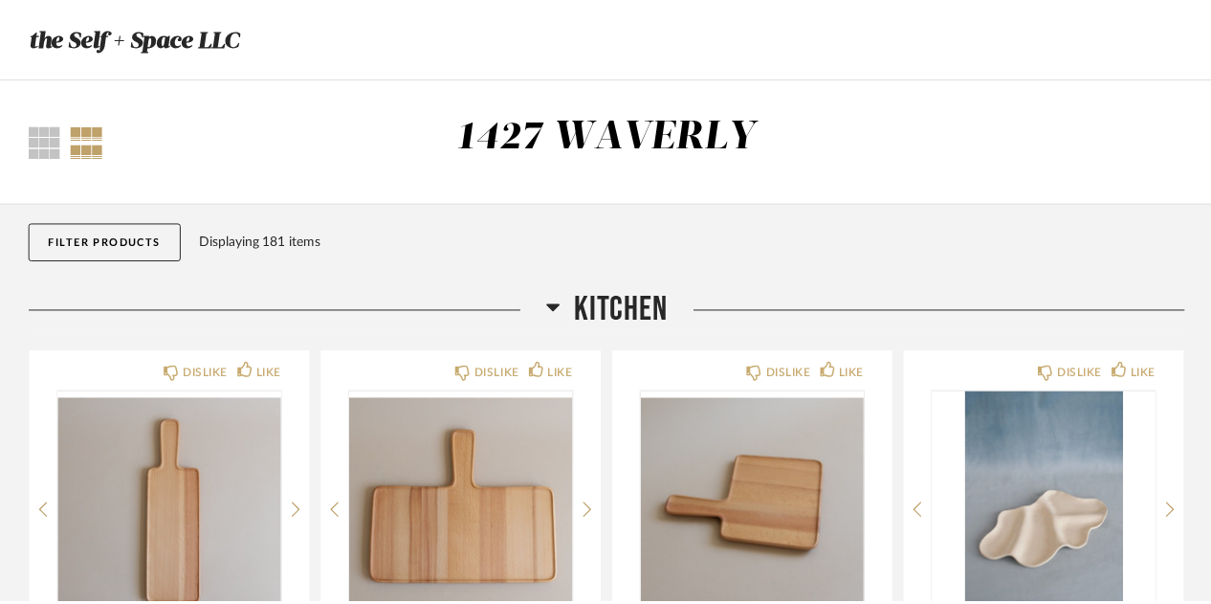
scroll to position [22489, 0]
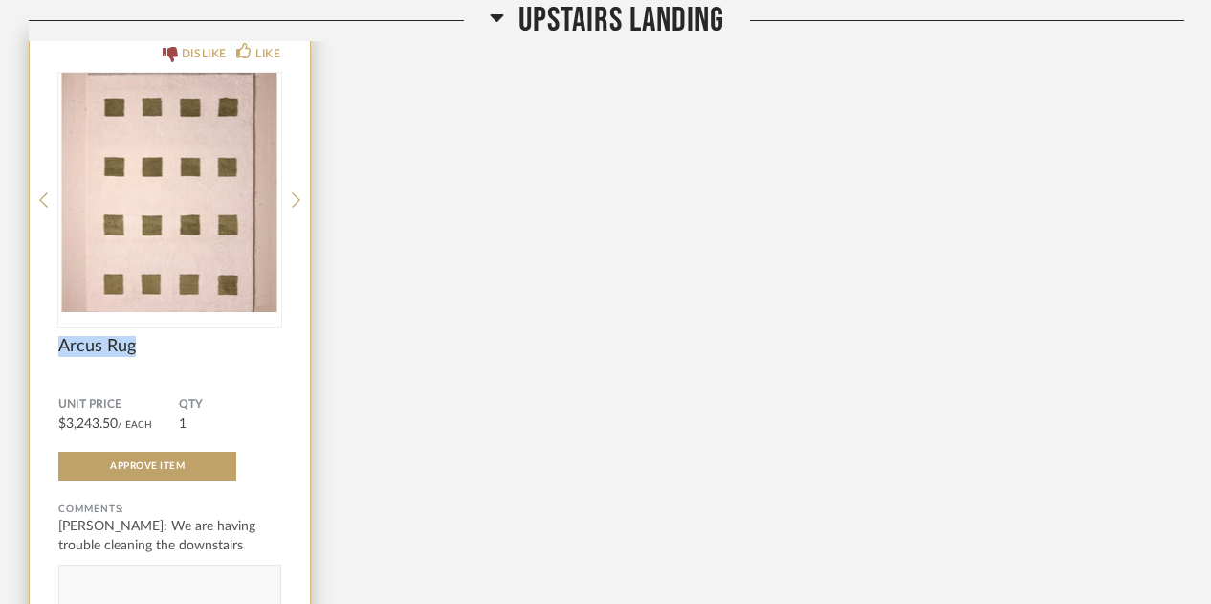
drag, startPoint x: 151, startPoint y: 356, endPoint x: 38, endPoint y: 353, distance: 112.9
click at [38, 227] on div "DISLIKE LIKE Arcus Rug Unit Price $3,243.50 / Each QTY 1 Approve Item Comments:…" at bounding box center [170, 344] width 280 height 624
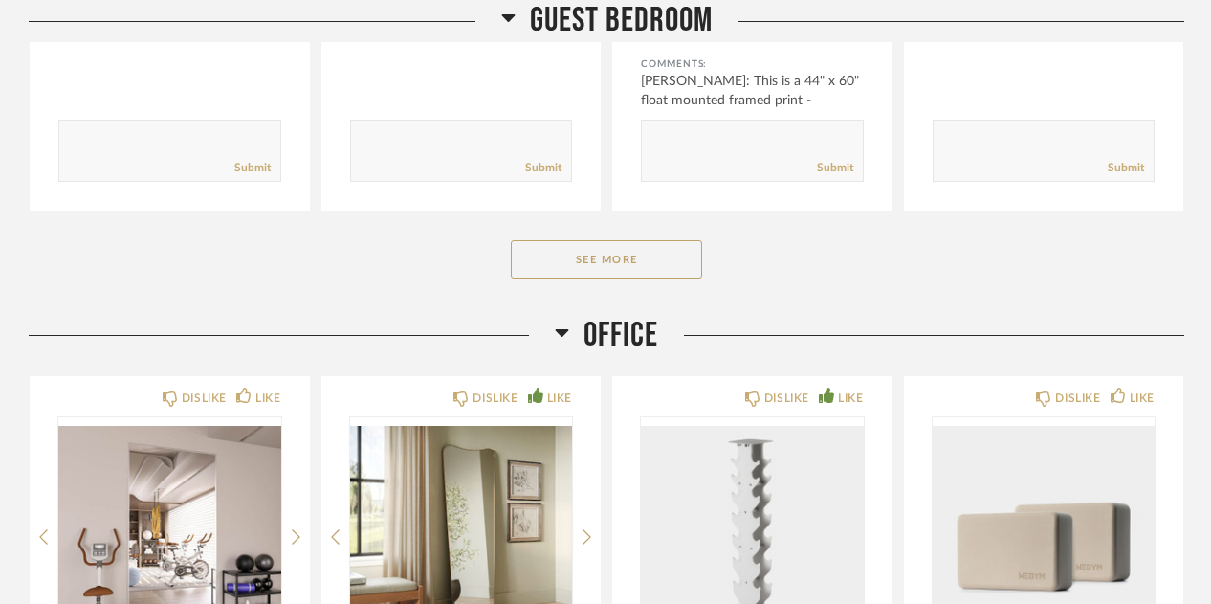
scroll to position [3139, 0]
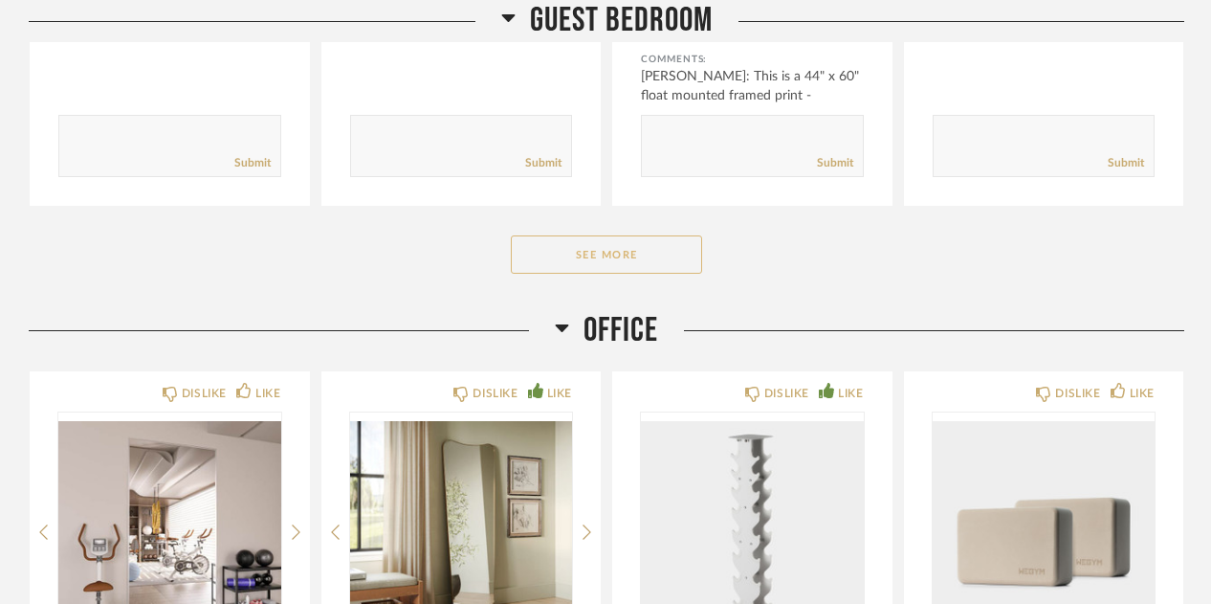
click at [597, 255] on button "See More" at bounding box center [606, 254] width 191 height 38
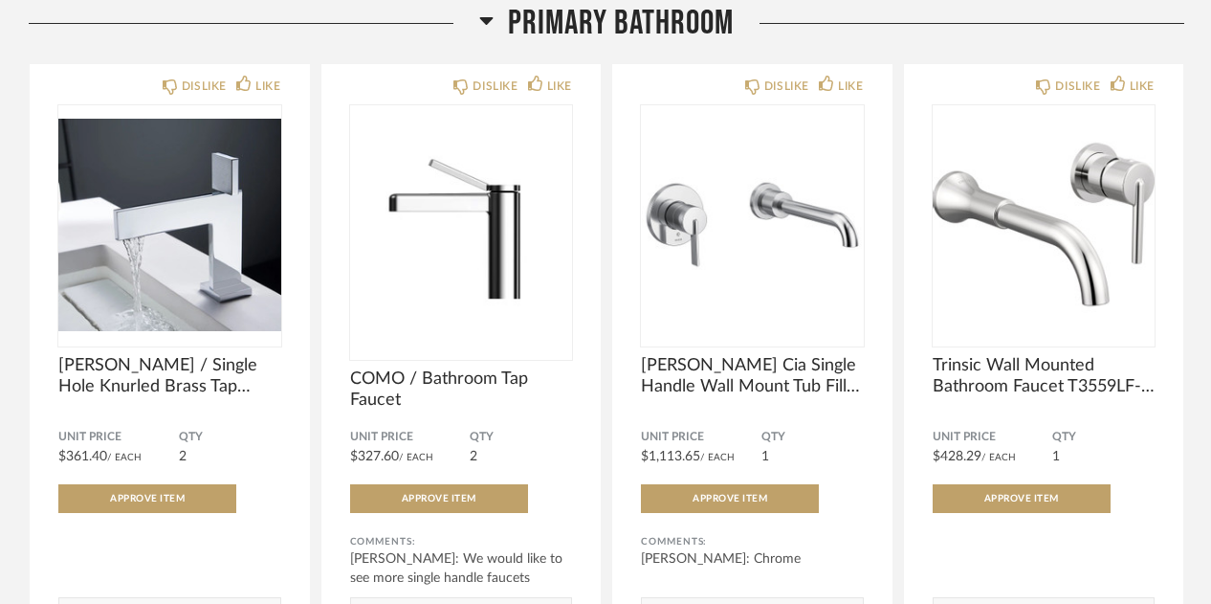
scroll to position [6775, 0]
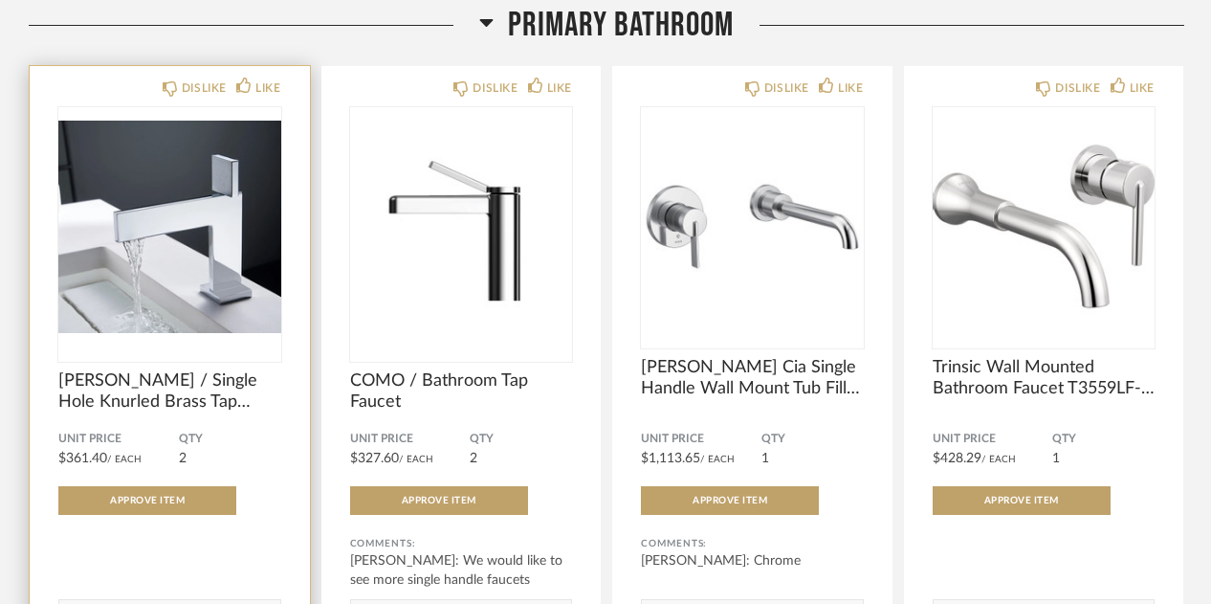
click at [200, 221] on img "0" at bounding box center [169, 226] width 223 height 239
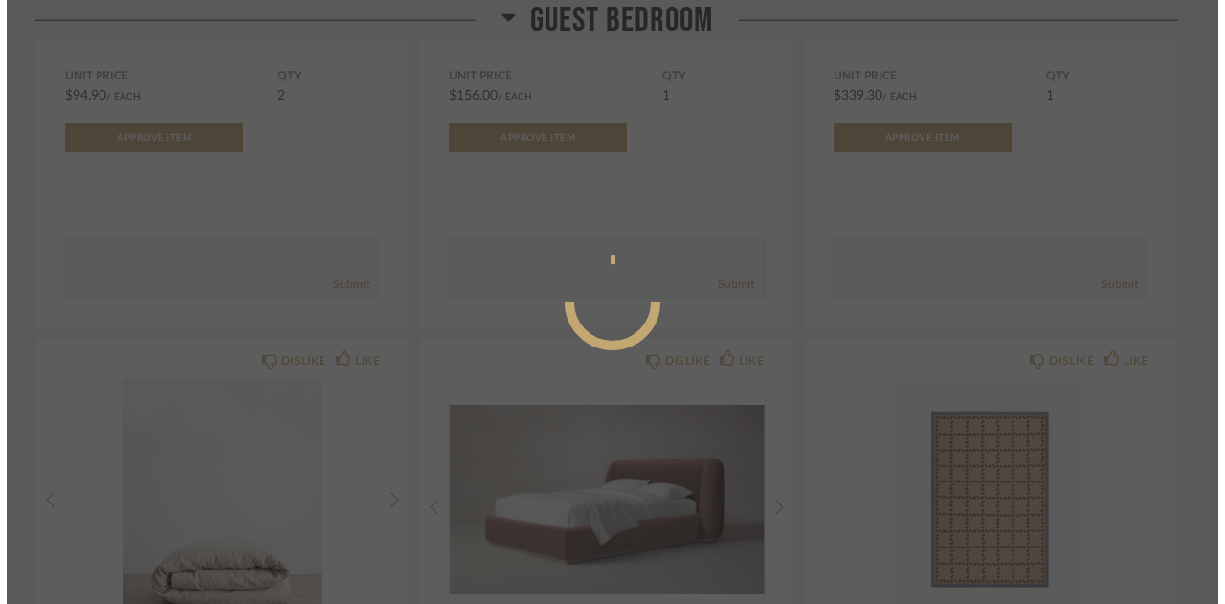
scroll to position [0, 0]
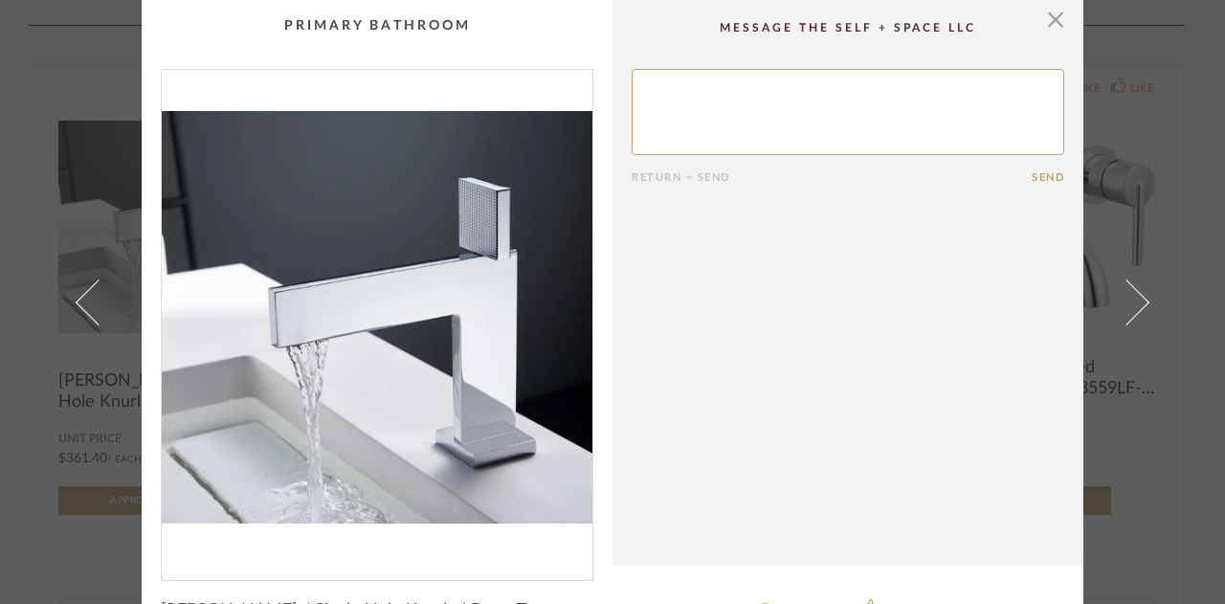
click at [493, 301] on img "0" at bounding box center [377, 317] width 431 height 495
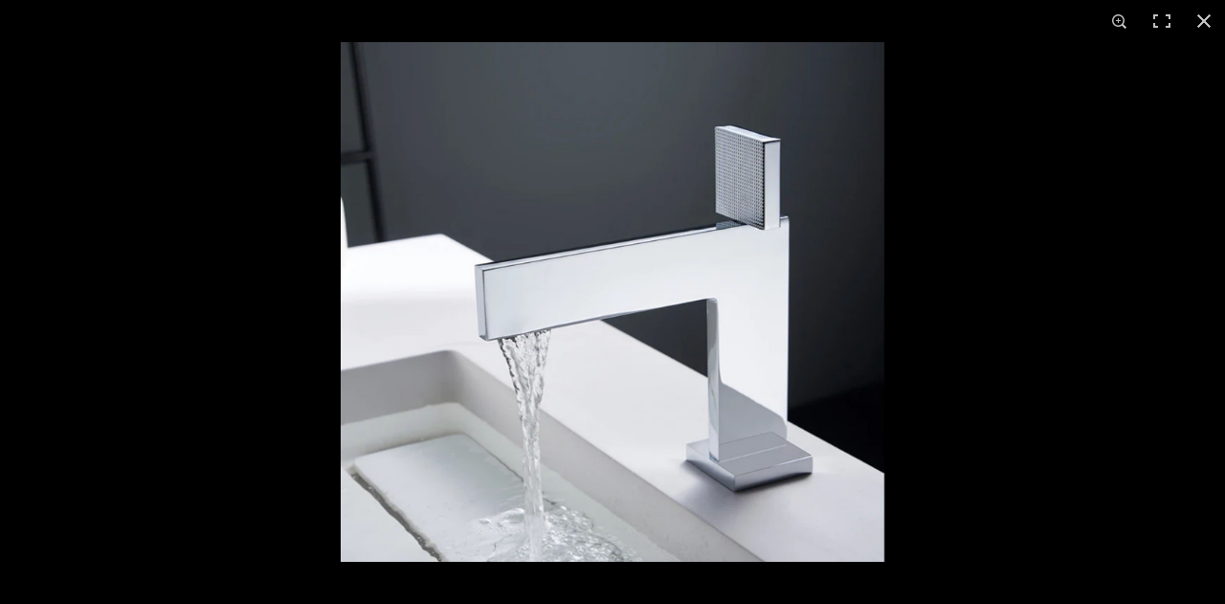
click at [757, 167] on img at bounding box center [613, 302] width 544 height 520
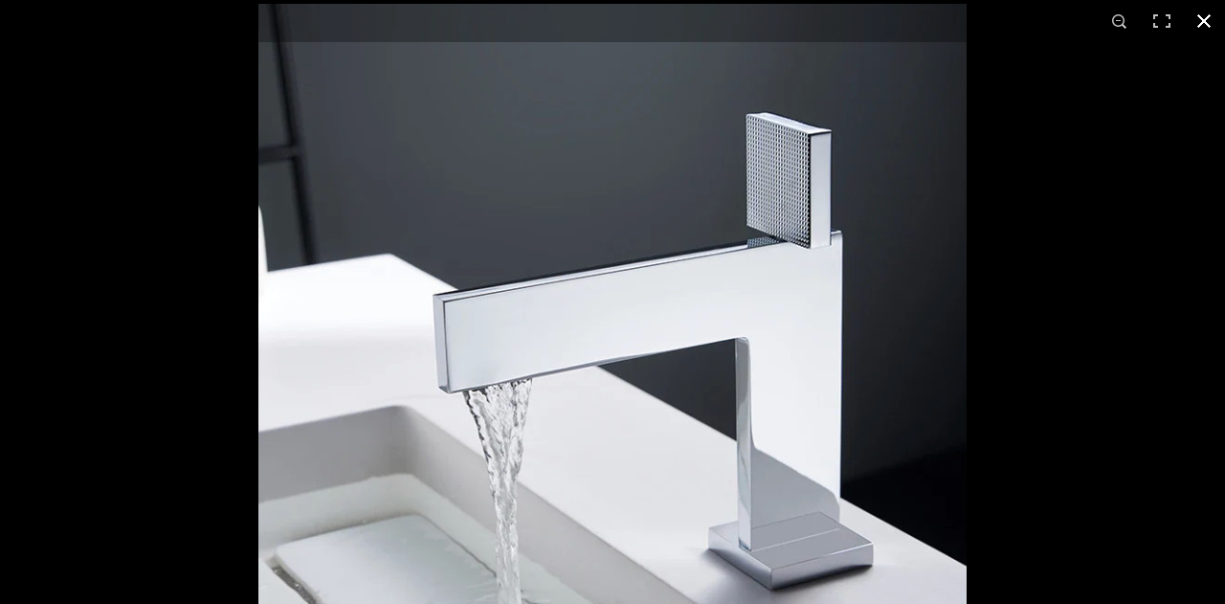
click at [1197, 21] on button at bounding box center [1204, 21] width 42 height 42
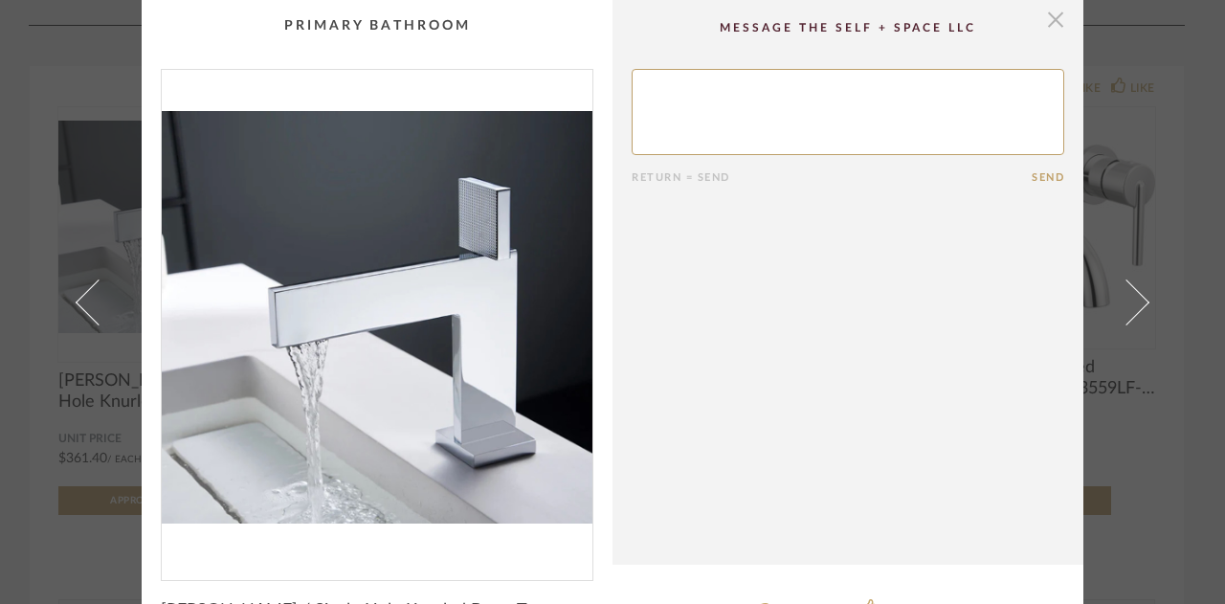
click at [1053, 14] on span "button" at bounding box center [1055, 19] width 38 height 38
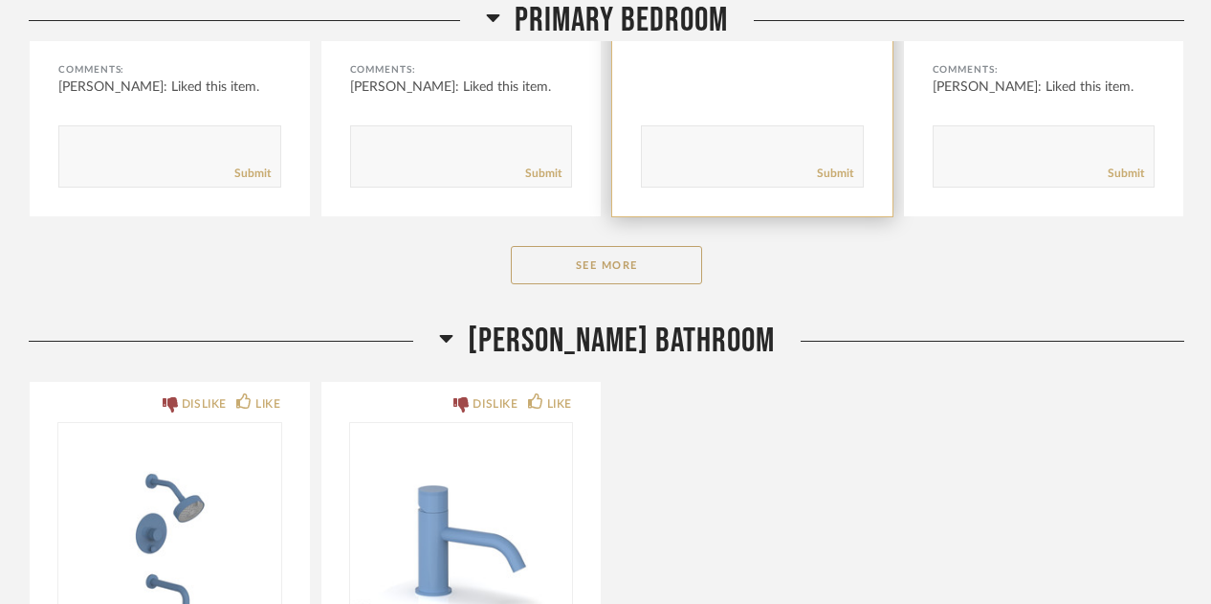
scroll to position [8041, 0]
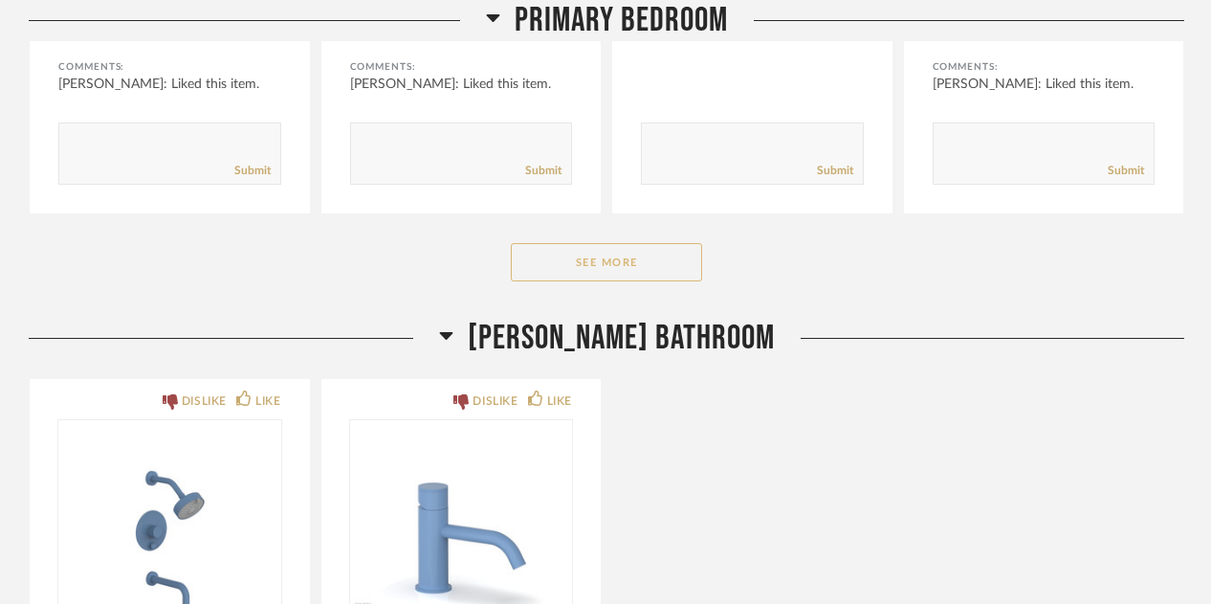
click at [601, 267] on button "See More" at bounding box center [606, 262] width 191 height 38
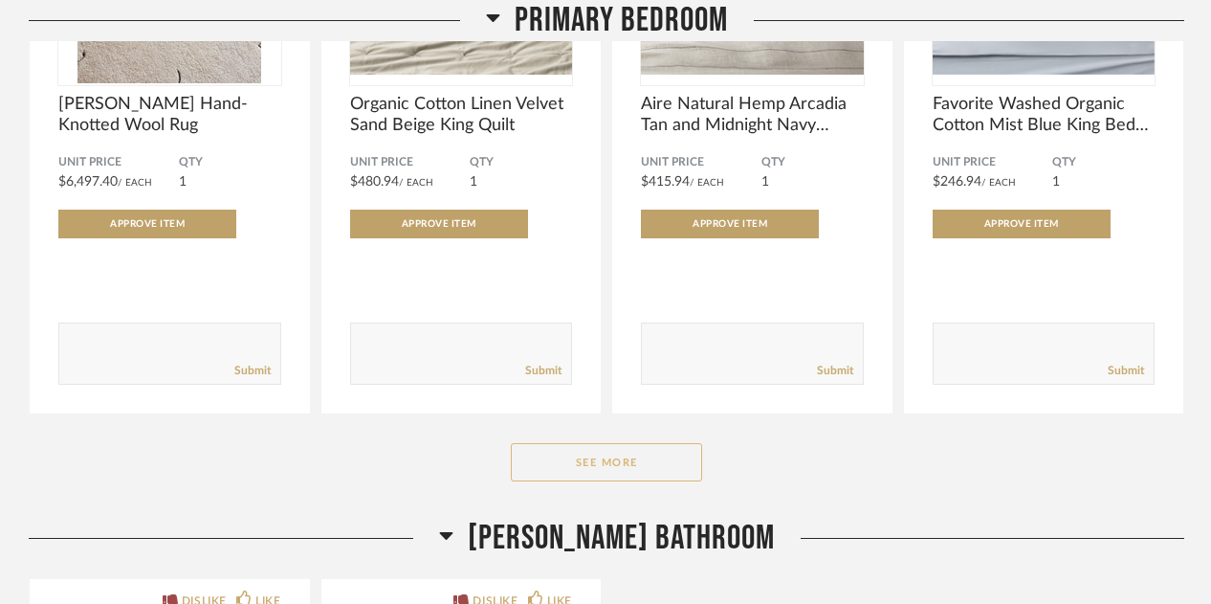
scroll to position [10529, 0]
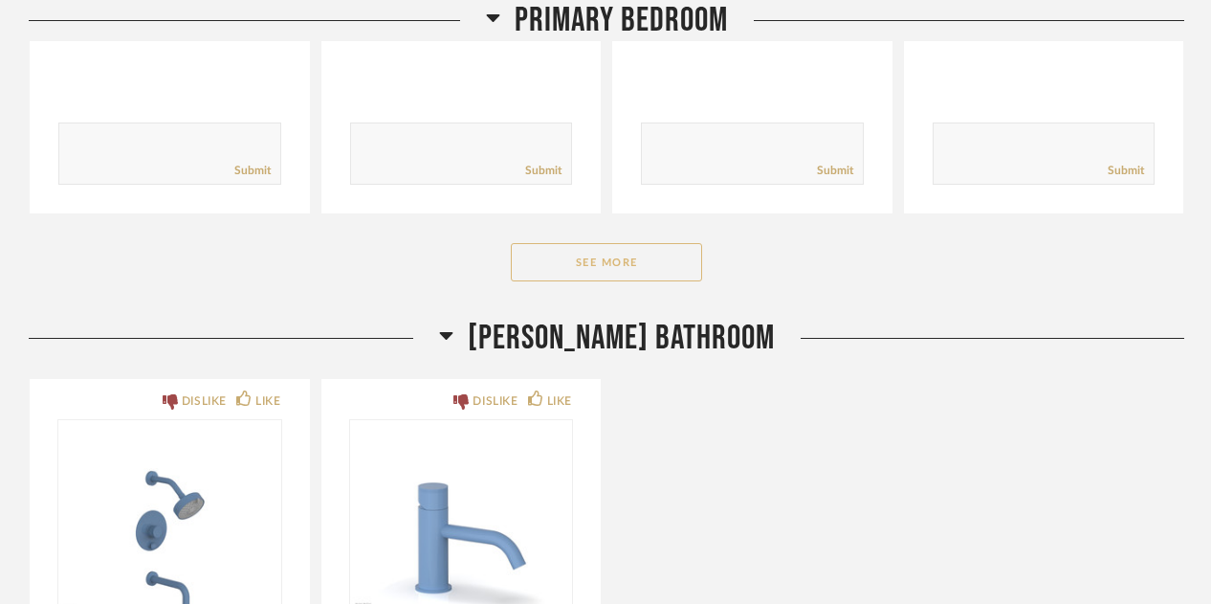
click at [601, 267] on button "See More" at bounding box center [606, 262] width 191 height 38
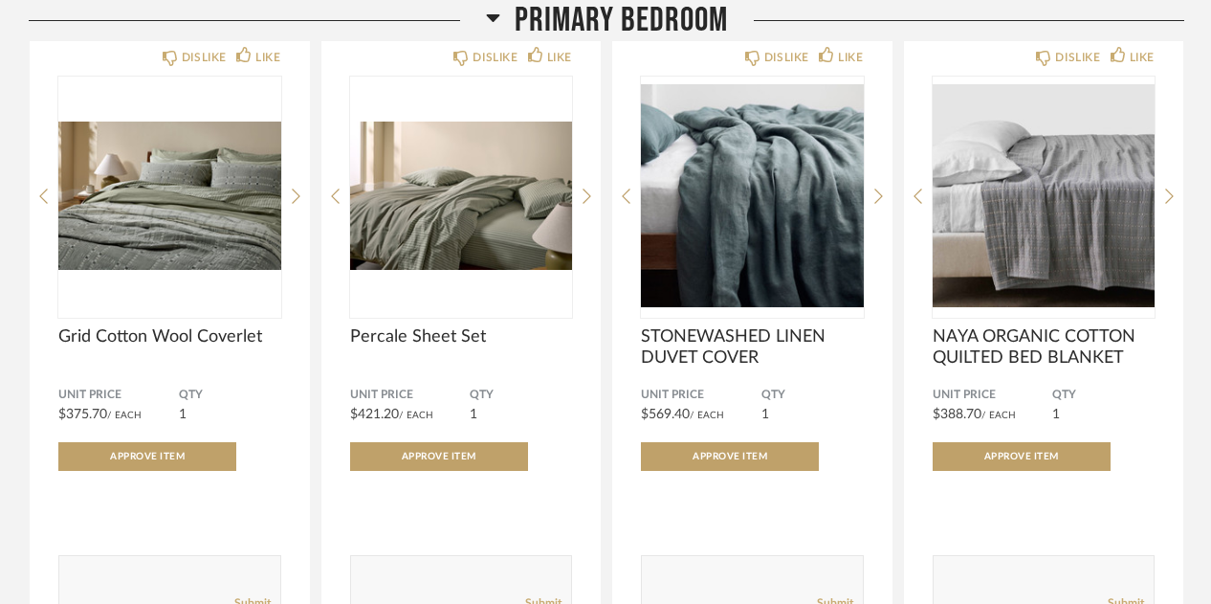
scroll to position [10720, 0]
